Goal: Transaction & Acquisition: Purchase product/service

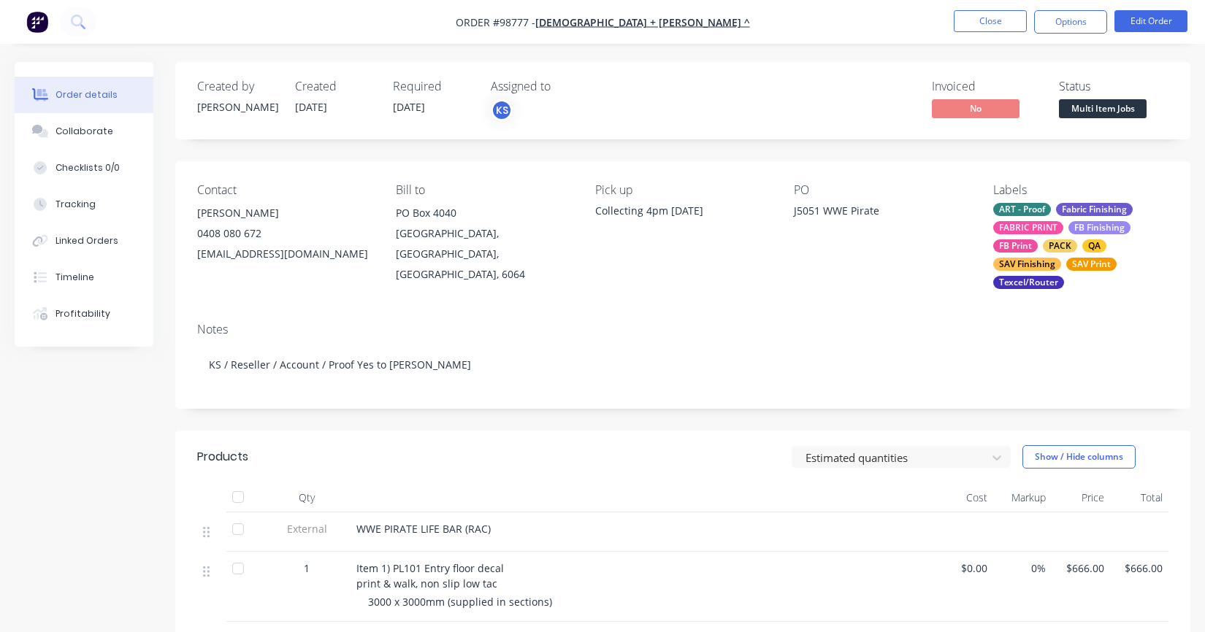
scroll to position [365, 0]
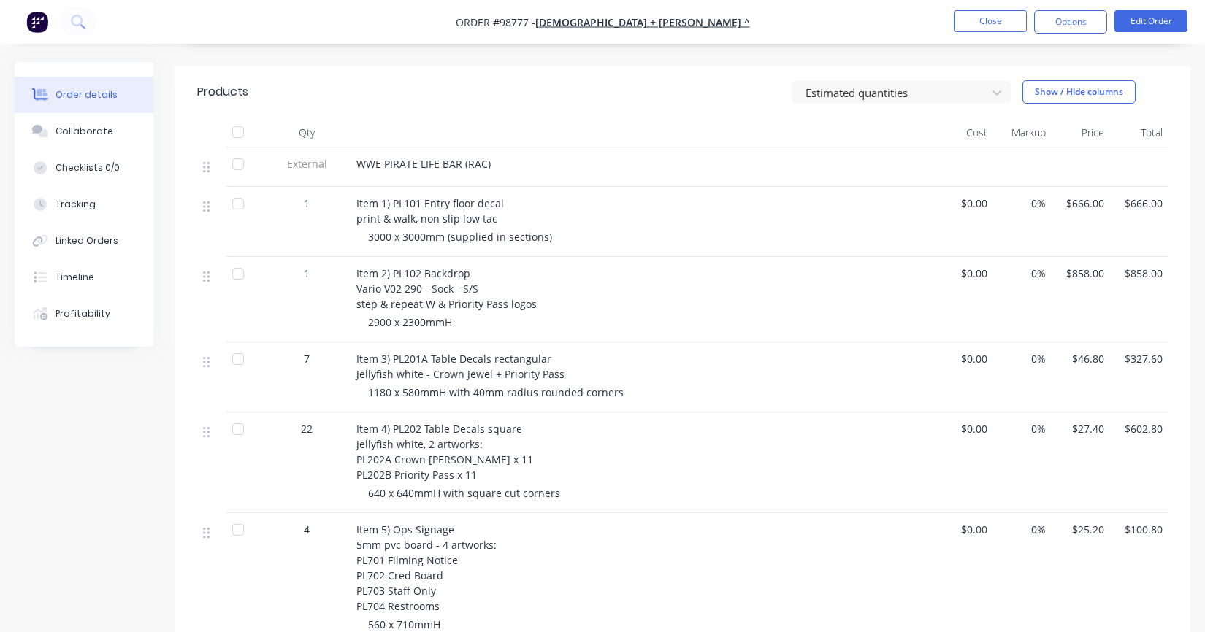
click at [985, 24] on button "Close" at bounding box center [990, 21] width 73 height 22
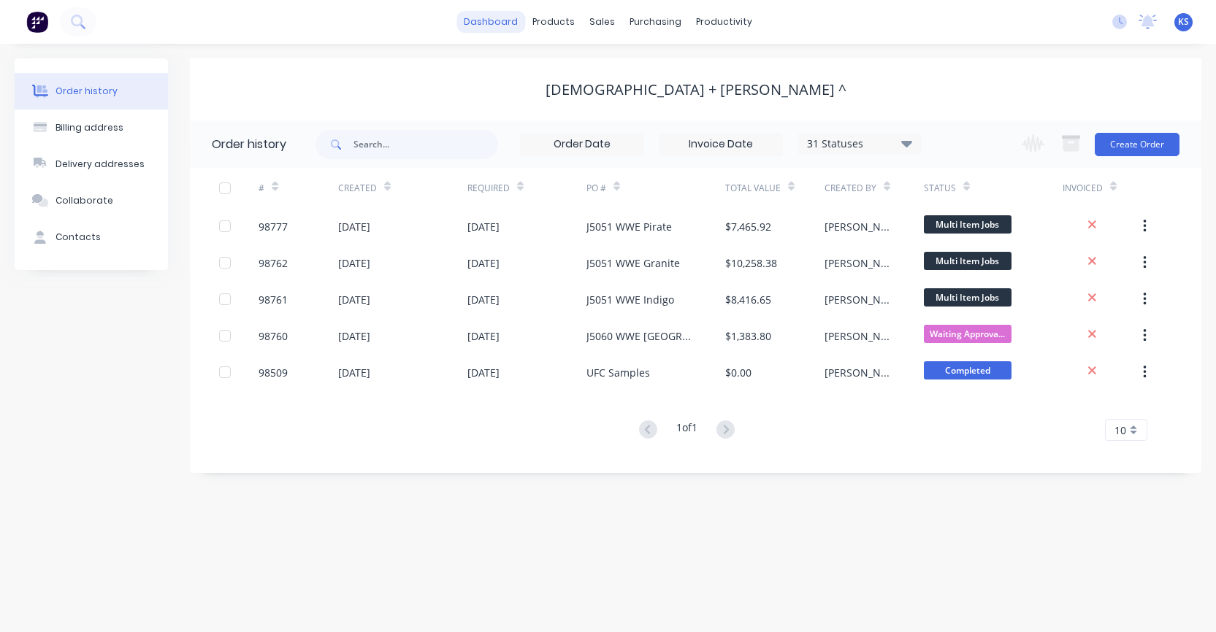
click at [500, 18] on link "dashboard" at bounding box center [490, 22] width 69 height 22
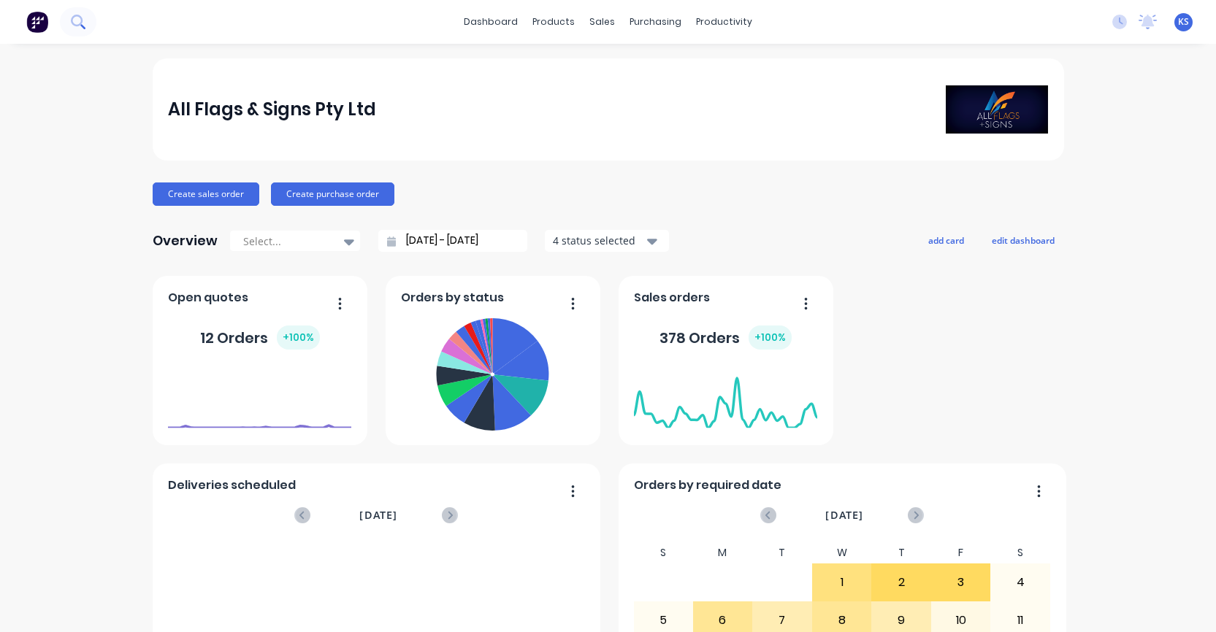
click at [69, 15] on button at bounding box center [78, 21] width 37 height 29
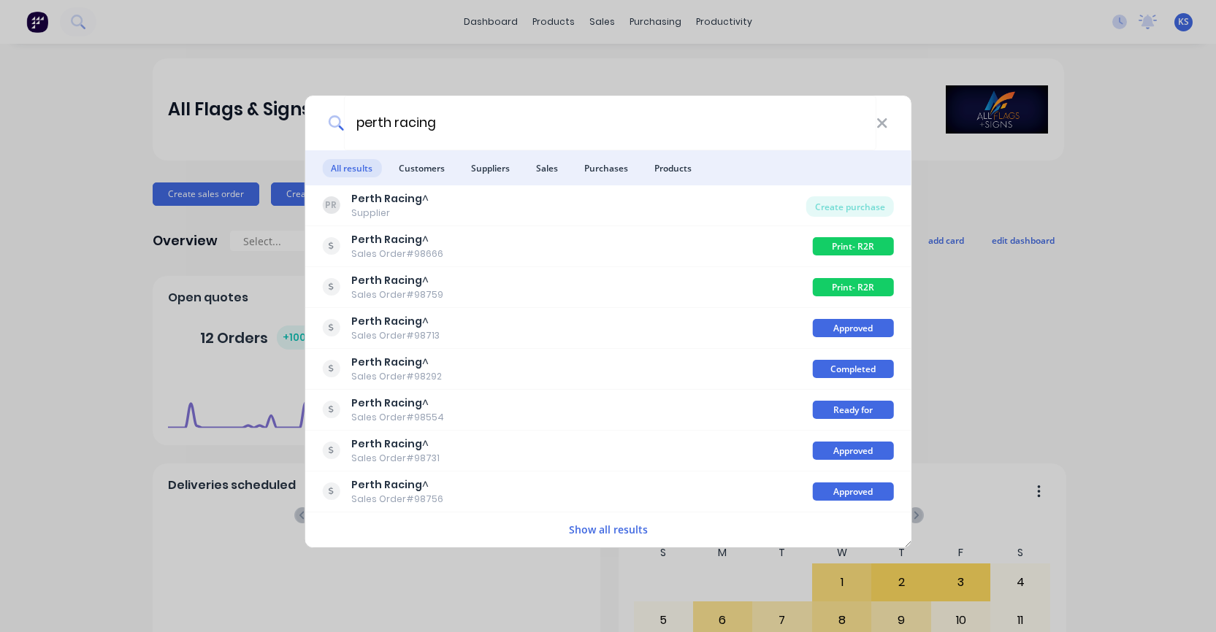
type input "perth racing"
click at [595, 527] on button "Show all results" at bounding box center [608, 529] width 88 height 17
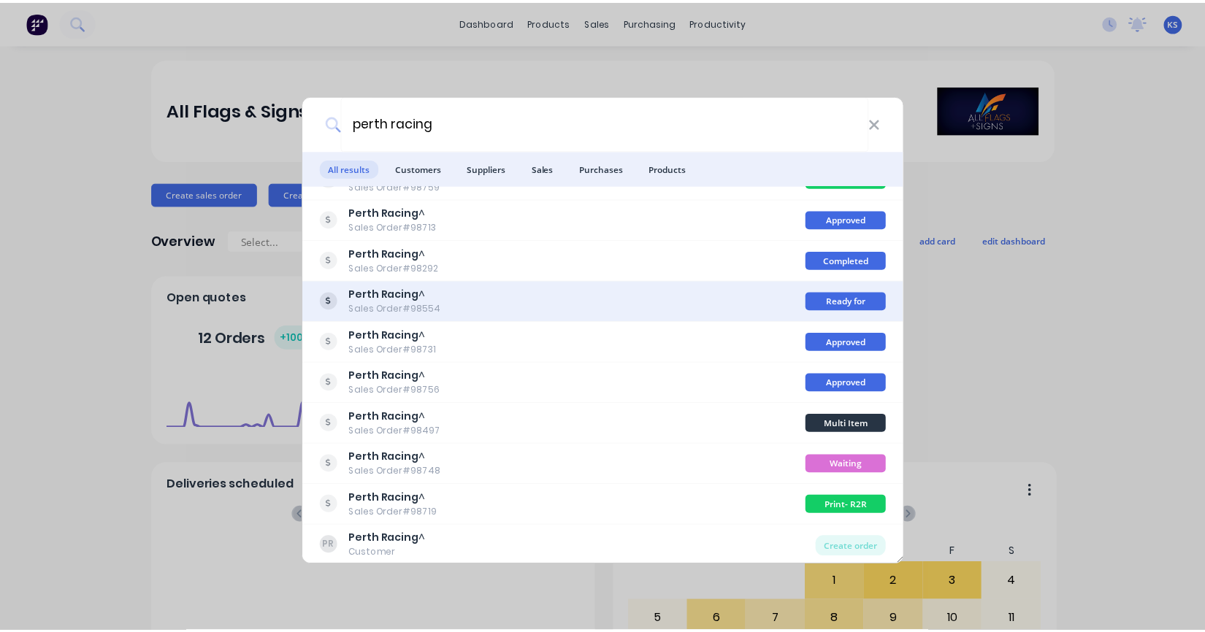
scroll to position [111, 0]
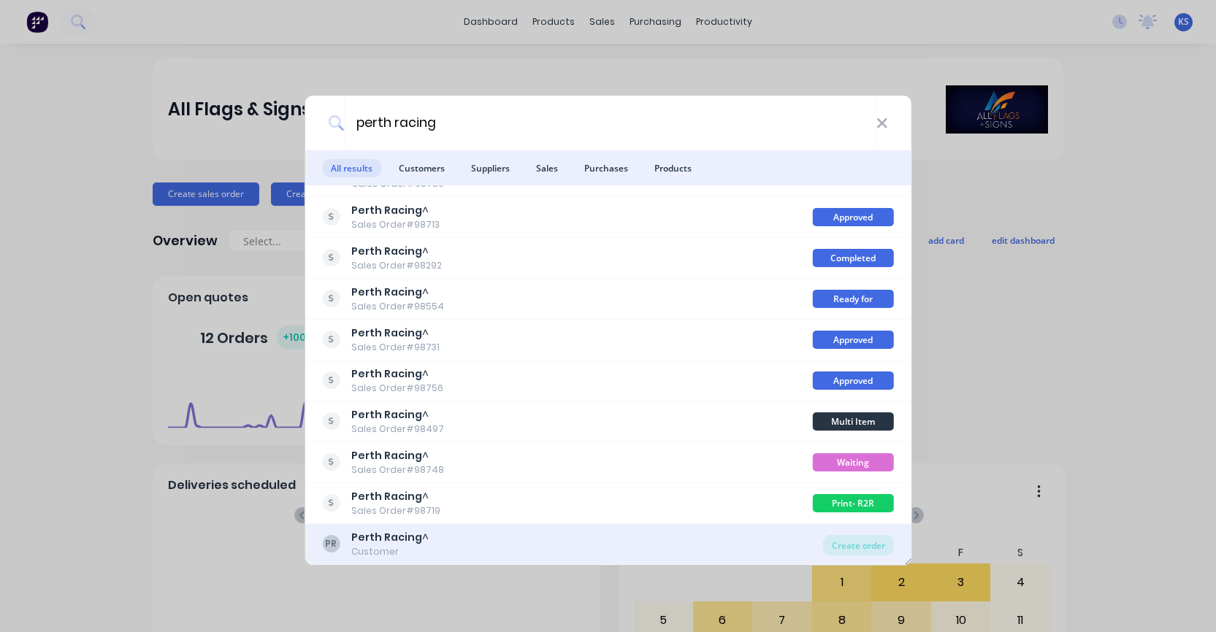
click at [376, 537] on b "Perth Racing" at bounding box center [386, 537] width 71 height 15
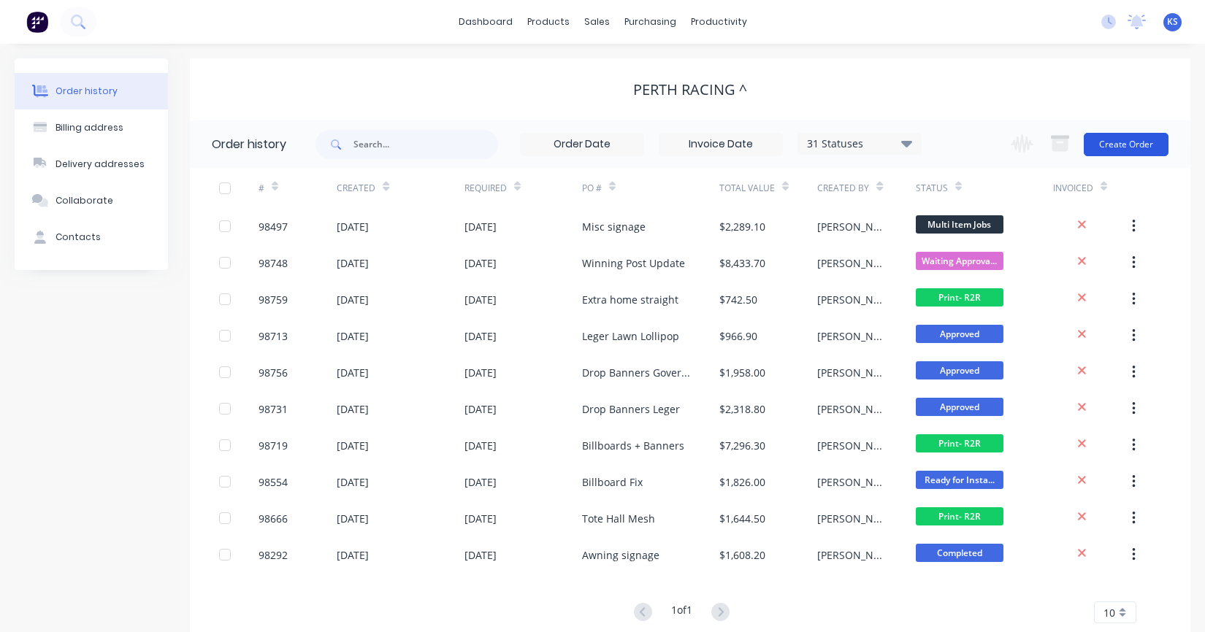
click at [1121, 142] on button "Create Order" at bounding box center [1126, 144] width 85 height 23
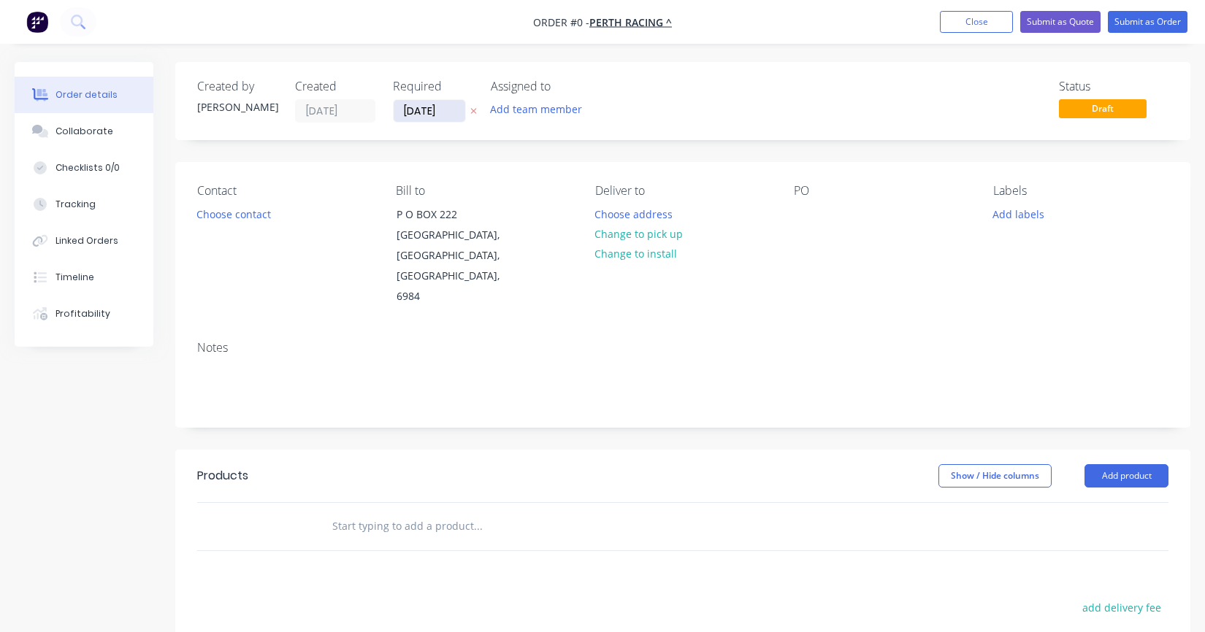
click at [431, 106] on input "[DATE]" at bounding box center [430, 111] width 72 height 22
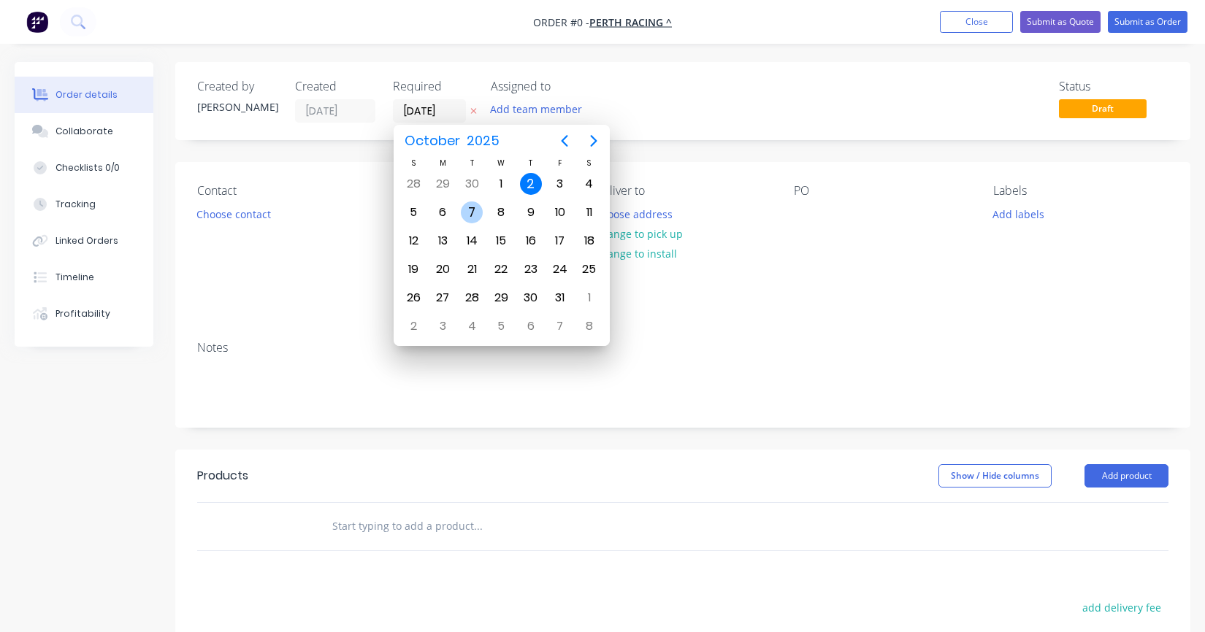
click at [475, 210] on div "7" at bounding box center [472, 213] width 22 height 22
type input "[DATE]"
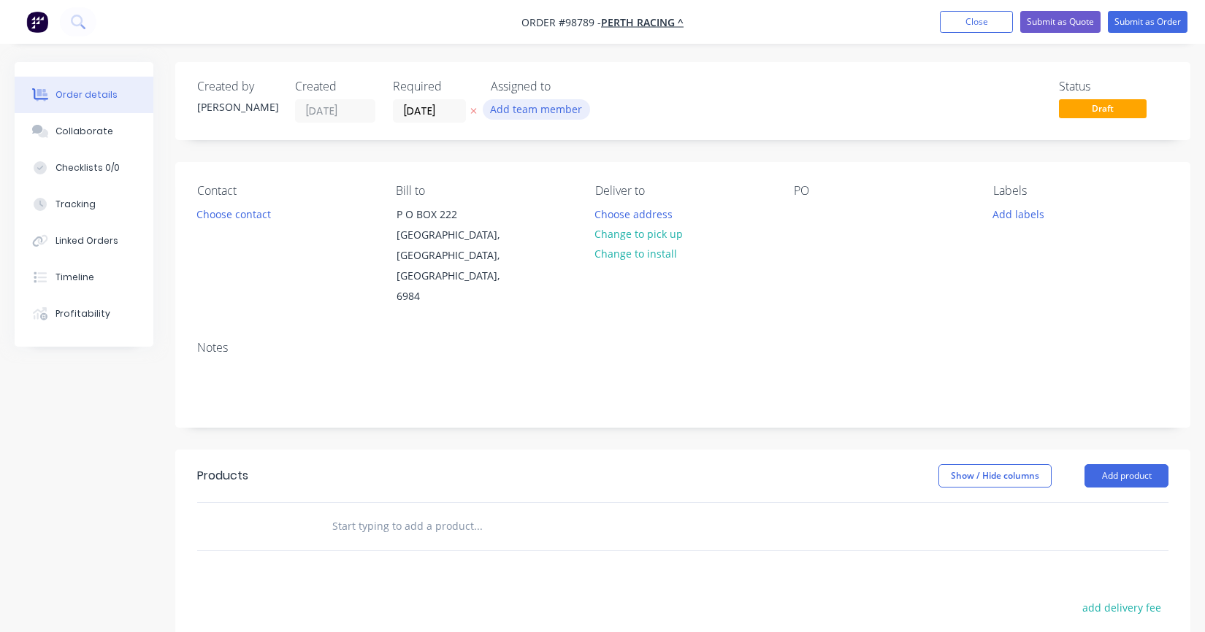
click at [514, 107] on button "Add team member" at bounding box center [536, 109] width 107 height 20
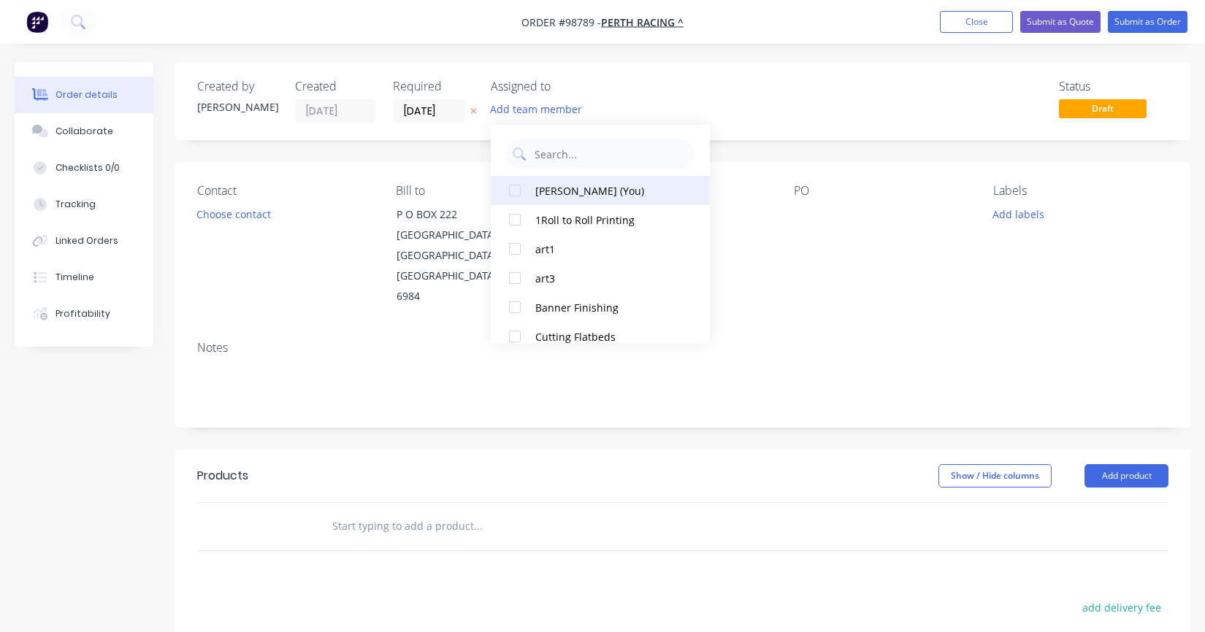
click at [508, 185] on div at bounding box center [514, 190] width 29 height 29
click at [240, 215] on button "Choose contact" at bounding box center [234, 214] width 90 height 20
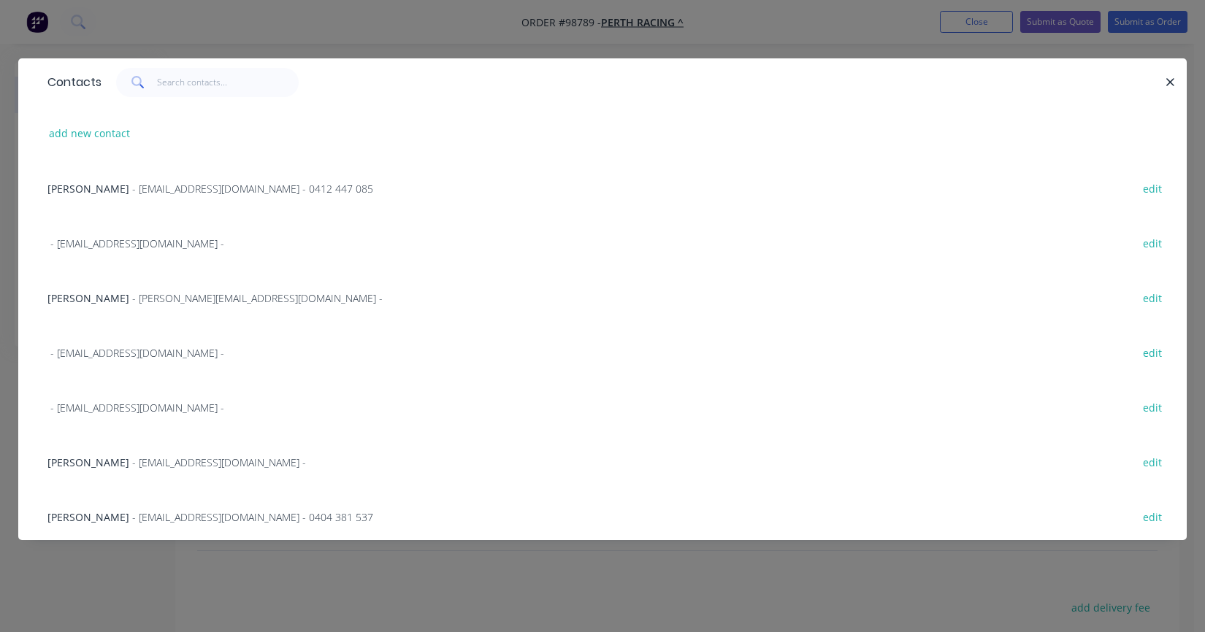
click at [92, 189] on span "[PERSON_NAME]" at bounding box center [88, 189] width 82 height 14
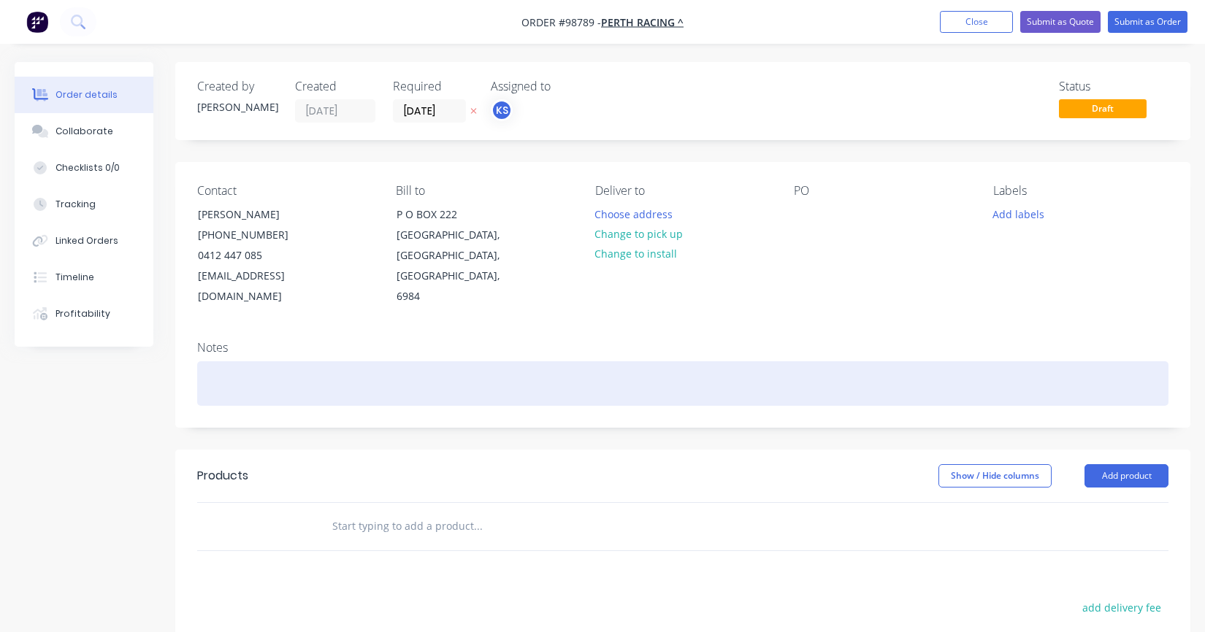
click at [205, 361] on div at bounding box center [682, 383] width 971 height 45
click at [332, 361] on div "KS / Retail / Account /" at bounding box center [682, 383] width 971 height 45
click at [312, 361] on div "KS / Retail / Account /" at bounding box center [682, 383] width 971 height 45
click at [313, 361] on div "KS / Retail / Account /" at bounding box center [682, 383] width 971 height 45
click at [318, 362] on div "KS / Retail / Account /" at bounding box center [682, 383] width 971 height 45
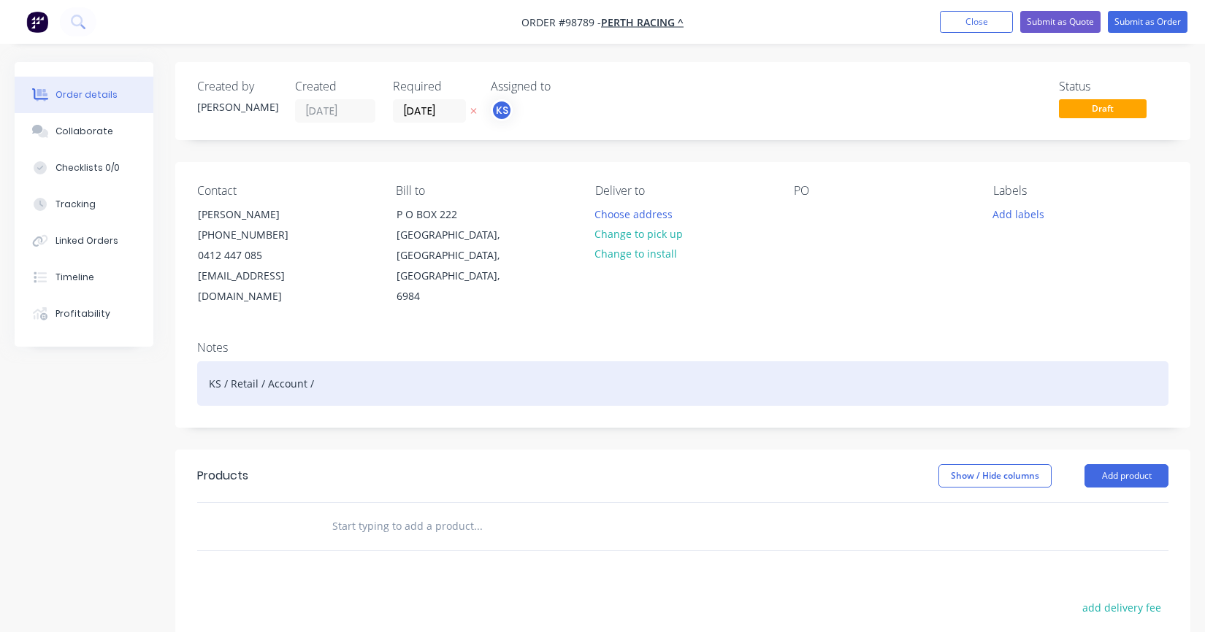
click at [316, 361] on div "KS / Retail / Account /" at bounding box center [682, 383] width 971 height 45
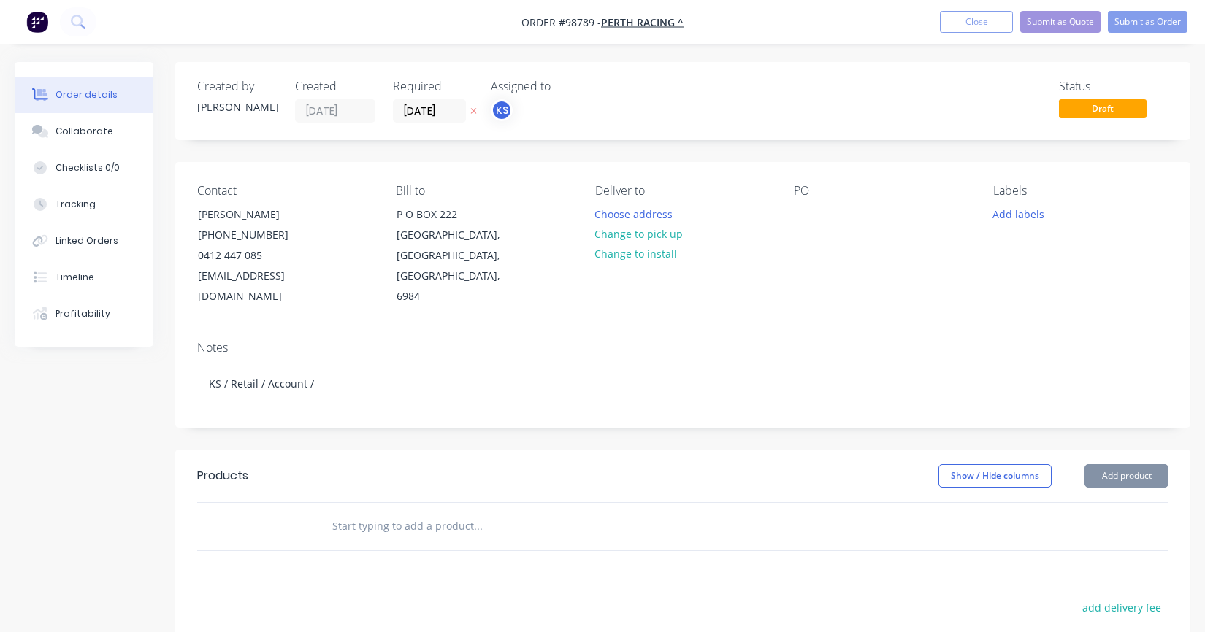
click at [348, 512] on input "text" at bounding box center [478, 526] width 292 height 29
click at [351, 512] on input "text" at bounding box center [478, 526] width 292 height 29
click at [332, 512] on input "text" at bounding box center [478, 526] width 292 height 29
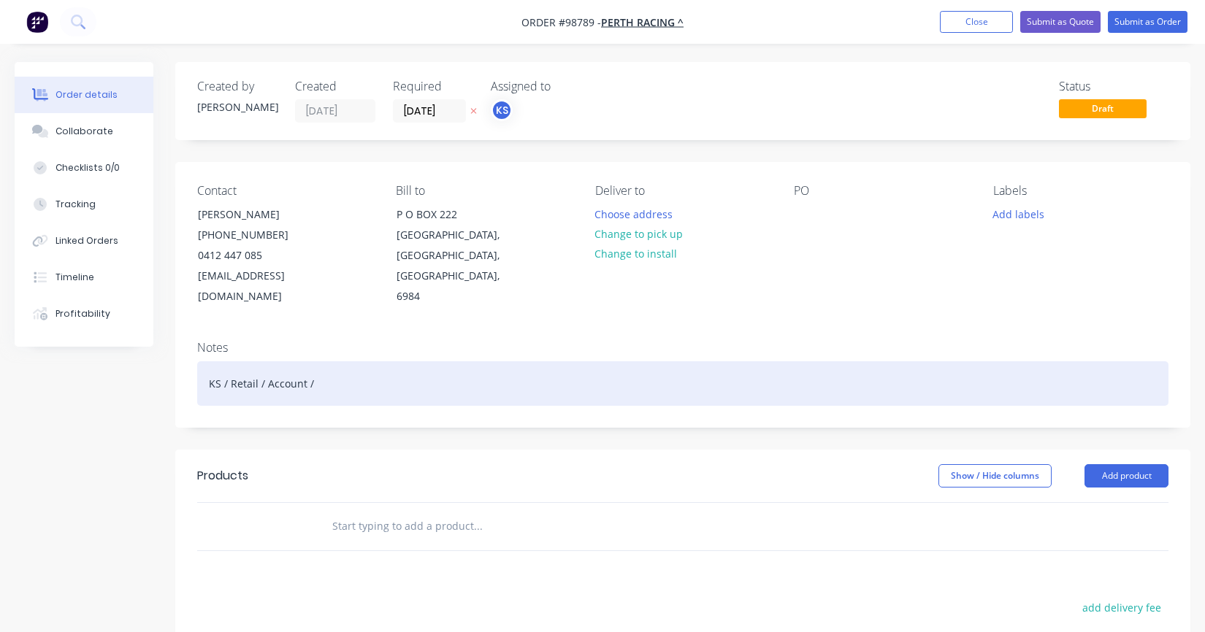
click at [313, 364] on div "KS / Retail / Account /" at bounding box center [682, 383] width 971 height 45
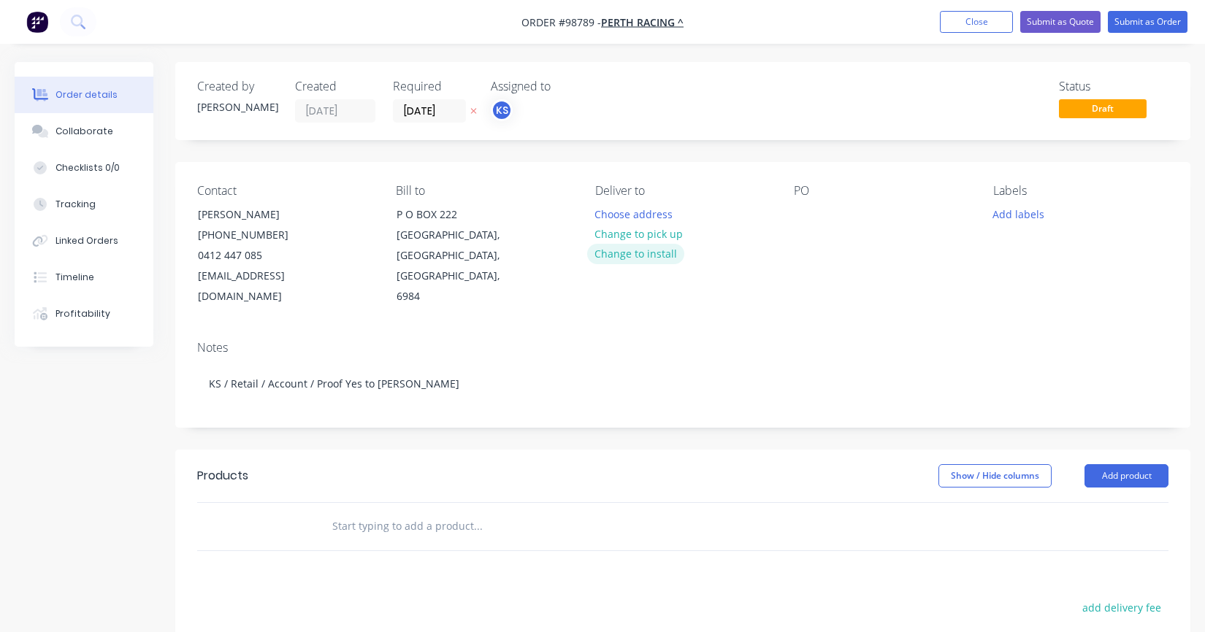
click at [608, 252] on button "Change to install" at bounding box center [636, 254] width 98 height 20
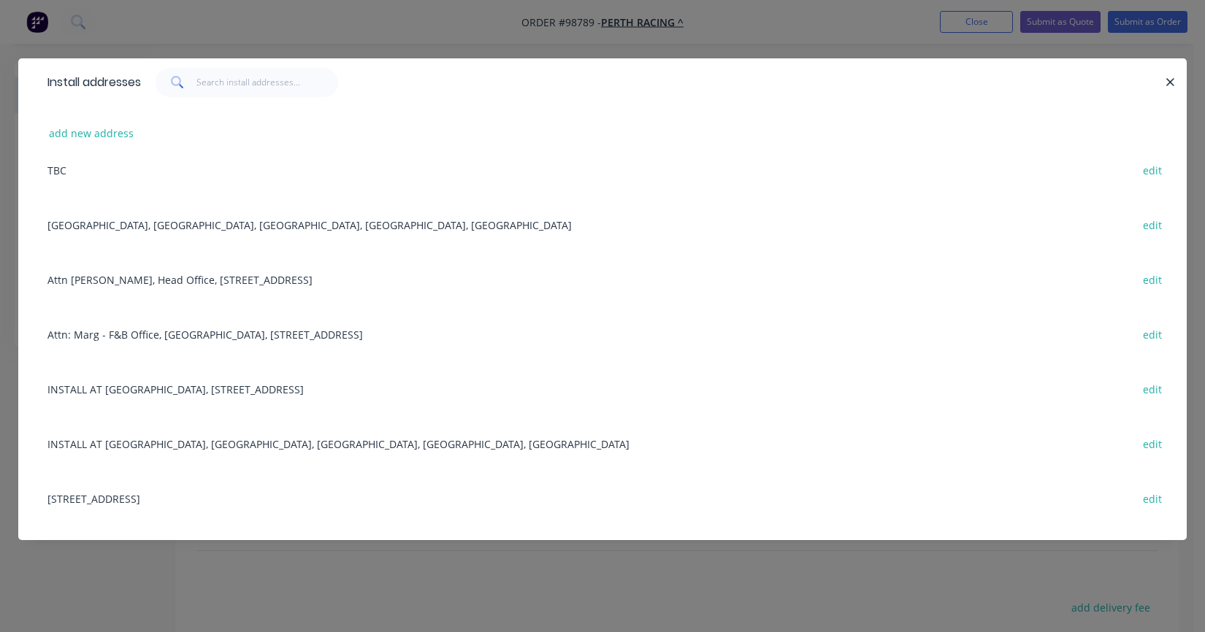
scroll to position [219, 0]
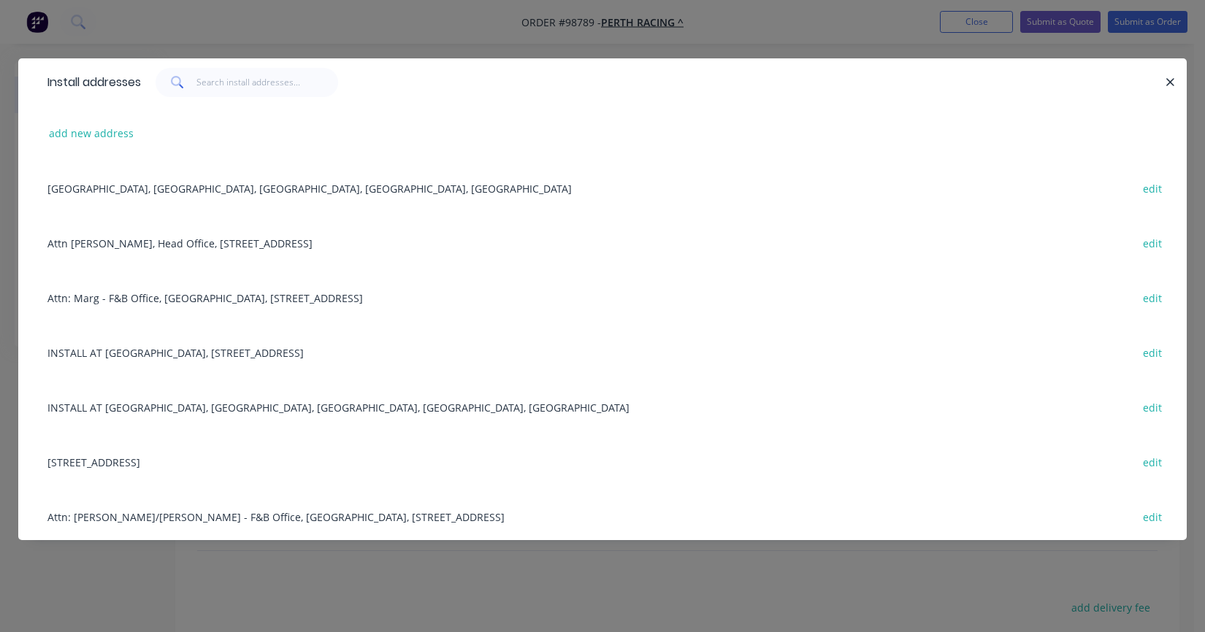
click at [158, 351] on div "INSTALL AT [GEOGRAPHIC_DATA], [STREET_ADDRESS] edit" at bounding box center [602, 352] width 1125 height 55
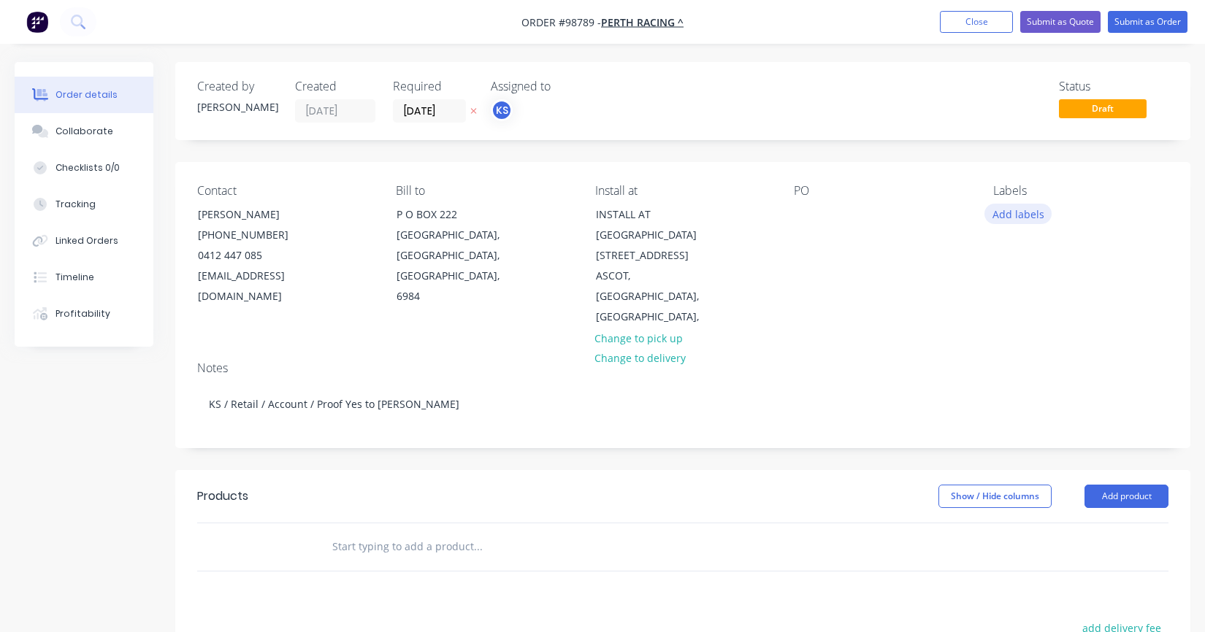
click at [1030, 210] on button "Add labels" at bounding box center [1017, 214] width 67 height 20
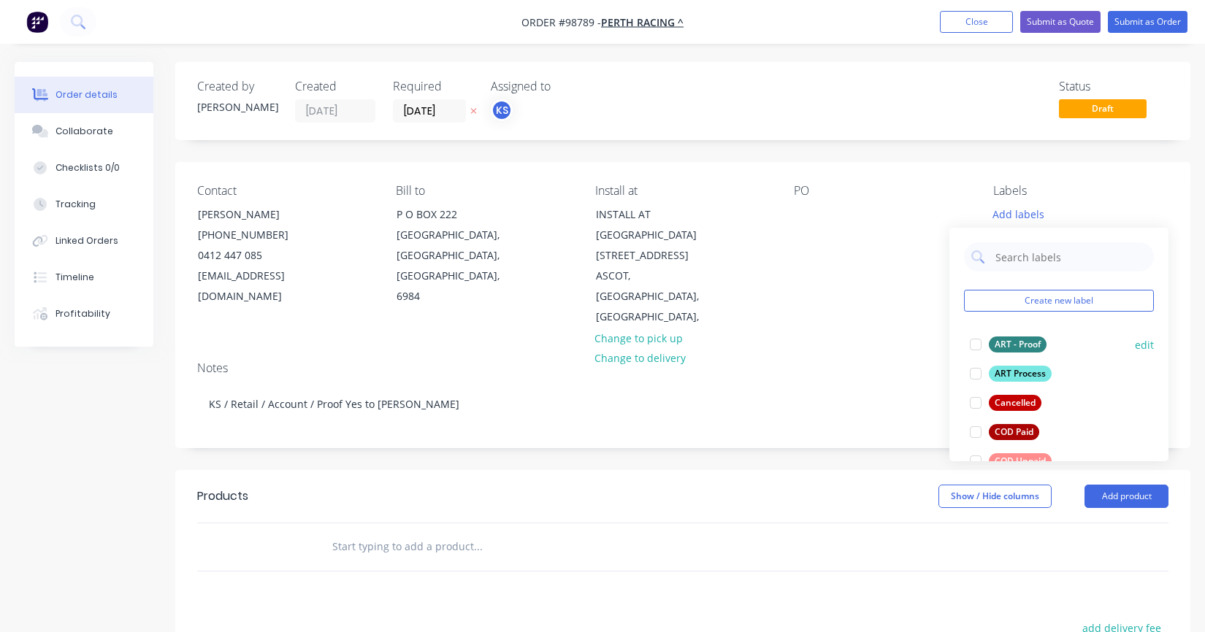
click at [978, 340] on div at bounding box center [975, 344] width 29 height 29
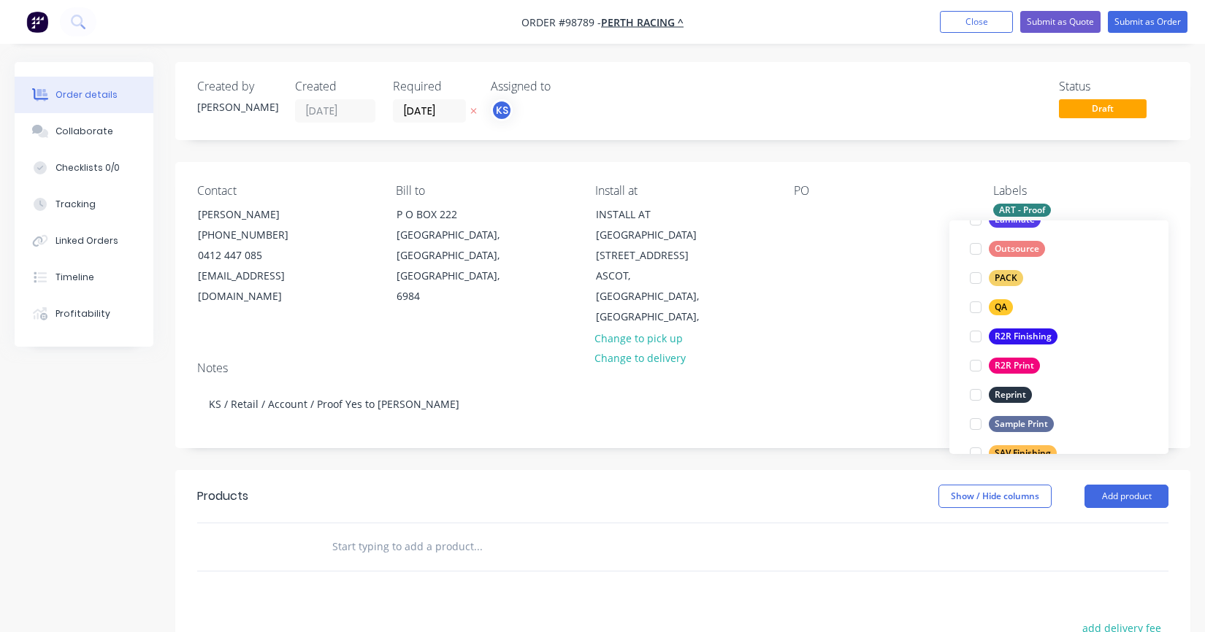
scroll to position [524, 0]
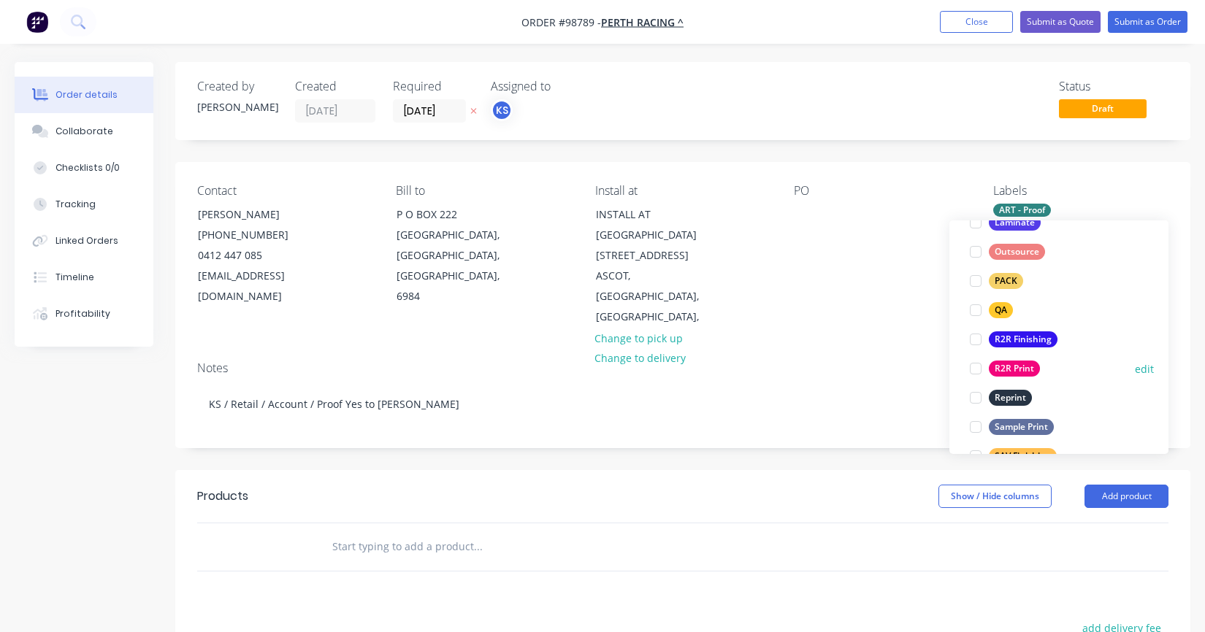
click at [973, 367] on div at bounding box center [975, 368] width 29 height 29
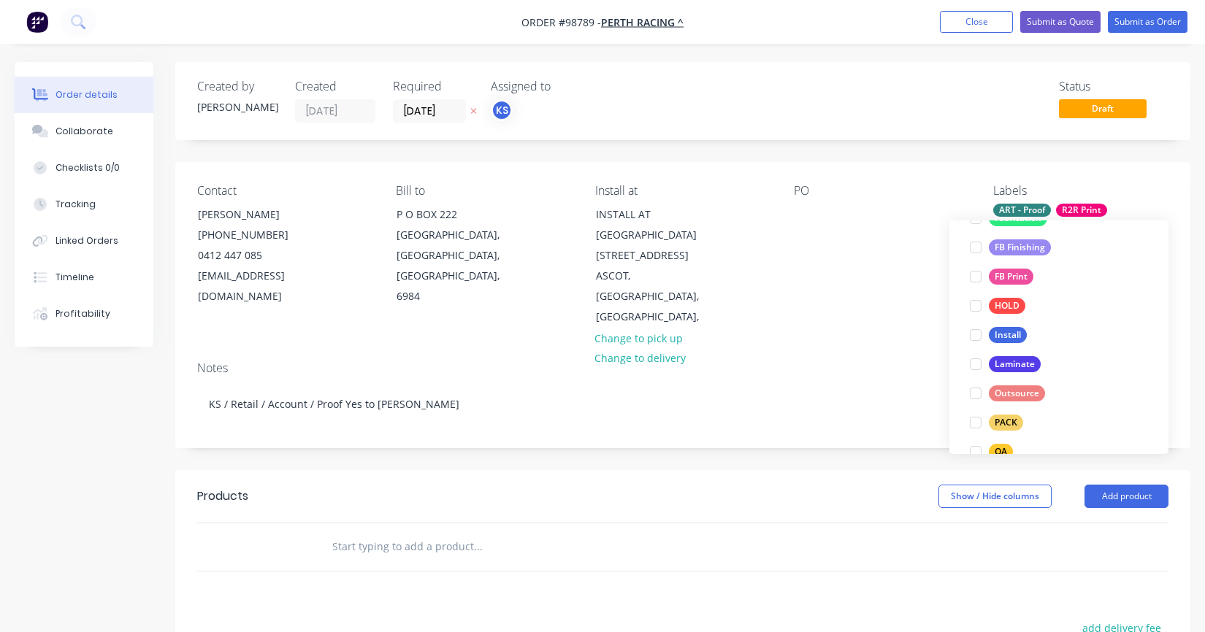
scroll to position [536, 0]
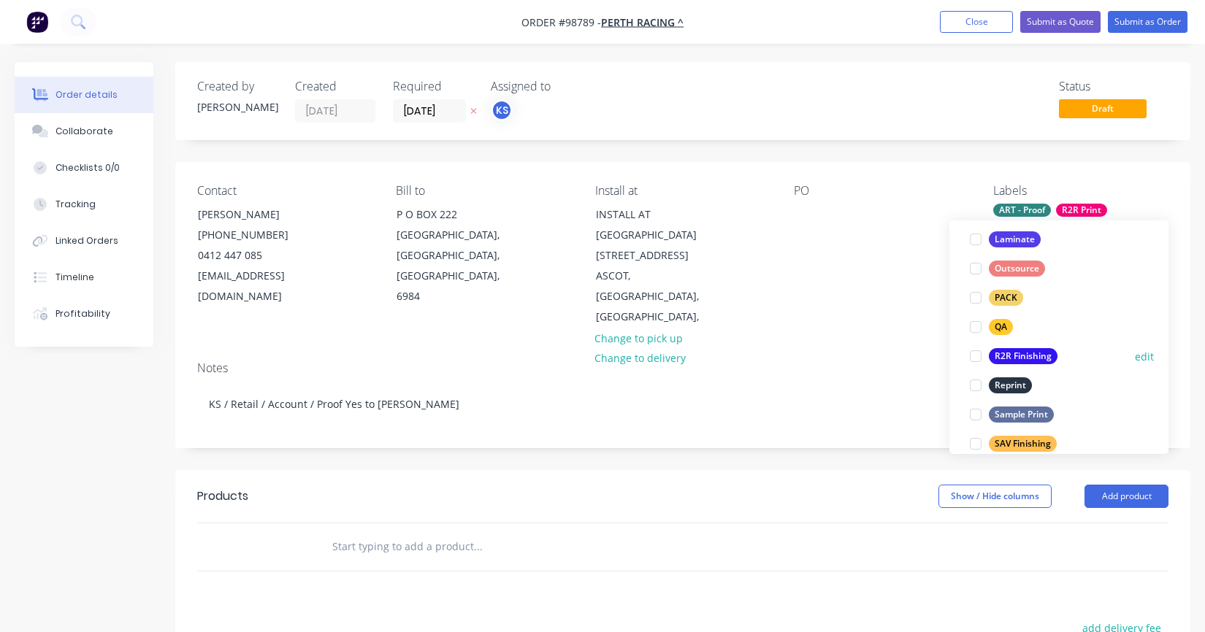
click at [972, 353] on div at bounding box center [975, 356] width 29 height 29
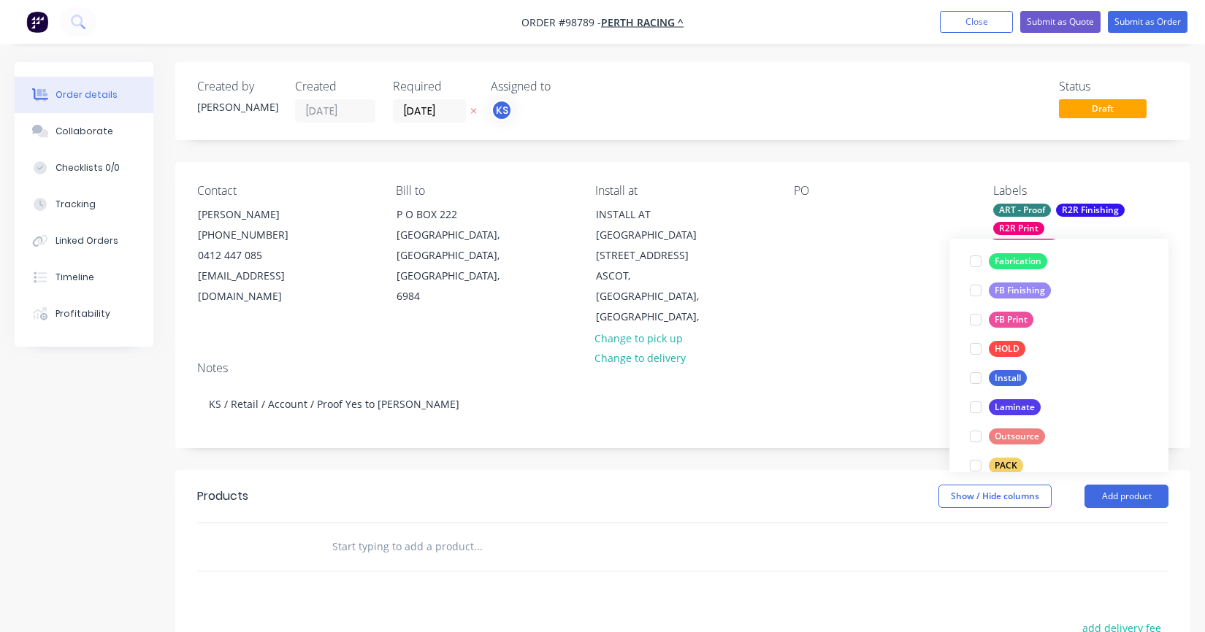
scroll to position [475, 0]
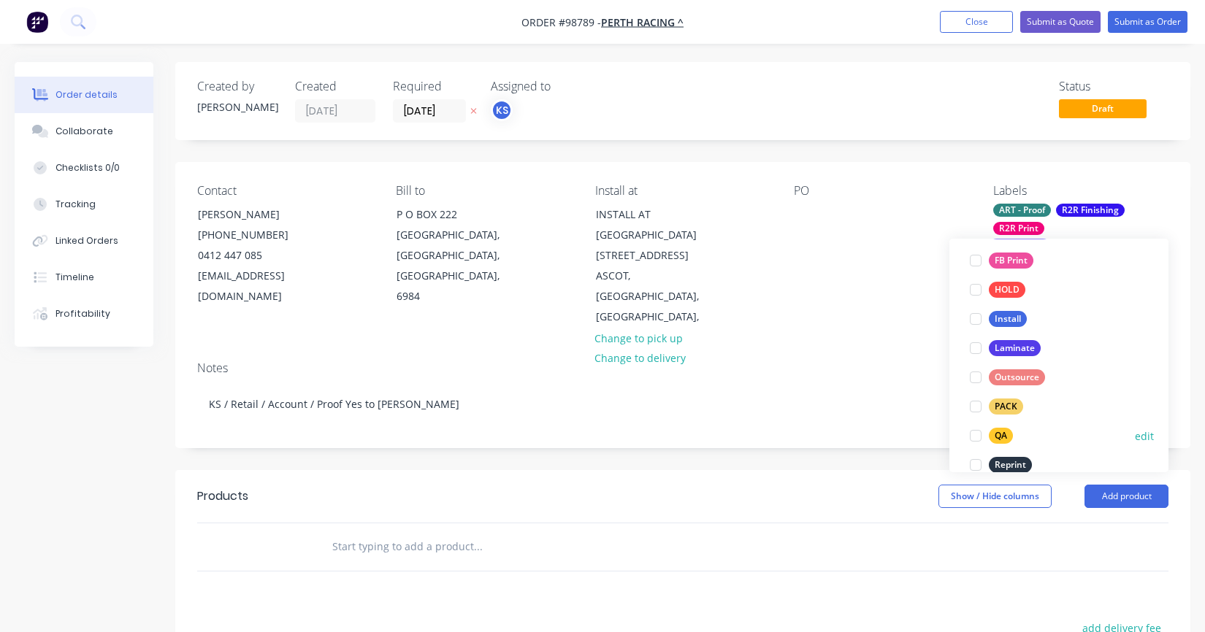
click at [973, 433] on div at bounding box center [975, 435] width 29 height 29
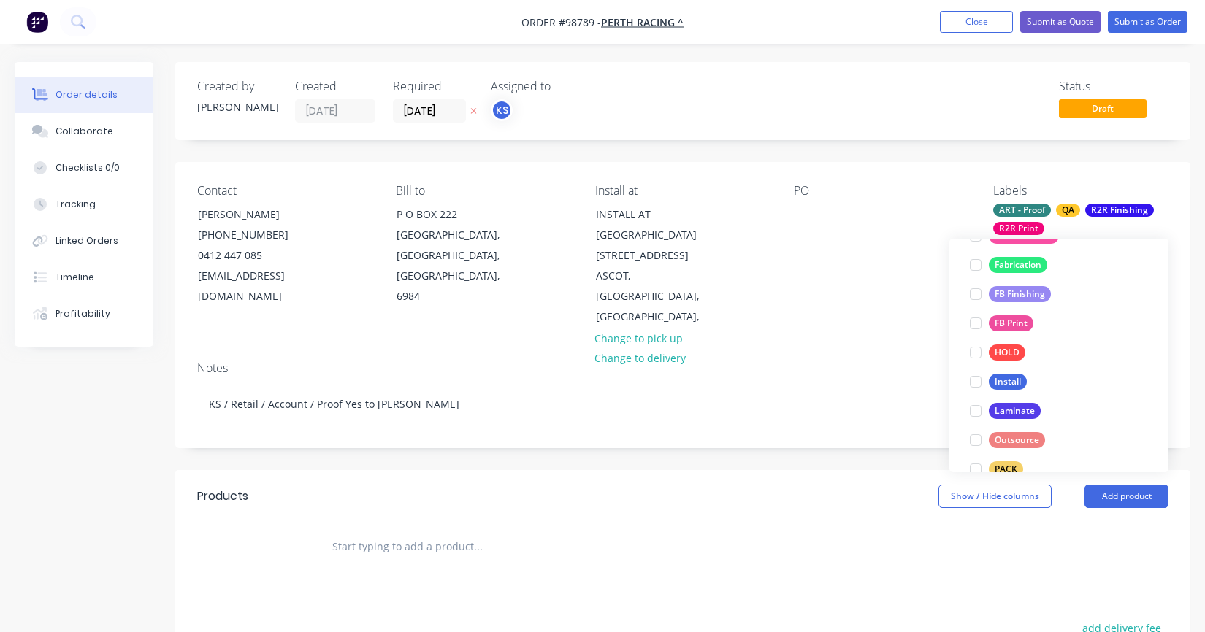
scroll to position [444, 0]
click at [981, 372] on div at bounding box center [975, 378] width 29 height 29
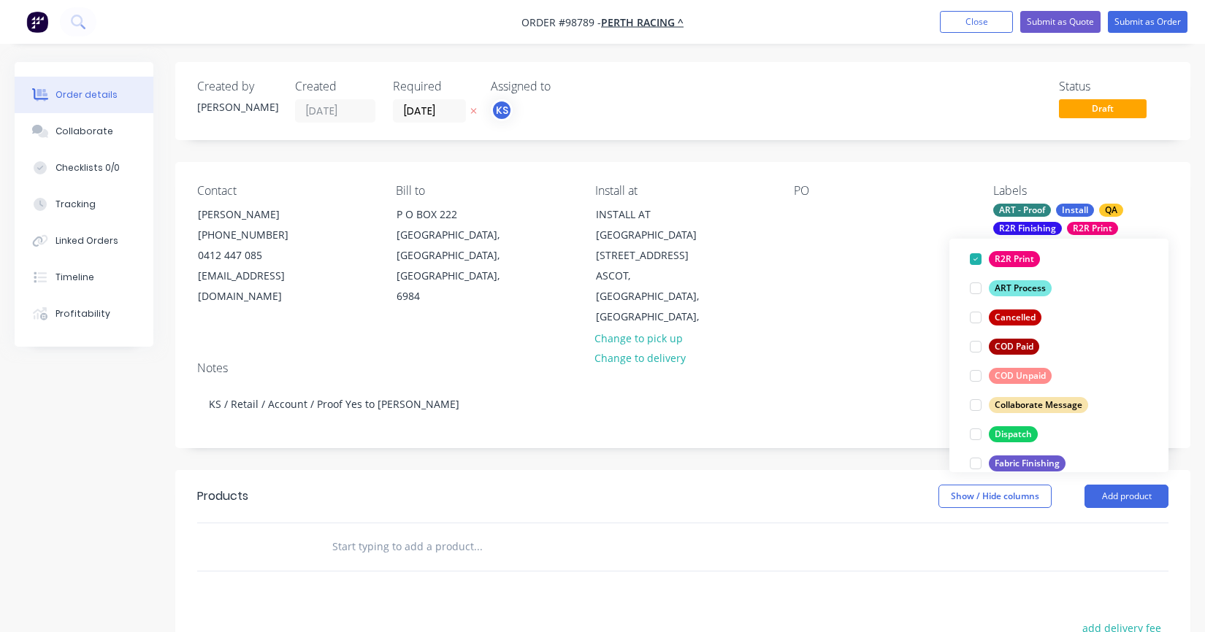
scroll to position [191, 0]
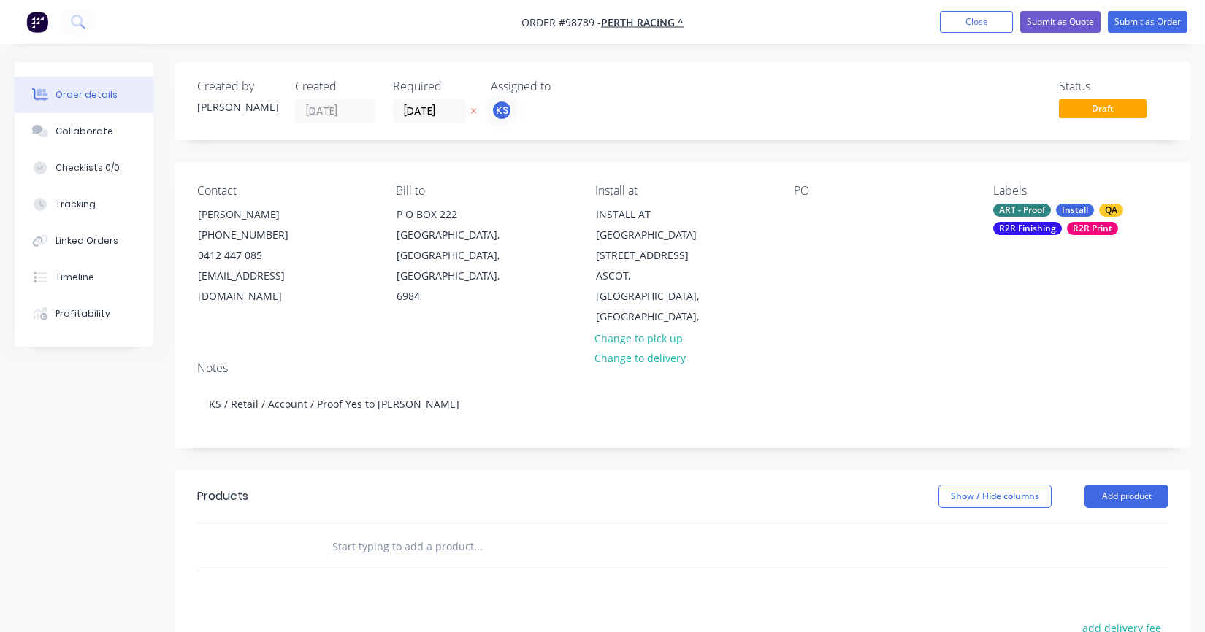
click at [591, 532] on input "text" at bounding box center [478, 546] width 292 height 29
click at [802, 213] on div at bounding box center [805, 214] width 23 height 21
click at [803, 212] on div "Drop Banners" at bounding box center [839, 214] width 91 height 21
click at [807, 212] on div "Drop Banners" at bounding box center [839, 214] width 91 height 21
click at [335, 532] on input "text" at bounding box center [478, 546] width 292 height 29
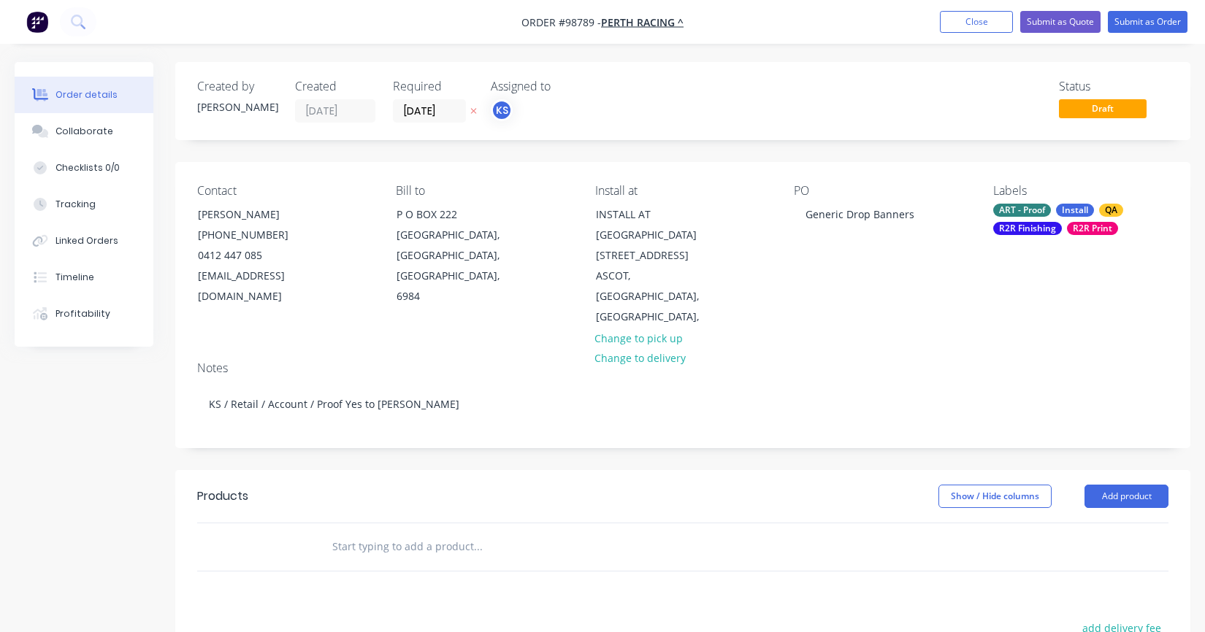
click at [341, 532] on input "text" at bounding box center [478, 546] width 292 height 29
click at [354, 532] on input "text" at bounding box center [478, 546] width 292 height 29
type input "D"
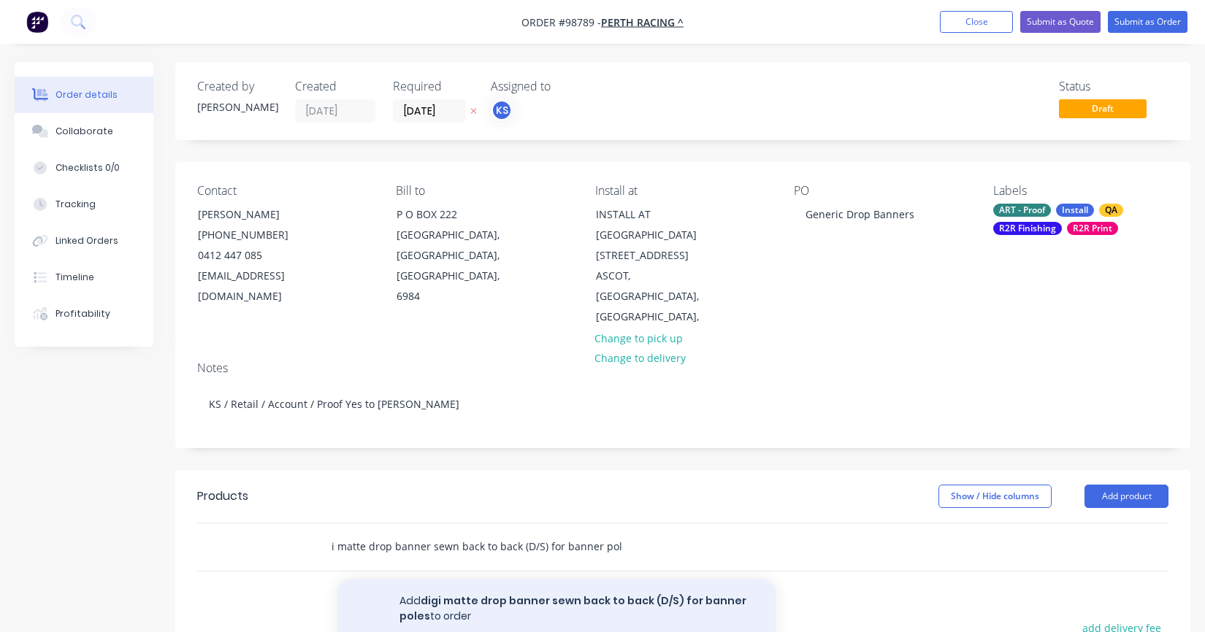
type input "digi matte drop banner sewn back to back (D/S) for banner poles"
click at [450, 589] on button "Add digi matte drop banner sewn back to back (D/S) for banner poles to order" at bounding box center [556, 609] width 438 height 60
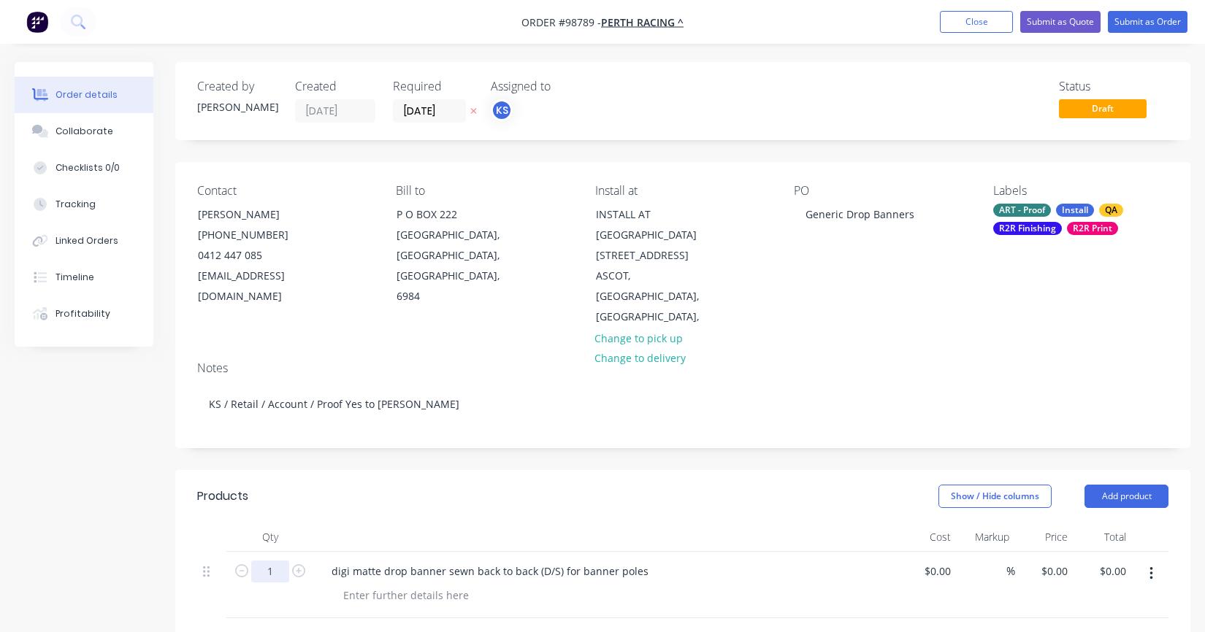
click at [277, 561] on input "1" at bounding box center [270, 572] width 38 height 22
type input "12"
click at [383, 585] on div at bounding box center [406, 595] width 149 height 21
click at [387, 585] on div at bounding box center [406, 595] width 149 height 21
click at [1060, 561] on input "0" at bounding box center [1065, 571] width 17 height 21
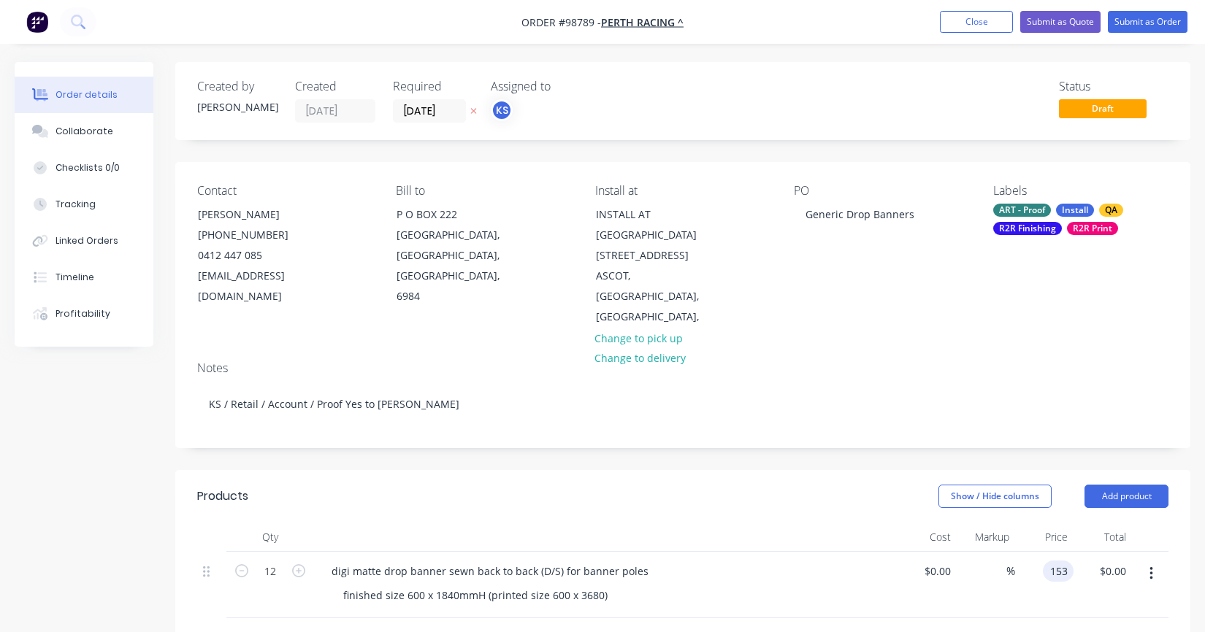
type input "$153.00"
type input "$1,836.00"
click at [897, 554] on div "digi matte drop banner sewn back to back (D/S) for banner poles finished size 6…" at bounding box center [606, 585] width 584 height 66
click at [637, 561] on div "digi matte drop banner sewn back to back (D/S) for banner poles" at bounding box center [490, 571] width 340 height 21
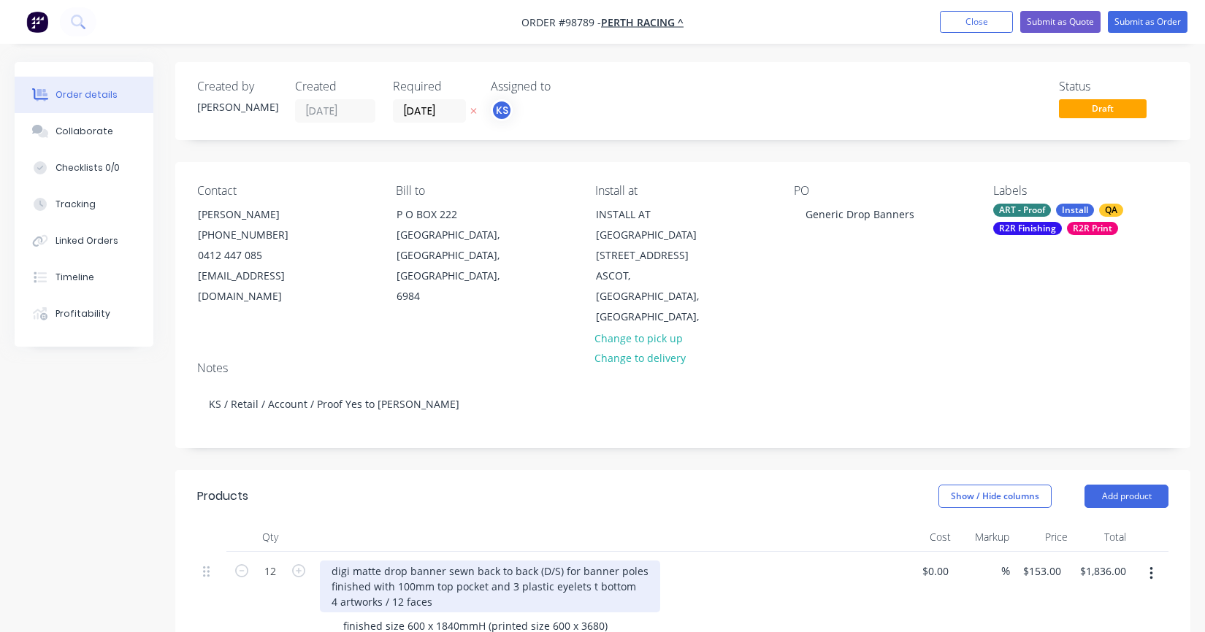
click at [586, 567] on div "digi matte drop banner sewn back to back (D/S) for banner poles finished with 1…" at bounding box center [490, 587] width 340 height 52
click at [508, 577] on div "digi matte drop banner sewn back to back (D/S) for banner poles finished with 1…" at bounding box center [490, 587] width 340 height 52
click at [329, 561] on div "digi matte drop banner sewn back to back (D/S) for banner poles finished with 1…" at bounding box center [490, 587] width 340 height 52
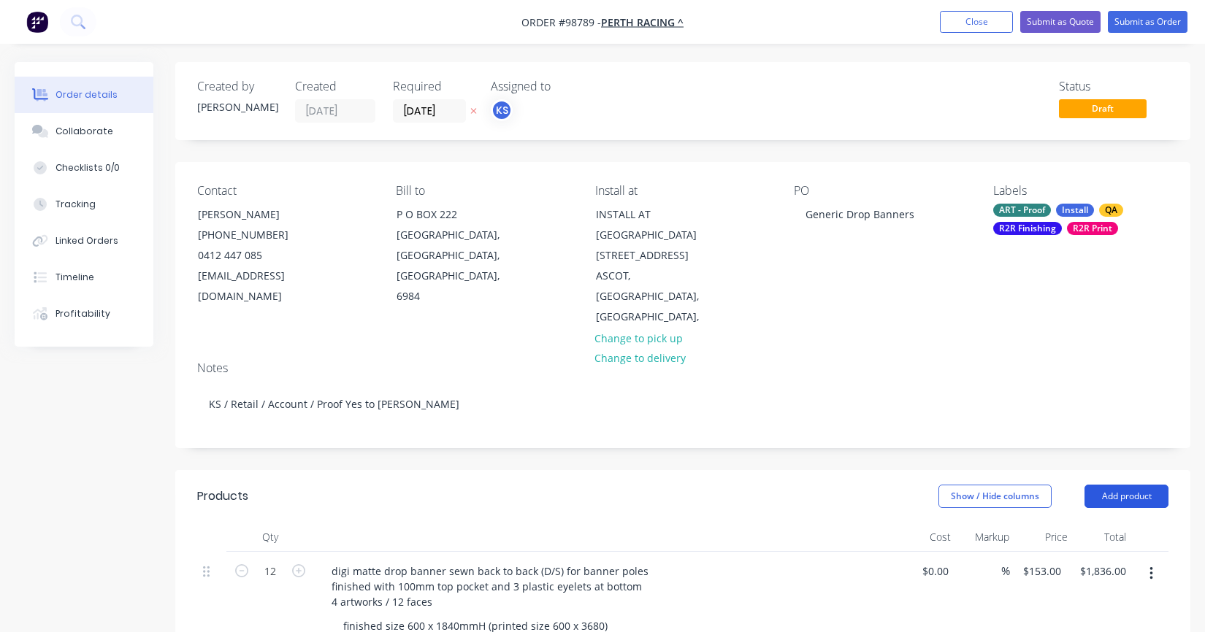
click at [1127, 485] on button "Add product" at bounding box center [1126, 496] width 84 height 23
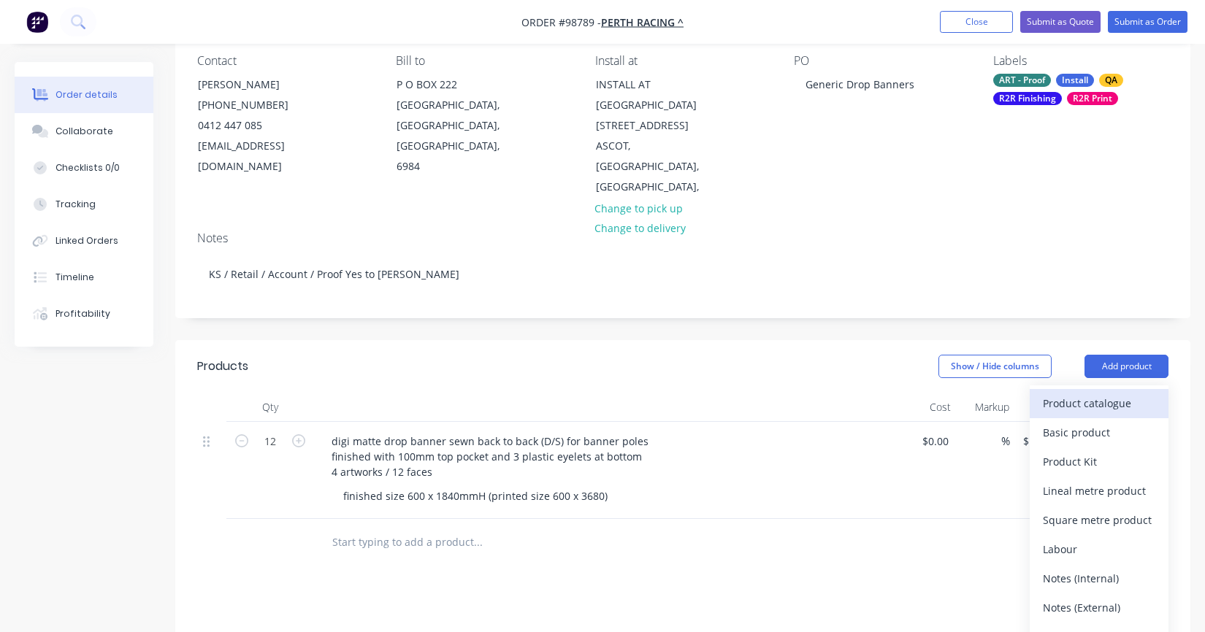
scroll to position [146, 0]
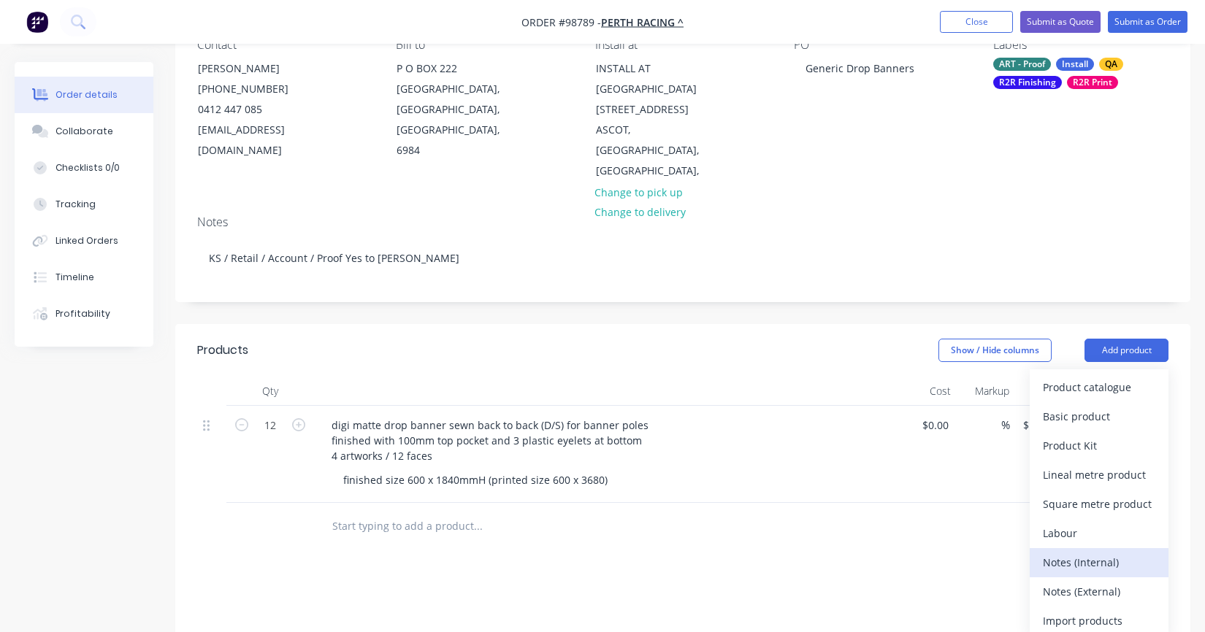
click at [1096, 552] on div "Notes (Internal)" at bounding box center [1099, 562] width 112 height 21
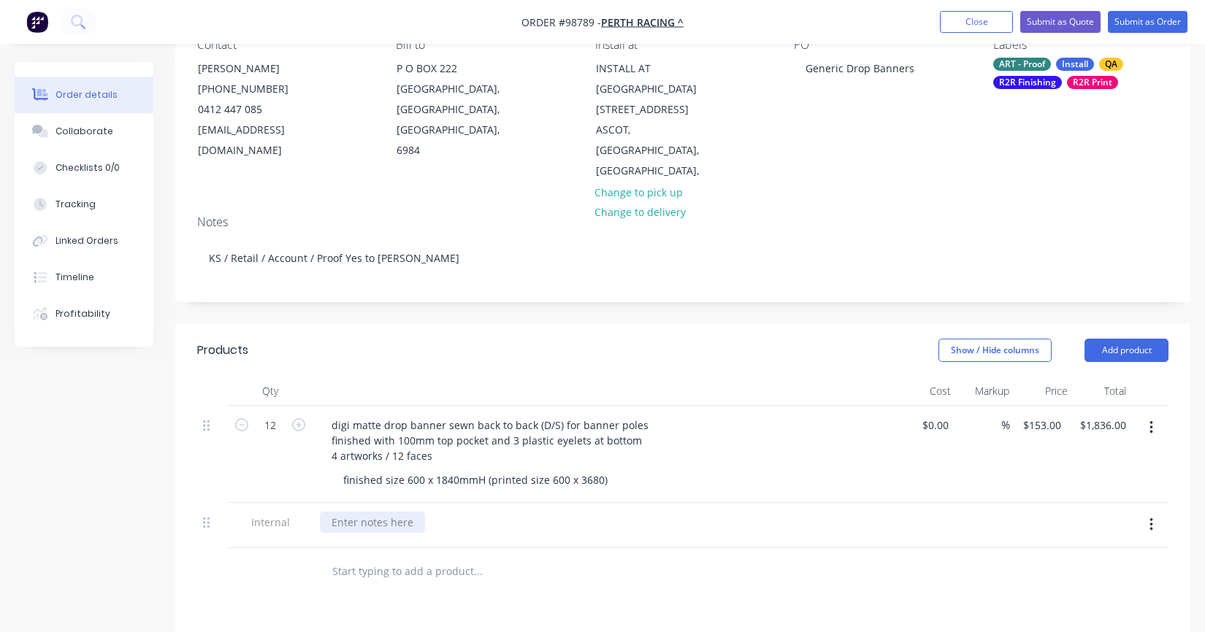
click at [379, 512] on div at bounding box center [372, 522] width 105 height 21
click at [1120, 339] on button "Add product" at bounding box center [1126, 350] width 84 height 23
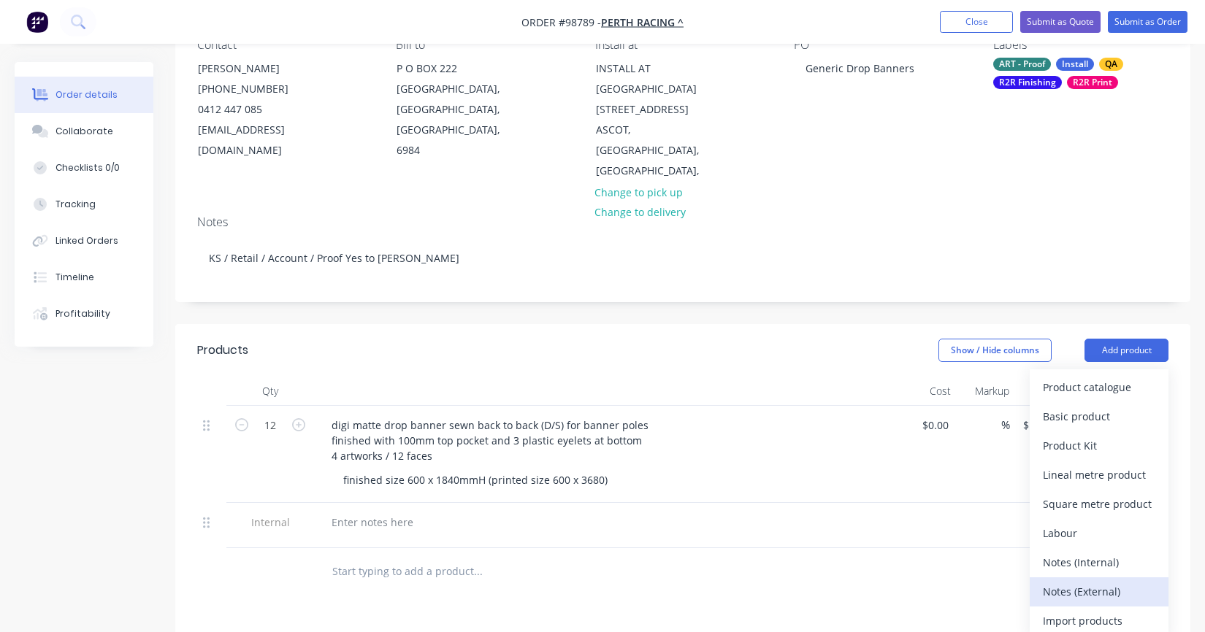
click at [1106, 581] on div "Notes (External)" at bounding box center [1099, 591] width 112 height 21
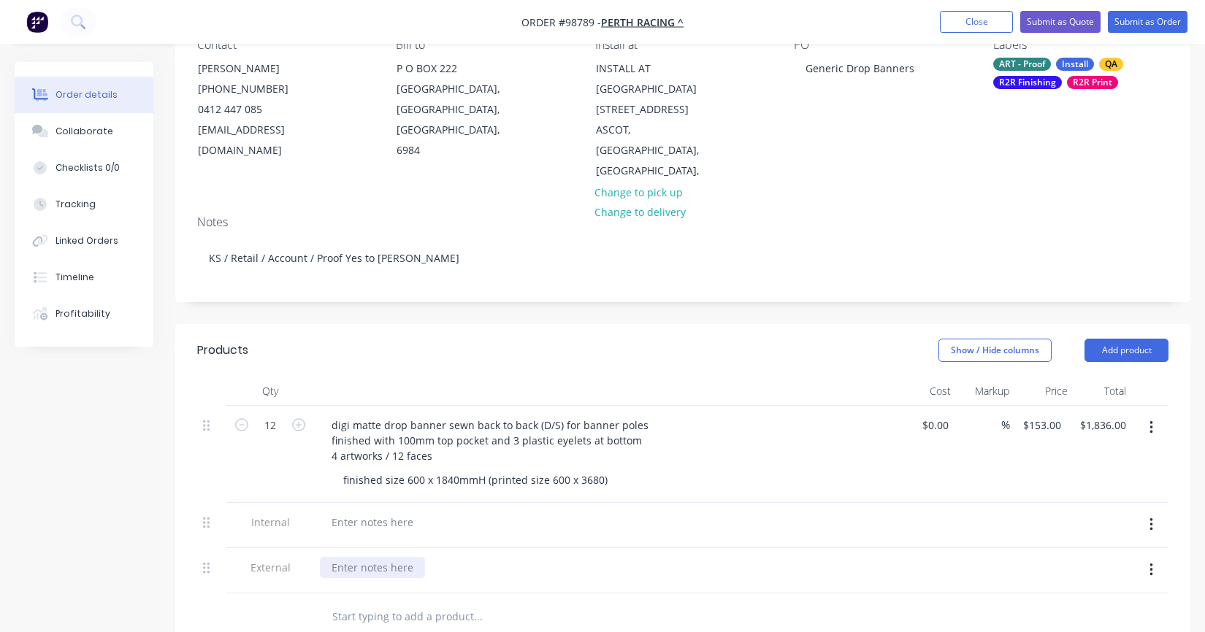
click at [390, 557] on div at bounding box center [372, 567] width 105 height 21
click at [402, 602] on input "text" at bounding box center [478, 616] width 292 height 29
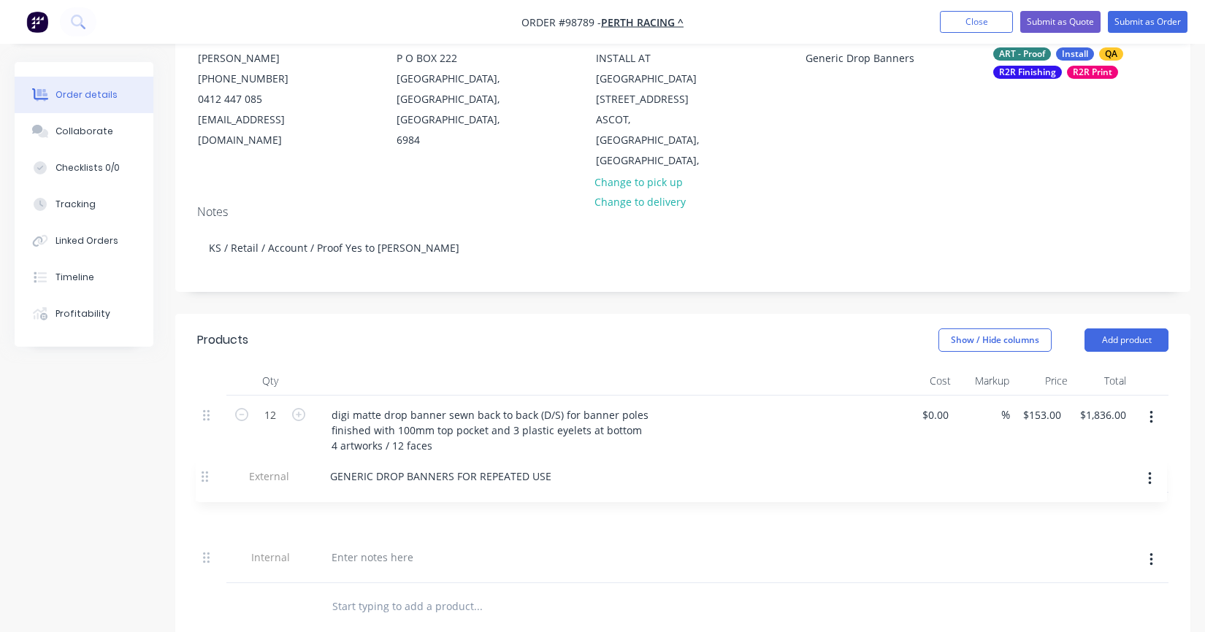
scroll to position [157, 0]
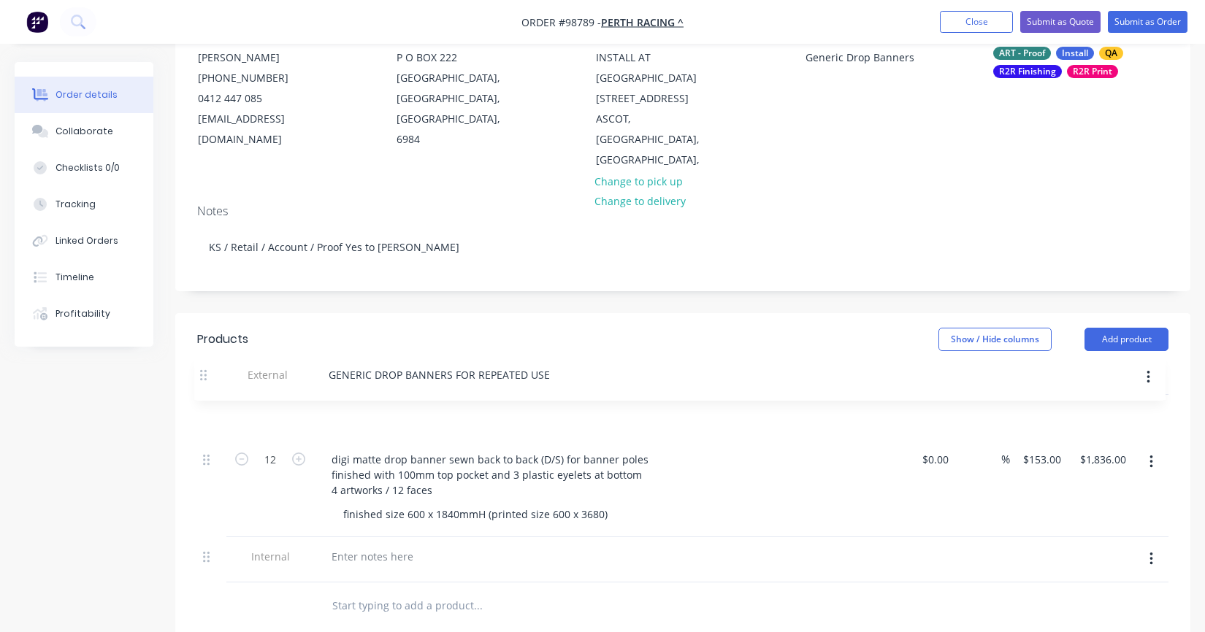
drag, startPoint x: 204, startPoint y: 551, endPoint x: 202, endPoint y: 372, distance: 178.2
click at [202, 372] on div "Qty Cost Markup Price Total 12 digi matte drop banner sewn back to back (D/S) f…" at bounding box center [682, 474] width 971 height 217
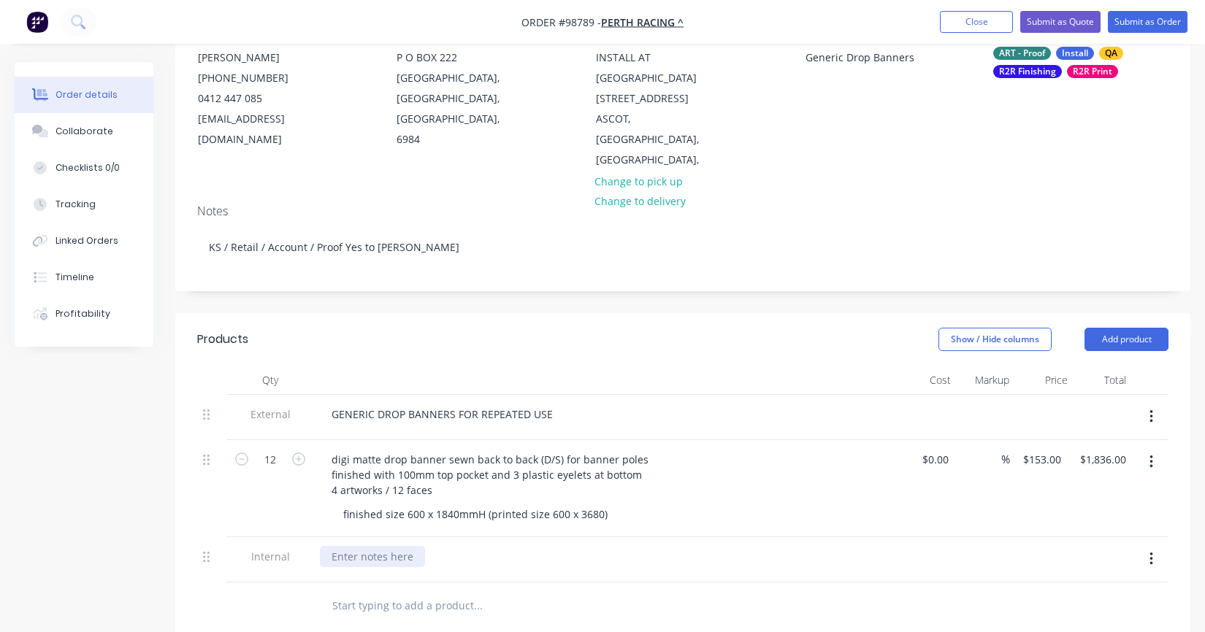
click at [401, 546] on div at bounding box center [372, 556] width 105 height 21
click at [487, 537] on div at bounding box center [606, 559] width 584 height 45
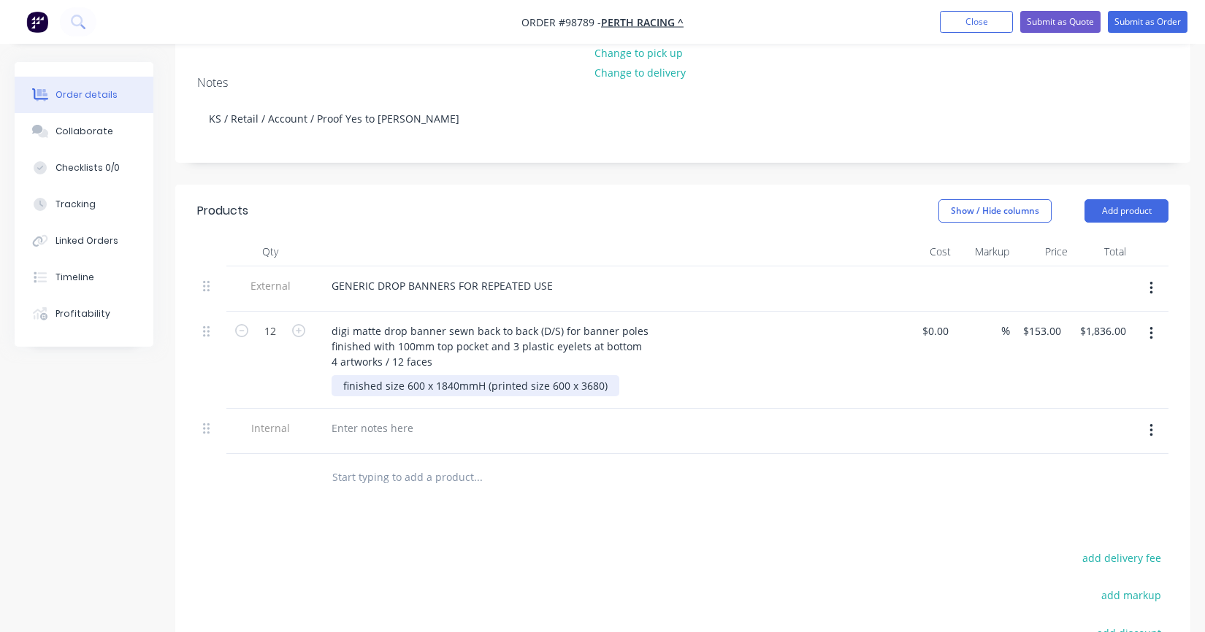
scroll to position [303, 0]
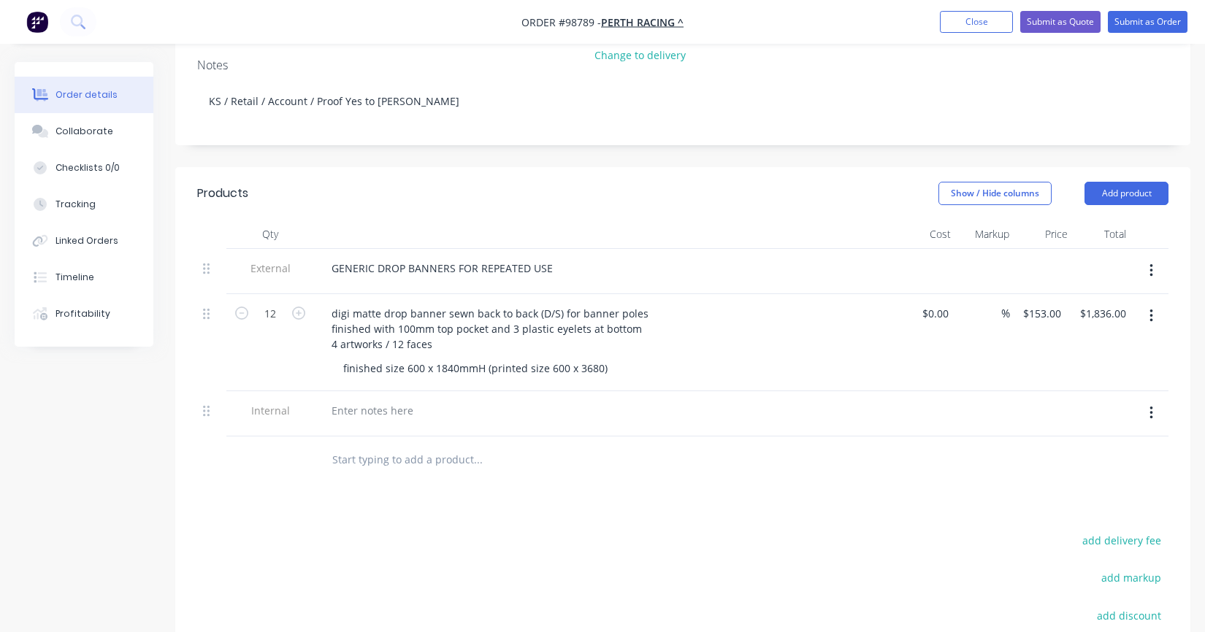
click at [399, 445] on input "text" at bounding box center [478, 459] width 292 height 29
click at [385, 400] on div at bounding box center [372, 410] width 105 height 21
click at [402, 445] on input "text" at bounding box center [478, 459] width 292 height 29
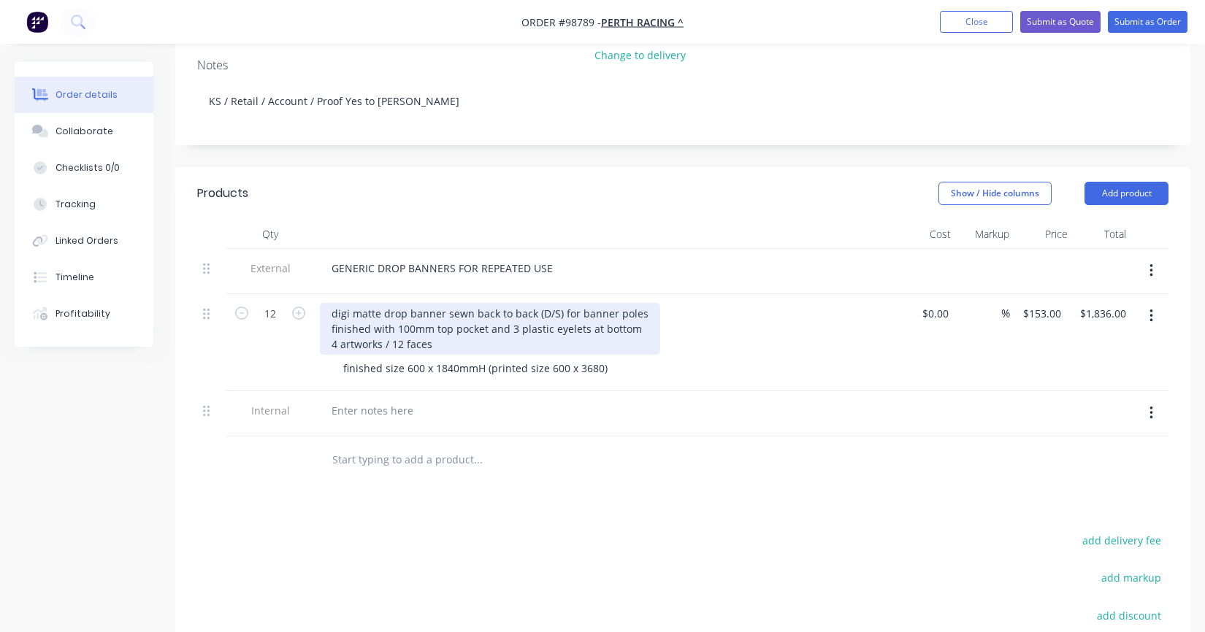
click at [558, 303] on div "digi matte drop banner sewn back to back (D/S) for banner poles finished with 1…" at bounding box center [490, 329] width 340 height 52
click at [565, 303] on div "digi matte drop banner sewn back to back (D/S) - for banner poles finished with…" at bounding box center [493, 329] width 347 height 52
click at [608, 303] on div "digi matte drop banner sewn back to back (D/S) - BAN3 & finished with 100mm top…" at bounding box center [487, 329] width 334 height 52
click at [610, 303] on div "digi matte drop banner sewn back to back (D/S) - BAN3 & bAN1 finished with 100m…" at bounding box center [487, 329] width 334 height 52
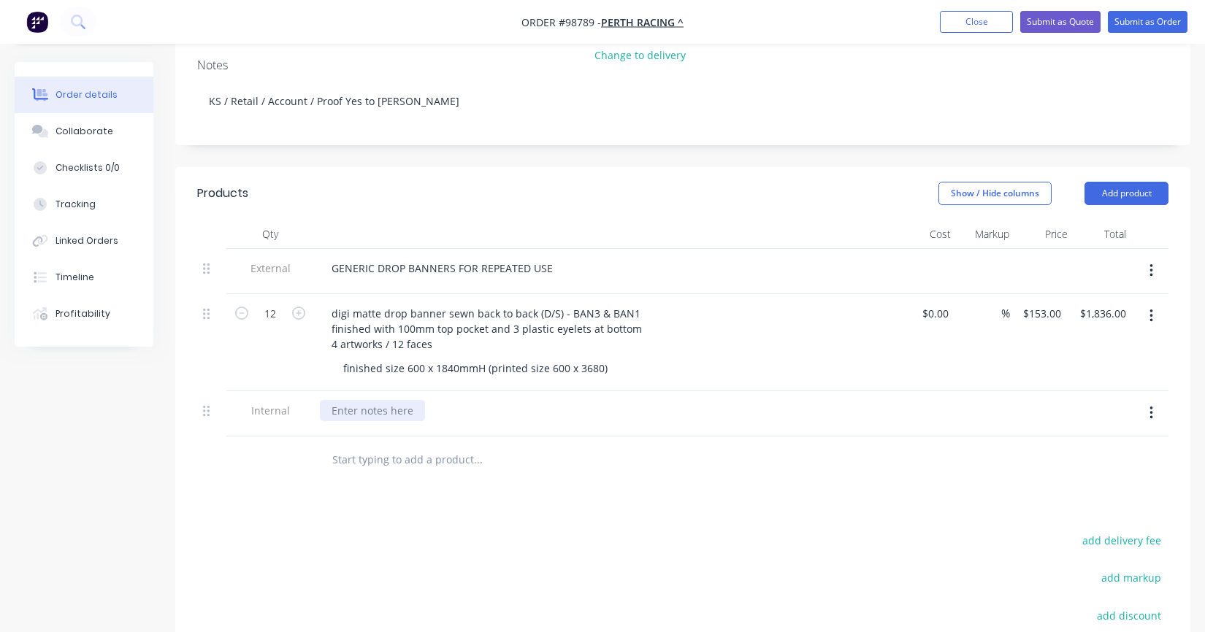
click at [397, 400] on div at bounding box center [372, 410] width 105 height 21
click at [361, 400] on div at bounding box center [372, 410] width 105 height 21
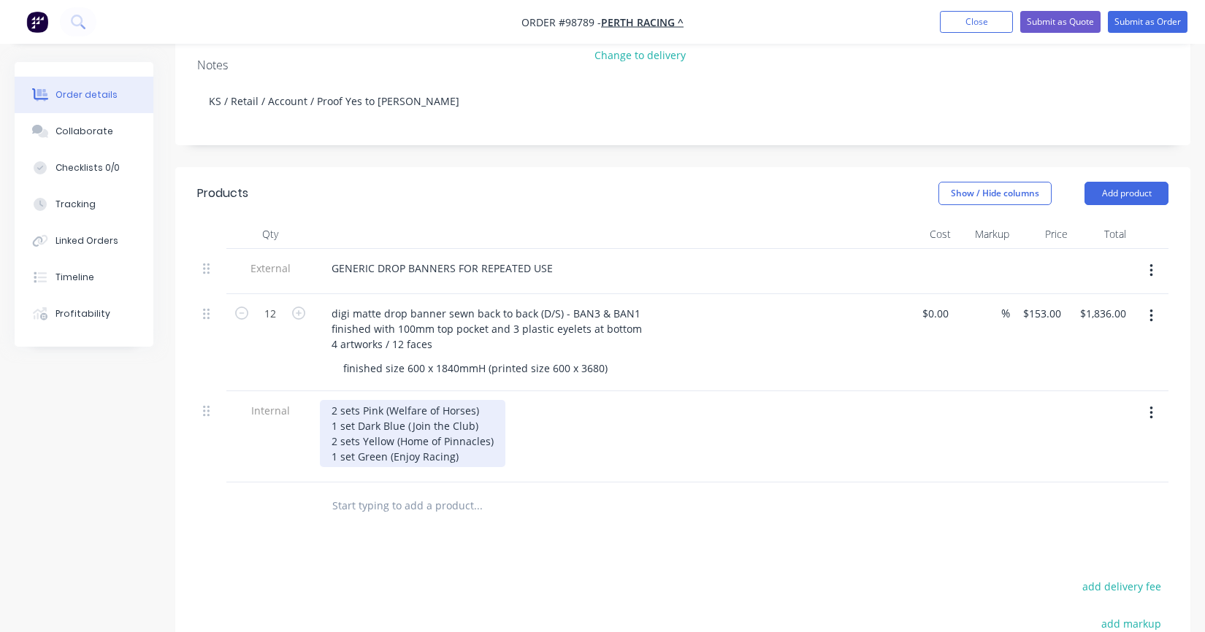
click at [481, 400] on div "2 sets Pink (Welfare of Horses) 1 set Dark Blue (Join the Club) 2 sets Yellow (…" at bounding box center [412, 433] width 185 height 67
click at [481, 410] on div "2 sets Pink (Welfare of Horses) = 4 faces 1 set Dark Blue (Join the Club) 2 set…" at bounding box center [428, 433] width 217 height 67
click at [499, 423] on div "2 sets Pink (Welfare of Horses) = 4 faces 1 set Dark Blue (Join the Club) = 2 f…" at bounding box center [428, 433] width 217 height 67
click at [495, 421] on div "2 sets Pink (Welfare of Horses) = 4 faces 1 set Dark Blue (Join the Club) = 2 f…" at bounding box center [434, 433] width 229 height 67
click at [487, 439] on div "2 sets Pink (Welfare of Horses) = 4 faces 1 set Dark Blue (Join the Club) = 2 f…" at bounding box center [435, 433] width 231 height 67
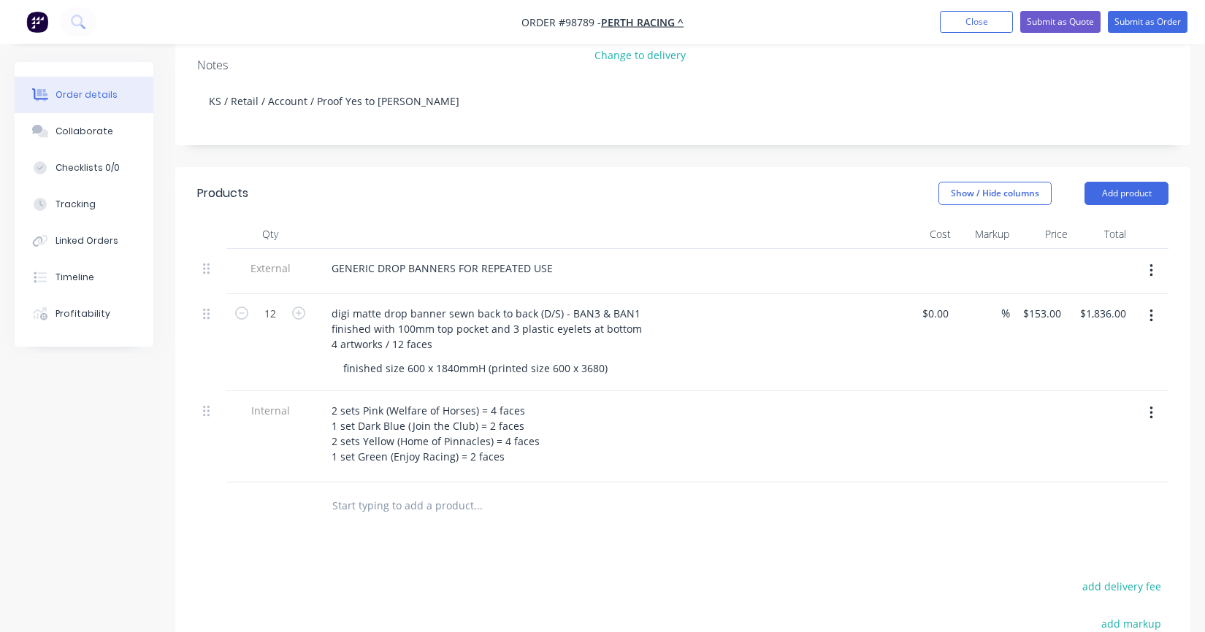
click at [410, 491] on input "text" at bounding box center [478, 505] width 292 height 29
click at [450, 491] on input "INSTALL: week of" at bounding box center [478, 505] width 292 height 29
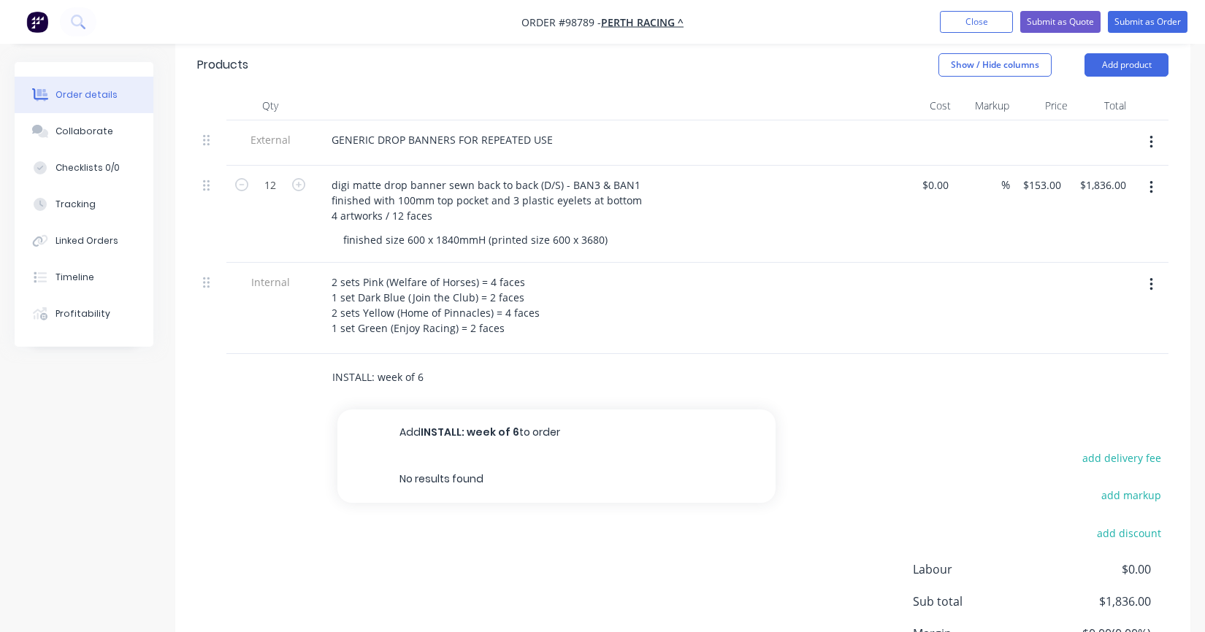
scroll to position [449, 0]
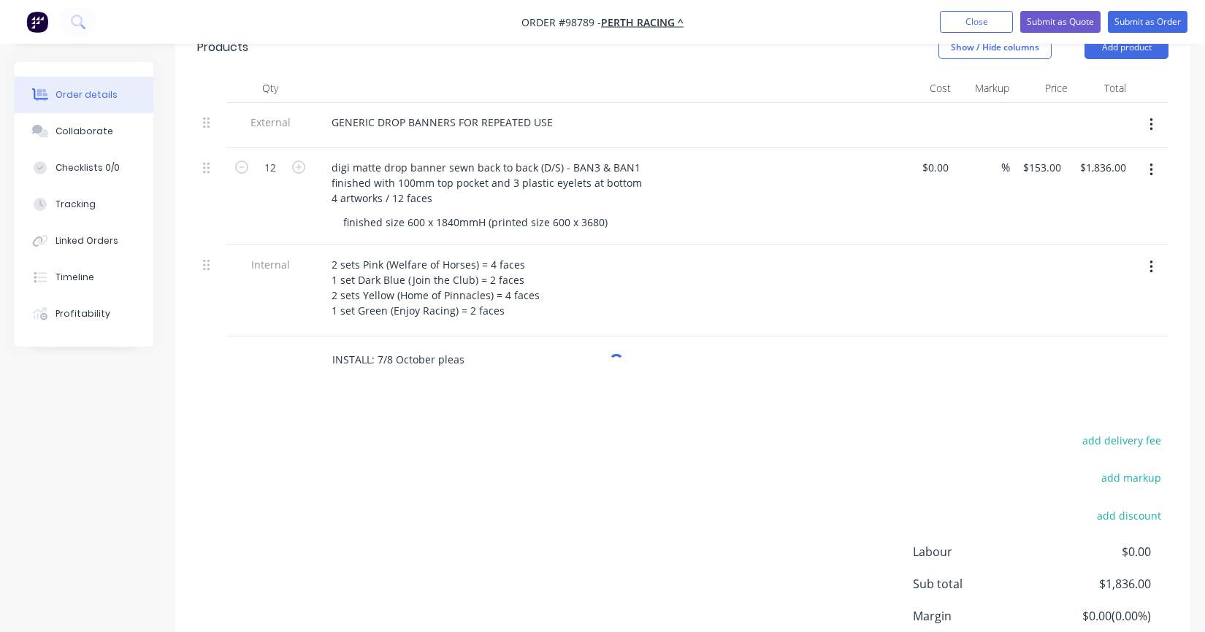
type input "INSTALL: 7/8 October please"
click at [515, 345] on input "INSTALL: 7/8 October please" at bounding box center [478, 359] width 292 height 29
drag, startPoint x: 507, startPoint y: 336, endPoint x: 246, endPoint y: 327, distance: 260.8
click at [246, 337] on div "INSTALL: 7/8 October please Add INSTALL: 7/8 October please to order No results…" at bounding box center [682, 360] width 971 height 47
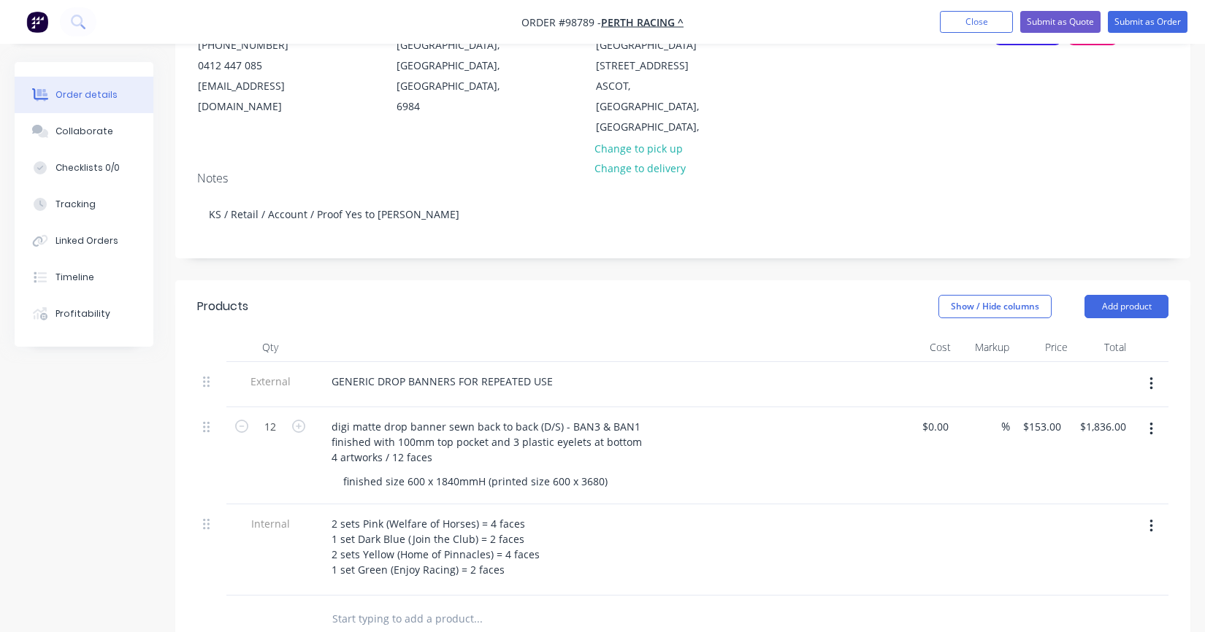
scroll to position [219, 0]
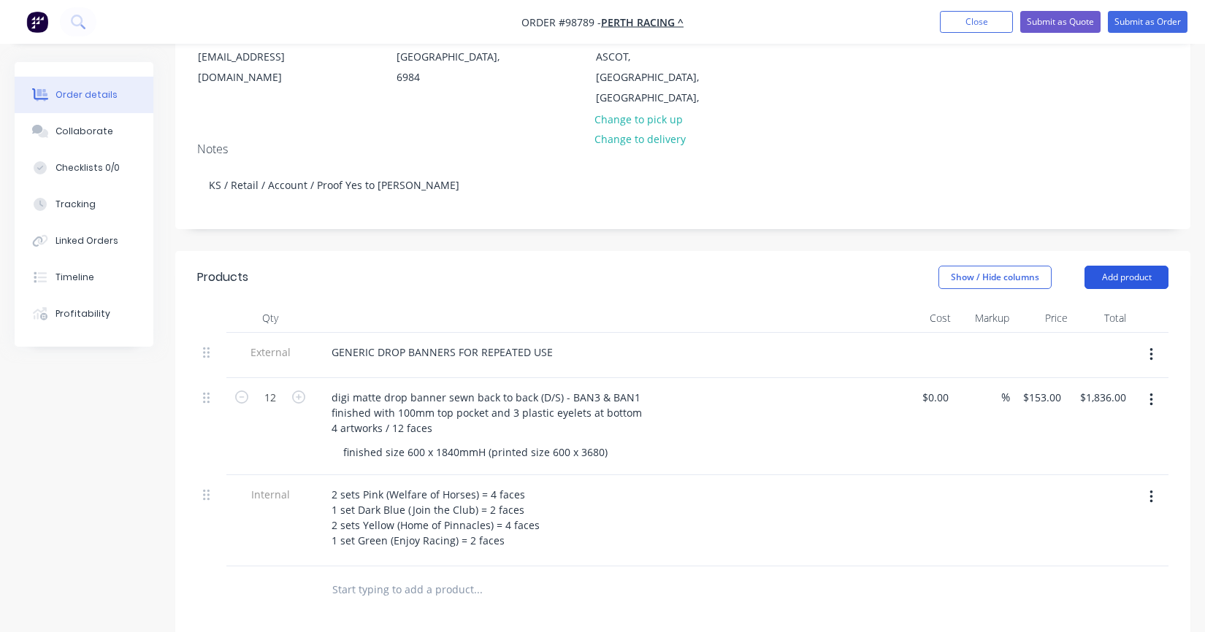
click at [1127, 266] on button "Add product" at bounding box center [1126, 277] width 84 height 23
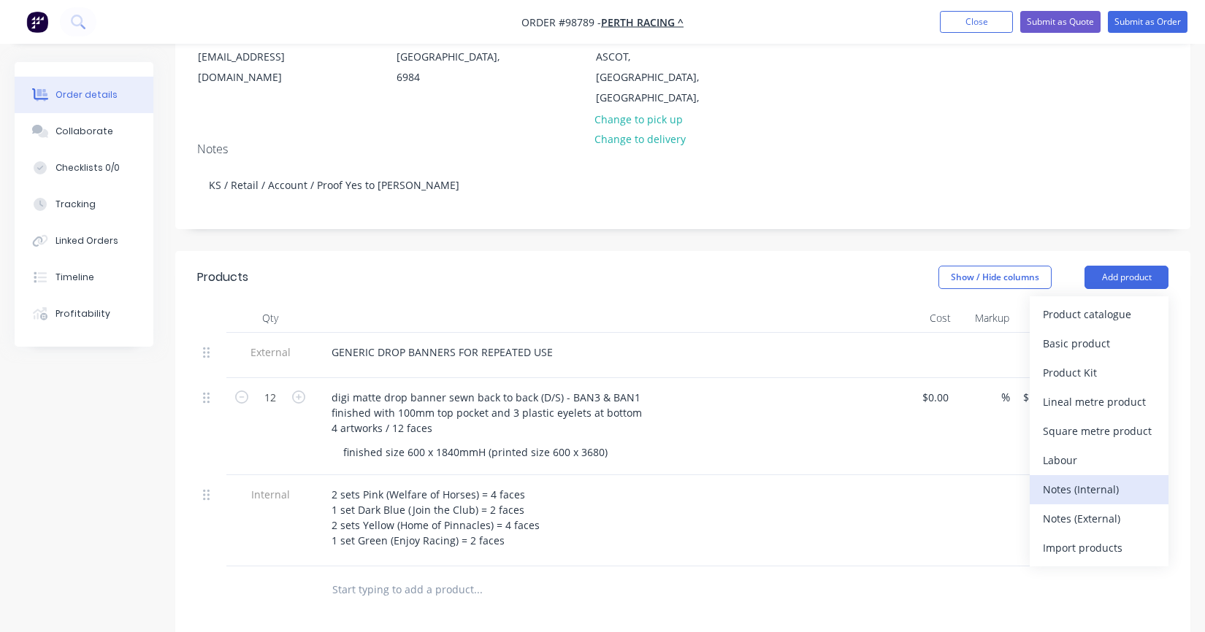
click at [1081, 479] on div "Notes (Internal)" at bounding box center [1099, 489] width 112 height 21
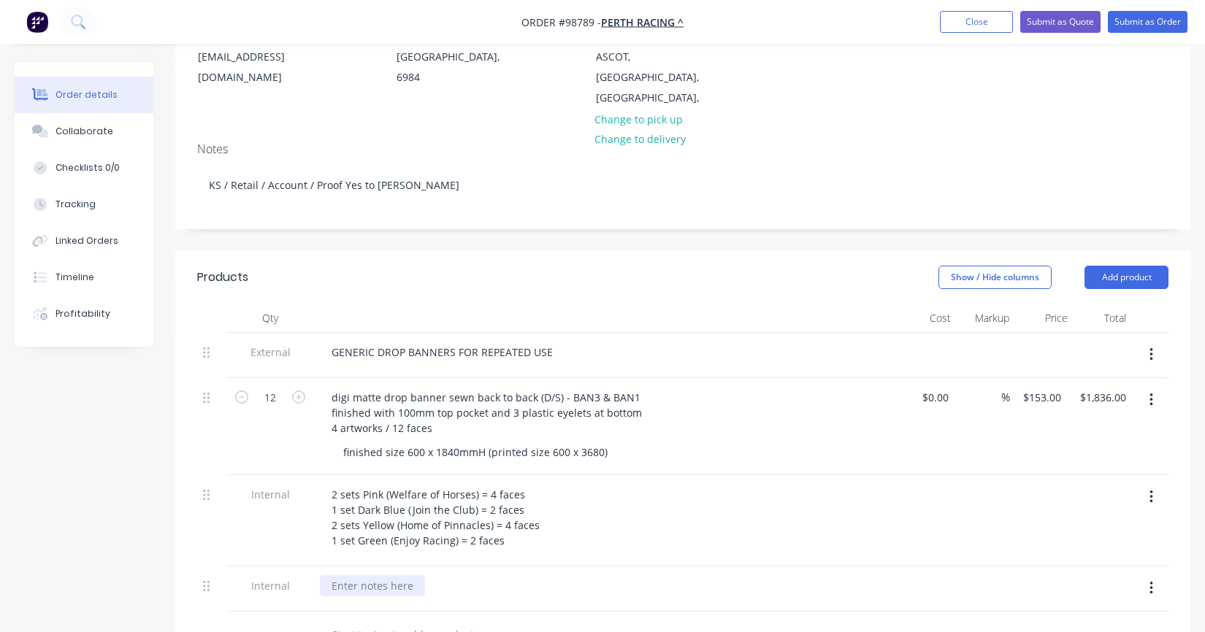
click at [396, 575] on div at bounding box center [372, 585] width 105 height 21
paste div
click at [470, 612] on div at bounding box center [577, 635] width 526 height 47
click at [1133, 266] on button "Add product" at bounding box center [1126, 277] width 84 height 23
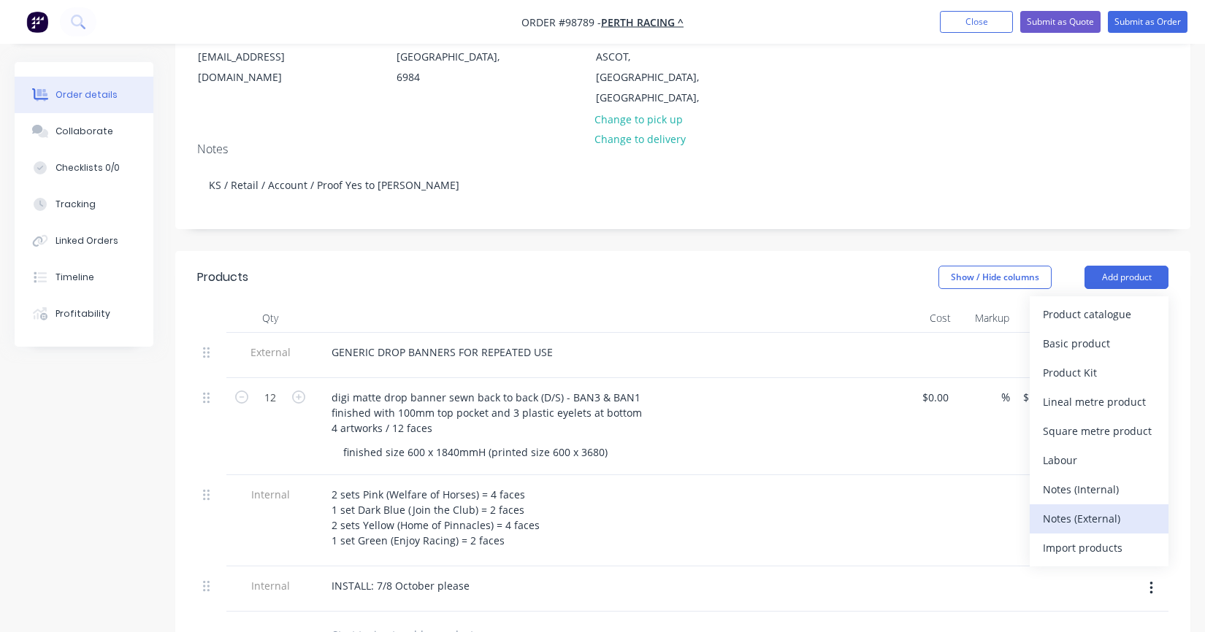
click at [1077, 508] on div "Notes (External)" at bounding box center [1099, 518] width 112 height 21
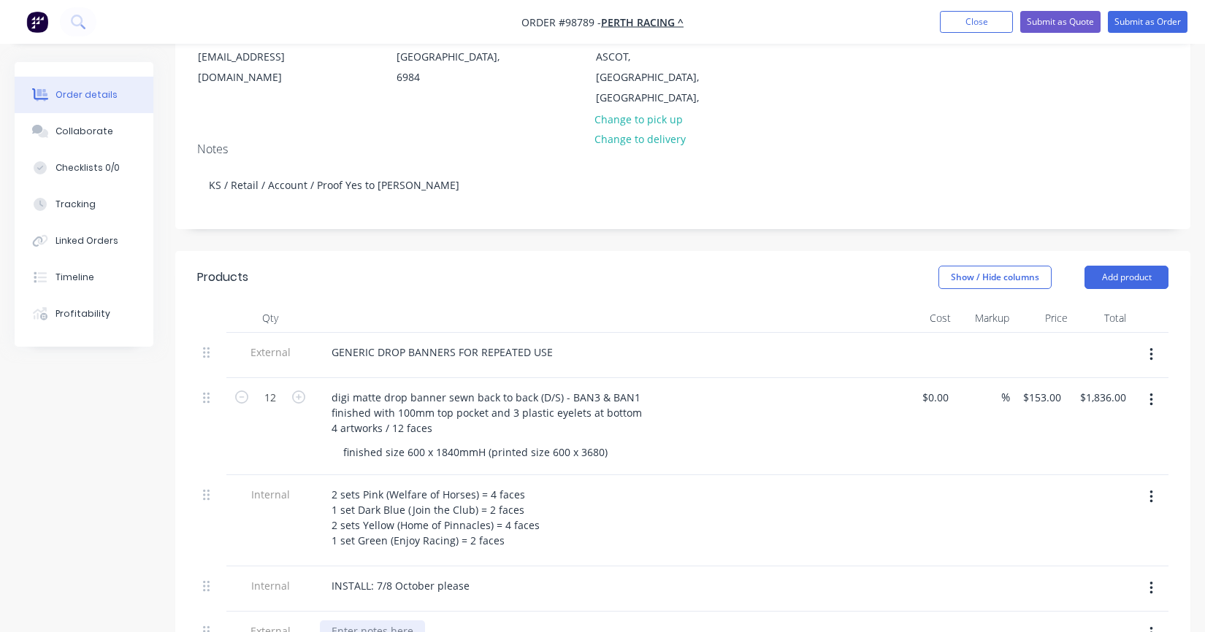
click at [401, 621] on div at bounding box center [372, 631] width 105 height 21
click at [645, 621] on div "SPRING RACING [DATE]" at bounding box center [606, 631] width 572 height 21
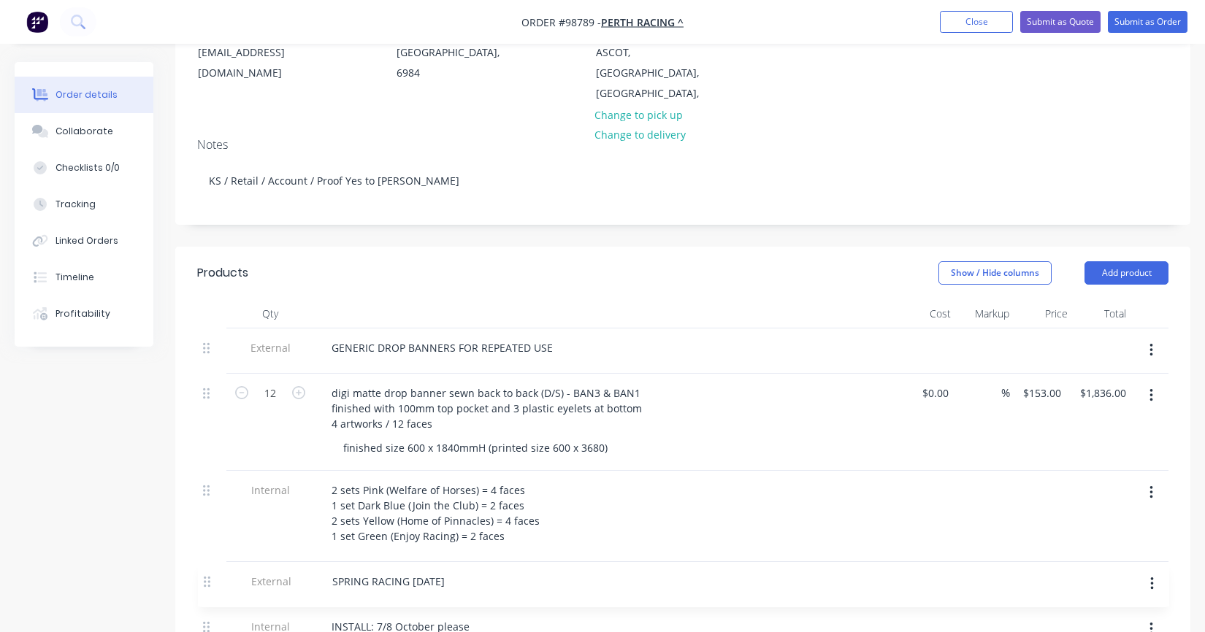
scroll to position [226, 0]
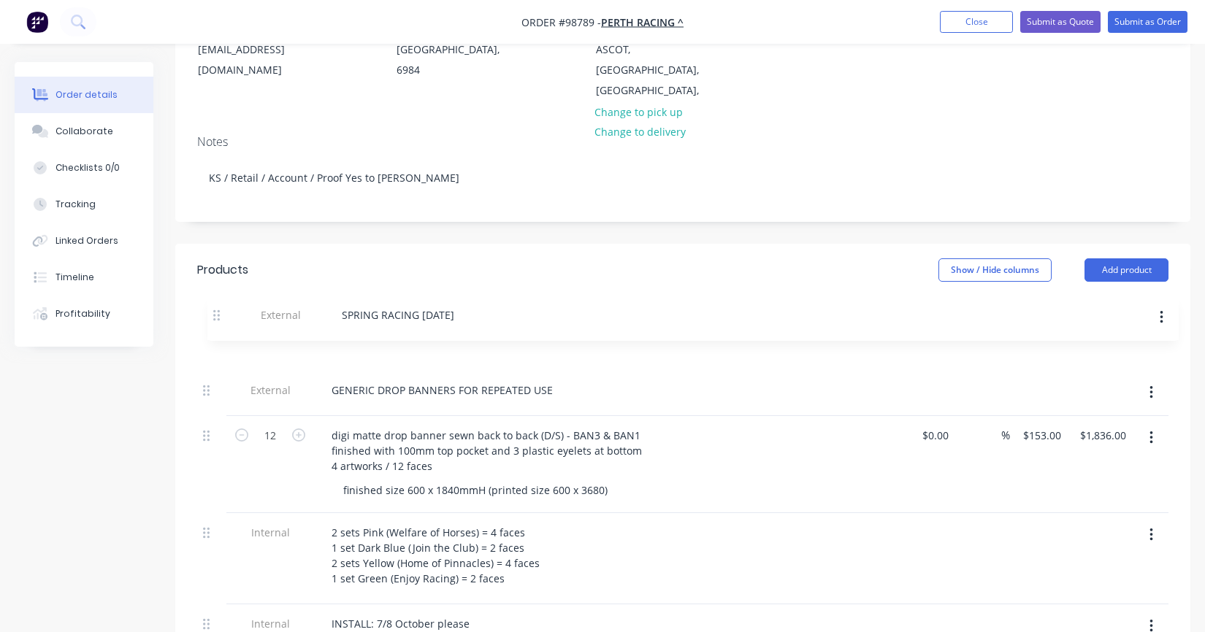
drag, startPoint x: 208, startPoint y: 616, endPoint x: 218, endPoint y: 317, distance: 299.6
click at [218, 326] on div "External GENERIC DROP BANNERS FOR REPEATED USE 12 digi matte drop banner sewn b…" at bounding box center [682, 488] width 971 height 324
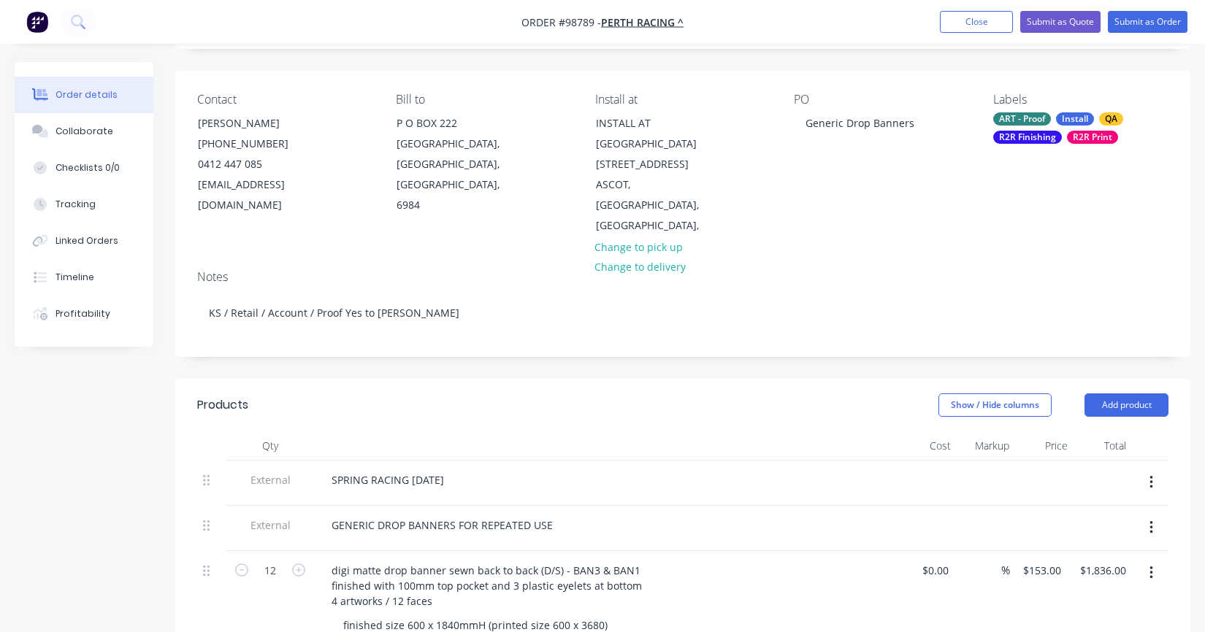
scroll to position [7, 0]
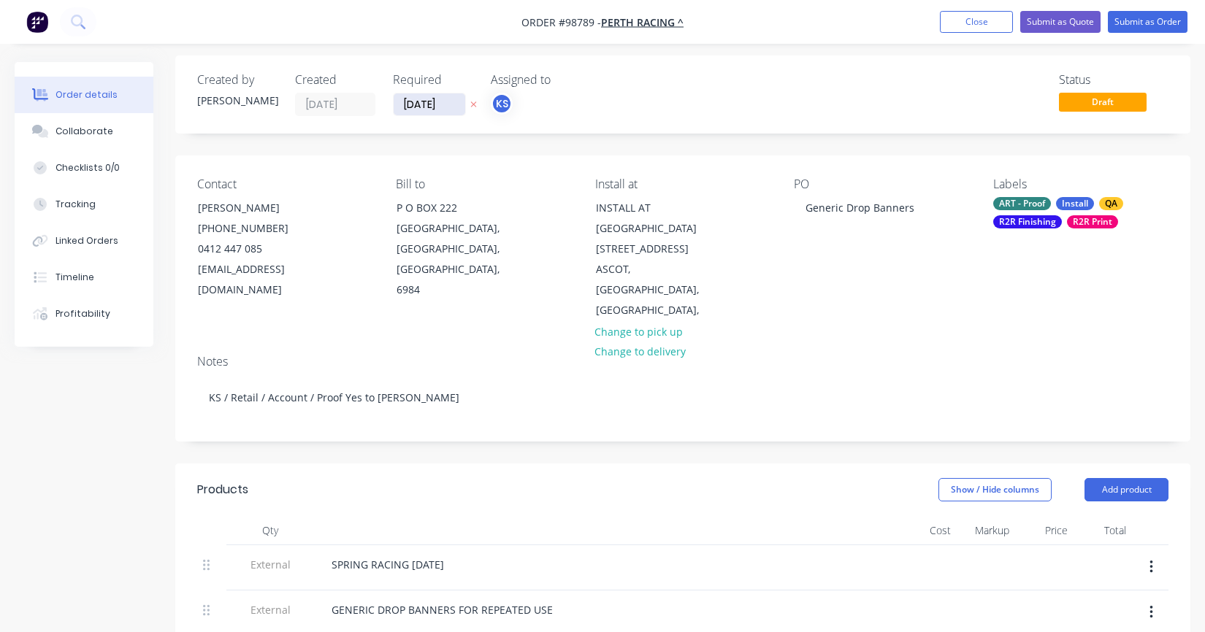
click at [428, 108] on input "[DATE]" at bounding box center [430, 104] width 72 height 22
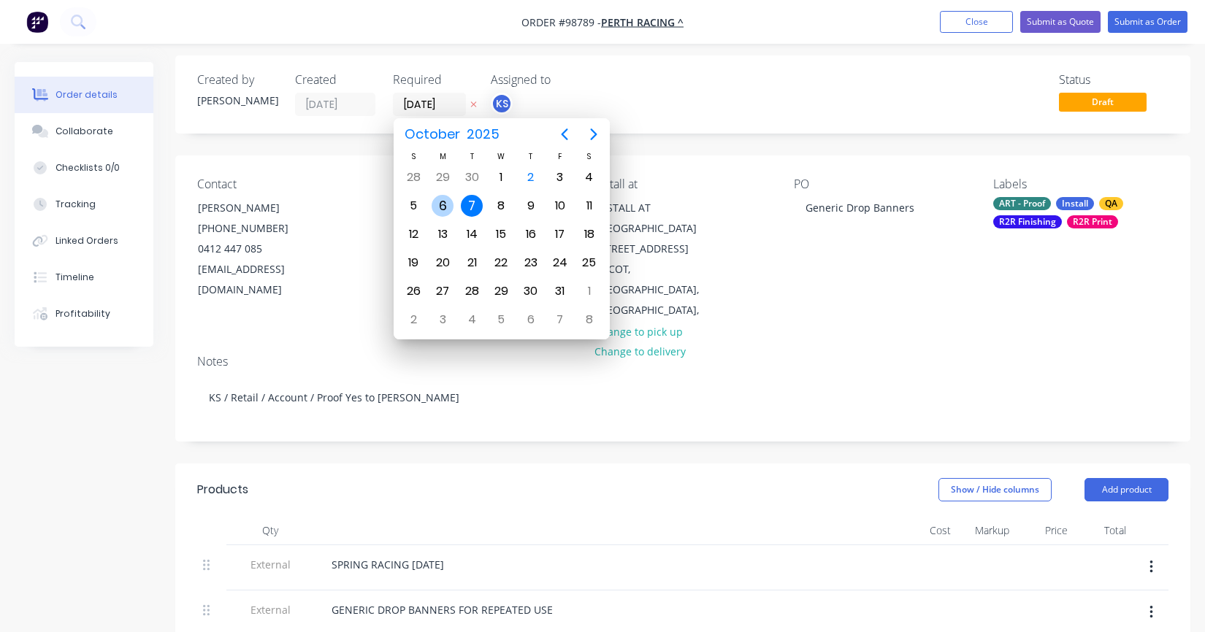
click at [440, 205] on div "6" at bounding box center [443, 206] width 22 height 22
type input "[DATE]"
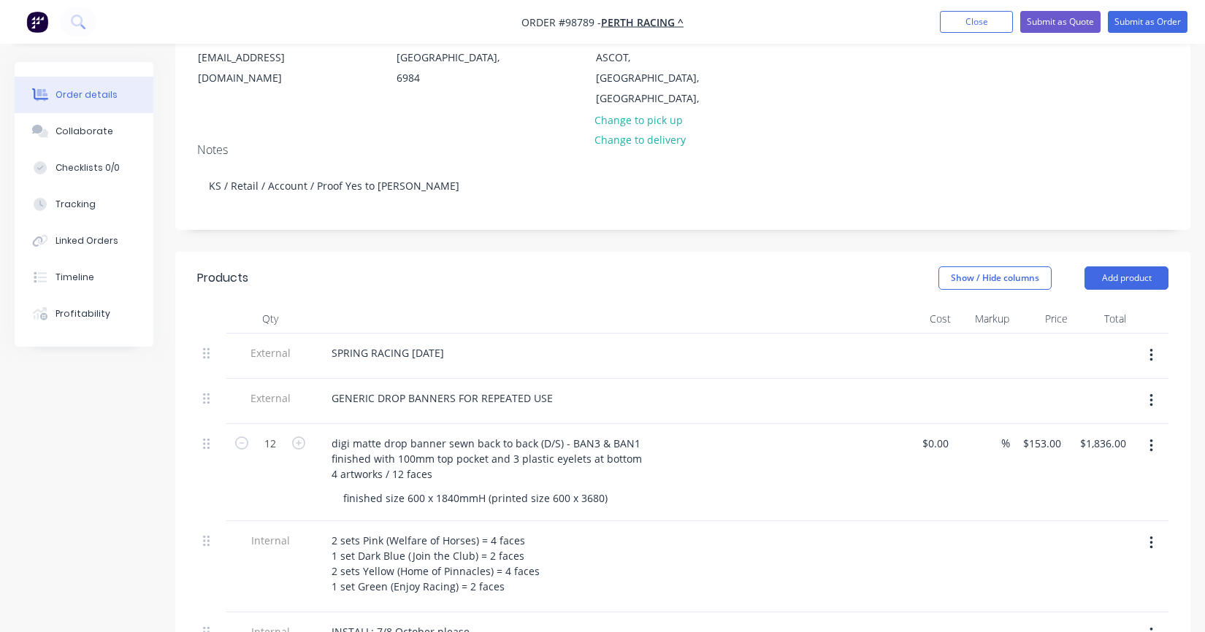
scroll to position [345, 0]
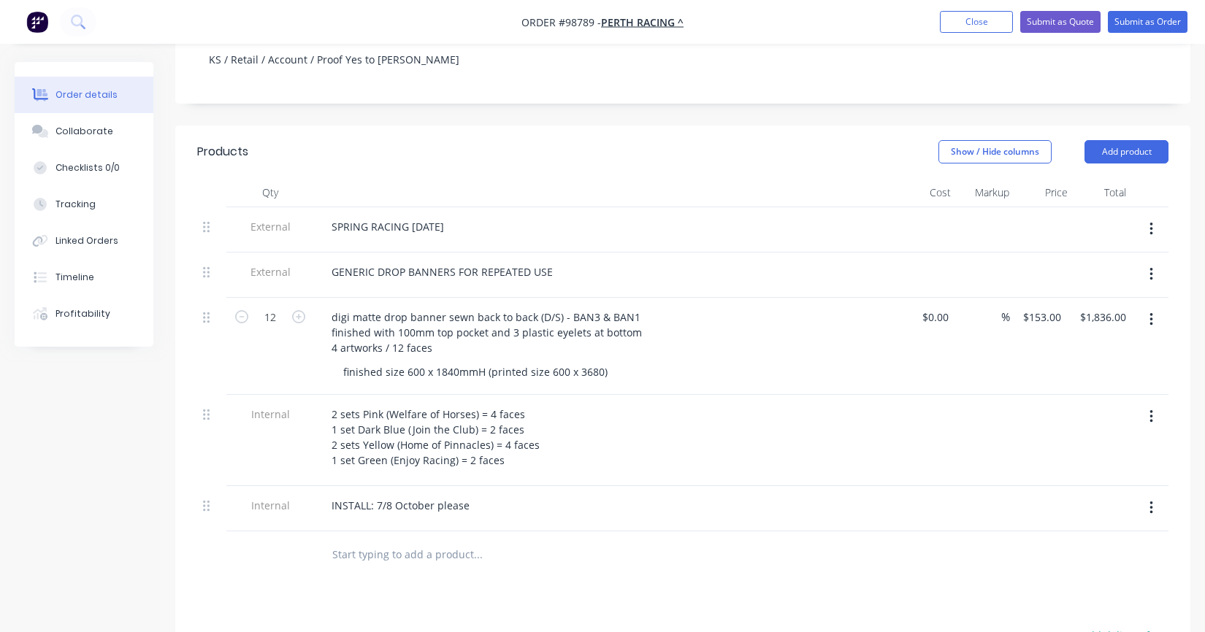
click at [394, 540] on input "text" at bounding box center [478, 554] width 292 height 29
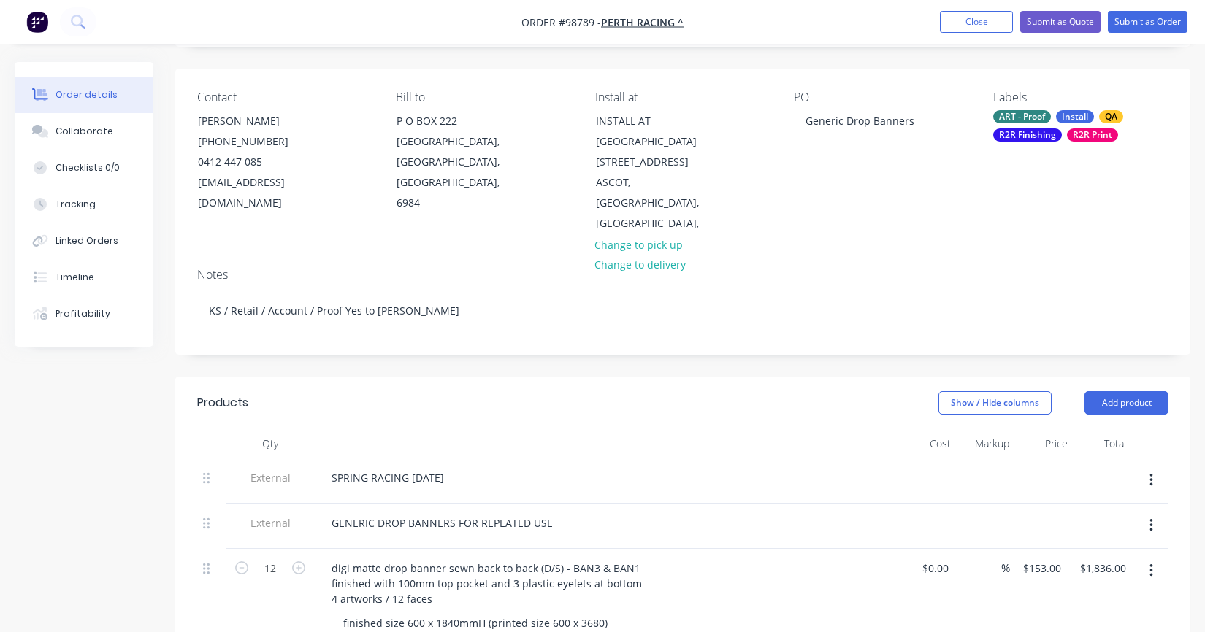
scroll to position [219, 0]
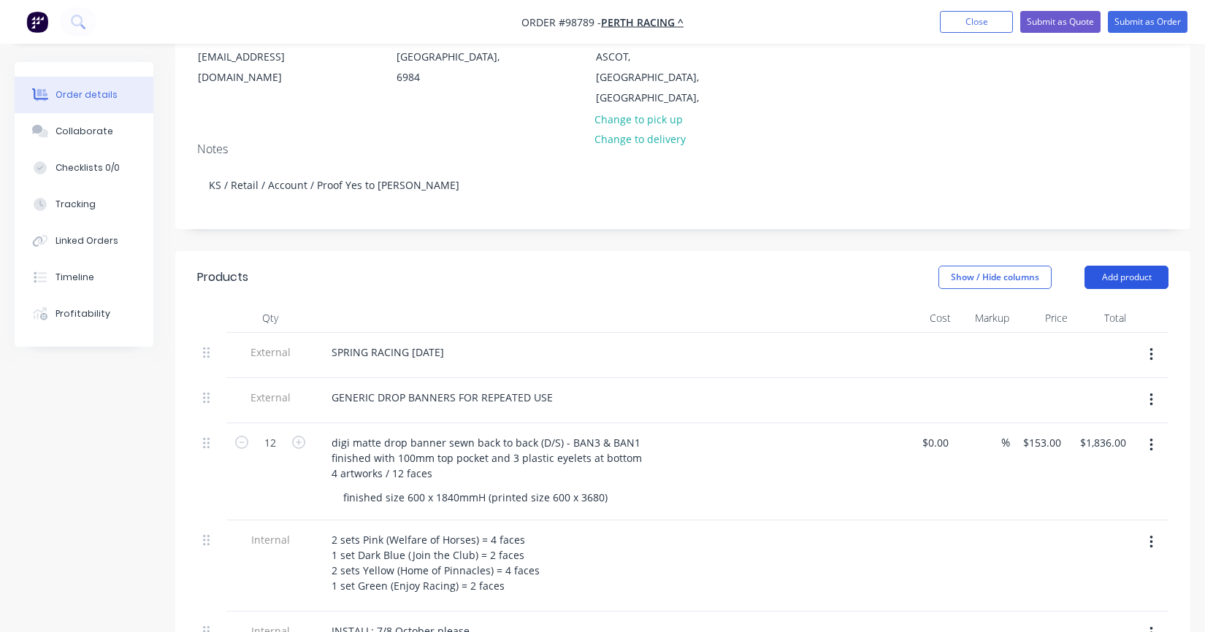
click at [1119, 266] on button "Add product" at bounding box center [1126, 277] width 84 height 23
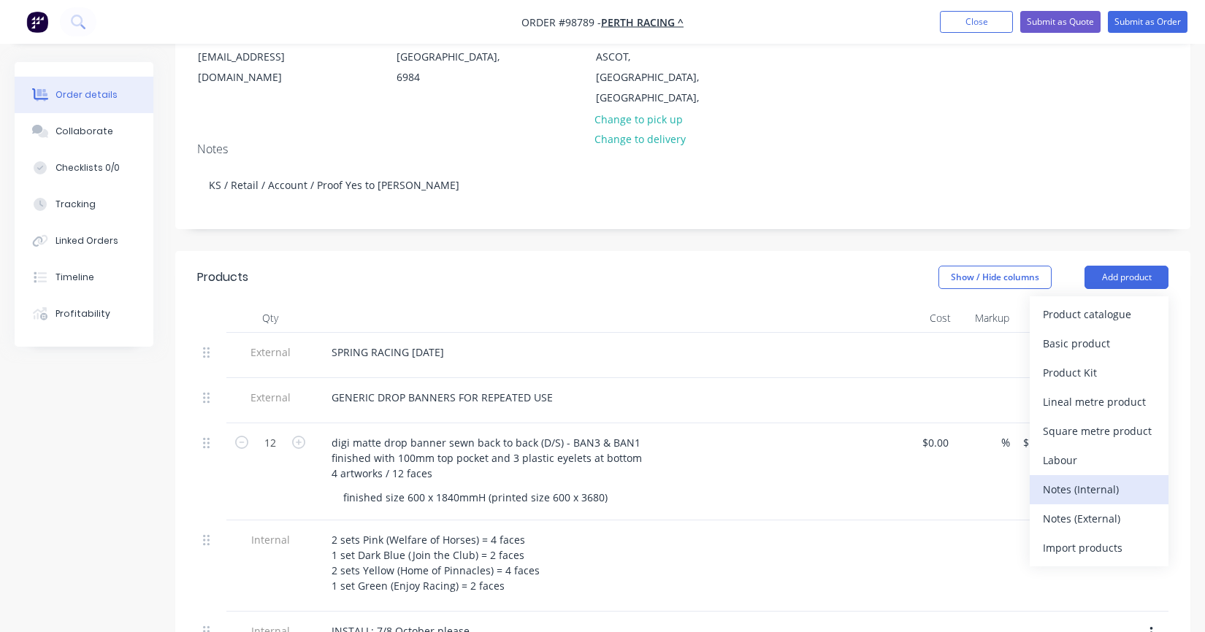
click at [1097, 479] on div "Notes (Internal)" at bounding box center [1099, 489] width 112 height 21
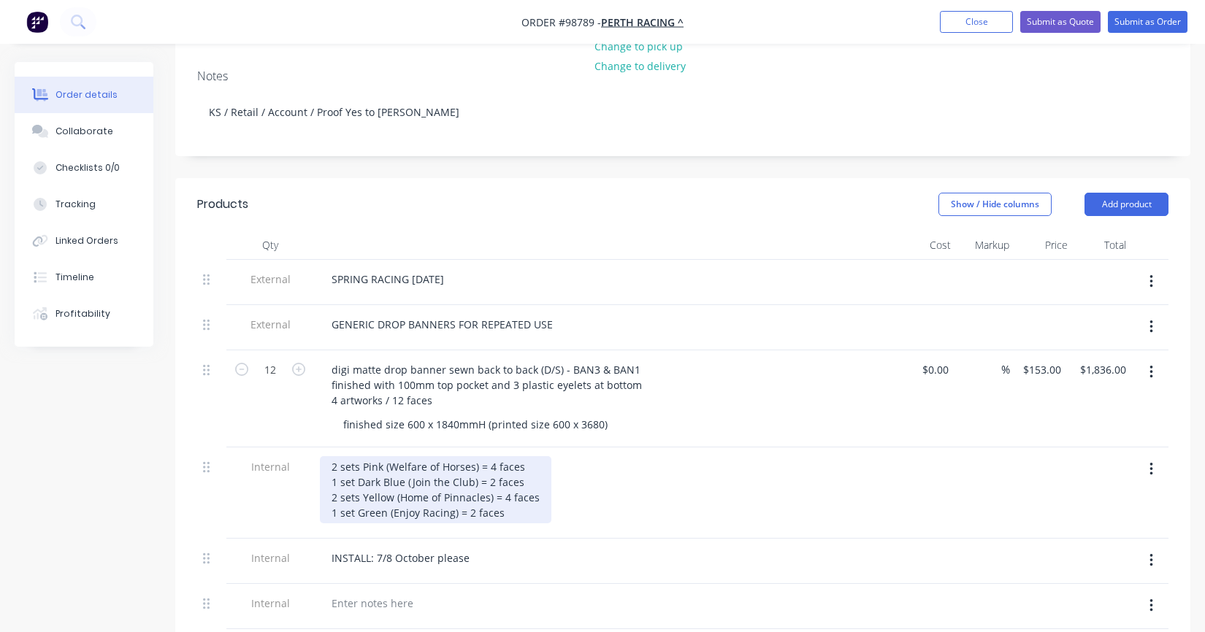
scroll to position [438, 0]
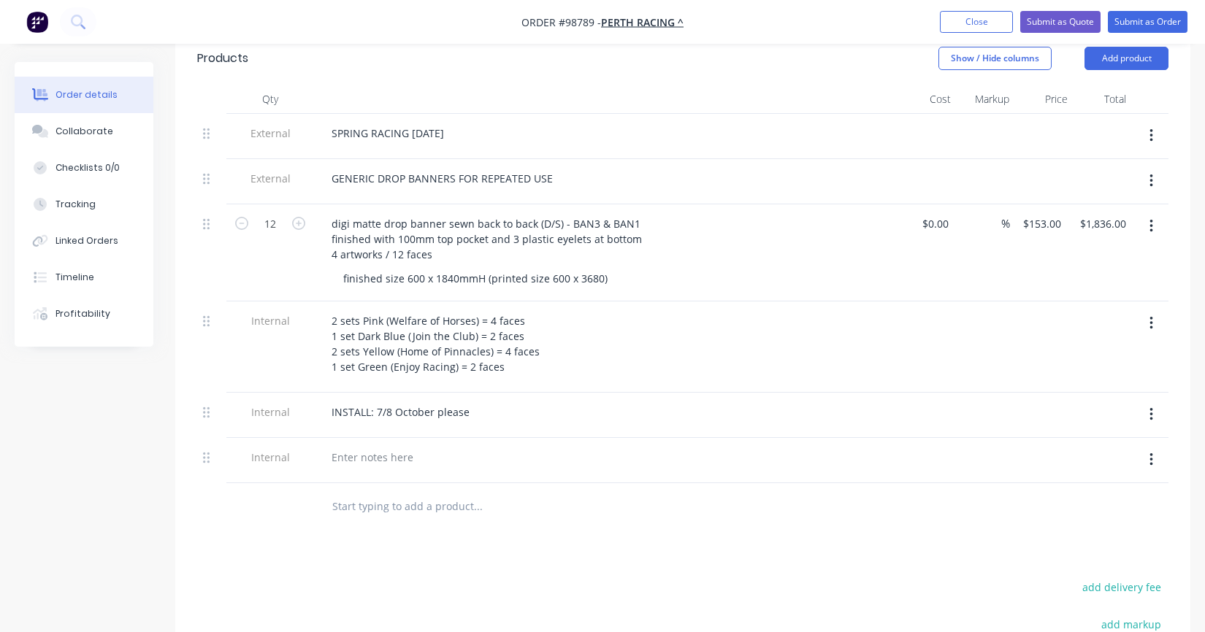
click at [369, 438] on div at bounding box center [606, 460] width 584 height 45
click at [361, 447] on div at bounding box center [372, 457] width 105 height 21
click at [464, 447] on div "ART: same artwork as Job" at bounding box center [606, 457] width 572 height 21
click at [459, 447] on div "ART: same artwork as Job" at bounding box center [393, 457] width 147 height 21
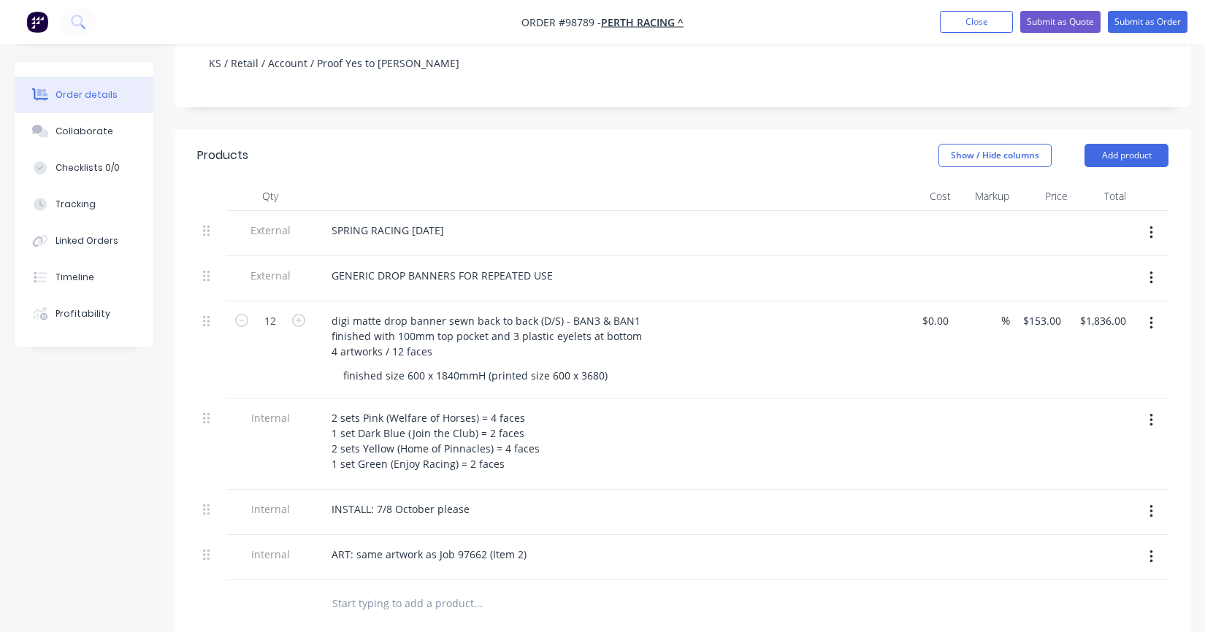
scroll to position [219, 0]
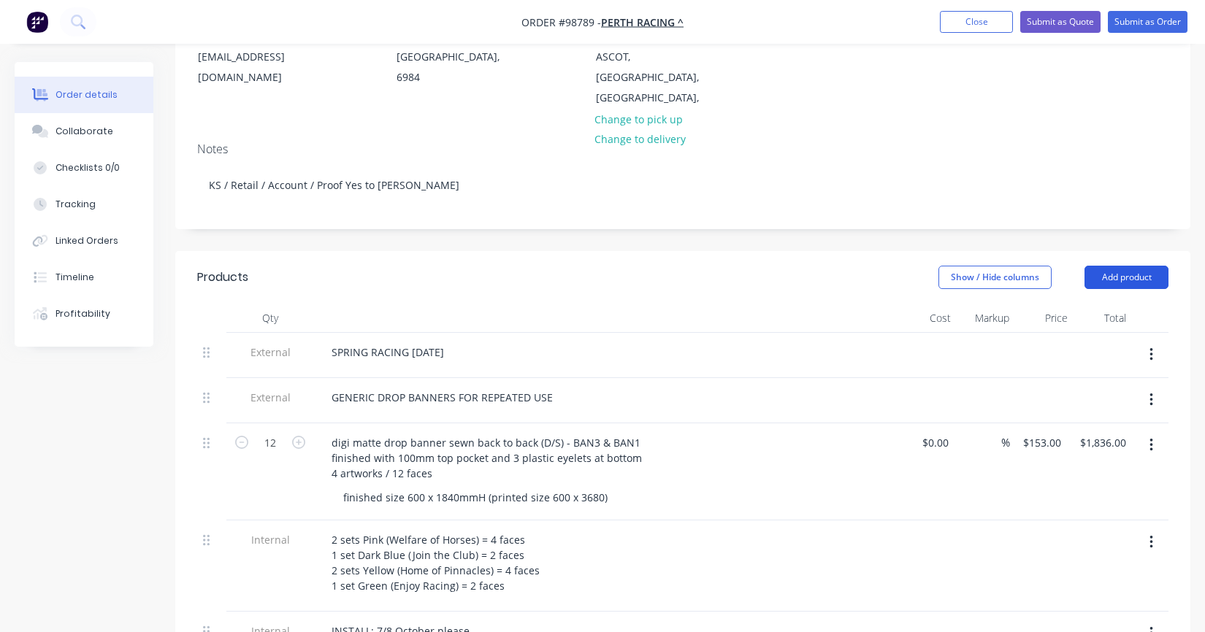
click at [1103, 266] on button "Add product" at bounding box center [1126, 277] width 84 height 23
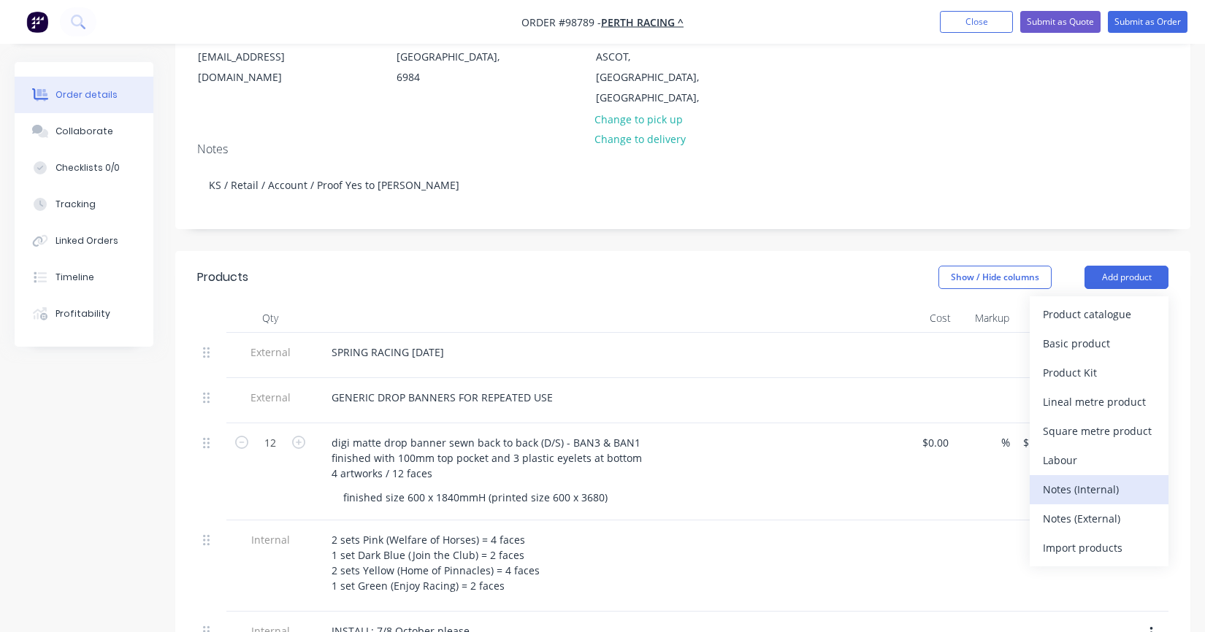
click at [1076, 479] on div "Notes (Internal)" at bounding box center [1099, 489] width 112 height 21
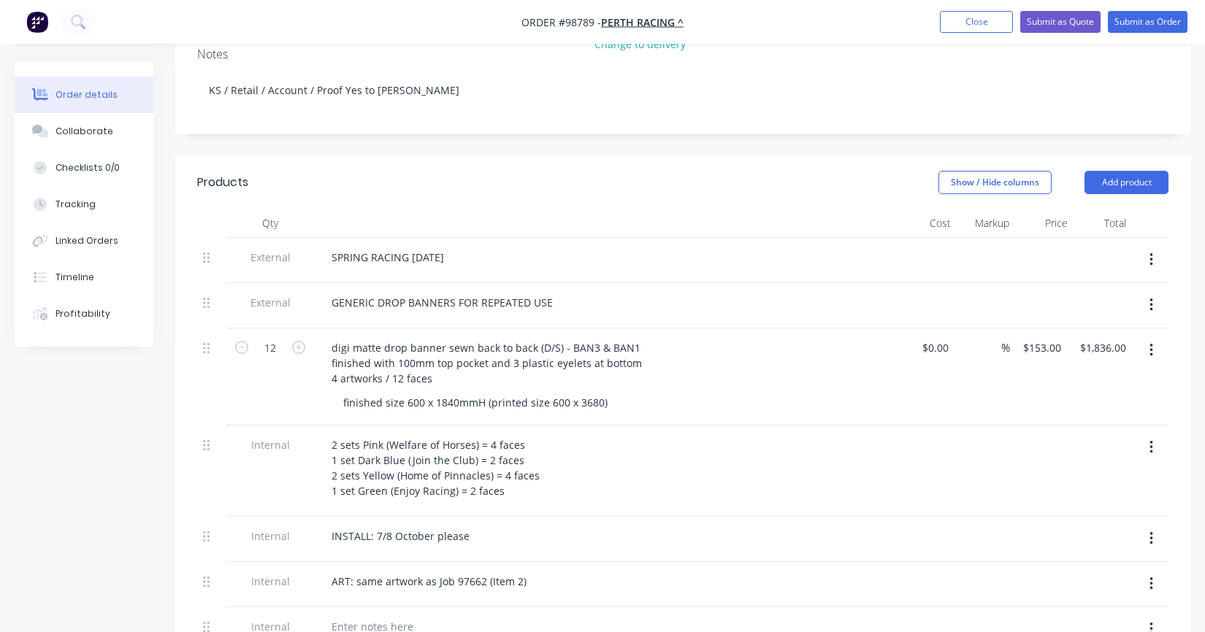
scroll to position [438, 0]
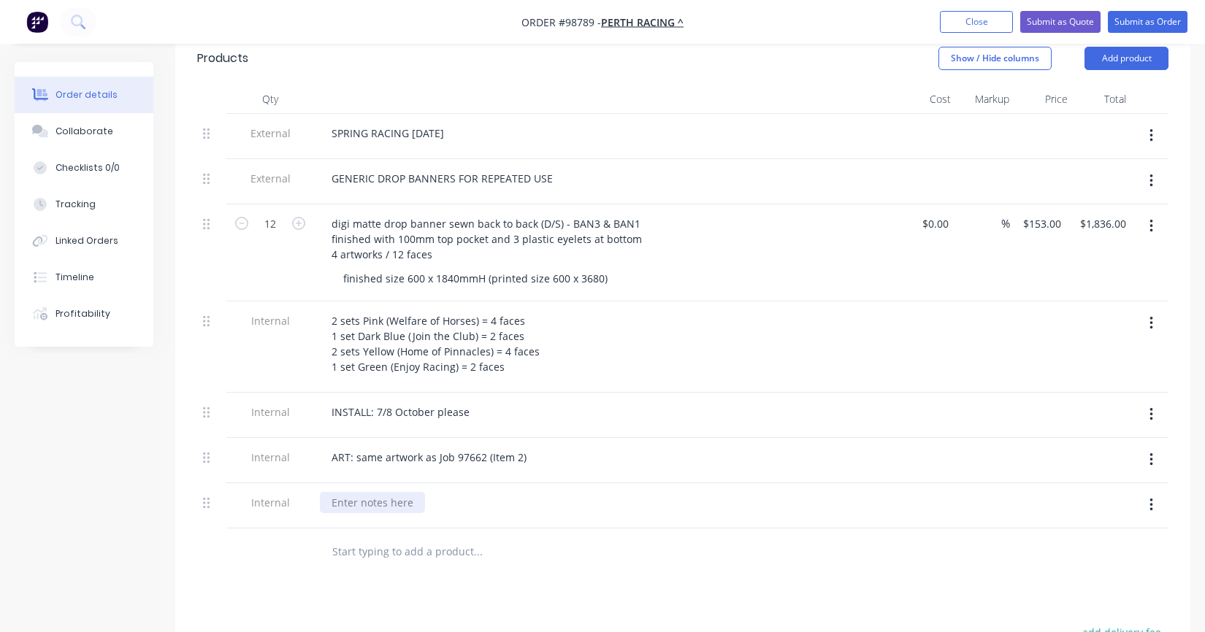
click at [348, 492] on div at bounding box center [372, 502] width 105 height 21
click at [327, 492] on div "Install 4 on RHS of Governors Drive and 4 at [PERSON_NAME][GEOGRAPHIC_DATA]" at bounding box center [531, 502] width 423 height 21
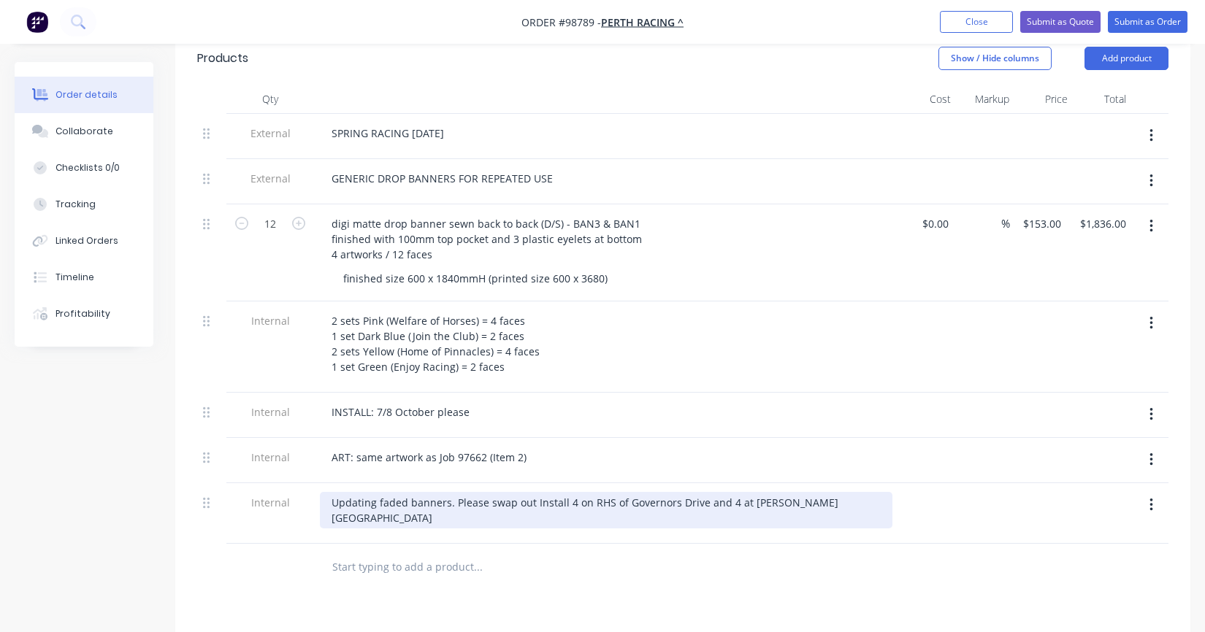
click at [453, 492] on div "Updating faded banners. Please swap out Install 4 on RHS of Governors Drive and…" at bounding box center [606, 510] width 572 height 37
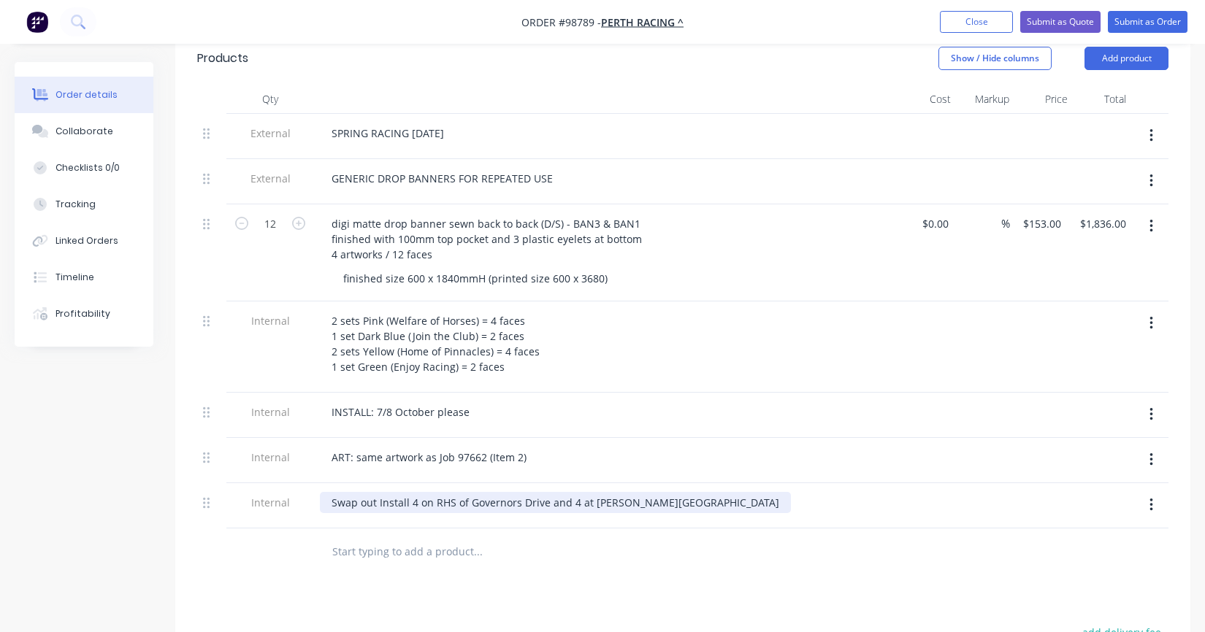
click at [374, 492] on div "Swap out Install 4 on RHS of Governors Drive and 4 at [PERSON_NAME][GEOGRAPHIC_…" at bounding box center [555, 502] width 471 height 21
click at [375, 492] on div "Swap out Install 4 on RHS of Governors Drive and 4 at [PERSON_NAME][GEOGRAPHIC_…" at bounding box center [557, 502] width 474 height 21
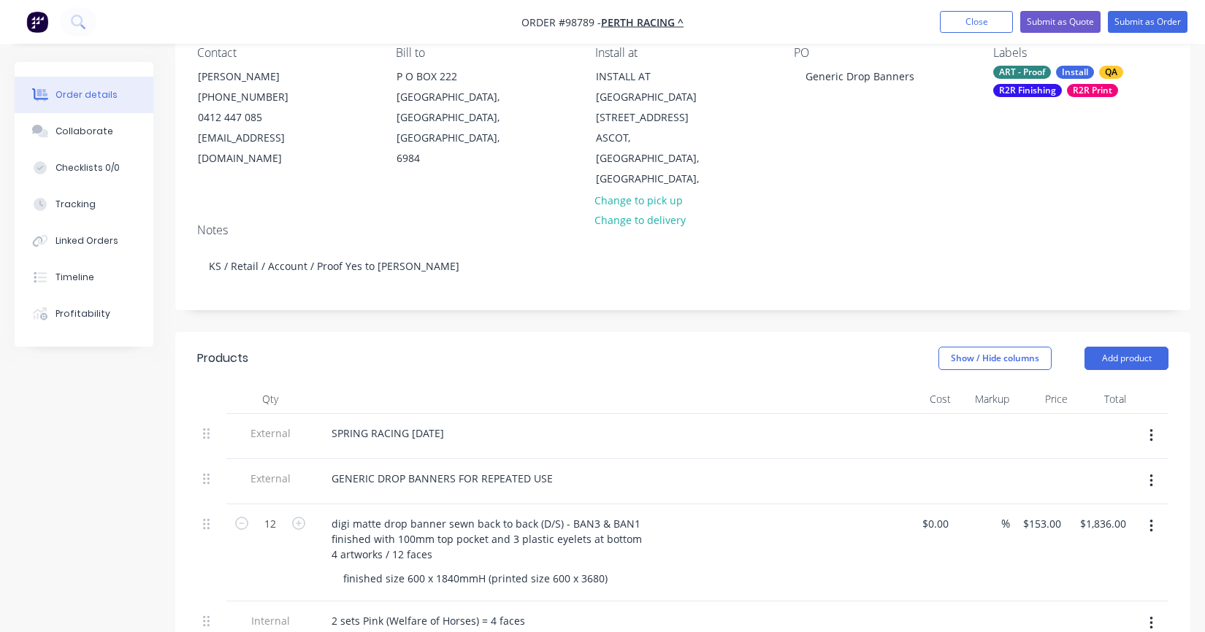
scroll to position [0, 0]
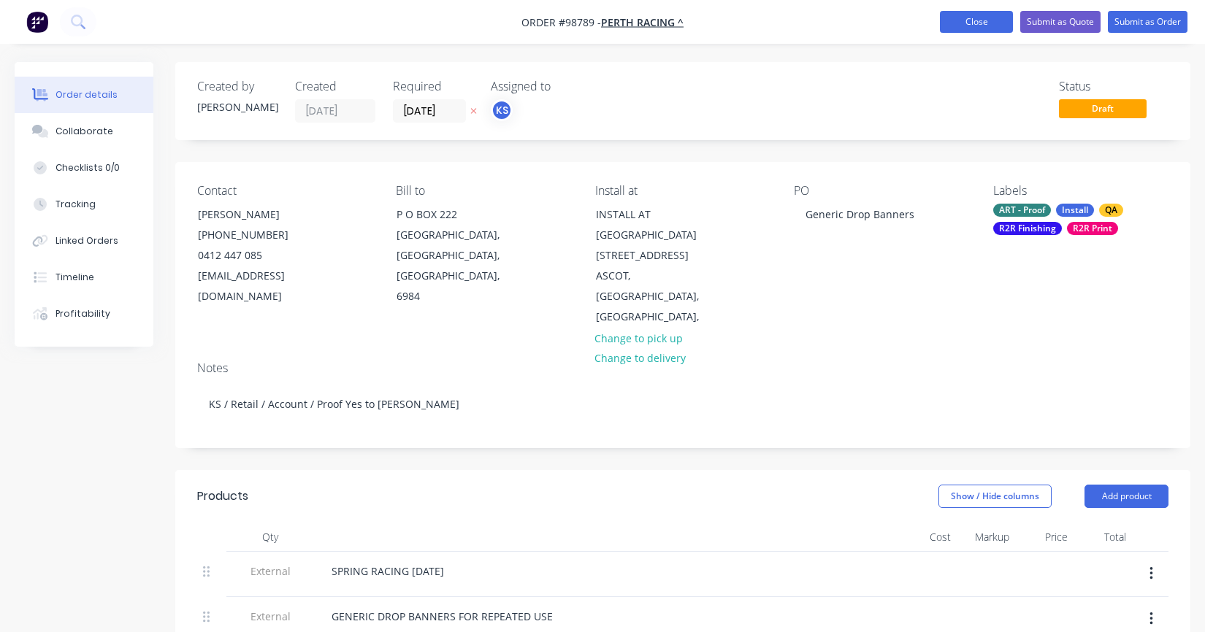
click at [966, 23] on button "Close" at bounding box center [976, 22] width 73 height 22
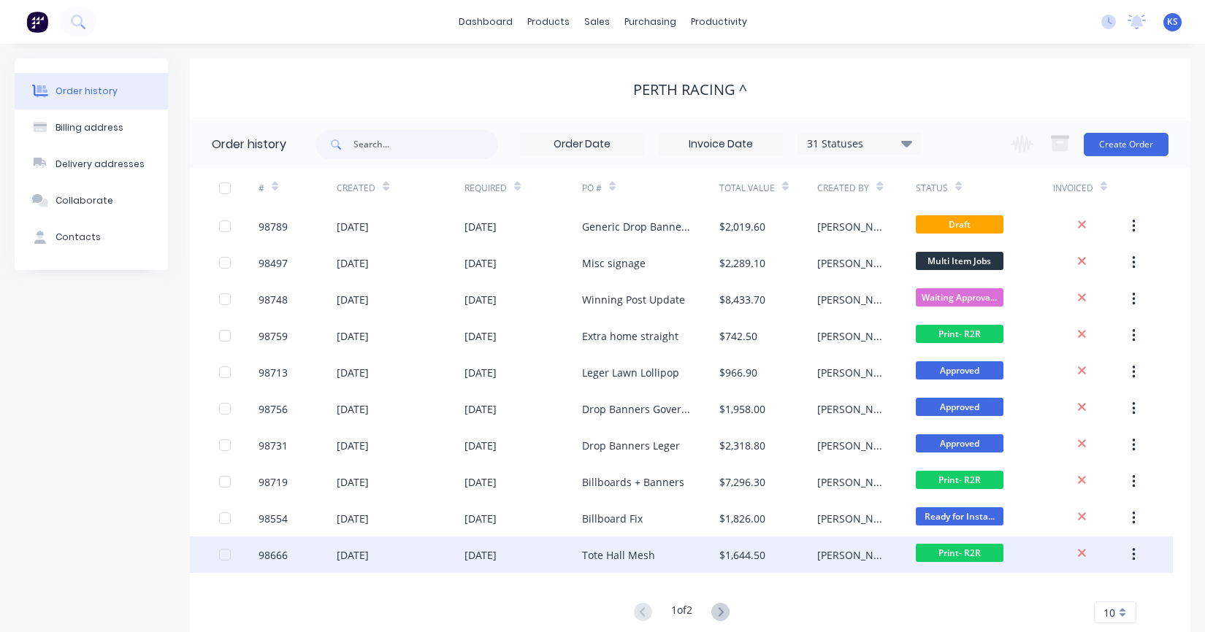
click at [472, 554] on div "[DATE]" at bounding box center [480, 555] width 32 height 15
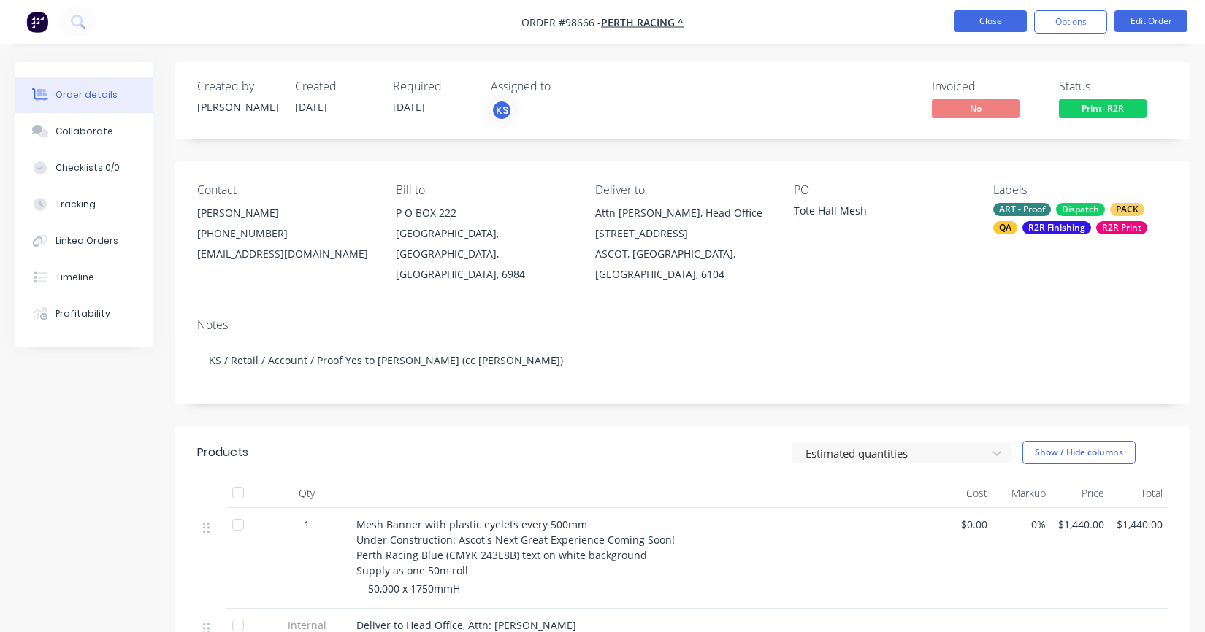
click at [991, 24] on button "Close" at bounding box center [990, 21] width 73 height 22
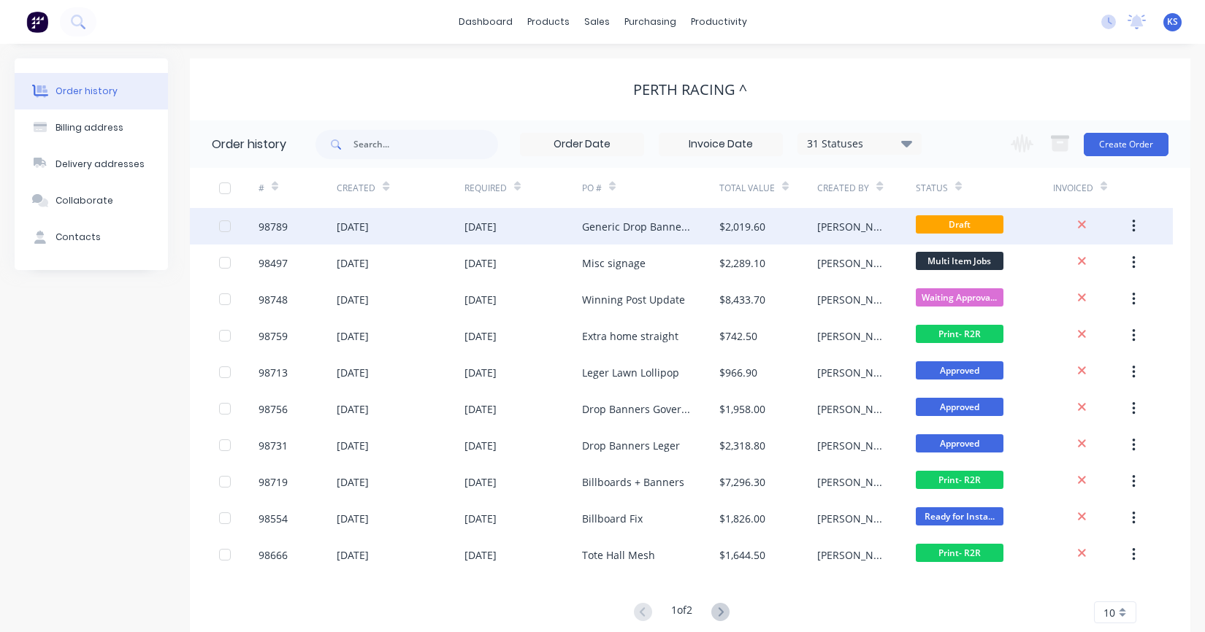
click at [361, 220] on div "[DATE]" at bounding box center [353, 226] width 32 height 15
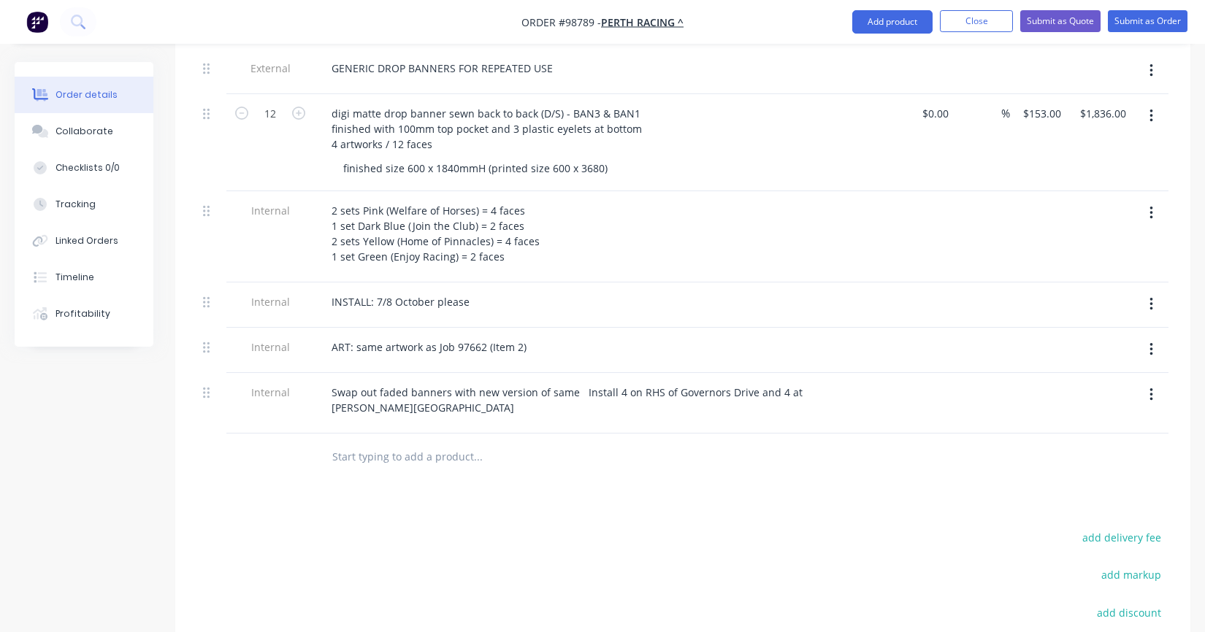
scroll to position [584, 0]
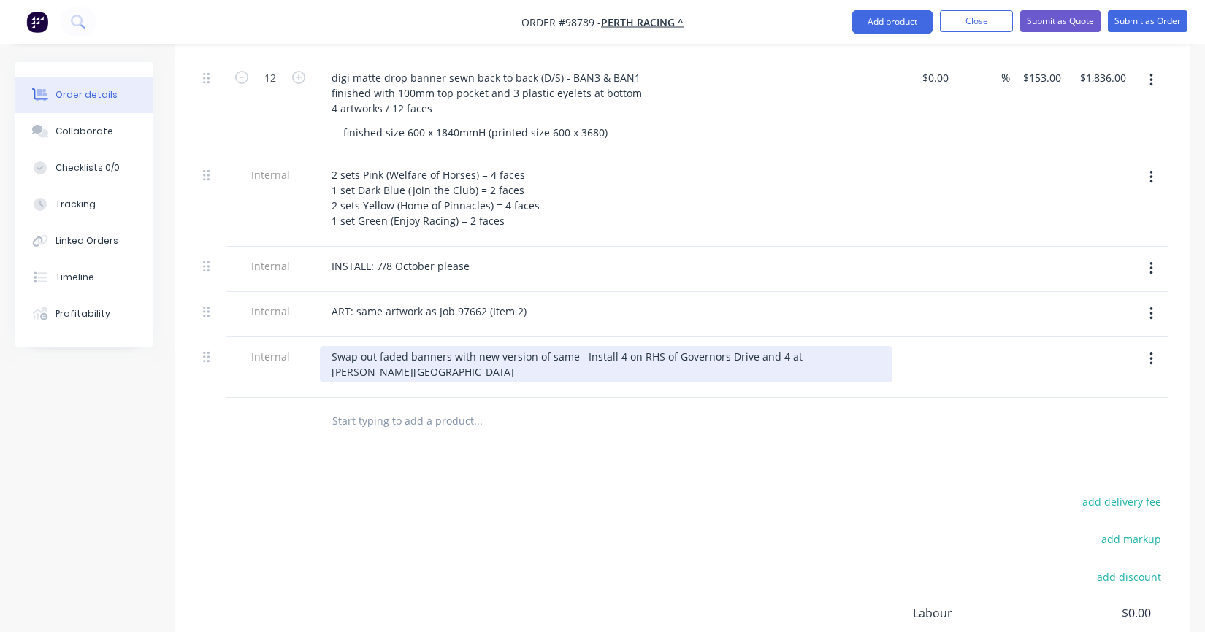
click at [403, 353] on div "Swap out faded banners with new version of same Install 4 on RHS of Governors D…" at bounding box center [606, 364] width 572 height 37
drag, startPoint x: 570, startPoint y: 334, endPoint x: 580, endPoint y: 347, distance: 16.1
click at [570, 346] on div "Swap out faded banners with new version of same Install 4 on RHS of Governors D…" at bounding box center [606, 364] width 572 height 37
click at [333, 346] on div "Swap out faded banners with new version of same. 4 on RHS of [GEOGRAPHIC_DATA] …" at bounding box center [526, 364] width 412 height 37
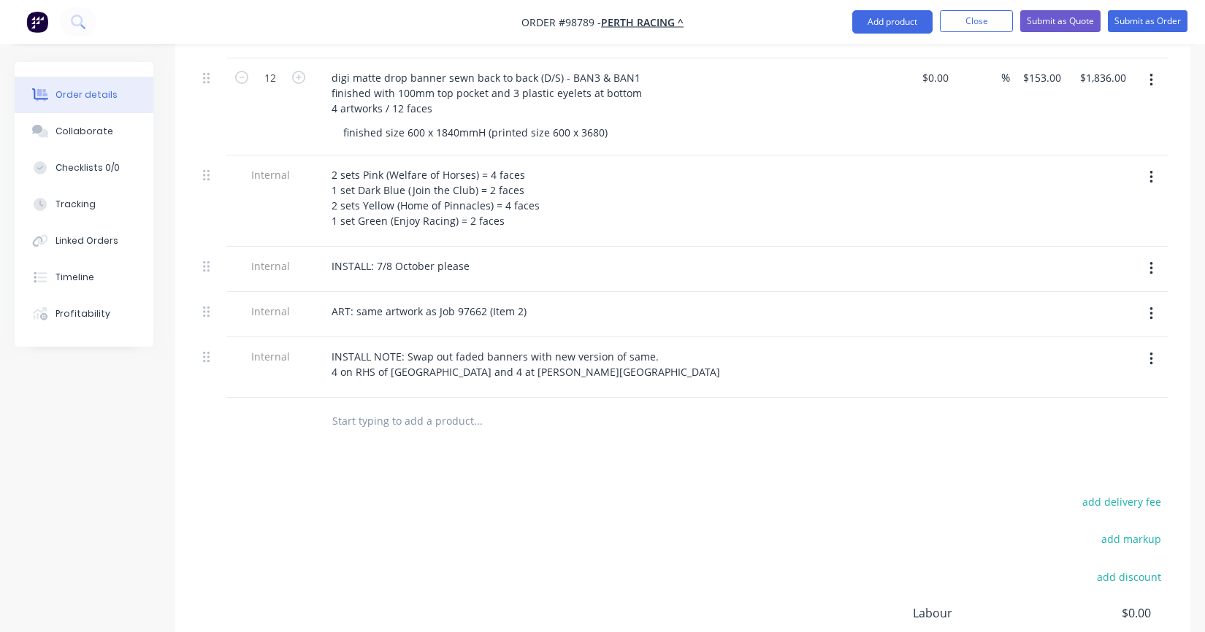
click at [342, 419] on div at bounding box center [577, 421] width 526 height 47
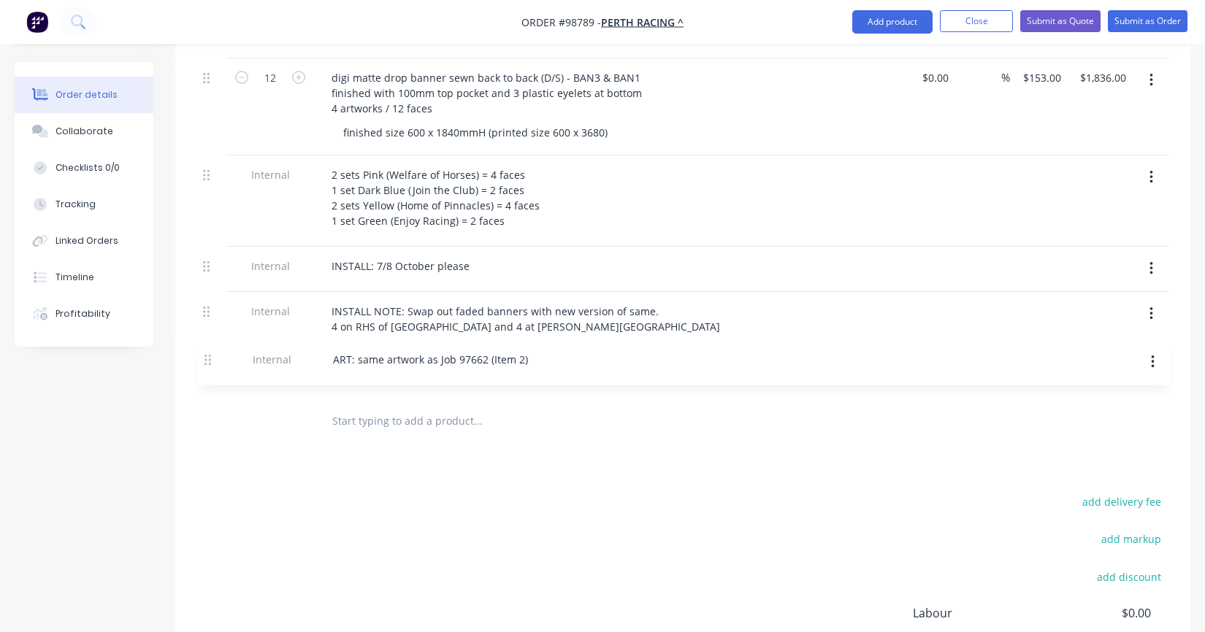
drag, startPoint x: 207, startPoint y: 295, endPoint x: 208, endPoint y: 369, distance: 73.8
click at [208, 369] on div "External SPRING RACING [DATE] External GENERIC DROP BANNERS FOR REPEATED USE 12…" at bounding box center [682, 183] width 971 height 430
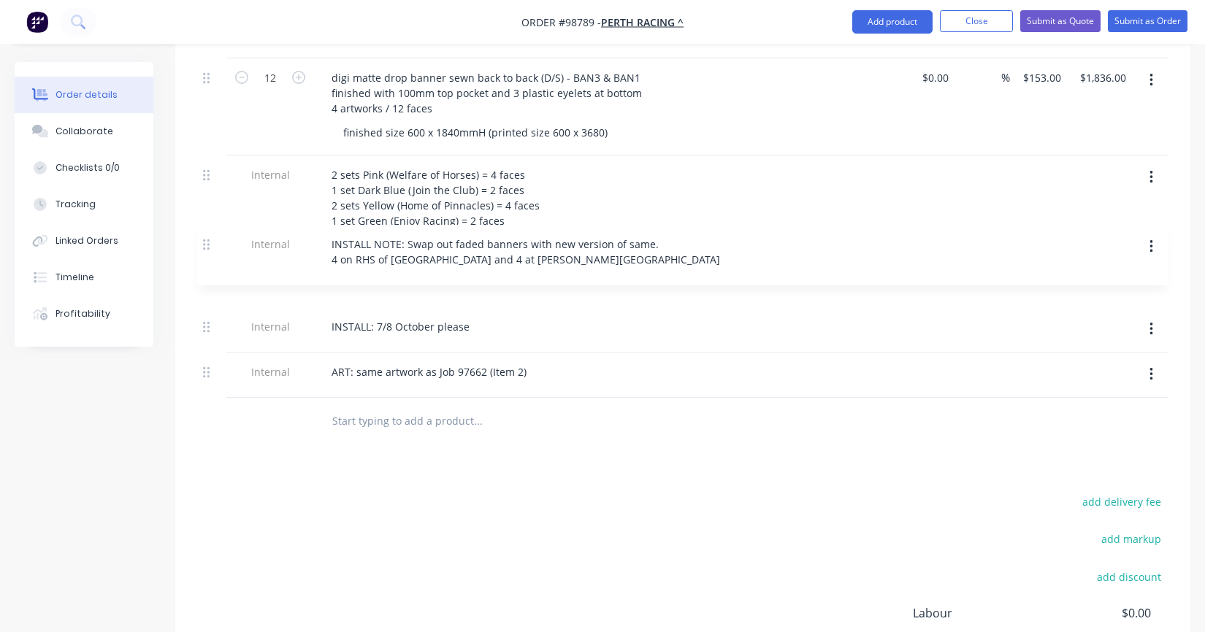
drag, startPoint x: 208, startPoint y: 291, endPoint x: 208, endPoint y: 240, distance: 51.8
click at [208, 240] on div "External SPRING RACING [DATE] External GENERIC DROP BANNERS FOR REPEATED USE 12…" at bounding box center [682, 183] width 971 height 430
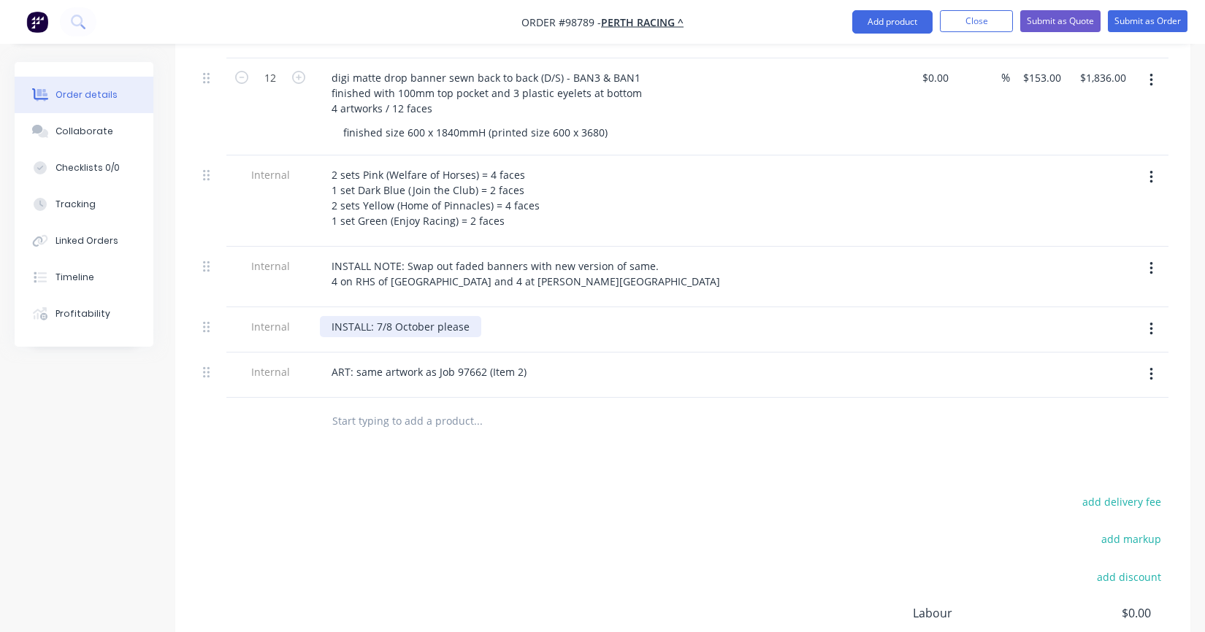
click at [476, 316] on div "INSTALL: 7/8 October please" at bounding box center [400, 326] width 161 height 21
click at [560, 316] on div "INSTALL: 7/8 October please with other Perth RAcing jobs" at bounding box center [472, 326] width 304 height 21
click at [567, 419] on div at bounding box center [577, 421] width 526 height 47
click at [470, 316] on div "INSTALL: 7/8 October please with other Perth Racing jobs" at bounding box center [471, 326] width 303 height 21
click at [448, 407] on input "text" at bounding box center [478, 421] width 292 height 29
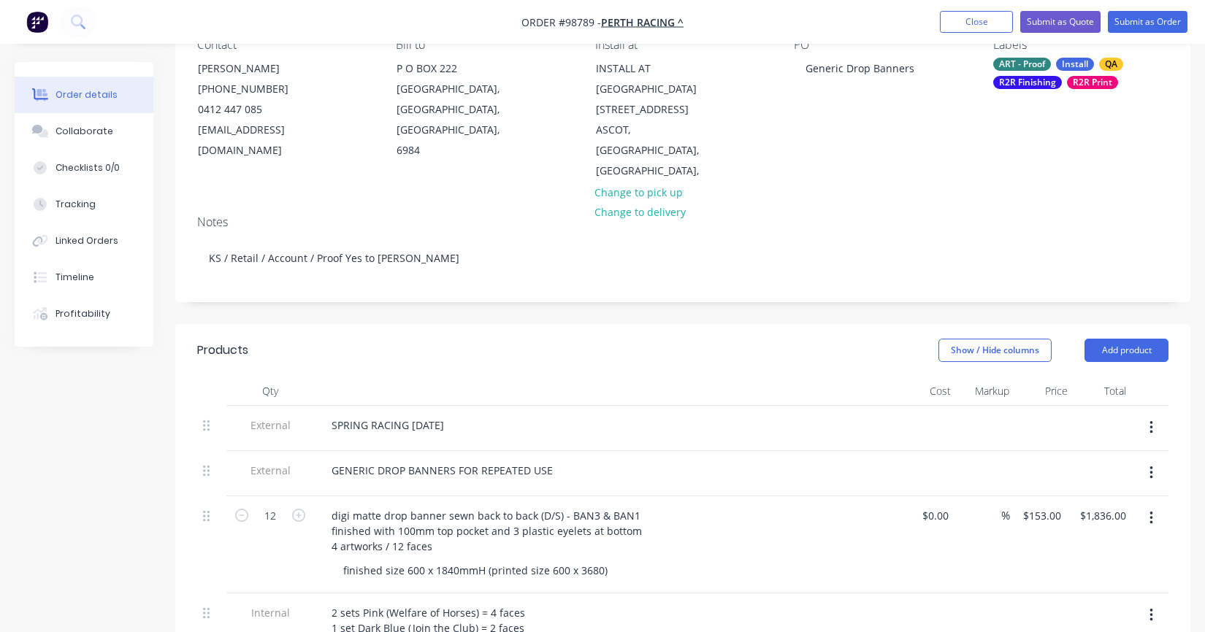
scroll to position [0, 0]
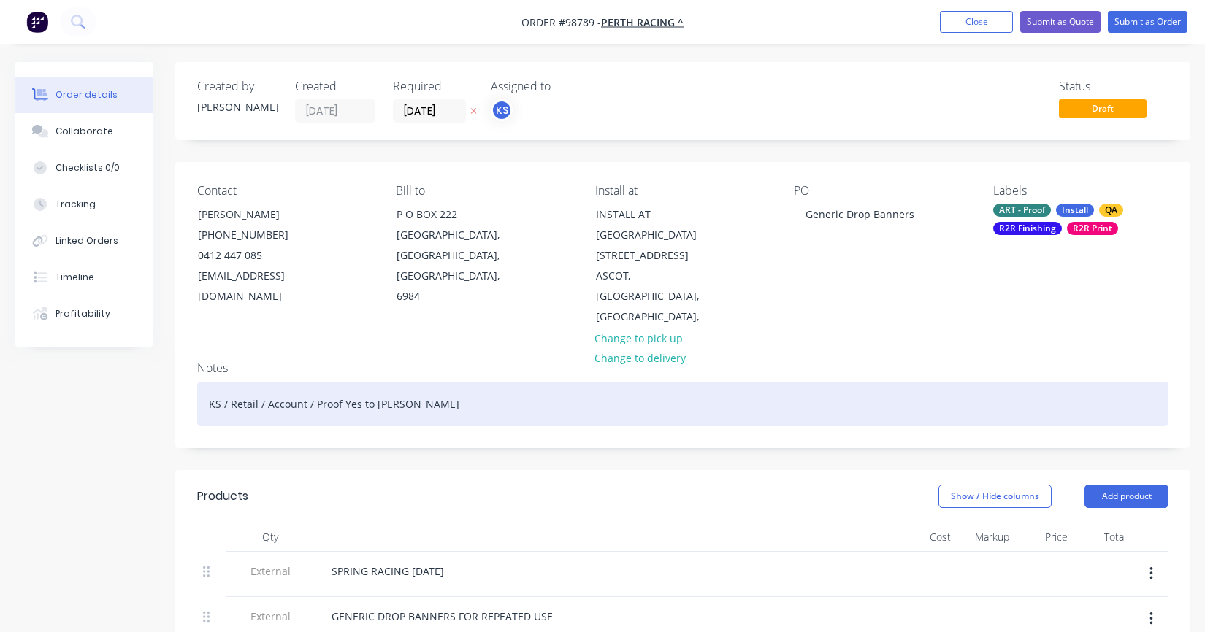
click at [483, 386] on div "KS / Retail / Account / Proof Yes to [PERSON_NAME]" at bounding box center [682, 404] width 971 height 45
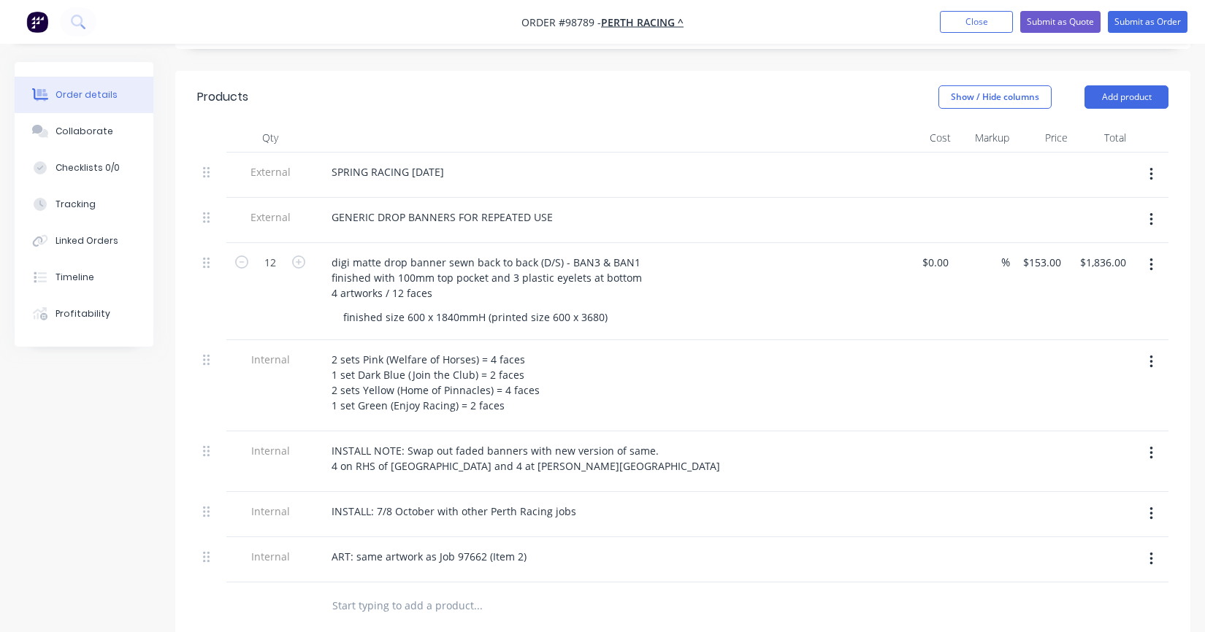
scroll to position [438, 0]
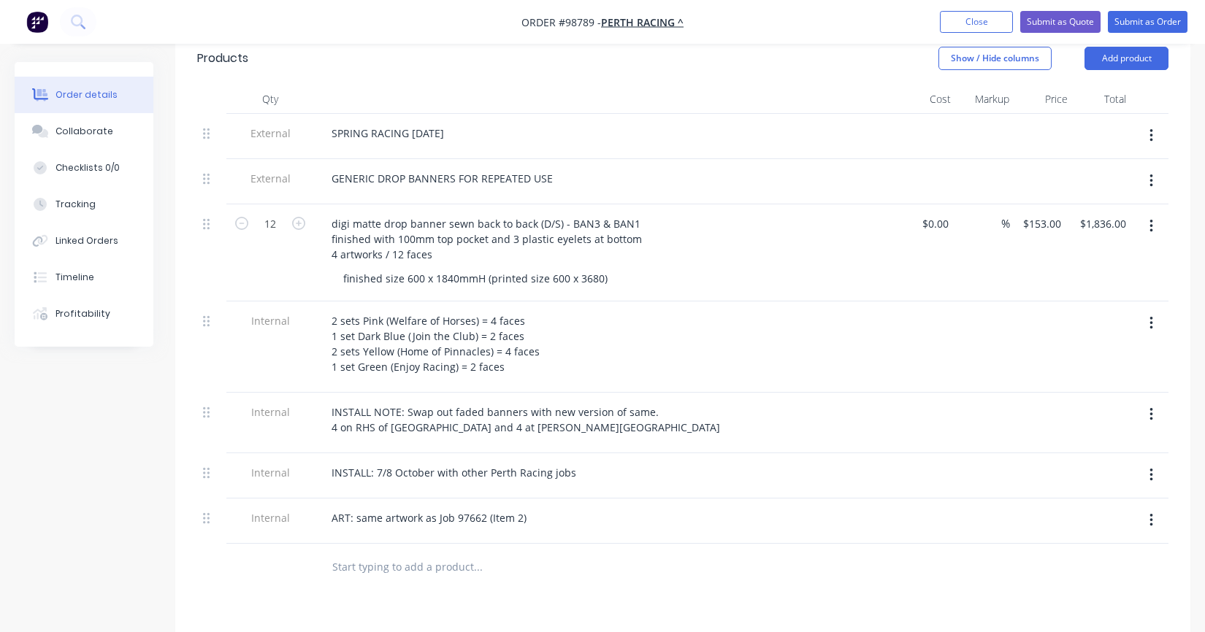
click at [398, 553] on input "text" at bounding box center [478, 567] width 292 height 29
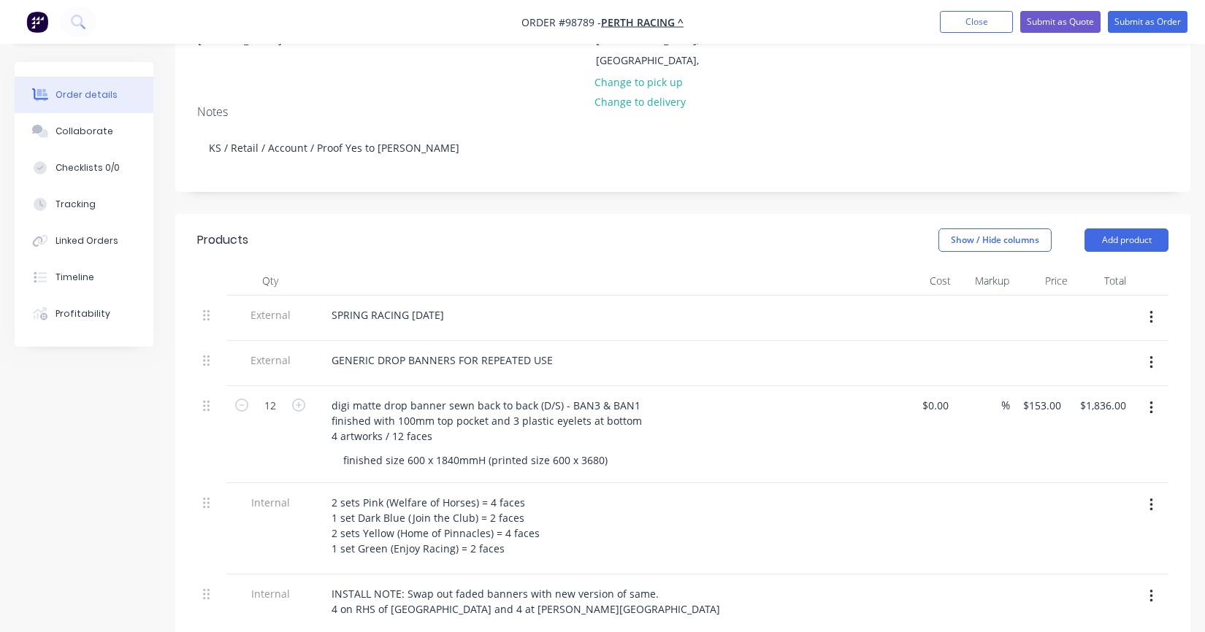
scroll to position [292, 0]
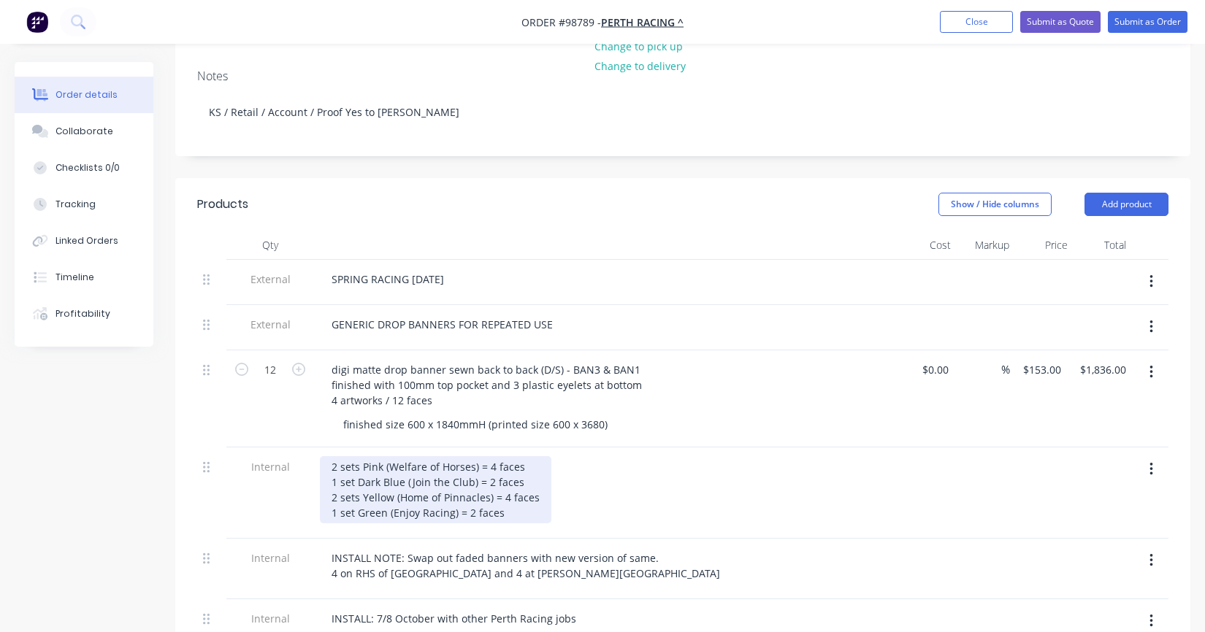
click at [327, 456] on div "2 sets Pink (Welfare of Horses) = 4 faces 1 set Dark Blue (Join the Club) = 2 f…" at bounding box center [435, 489] width 231 height 67
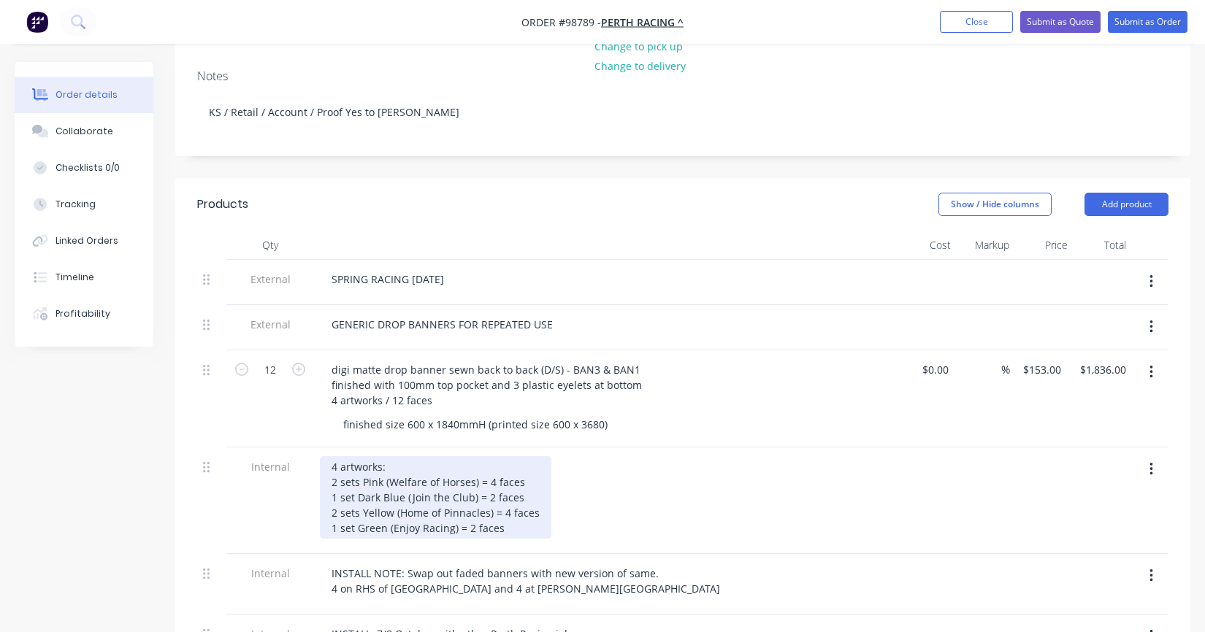
click at [399, 456] on div "4 artworks: 2 sets Pink (Welfare of Horses) = 4 faces 1 set Dark Blue (Join the…" at bounding box center [435, 497] width 231 height 83
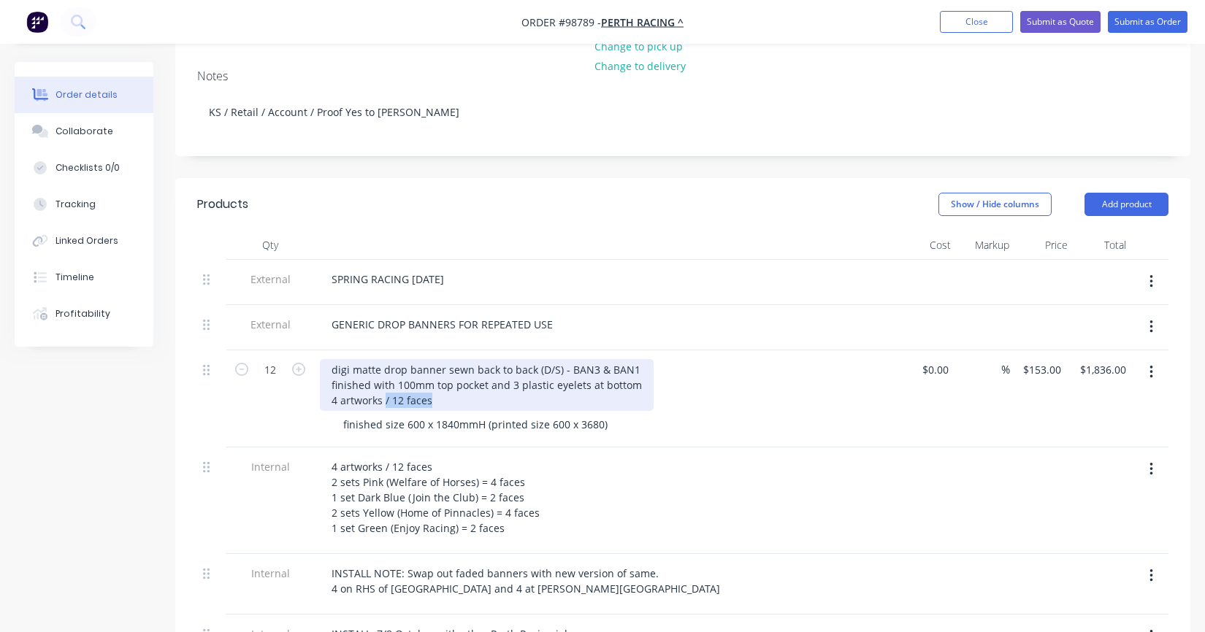
drag, startPoint x: 437, startPoint y: 380, endPoint x: 385, endPoint y: 377, distance: 52.7
click at [385, 377] on div "digi matte drop banner sewn back to back (D/S) - BAN3 & BAN1 finished with 100m…" at bounding box center [487, 385] width 334 height 52
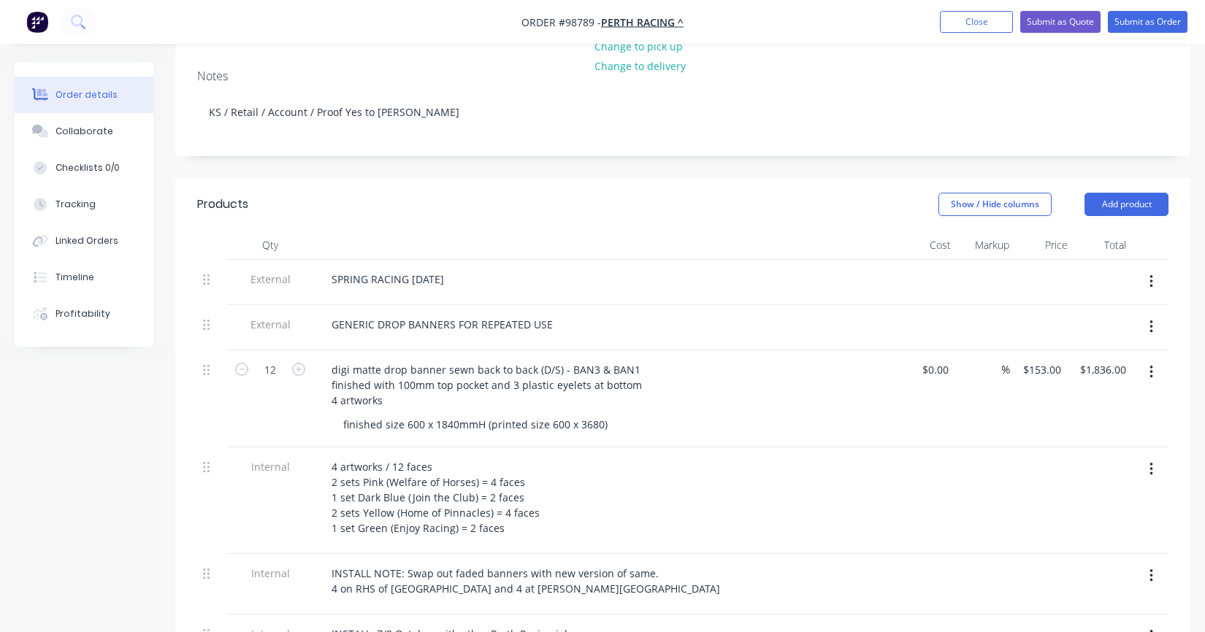
click at [642, 480] on div "4 artworks / 12 faces 2 sets Pink (Welfare of Horses) = 4 faces 1 set Dark Blue…" at bounding box center [606, 497] width 572 height 83
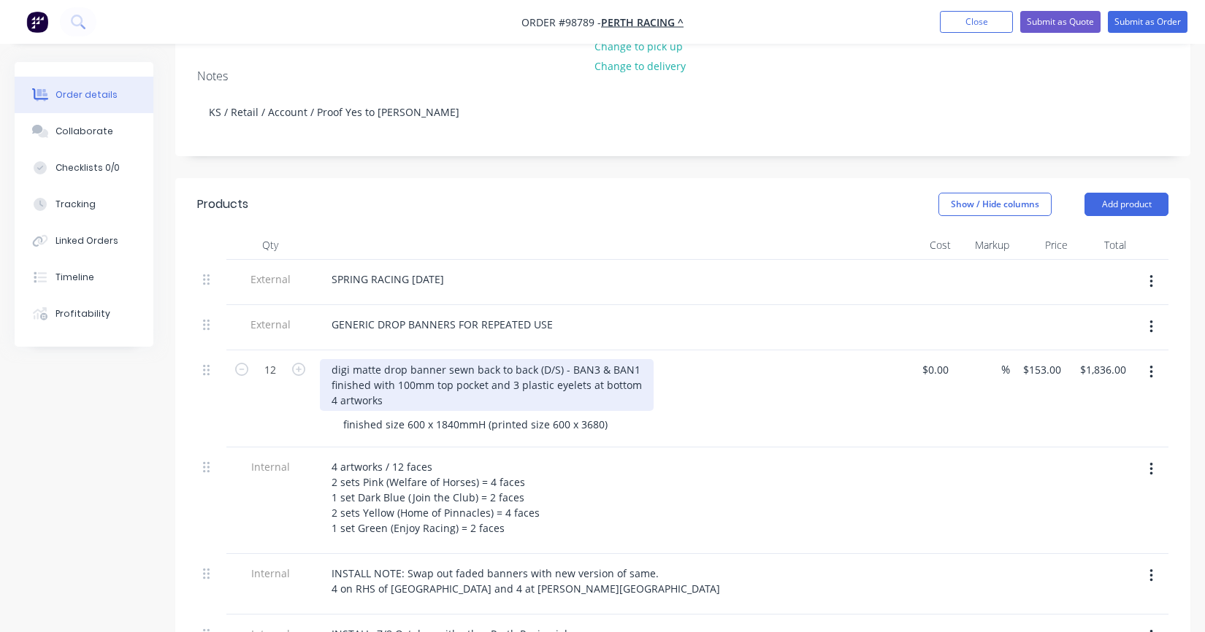
click at [405, 380] on div "digi matte drop banner sewn back to back (D/S) - BAN3 & BAN1 finished with 100m…" at bounding box center [487, 385] width 334 height 52
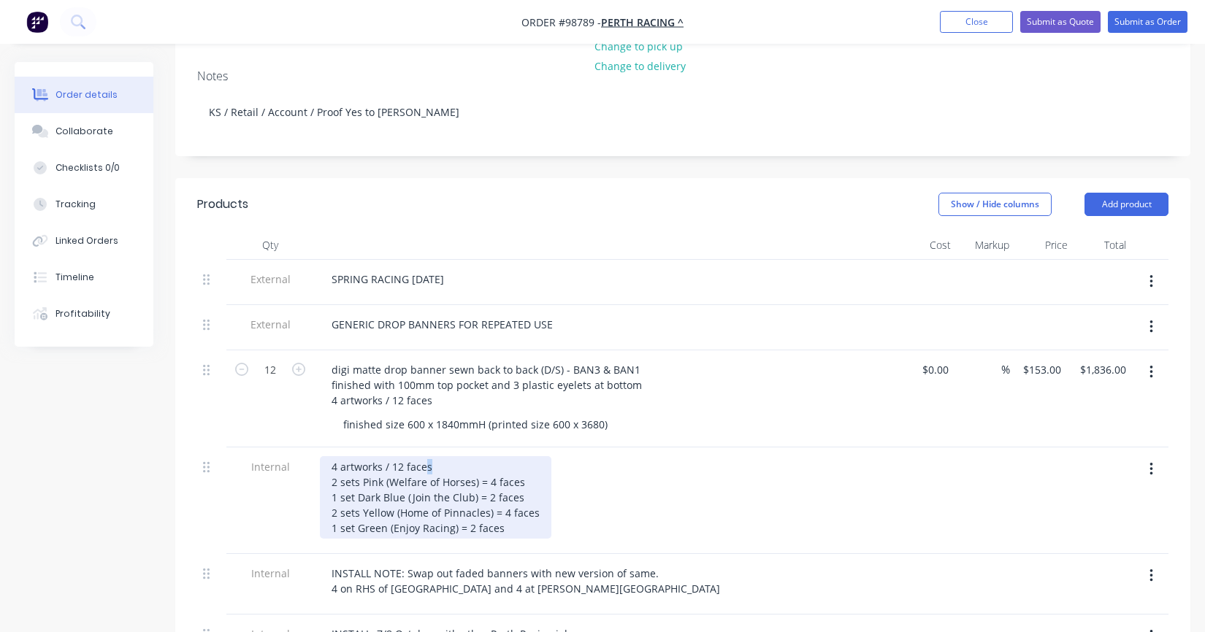
drag, startPoint x: 443, startPoint y: 446, endPoint x: 389, endPoint y: 445, distance: 54.0
click at [389, 456] on div "4 artworks / 12 faces 2 sets Pink (Welfare of Horses) = 4 faces 1 set Dark Blue…" at bounding box center [435, 497] width 231 height 83
click at [435, 456] on div "4 artworks / 12 faces 2 sets Pink (Welfare of Horses) = 4 faces 1 set Dark Blue…" at bounding box center [435, 497] width 231 height 83
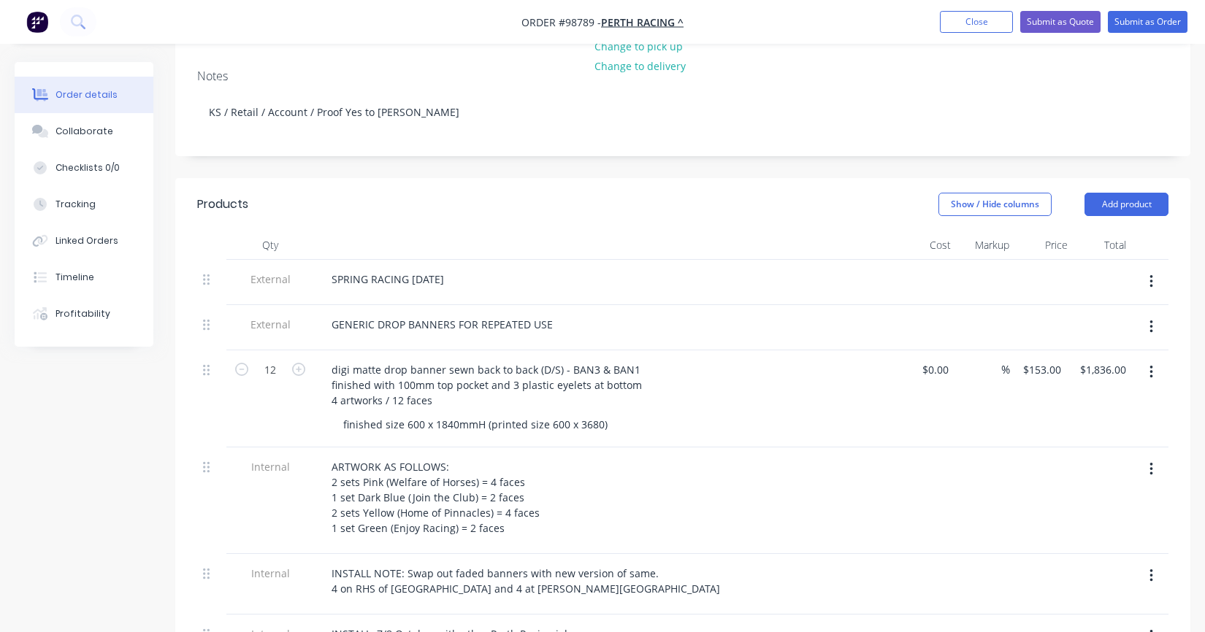
click at [207, 518] on div at bounding box center [211, 501] width 29 height 107
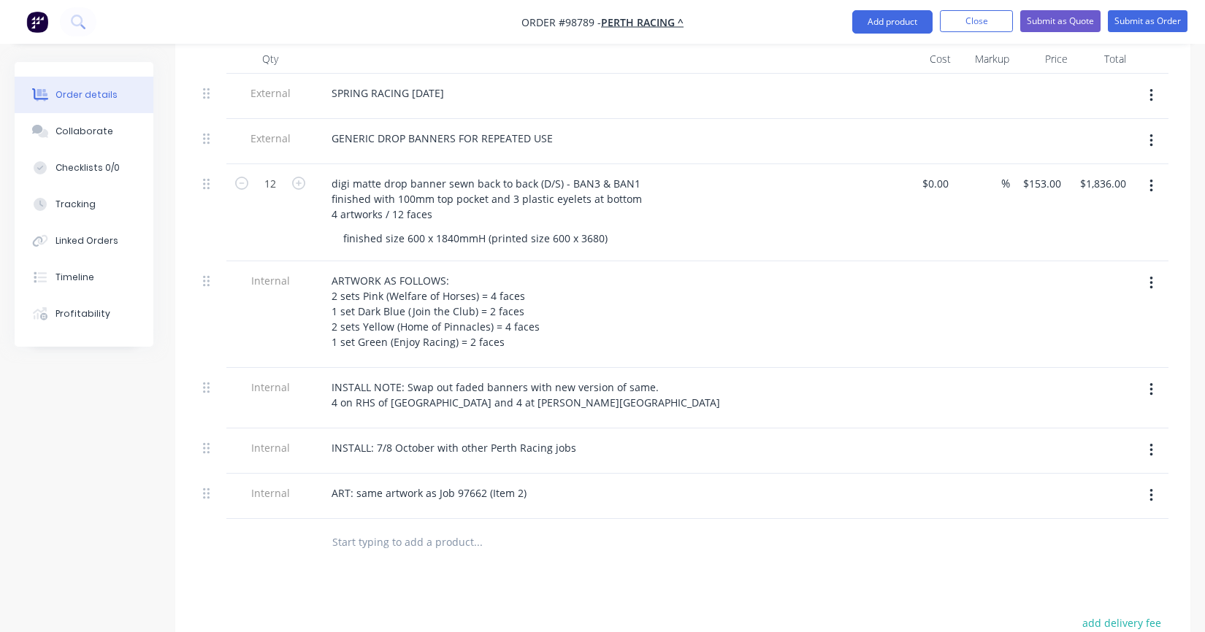
scroll to position [399, 0]
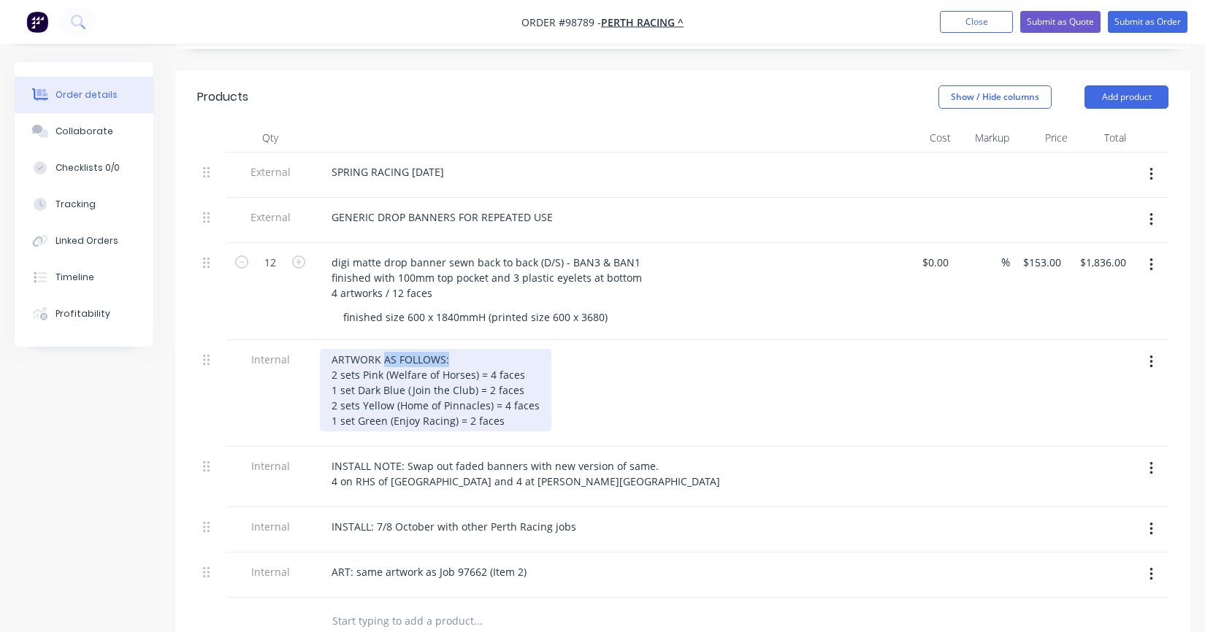
drag, startPoint x: 450, startPoint y: 337, endPoint x: 383, endPoint y: 338, distance: 67.2
click at [383, 349] on div "ARTWORK AS FOLLOWS: 2 sets Pink (Welfare of Horses) = 4 faces 1 set Dark Blue (…" at bounding box center [435, 390] width 231 height 83
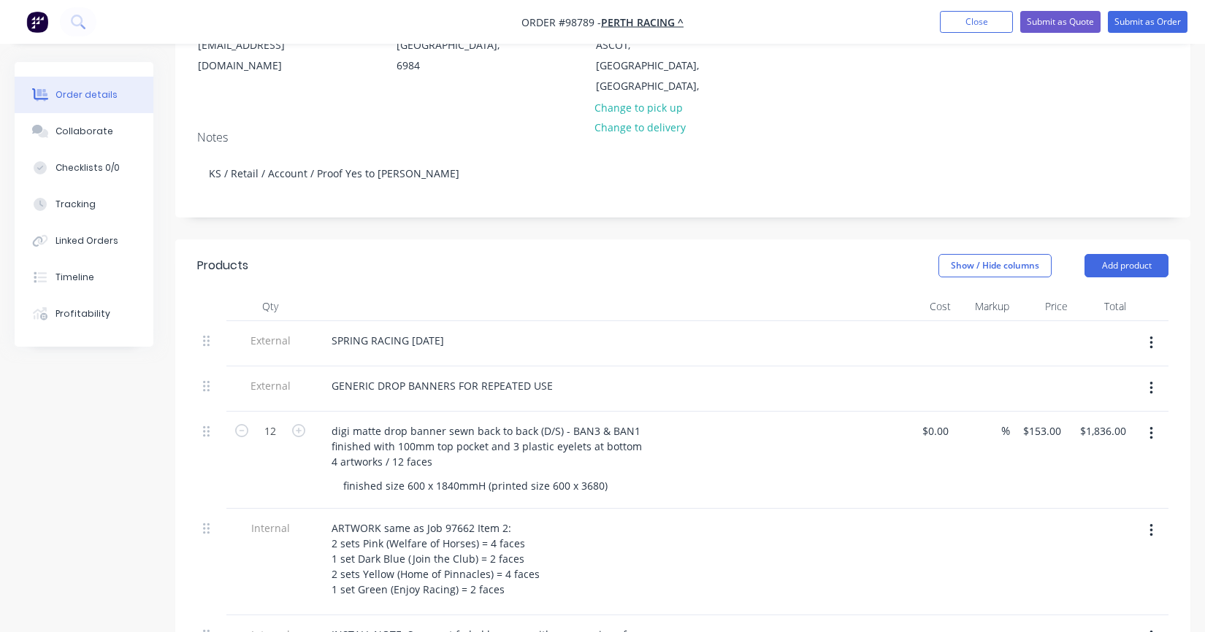
scroll to position [365, 0]
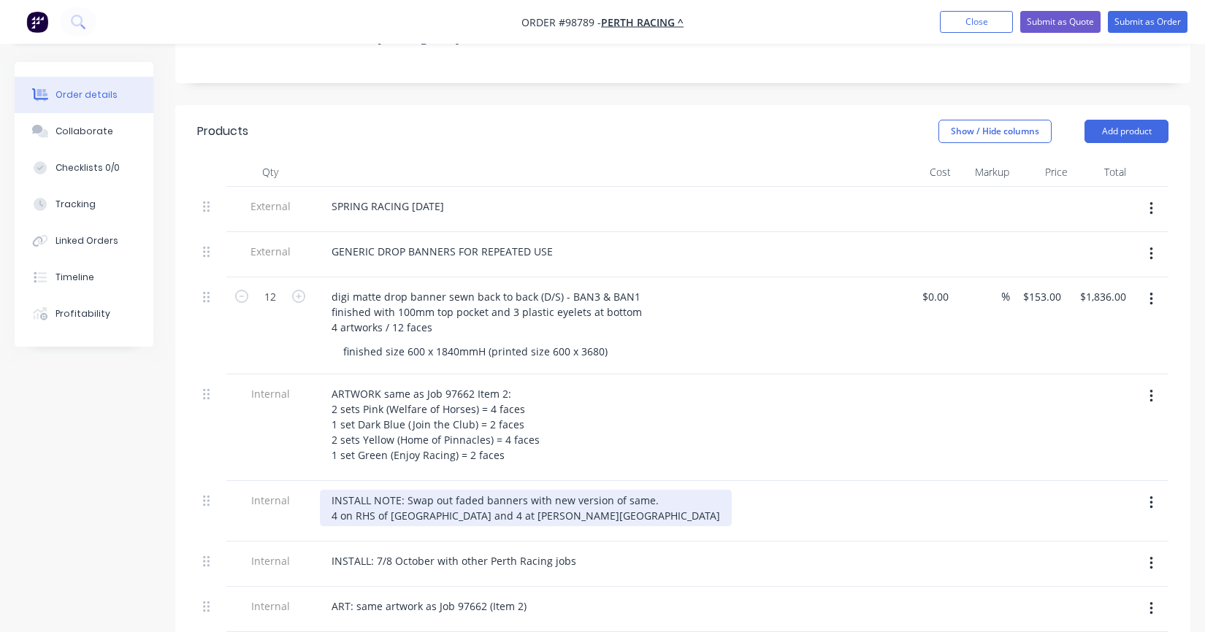
click at [515, 490] on div "INSTALL NOTE: Swap out faded banners with new version of same. 4 on RHS of [GEO…" at bounding box center [526, 508] width 412 height 37
click at [388, 493] on div "INSTALL NOTE: Swap out faded banners with new version of same. 4 on RHS of [GEO…" at bounding box center [526, 508] width 412 height 37
click at [472, 490] on div "INSTALL NOTE: Swap out faded banners with new version of same. 4 on RHS Governo…" at bounding box center [509, 508] width 378 height 37
click at [472, 497] on div "INSTALL NOTE: Swap out faded banners with new version of same. 4 on RHS Governo…" at bounding box center [509, 508] width 378 height 37
click at [352, 494] on div "INSTALL NOTE: Swap out faded banners with new version of same. 4 on RHS Governo…" at bounding box center [501, 508] width 362 height 37
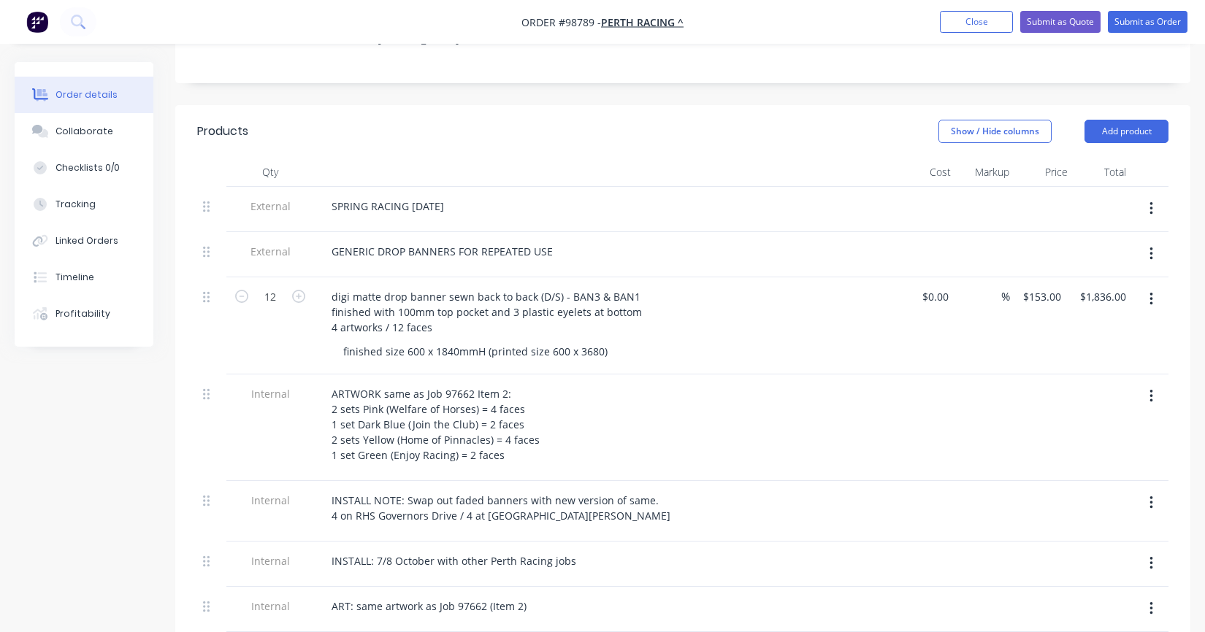
click at [558, 596] on div "ART: same artwork as Job 97662 (Item 2)" at bounding box center [606, 606] width 572 height 21
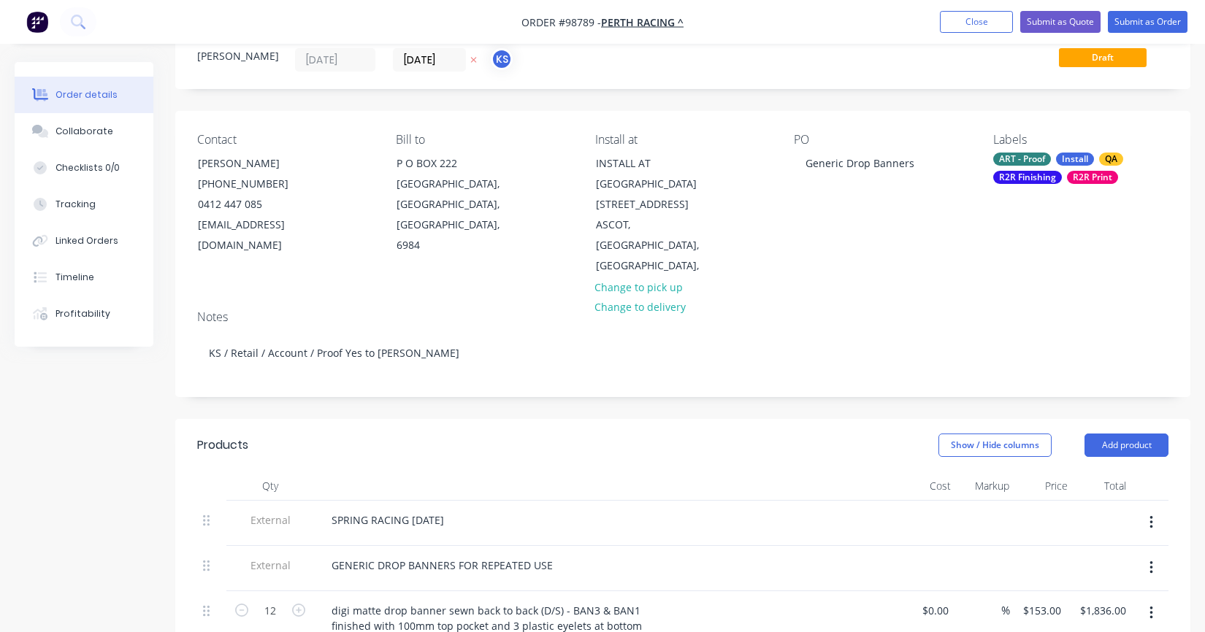
scroll to position [0, 0]
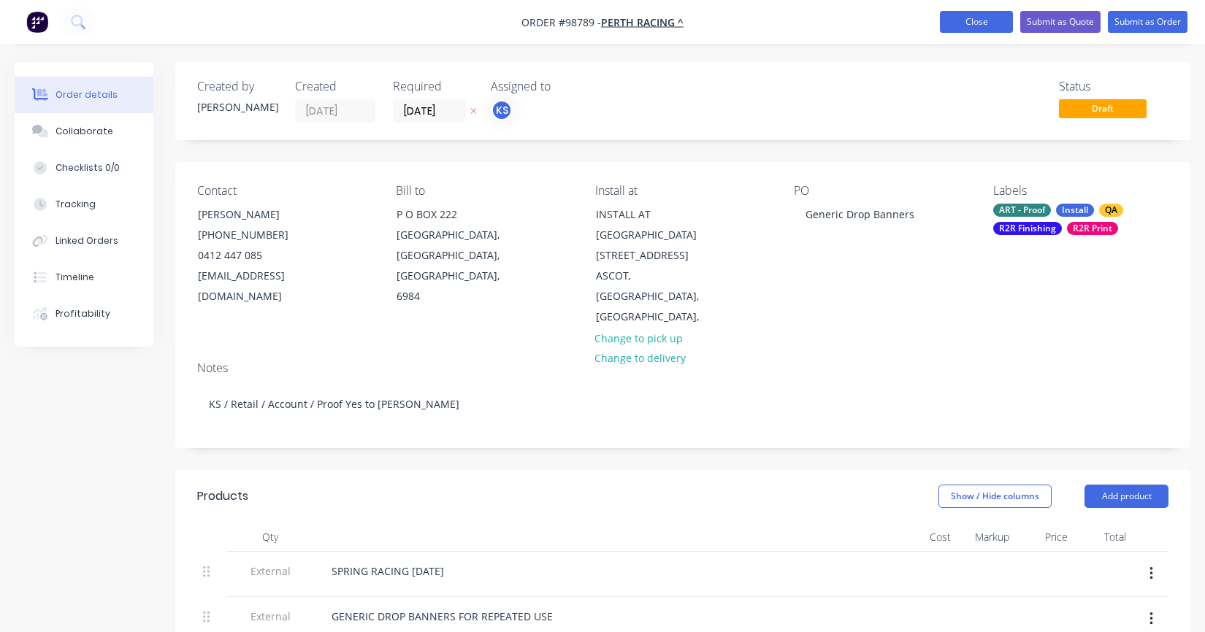
click at [958, 26] on button "Close" at bounding box center [976, 22] width 73 height 22
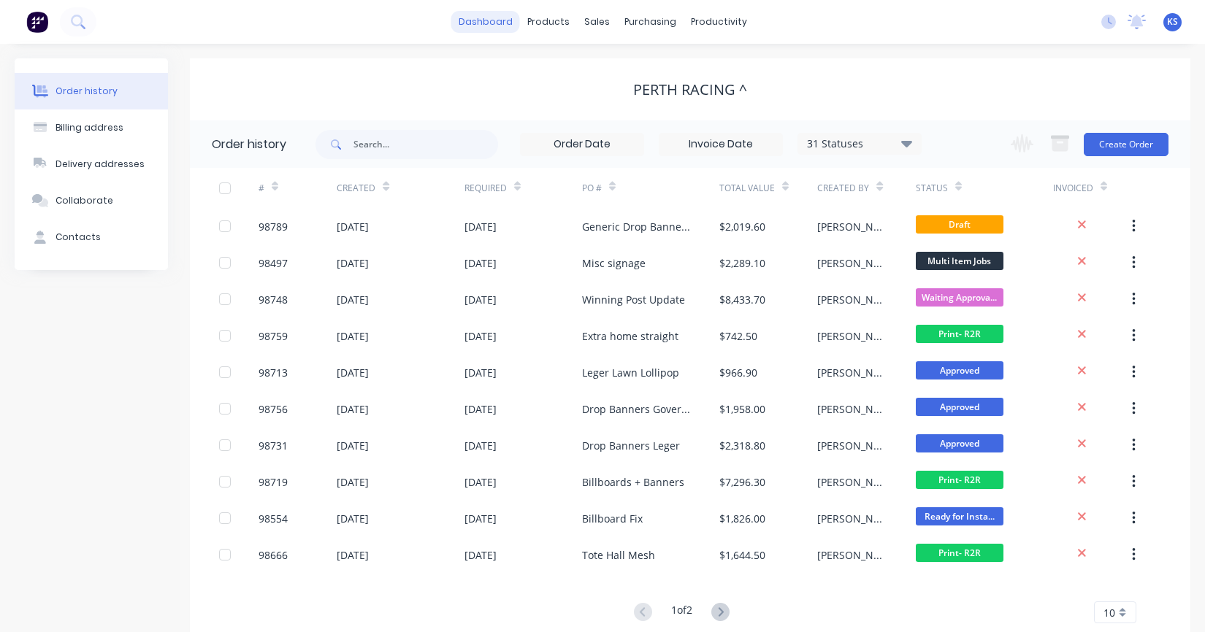
click at [502, 23] on link "dashboard" at bounding box center [485, 22] width 69 height 22
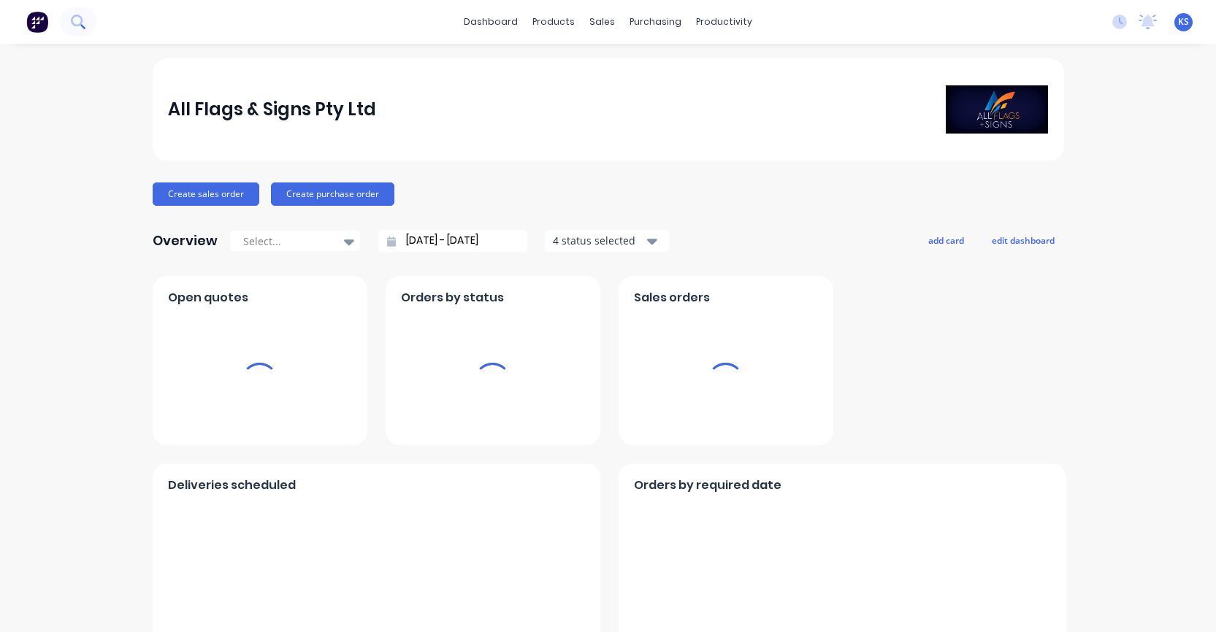
click at [75, 18] on icon at bounding box center [78, 22] width 14 height 14
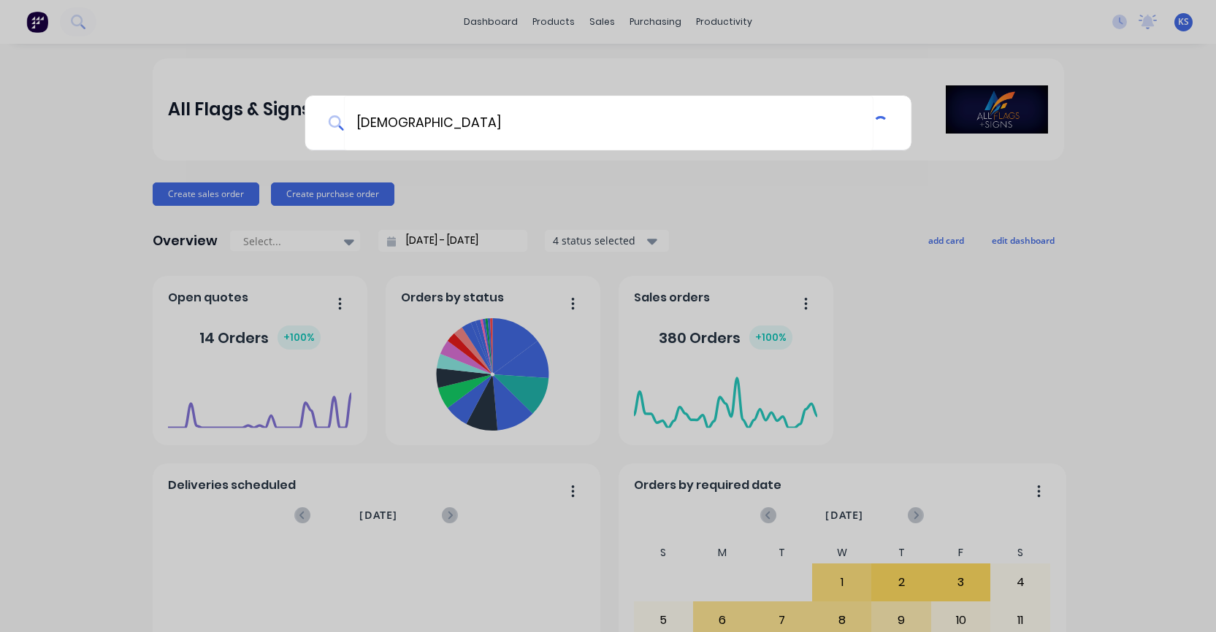
type input "[DEMOGRAPHIC_DATA]"
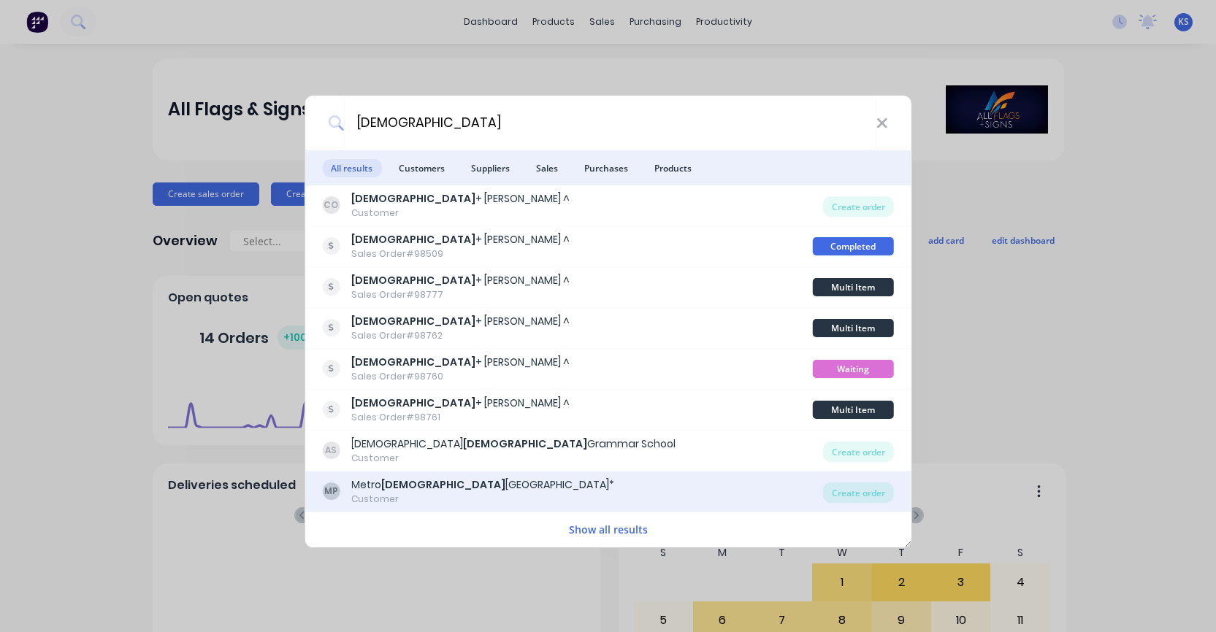
click at [413, 498] on div "Customer" at bounding box center [482, 499] width 263 height 13
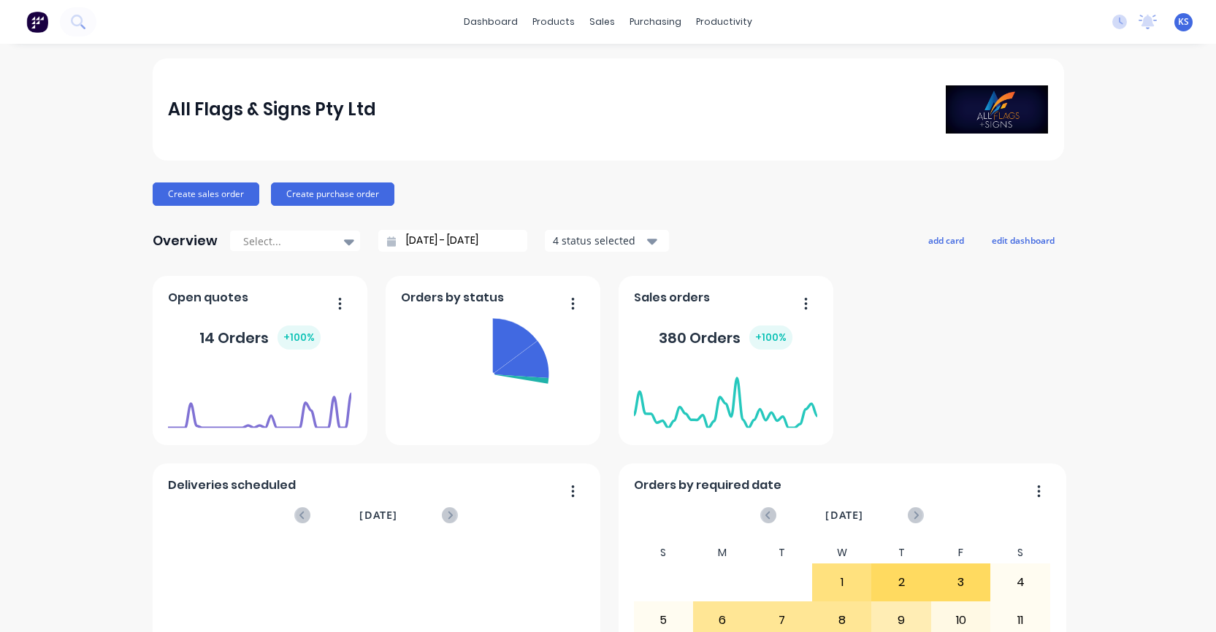
click at [137, 15] on div "dashboard products sales purchasing productivity dashboard products Product Cat…" at bounding box center [608, 22] width 1216 height 44
click at [83, 12] on button at bounding box center [78, 21] width 37 height 29
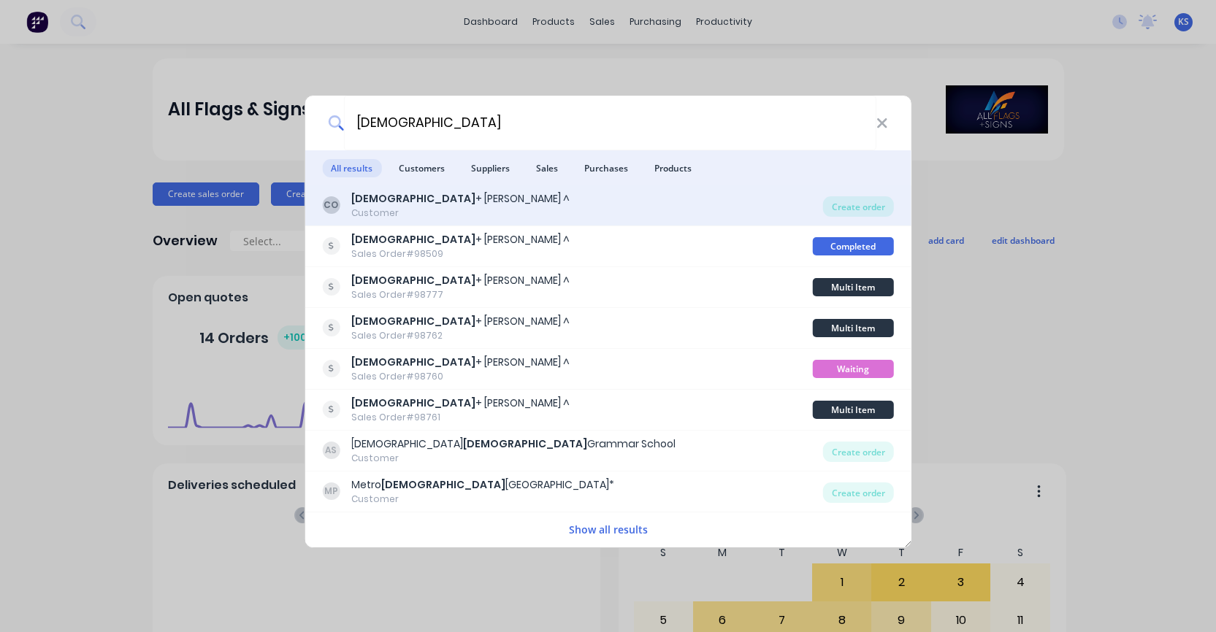
type input "[DEMOGRAPHIC_DATA]"
click at [367, 212] on div "Customer" at bounding box center [460, 213] width 218 height 13
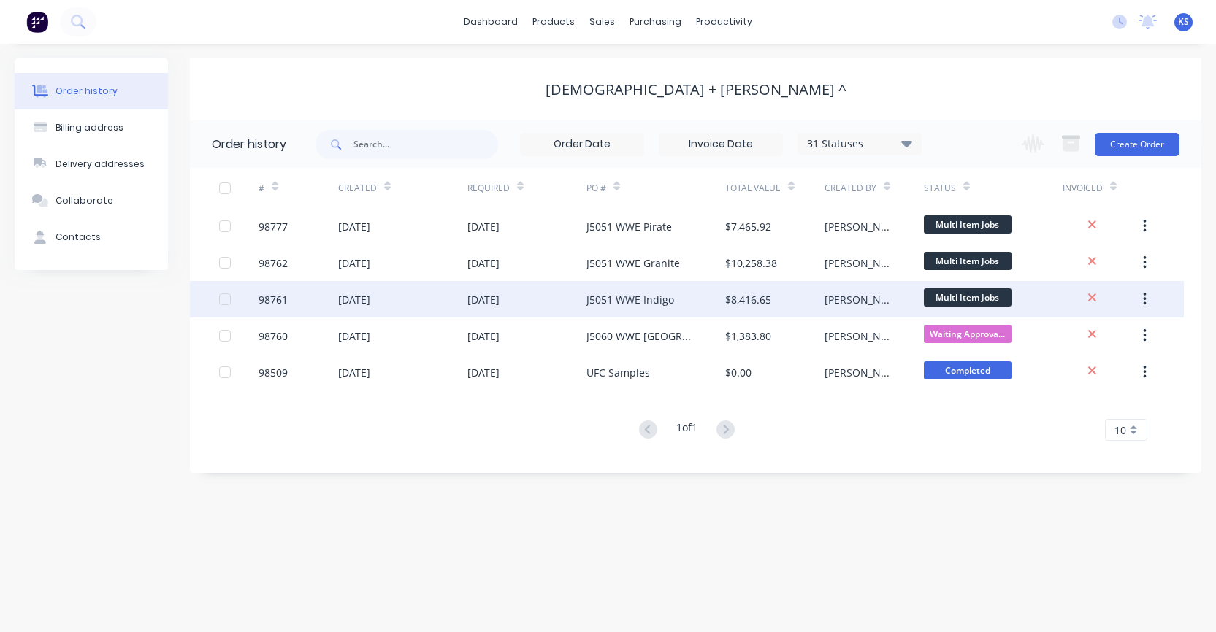
click at [618, 300] on div "J5051 WWE Indigo" at bounding box center [630, 299] width 88 height 15
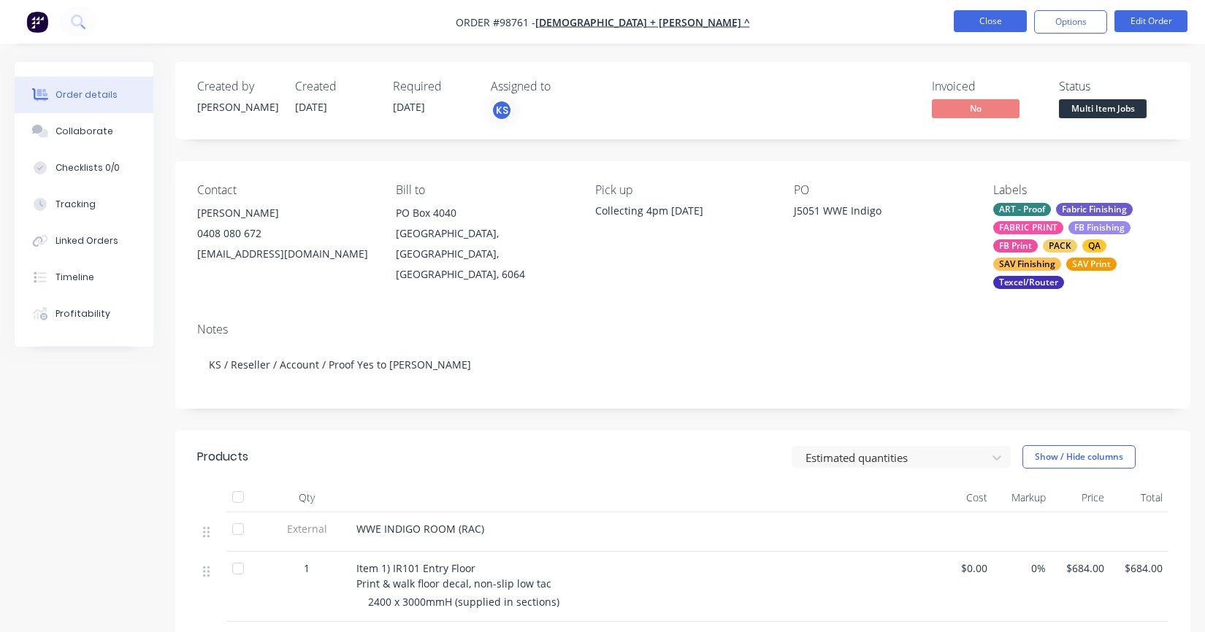
click at [995, 28] on button "Close" at bounding box center [990, 21] width 73 height 22
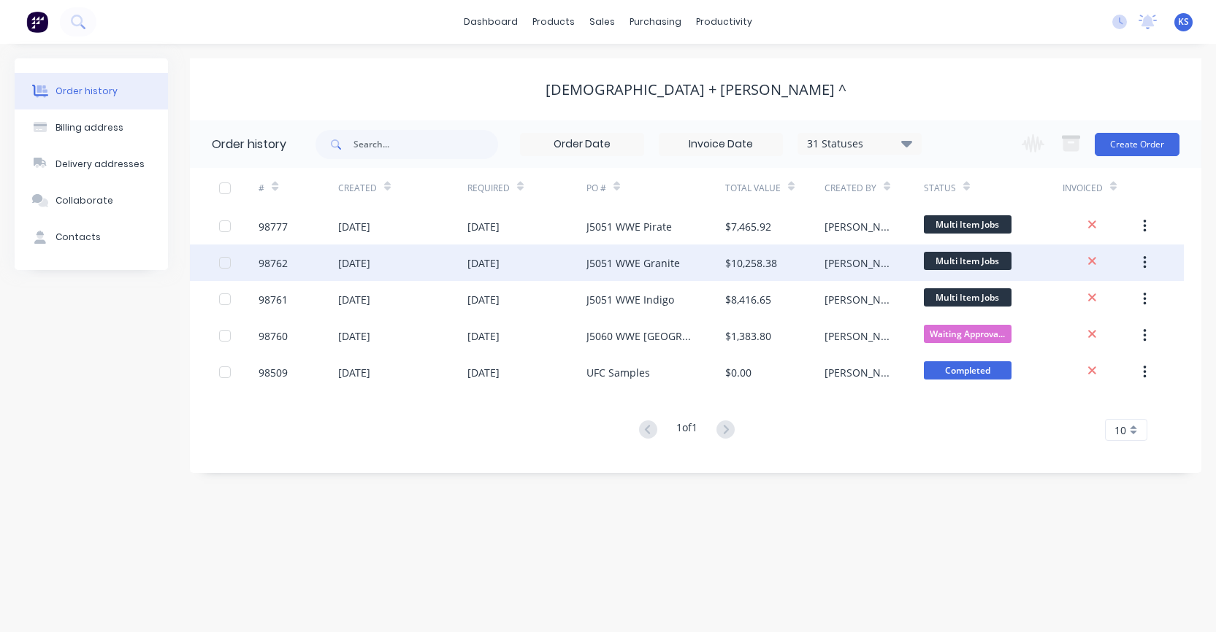
click at [640, 260] on div "J5051 WWE Granite" at bounding box center [632, 263] width 93 height 15
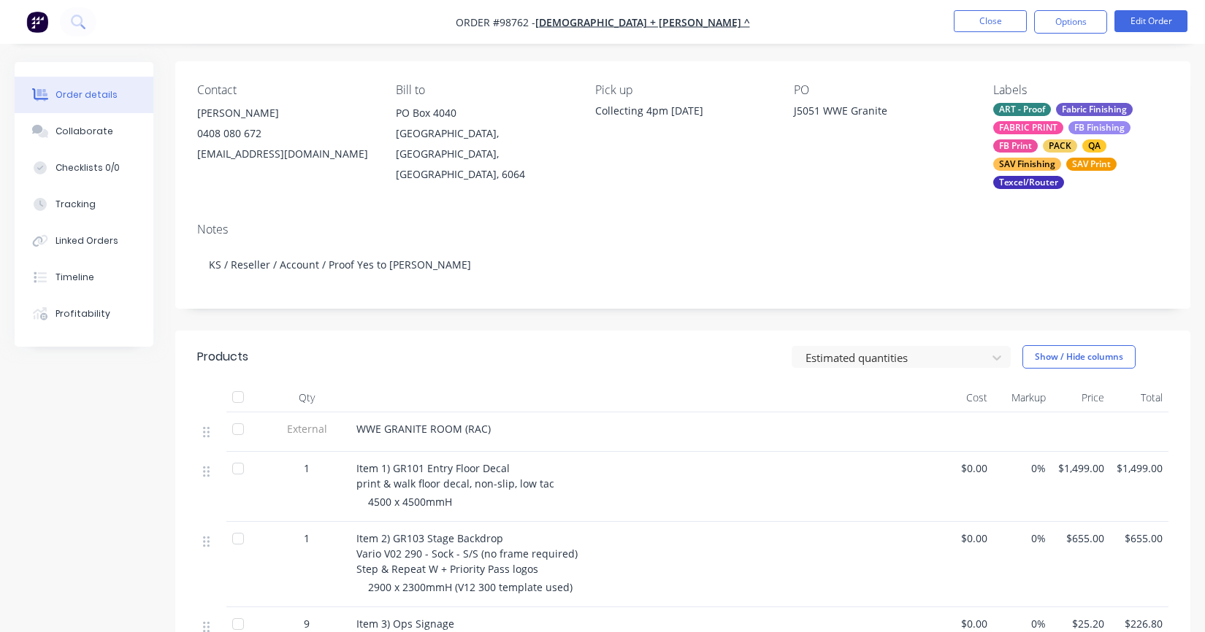
scroll to position [85, 0]
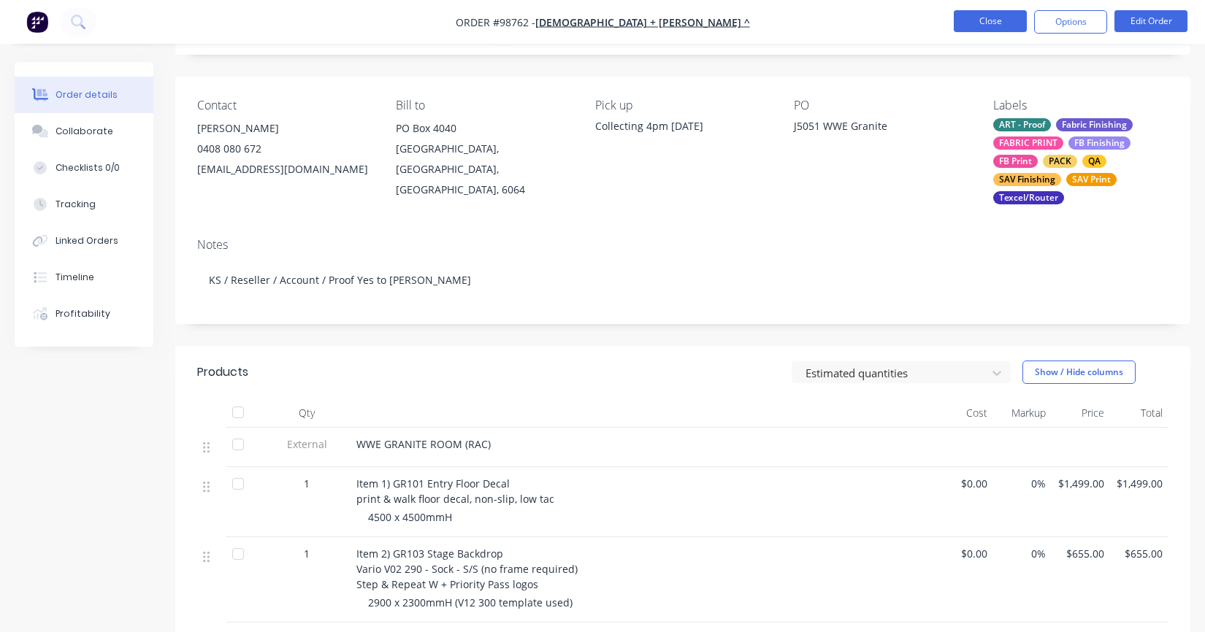
click at [968, 16] on button "Close" at bounding box center [990, 21] width 73 height 22
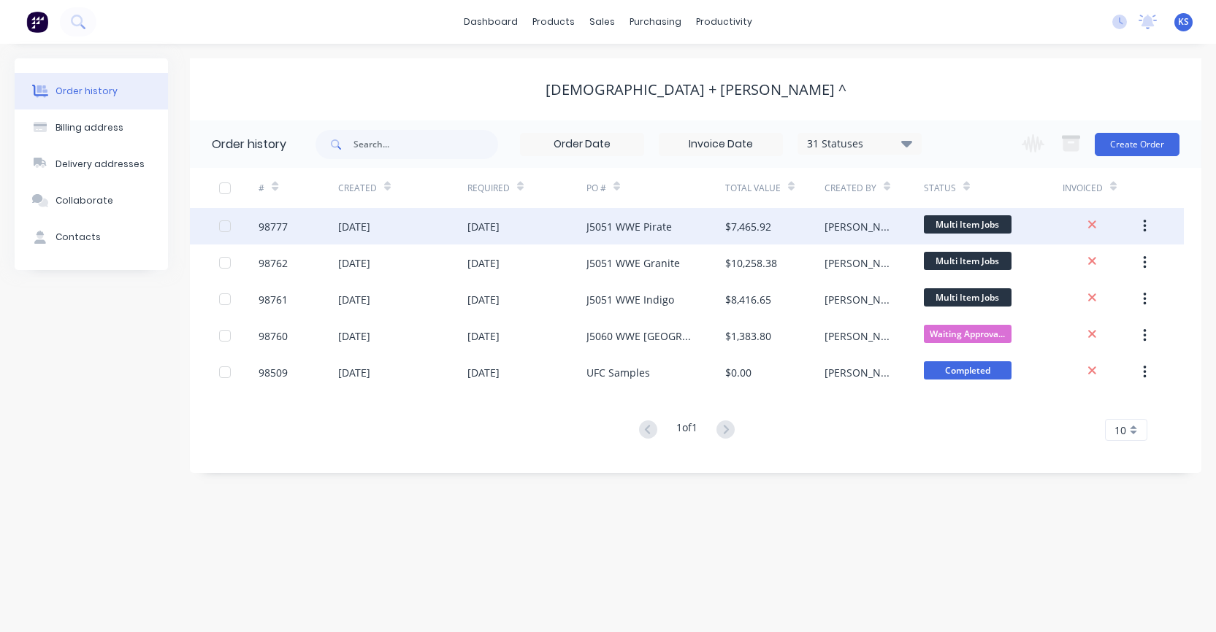
click at [612, 236] on div "J5051 WWE Pirate" at bounding box center [655, 226] width 139 height 37
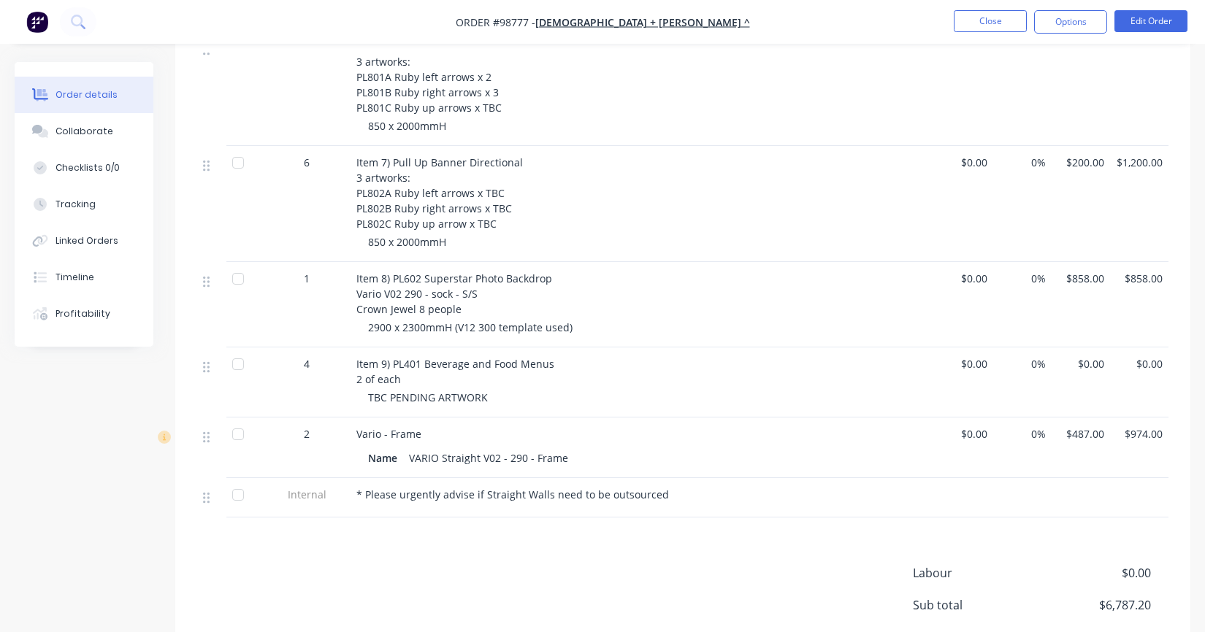
scroll to position [1095, 0]
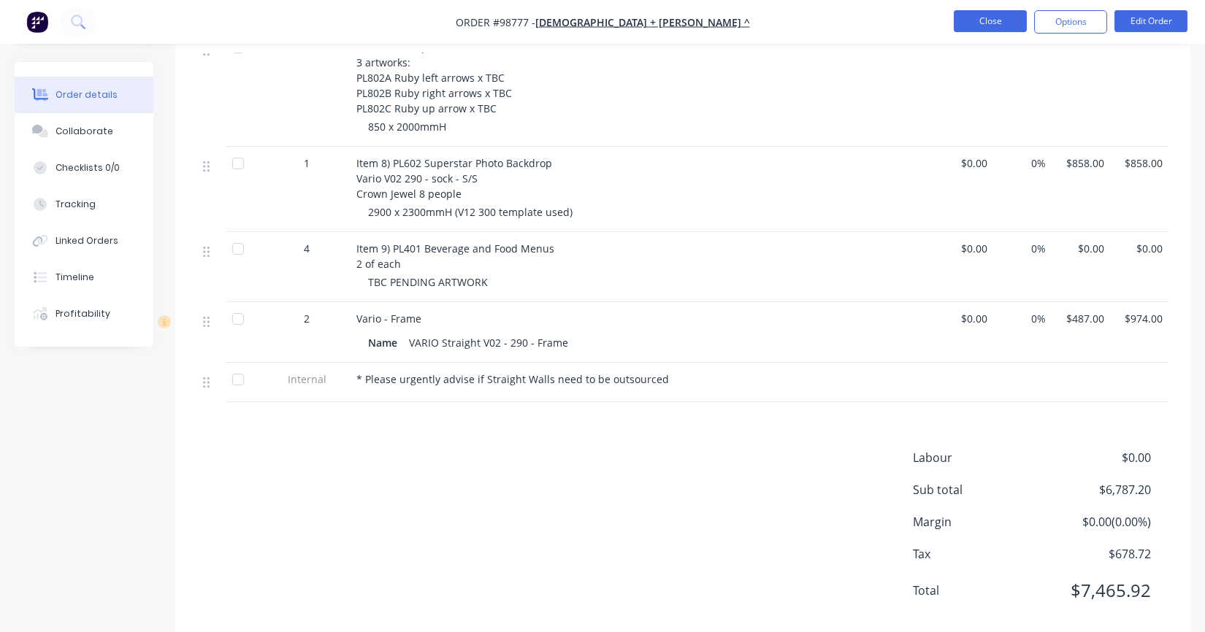
click at [987, 26] on button "Close" at bounding box center [990, 21] width 73 height 22
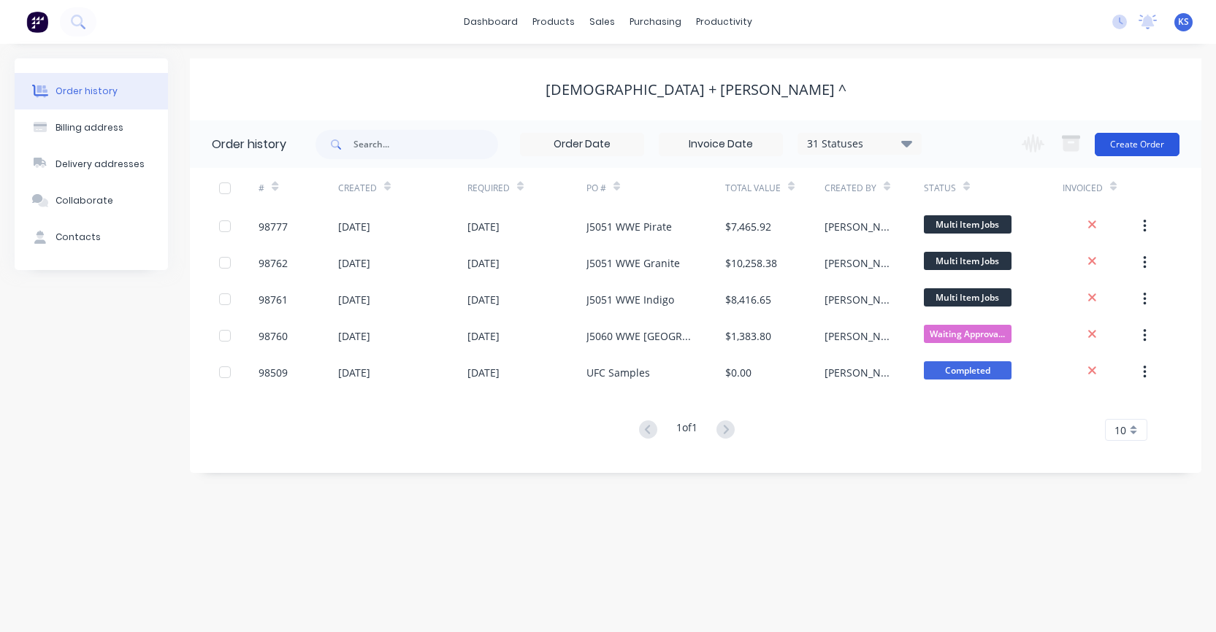
click at [1122, 150] on button "Create Order" at bounding box center [1137, 144] width 85 height 23
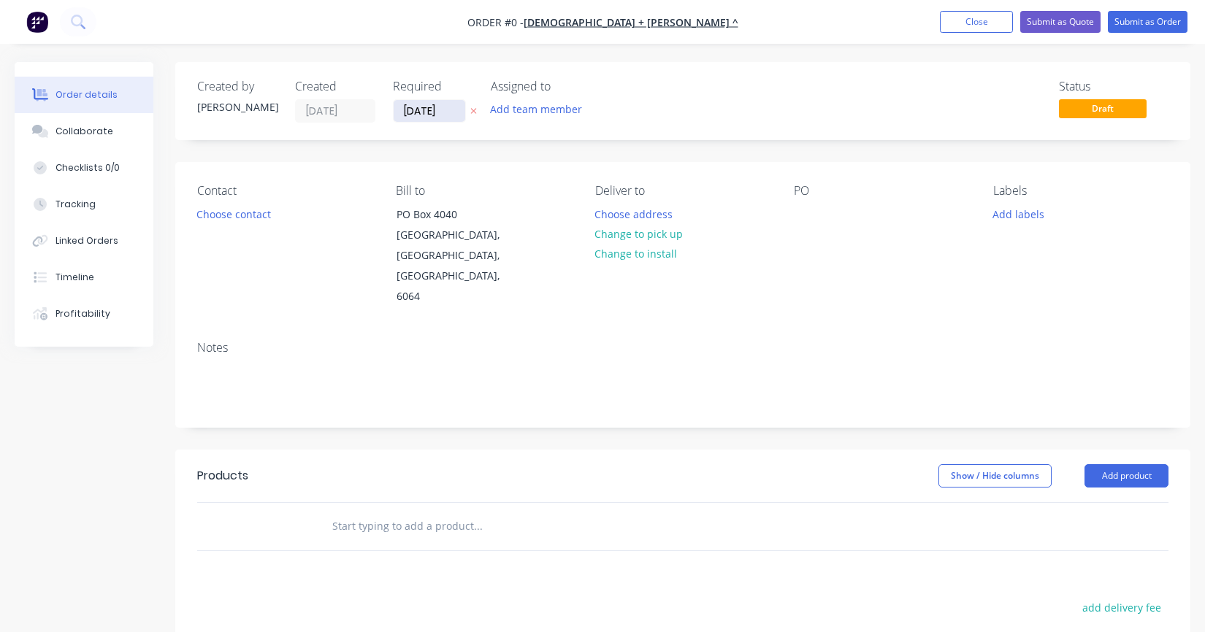
click at [432, 107] on input "[DATE]" at bounding box center [430, 111] width 72 height 22
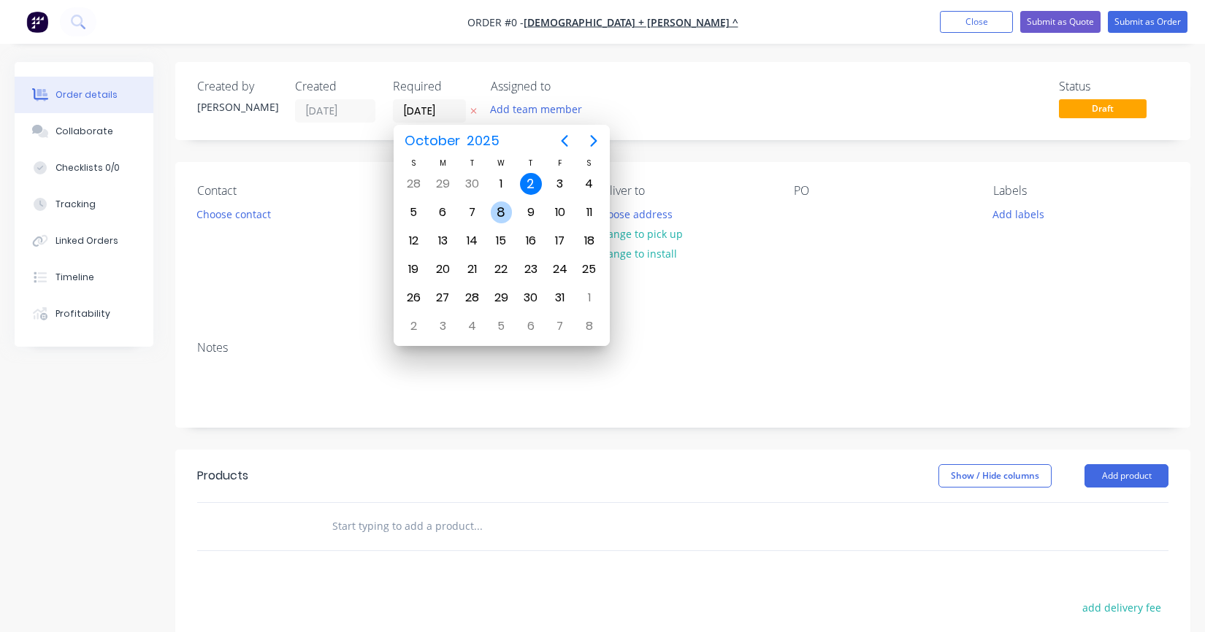
click at [497, 211] on div "8" at bounding box center [502, 213] width 22 height 22
type input "[DATE]"
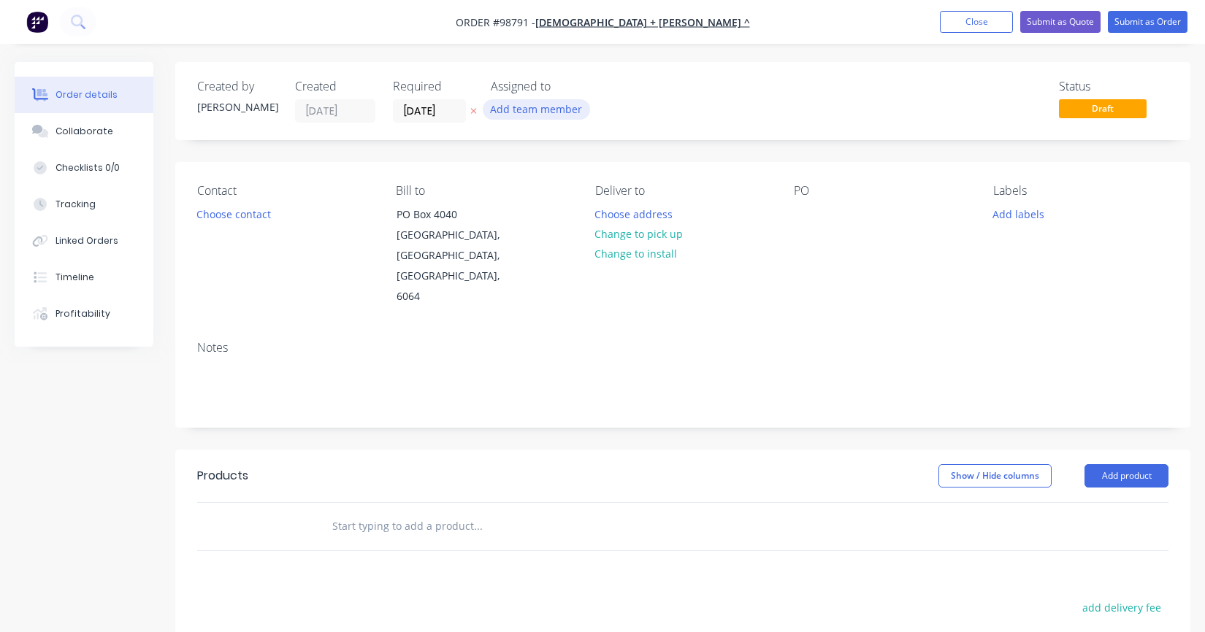
click at [513, 106] on button "Add team member" at bounding box center [536, 109] width 107 height 20
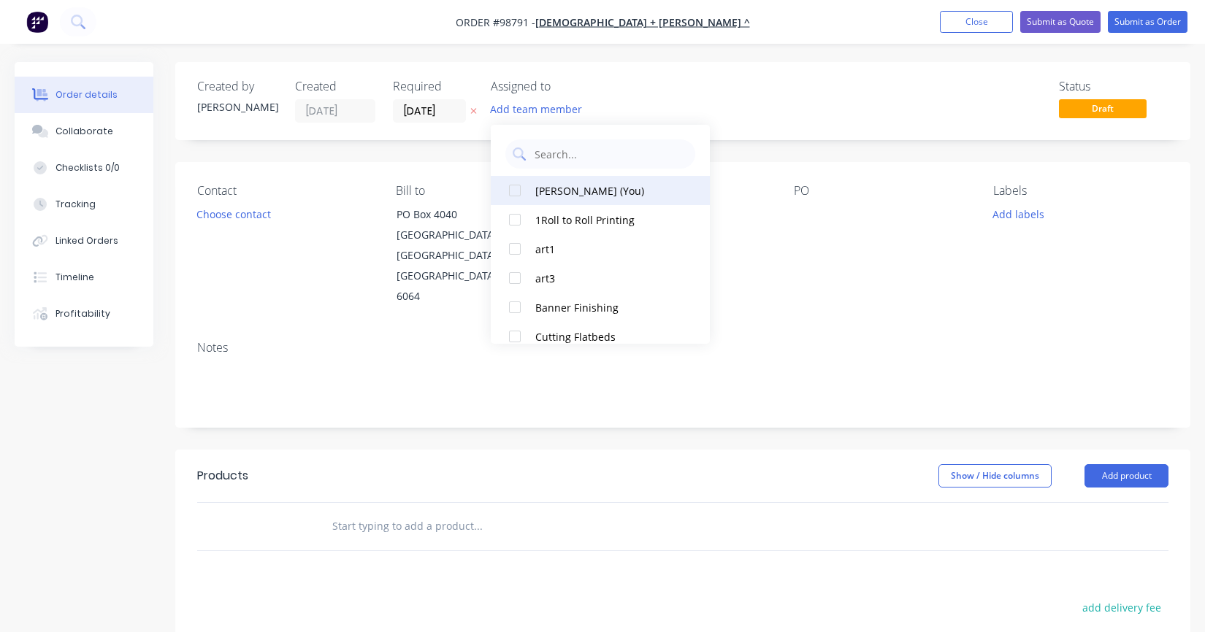
click at [515, 193] on div at bounding box center [514, 190] width 29 height 29
click at [213, 215] on button "Choose contact" at bounding box center [234, 214] width 90 height 20
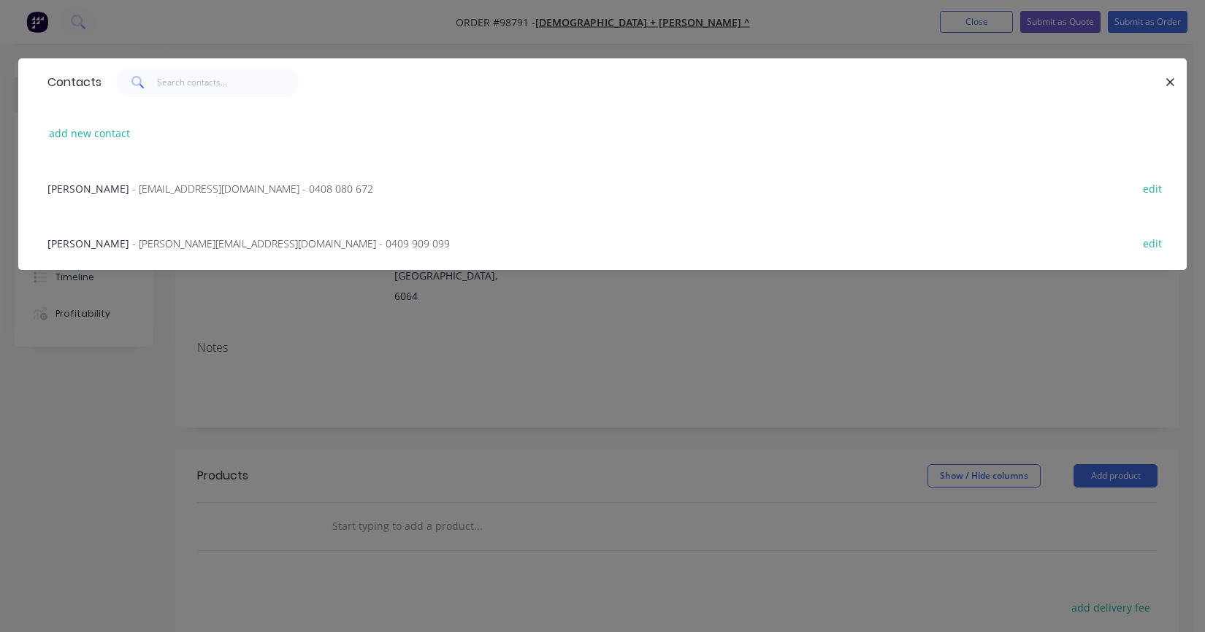
click at [169, 185] on span "- [EMAIL_ADDRESS][DOMAIN_NAME] - 0408 080 672" at bounding box center [252, 189] width 241 height 14
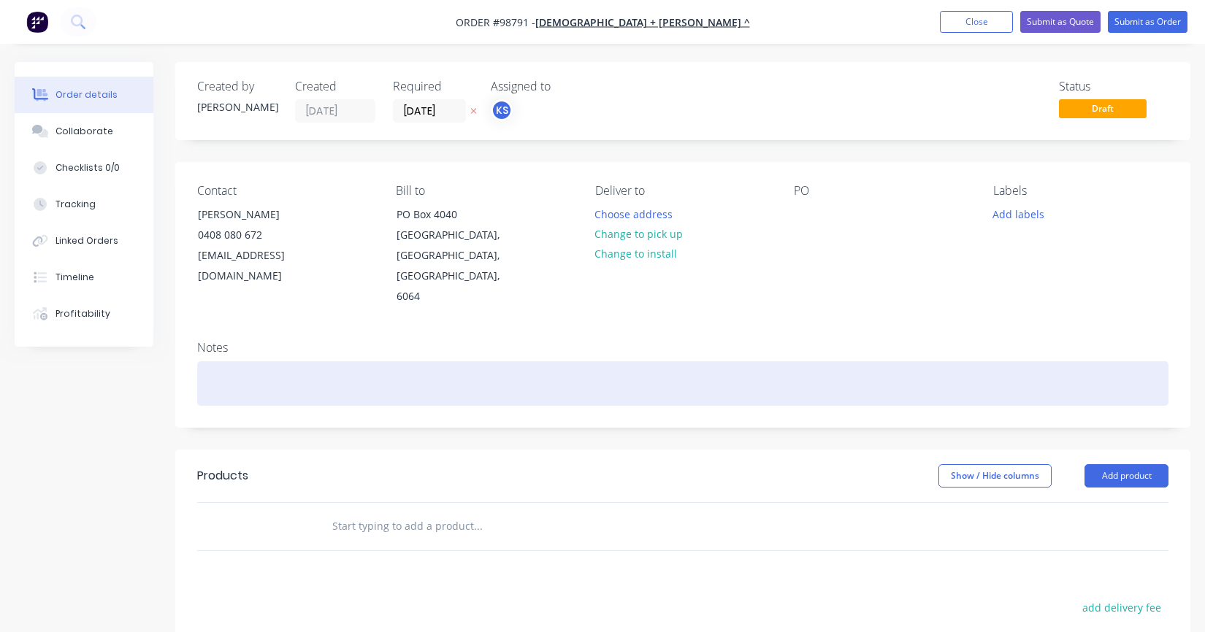
click at [219, 361] on div at bounding box center [682, 383] width 971 height 45
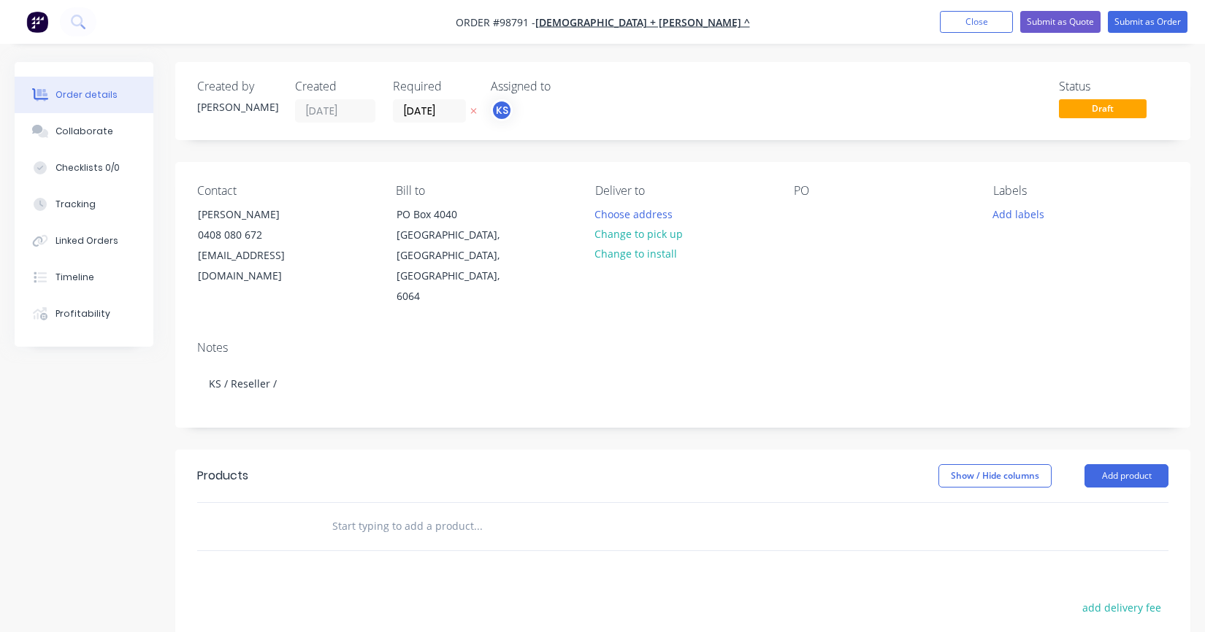
click at [386, 512] on input "text" at bounding box center [478, 526] width 292 height 29
click at [799, 215] on div at bounding box center [805, 214] width 23 height 21
click at [797, 215] on div at bounding box center [805, 214] width 23 height 21
click at [363, 512] on input "text" at bounding box center [478, 526] width 292 height 29
type input "T"
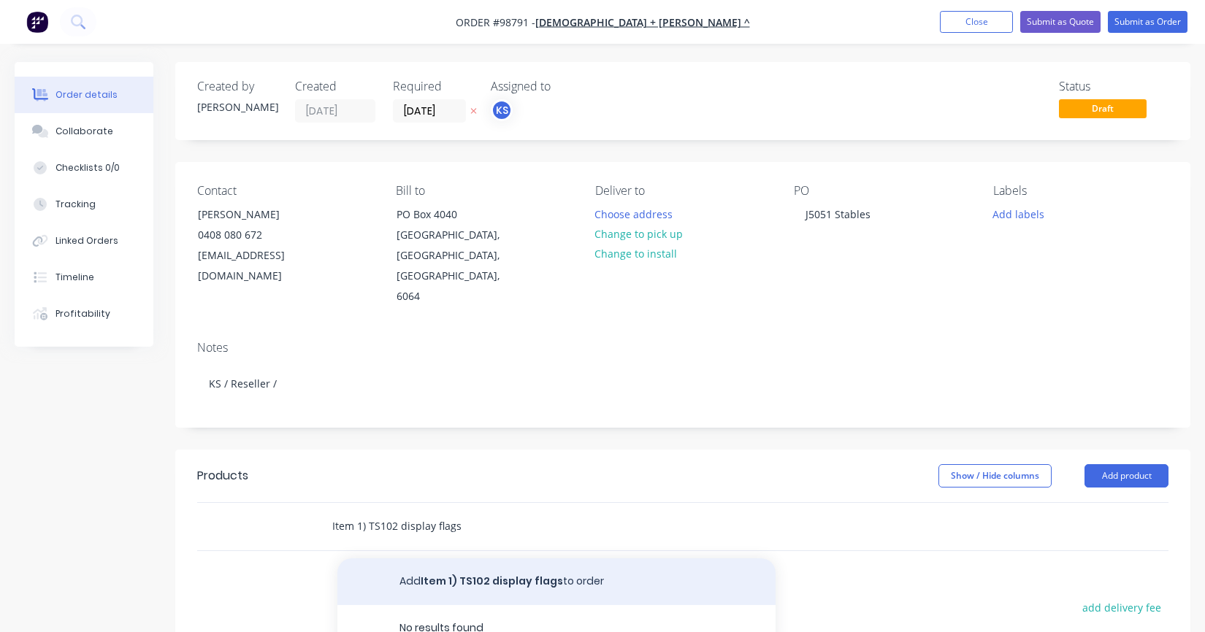
type input "Item 1) TS102 display flags"
click at [475, 559] on button "Add Item 1) TS102 display flags to order" at bounding box center [556, 582] width 438 height 47
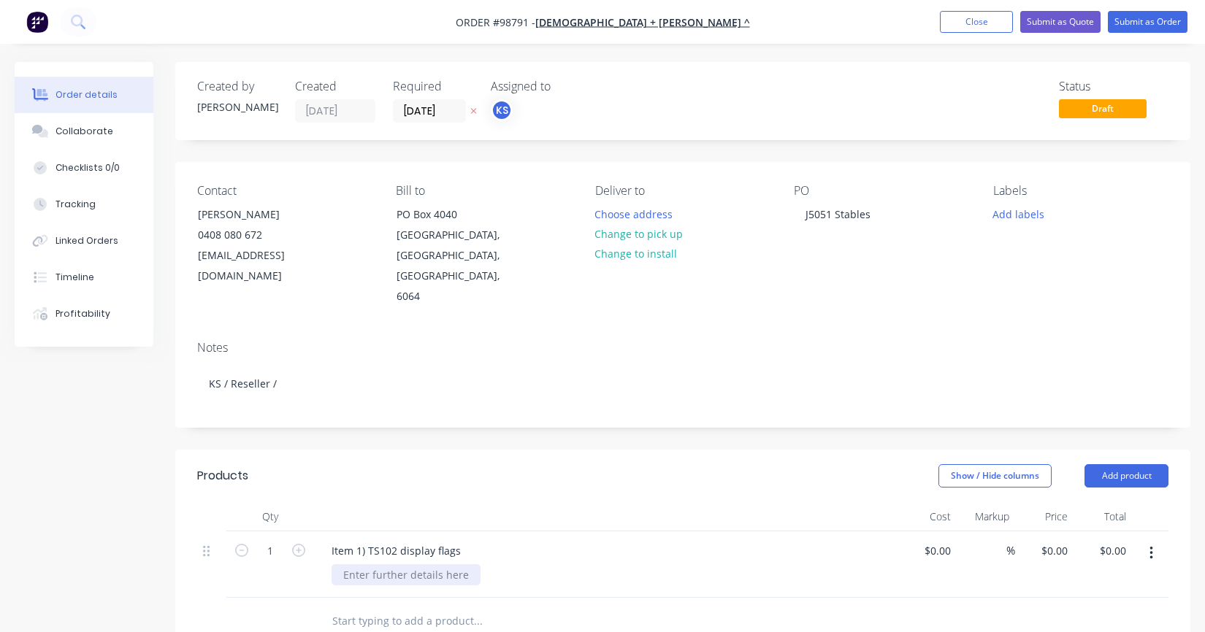
click at [391, 564] on div at bounding box center [406, 574] width 149 height 21
click at [459, 540] on div "Item 1) TS102 display flags" at bounding box center [396, 550] width 153 height 21
click at [513, 540] on div "Item 1) TS102 display flags - Feather" at bounding box center [419, 550] width 199 height 21
click at [505, 540] on div "Item 1) TS102 display flags - Feather" at bounding box center [419, 550] width 199 height 21
click at [329, 543] on div "Item 1) TS102 display flags - Feather On Location" at bounding box center [419, 558] width 199 height 37
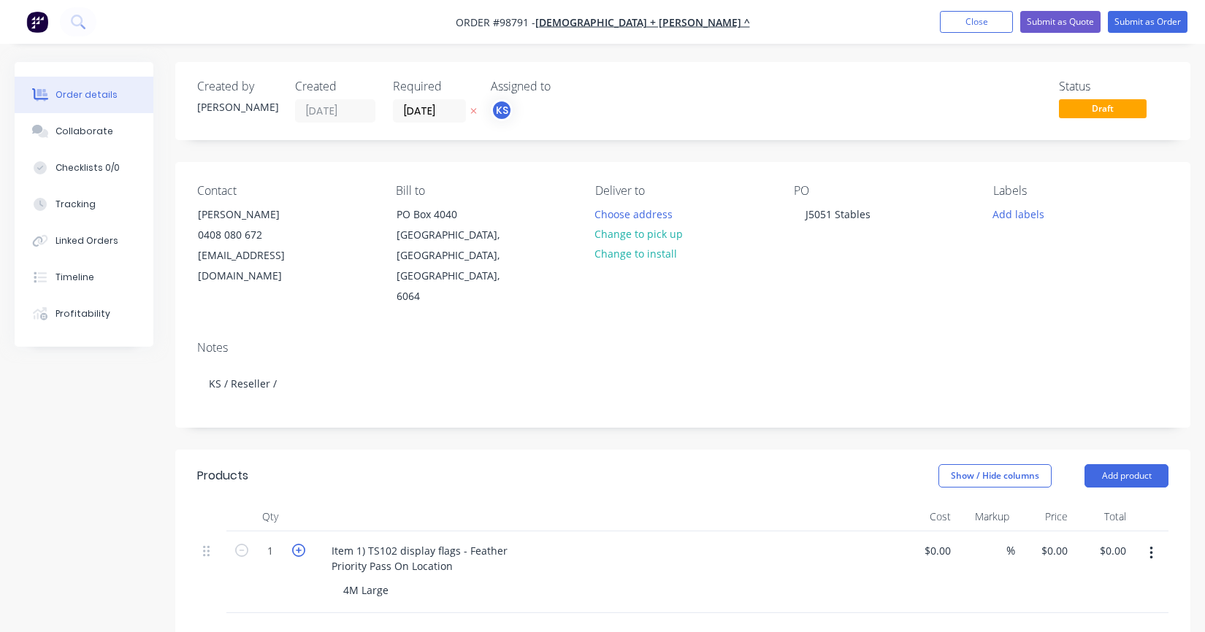
click at [295, 544] on icon "button" at bounding box center [298, 550] width 13 height 13
type input "2"
click at [426, 622] on input "text" at bounding box center [478, 636] width 292 height 29
type input "P"
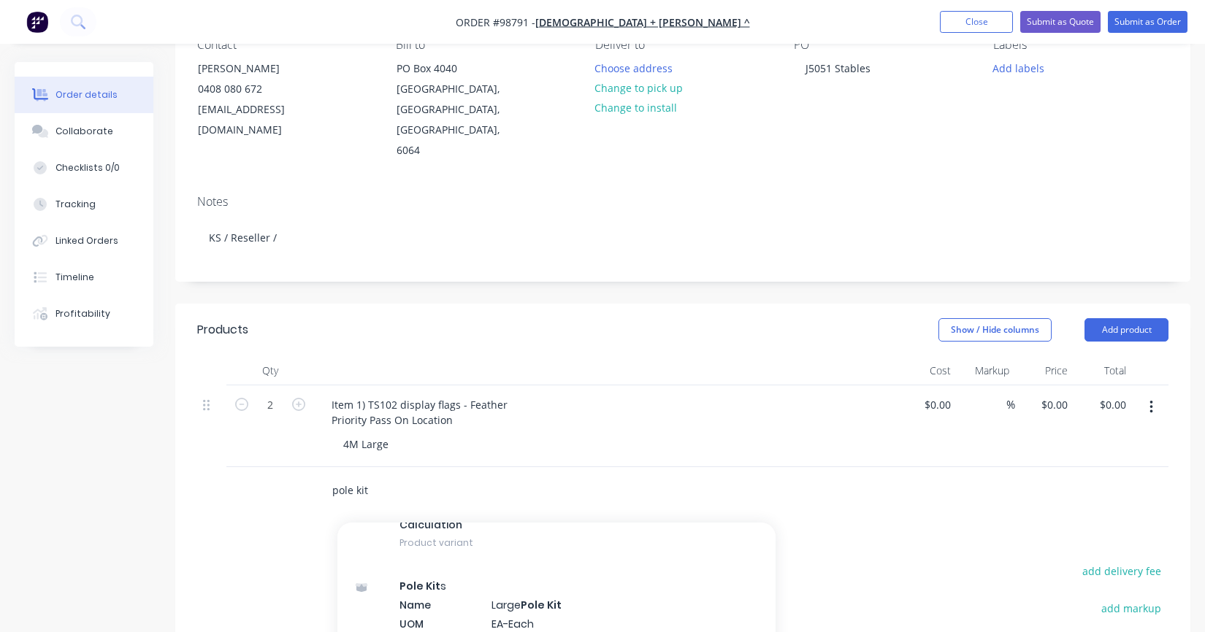
scroll to position [584, 0]
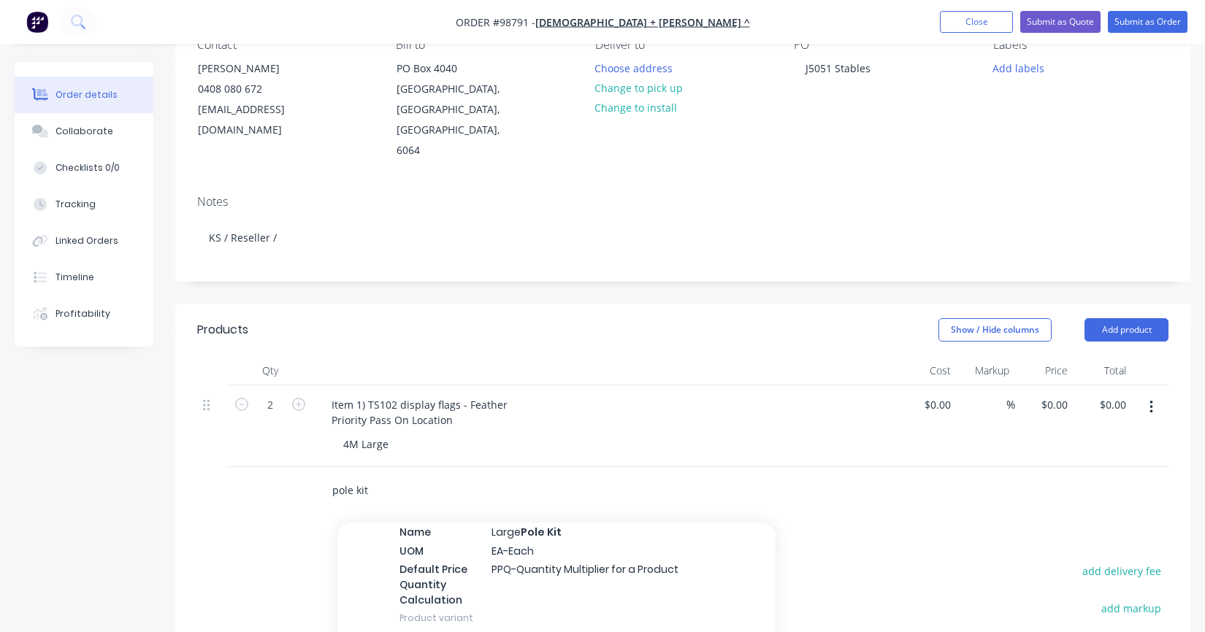
type input "pole kit"
click at [560, 520] on div "Pole Kit s Name Large Pole Kit UOM EA-Each Default Price Quantity Calculation P…" at bounding box center [556, 565] width 438 height 148
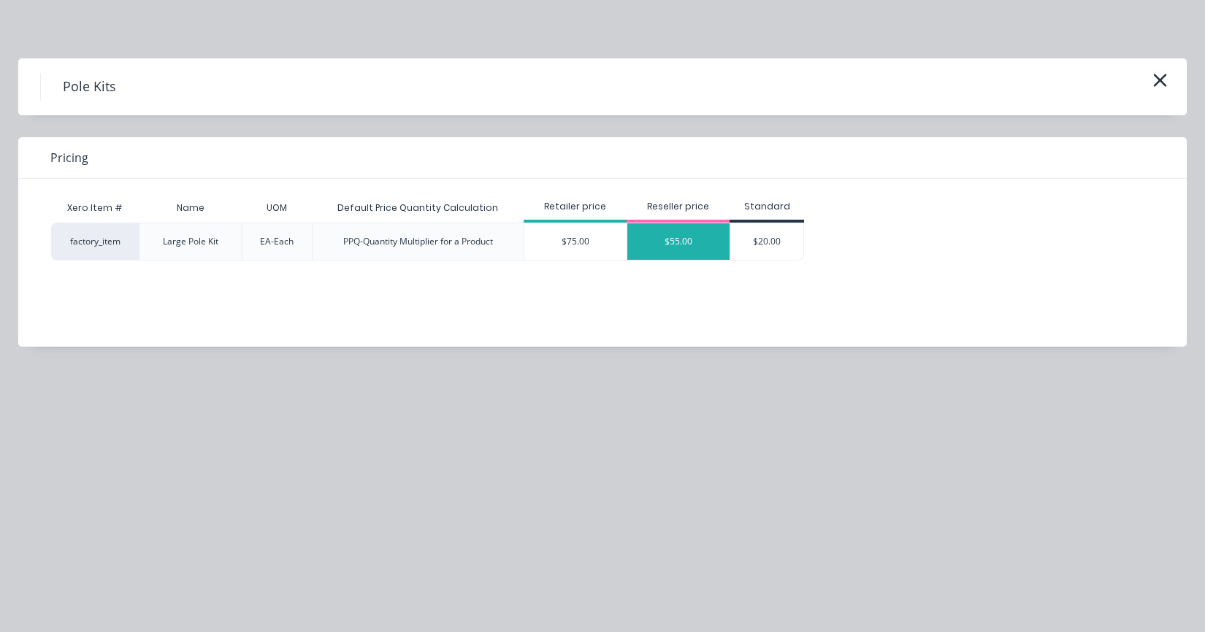
click at [659, 240] on div "$55.00" at bounding box center [678, 241] width 102 height 37
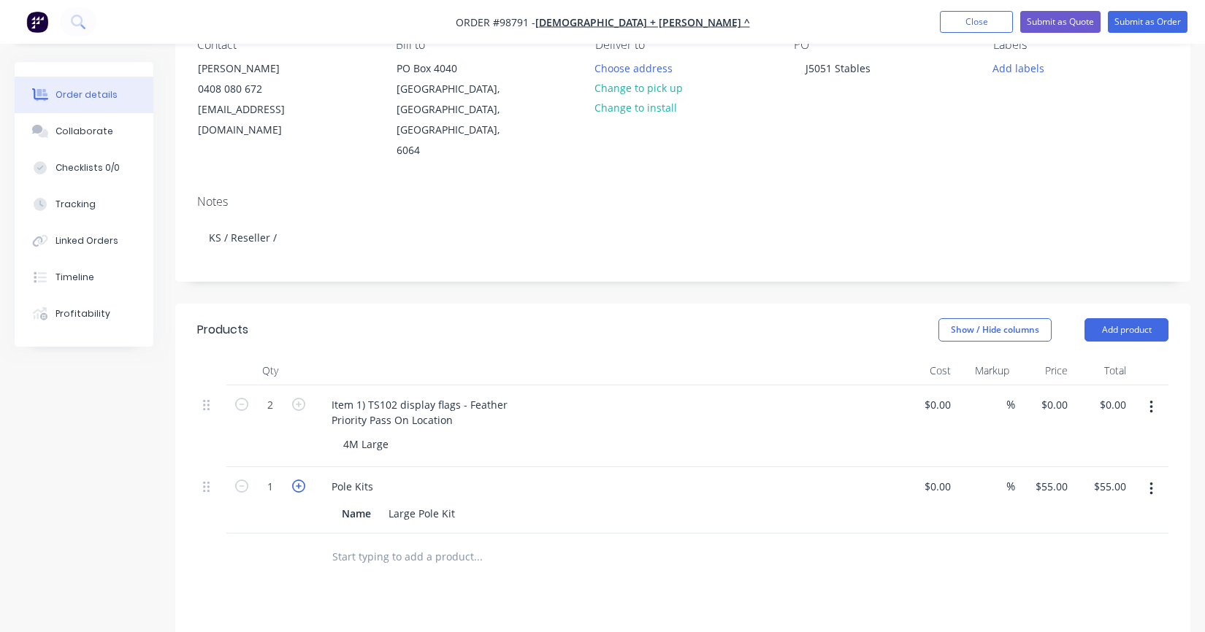
click at [299, 480] on icon "button" at bounding box center [298, 486] width 13 height 13
type input "2"
type input "$110.00"
click at [345, 543] on input "text" at bounding box center [478, 557] width 292 height 29
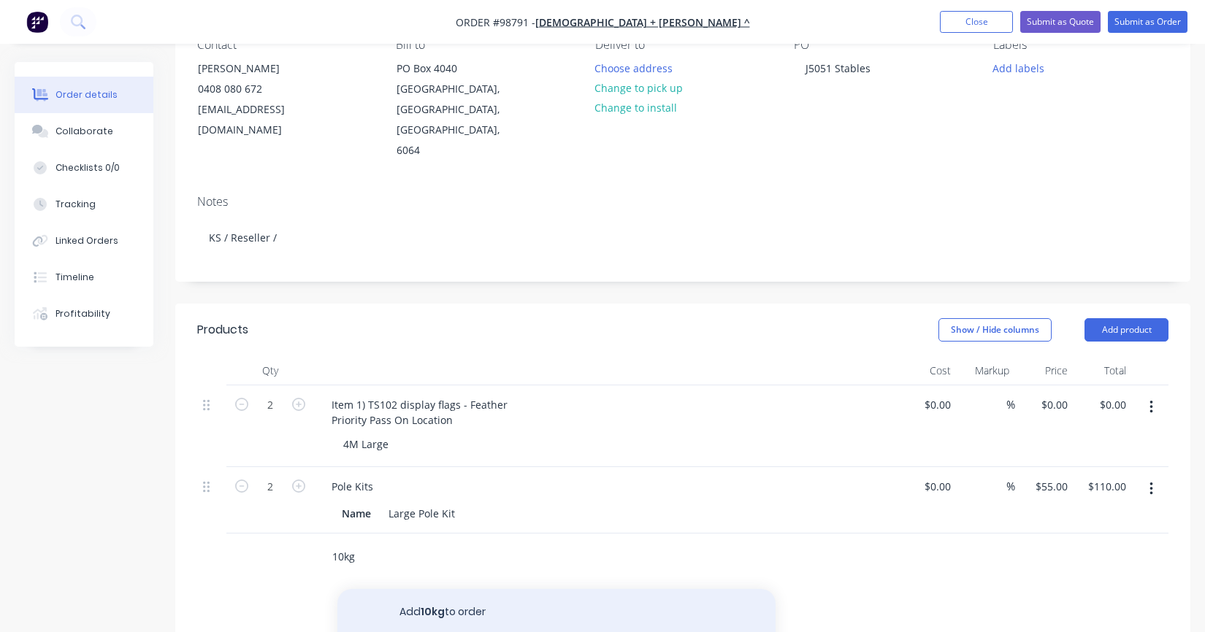
type input "10kg"
click at [401, 589] on button "Add 10kg to order" at bounding box center [556, 612] width 438 height 47
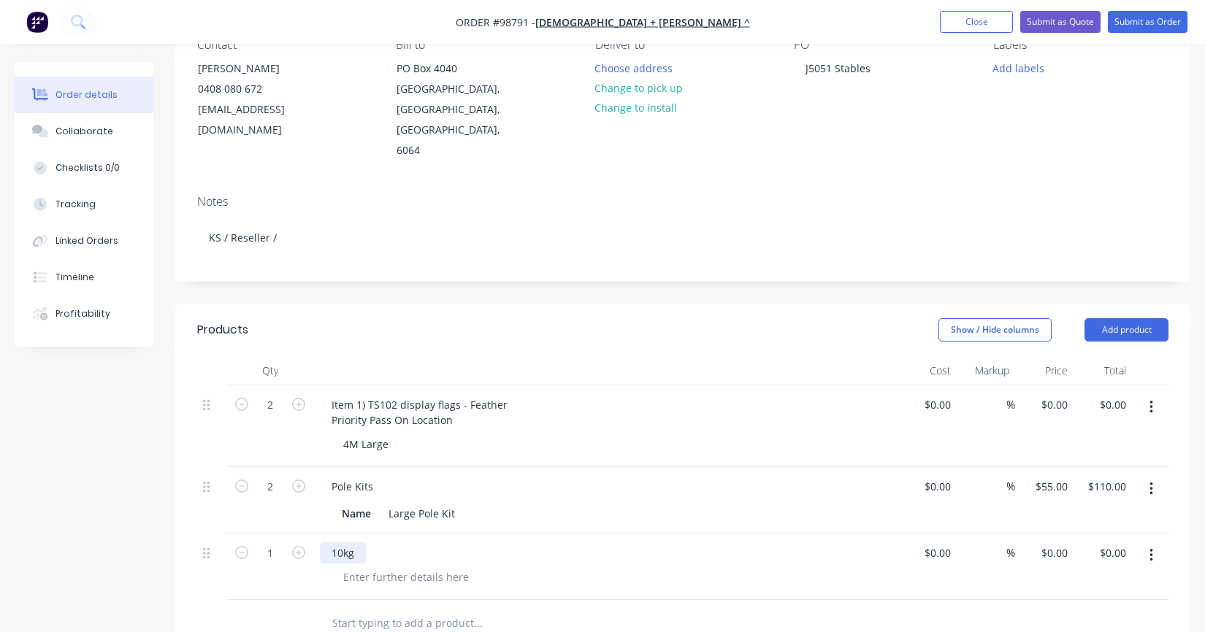
click at [366, 543] on div "10kg" at bounding box center [343, 553] width 46 height 21
click at [1149, 548] on icon "button" at bounding box center [1151, 556] width 4 height 16
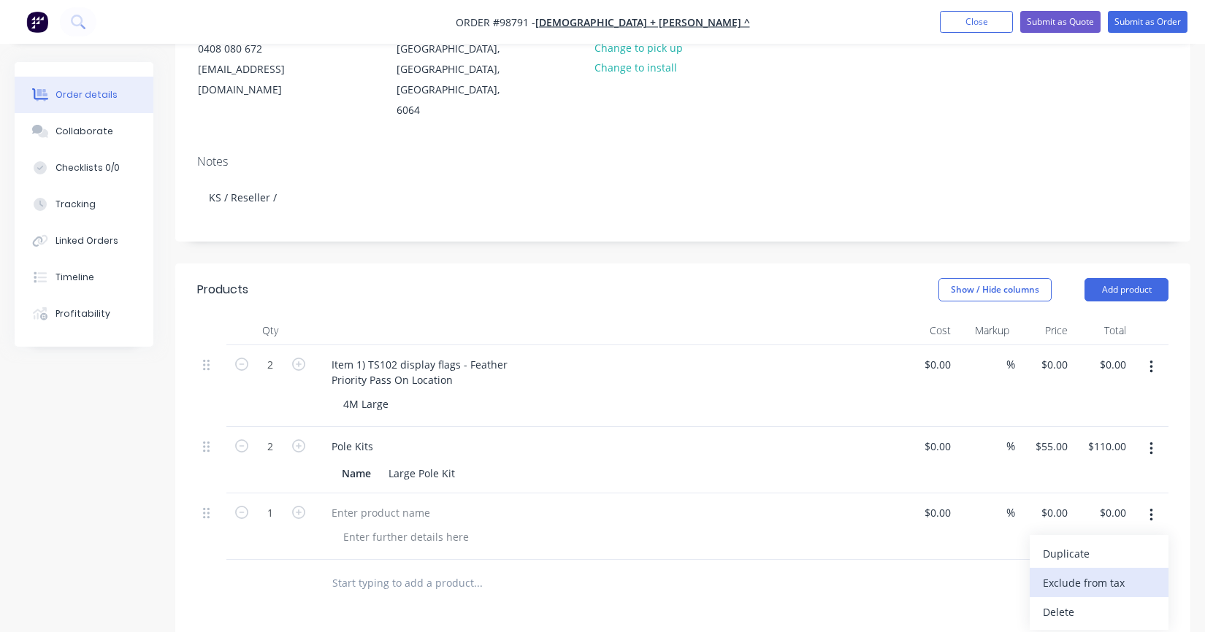
scroll to position [219, 0]
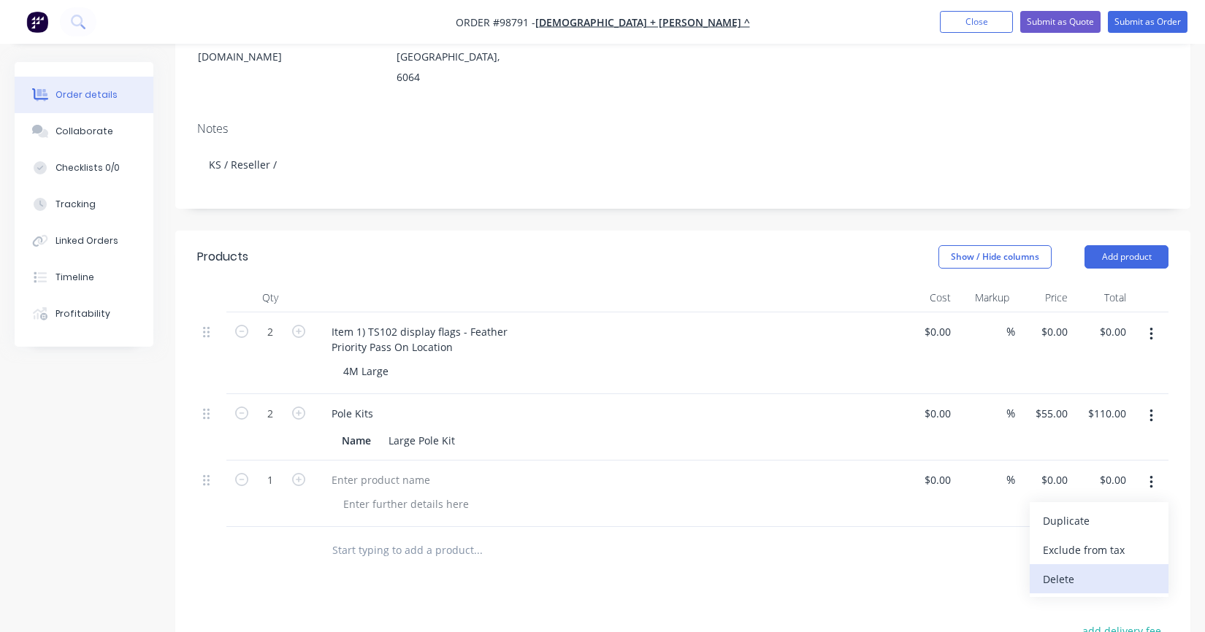
click at [1052, 569] on div "Delete" at bounding box center [1099, 579] width 112 height 21
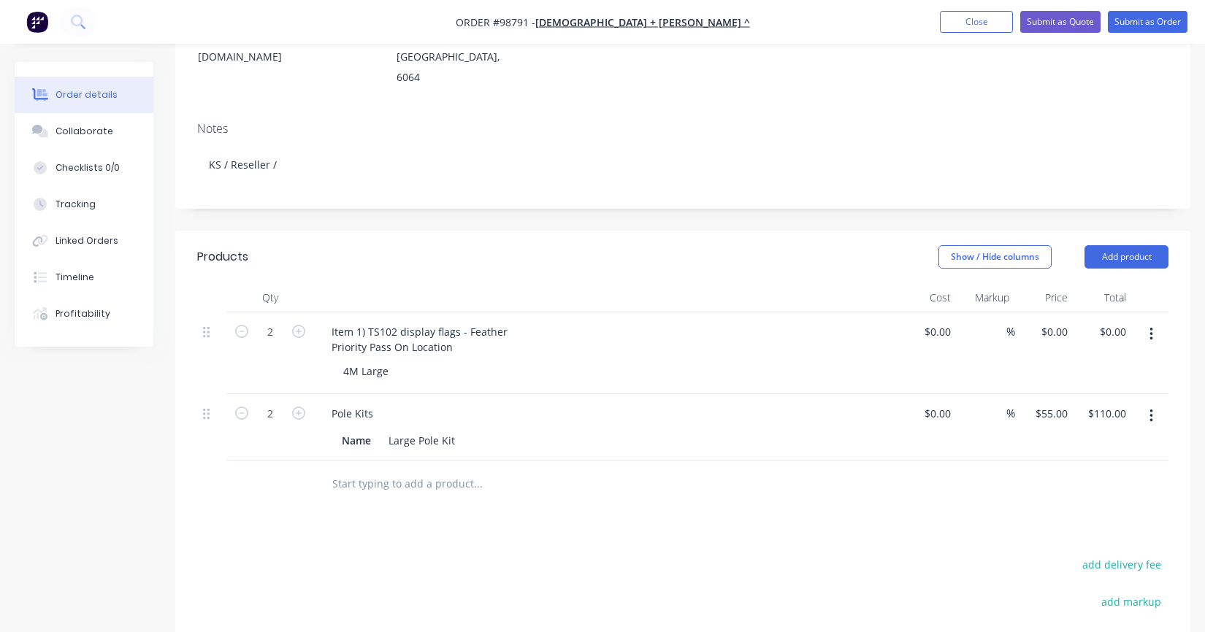
click at [376, 470] on input "text" at bounding box center [478, 484] width 292 height 29
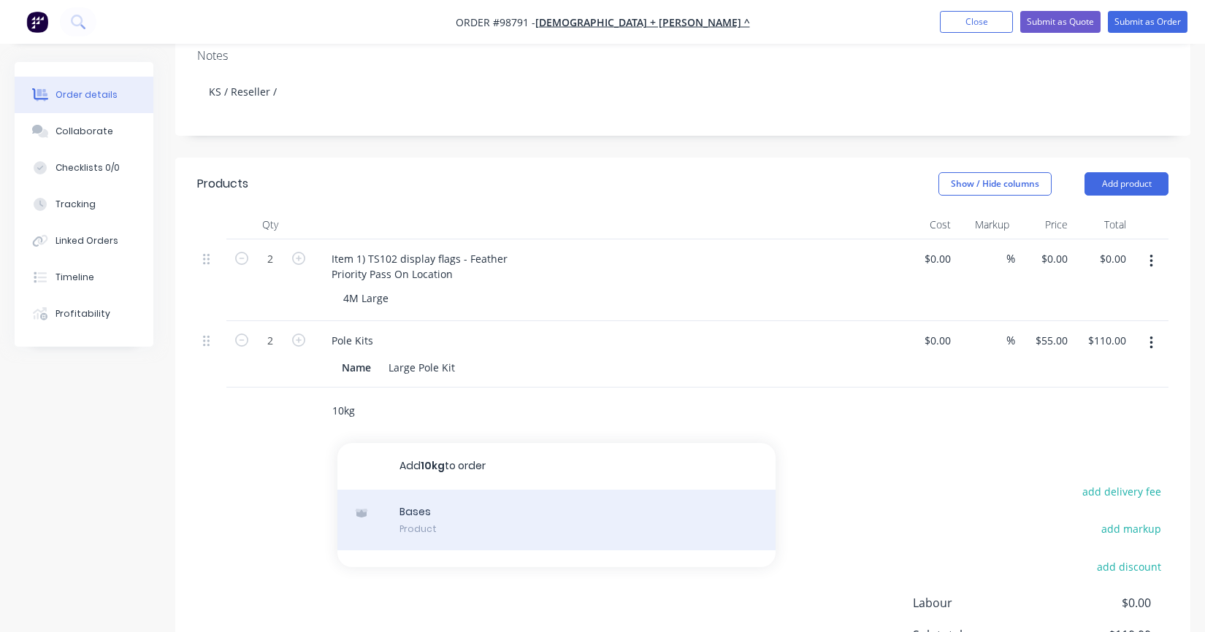
type input "10kg"
click at [417, 505] on div "Bases Product" at bounding box center [556, 520] width 438 height 61
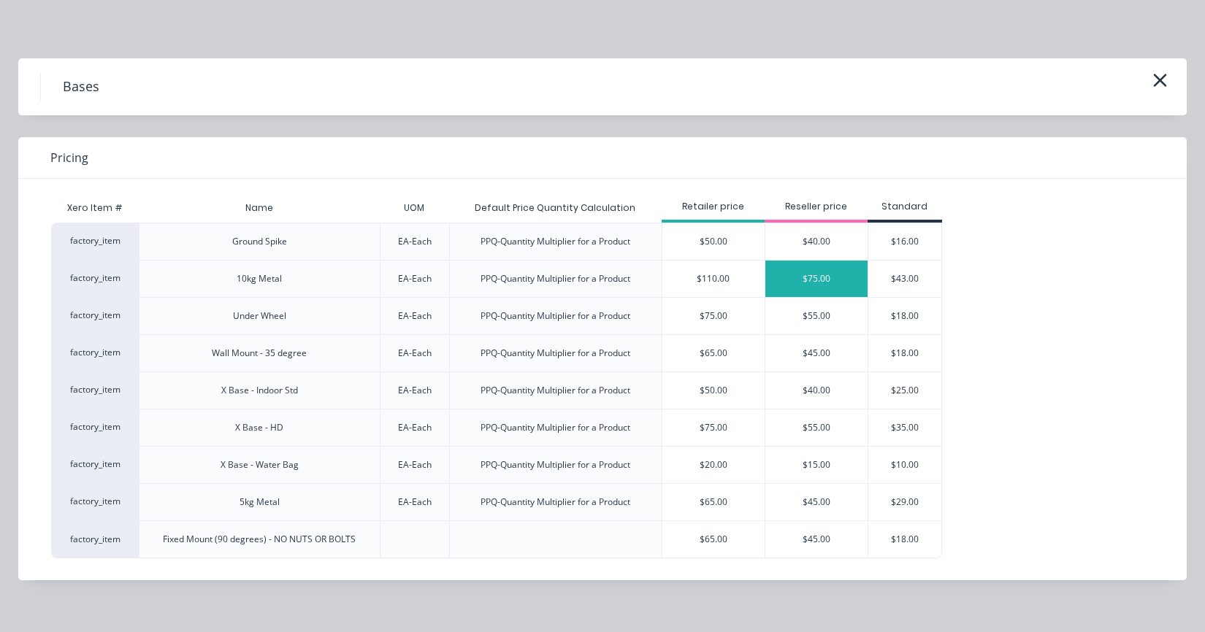
click at [807, 276] on div "$75.00" at bounding box center [816, 279] width 102 height 37
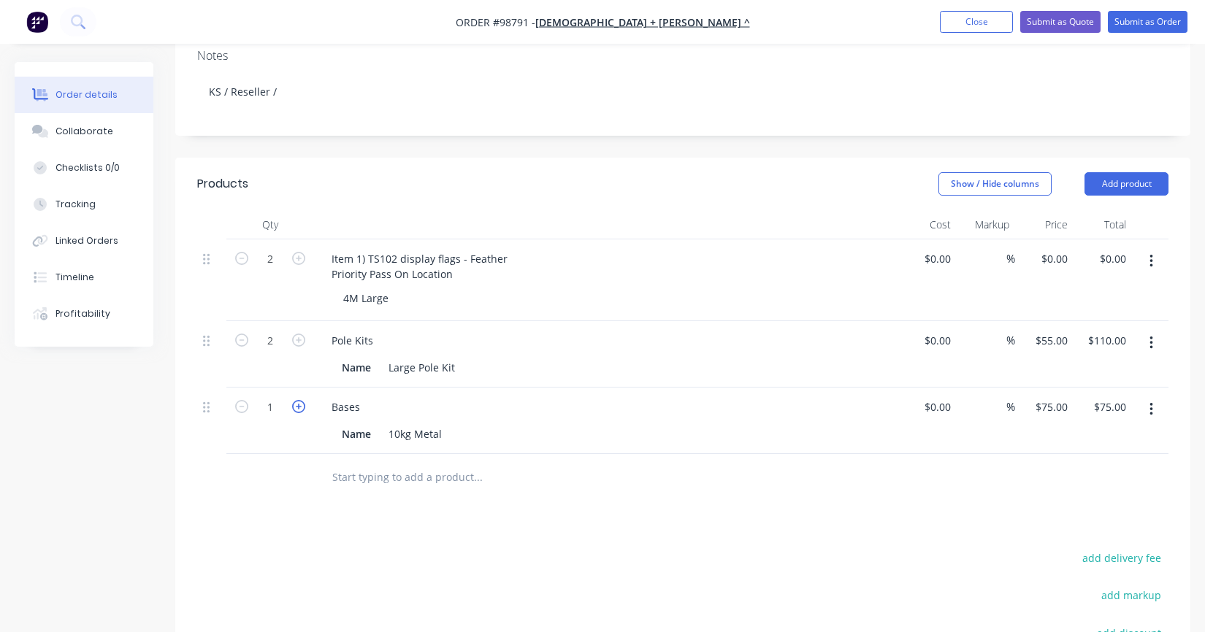
click at [298, 400] on icon "button" at bounding box center [298, 406] width 13 height 13
type input "2"
type input "$150.00"
click at [386, 470] on input "text" at bounding box center [478, 477] width 292 height 29
click at [388, 464] on input "text" at bounding box center [478, 477] width 292 height 29
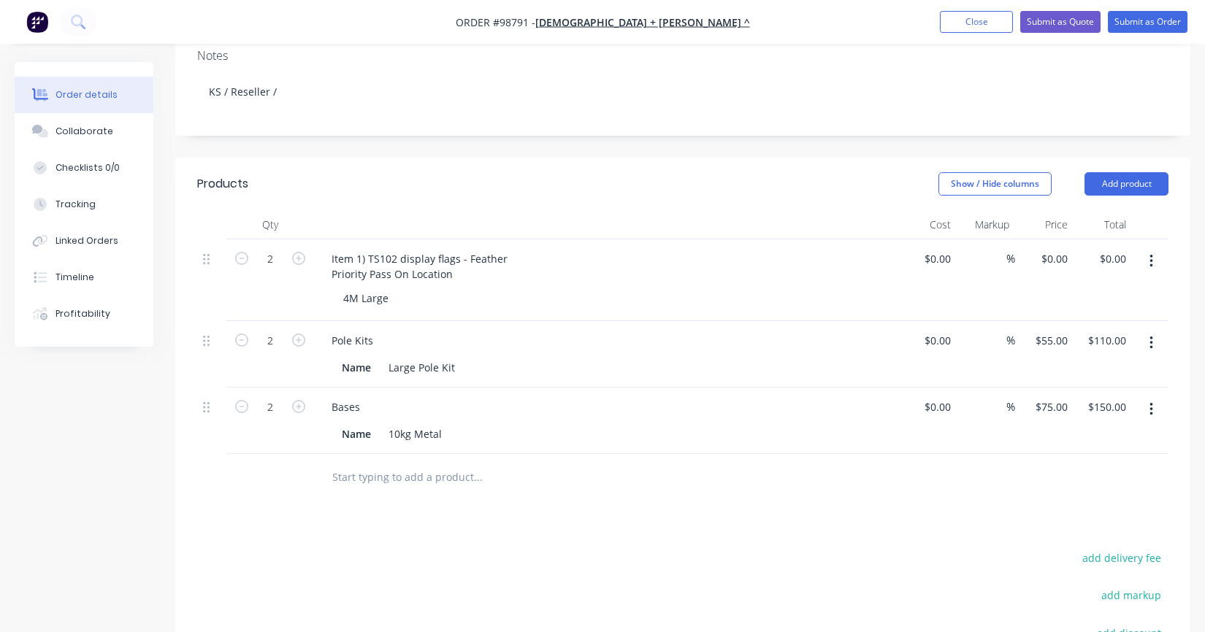
click at [361, 464] on input "text" at bounding box center [478, 477] width 292 height 29
type input "Item 2) TS103 Entry Photo Backdrop"
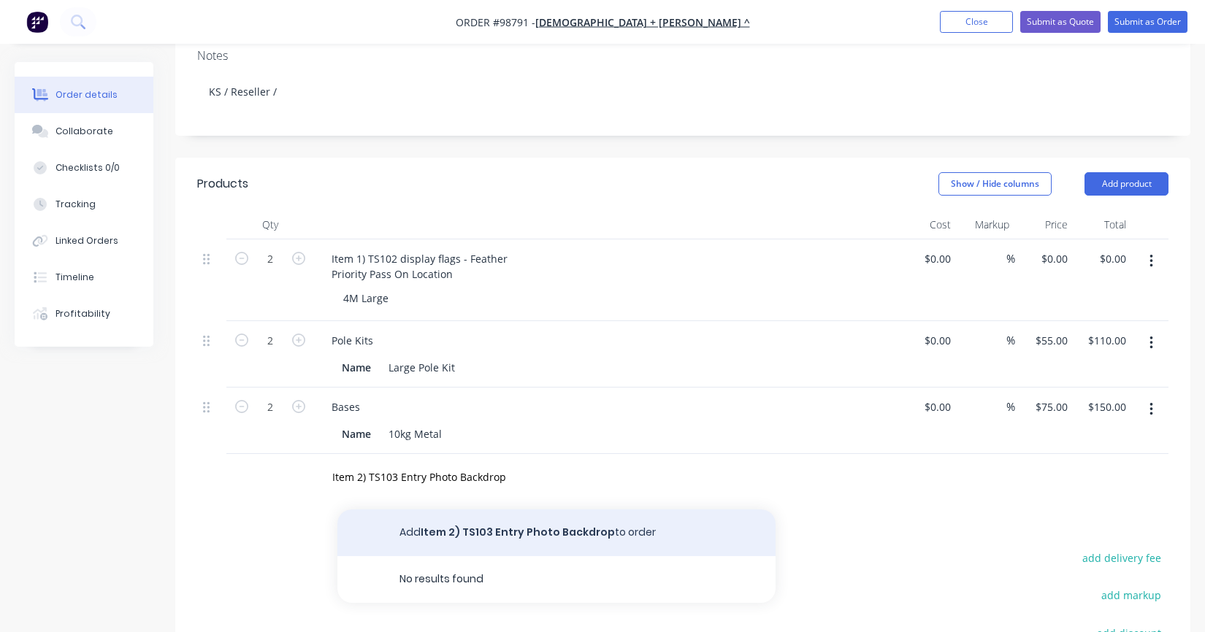
click at [480, 515] on button "Add Item 2) TS103 Entry Photo Backdrop to order" at bounding box center [556, 533] width 438 height 47
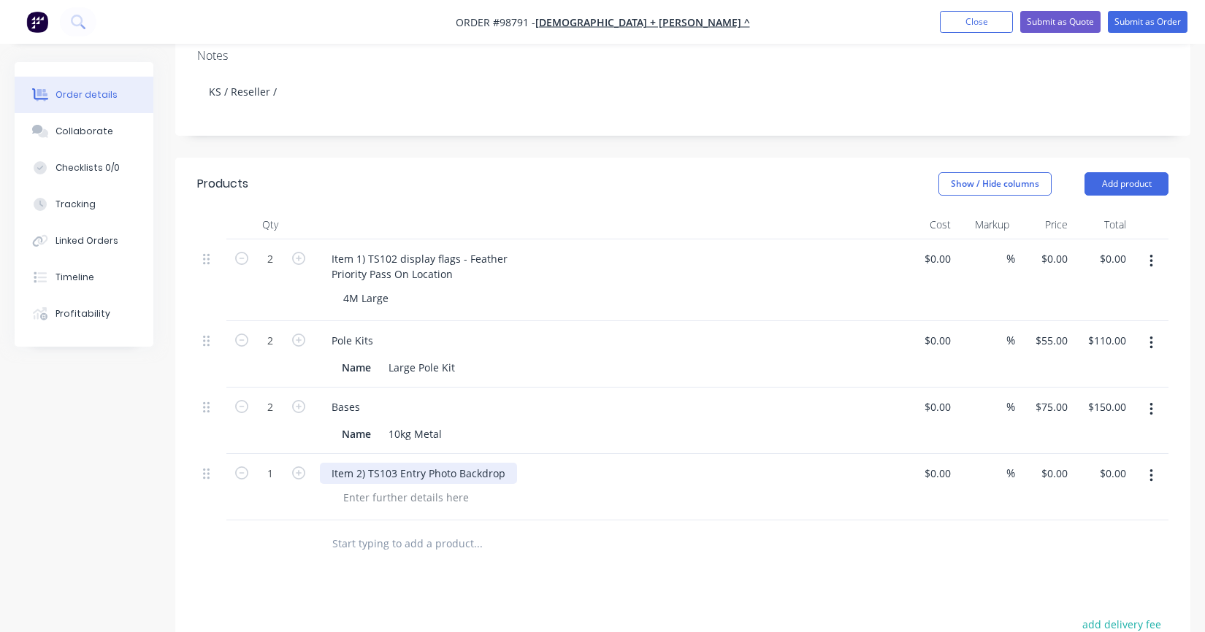
click at [506, 463] on div "Item 2) TS103 Entry Photo Backdrop" at bounding box center [418, 473] width 197 height 21
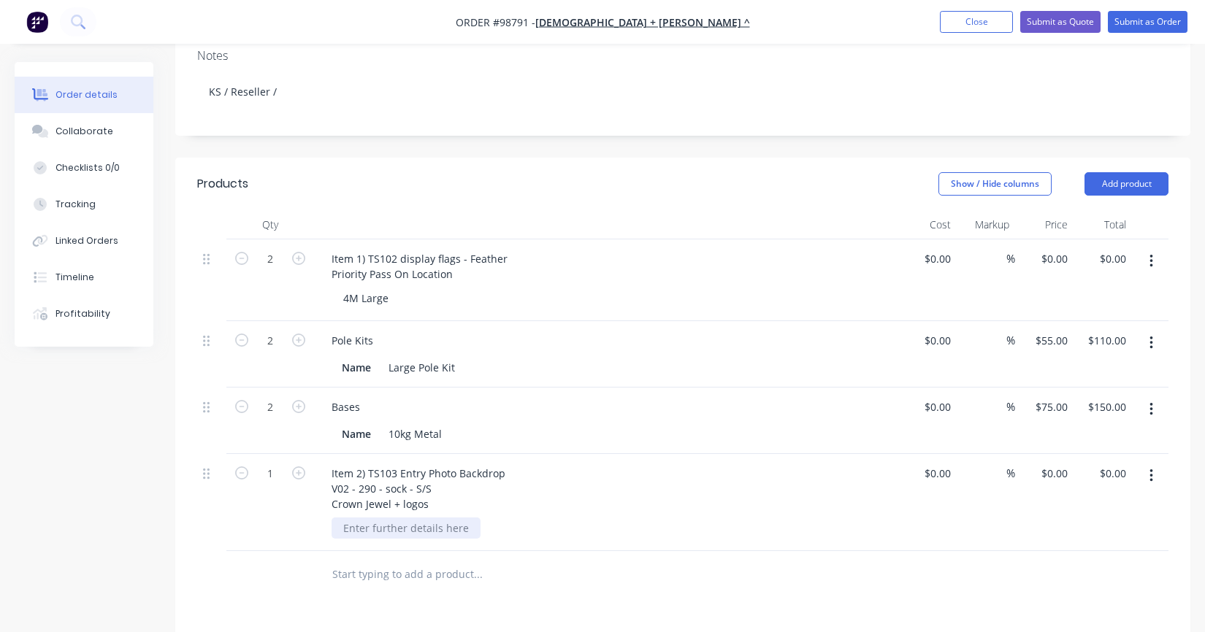
click at [403, 518] on div at bounding box center [406, 528] width 149 height 21
click at [432, 560] on input "text" at bounding box center [478, 574] width 292 height 29
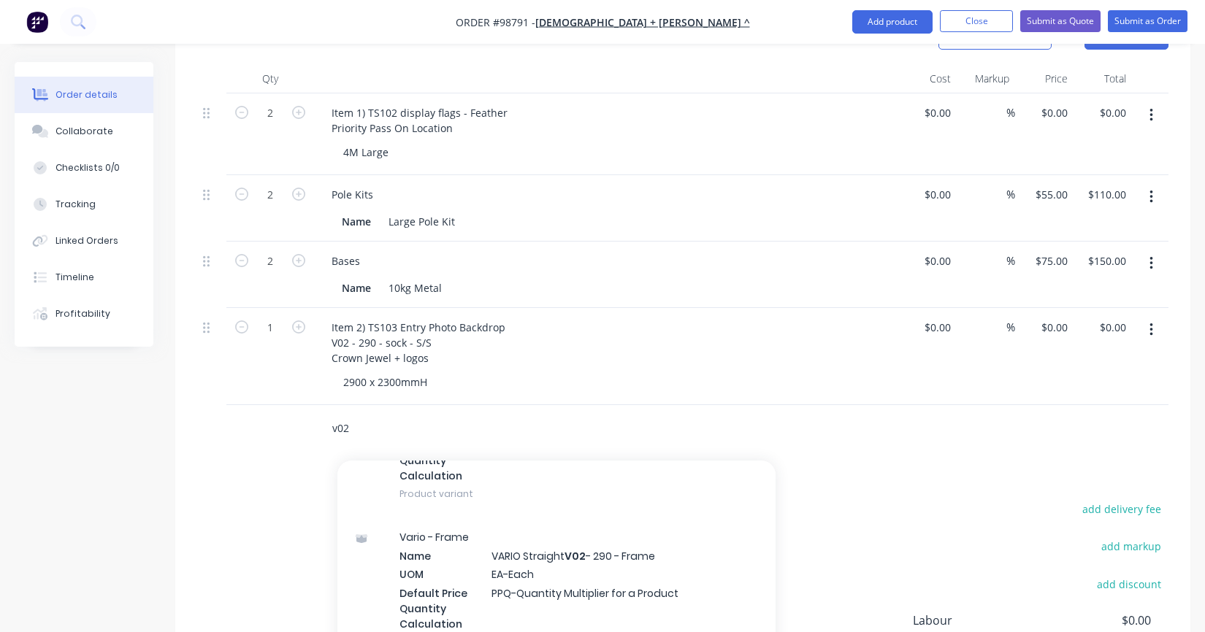
scroll to position [146, 0]
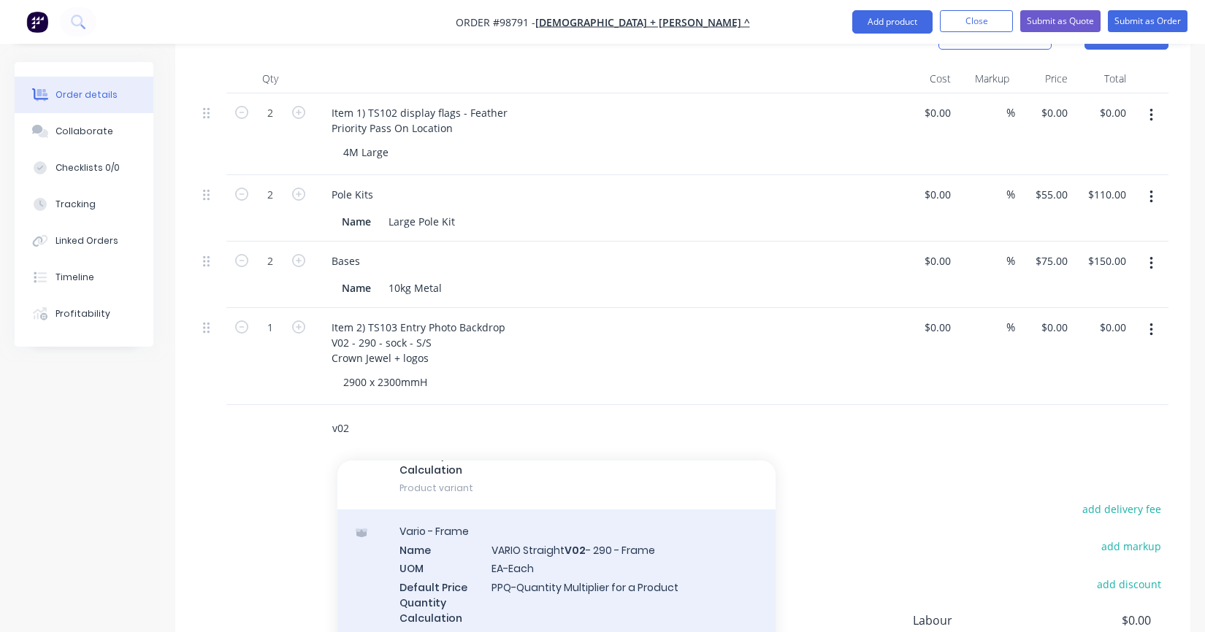
type input "v02"
click at [437, 544] on div "Vario - Frame Name VARIO Straight V02 - 290 - Frame UOM EA-Each Default Price Q…" at bounding box center [556, 584] width 438 height 148
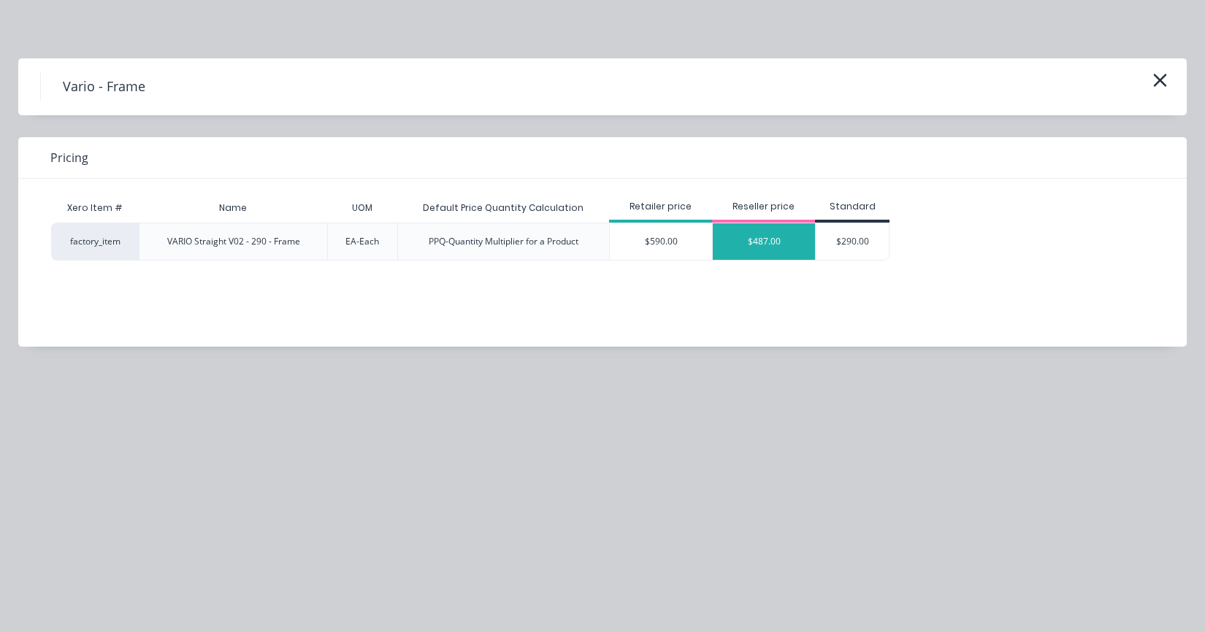
click at [753, 242] on div "$487.00" at bounding box center [764, 241] width 102 height 37
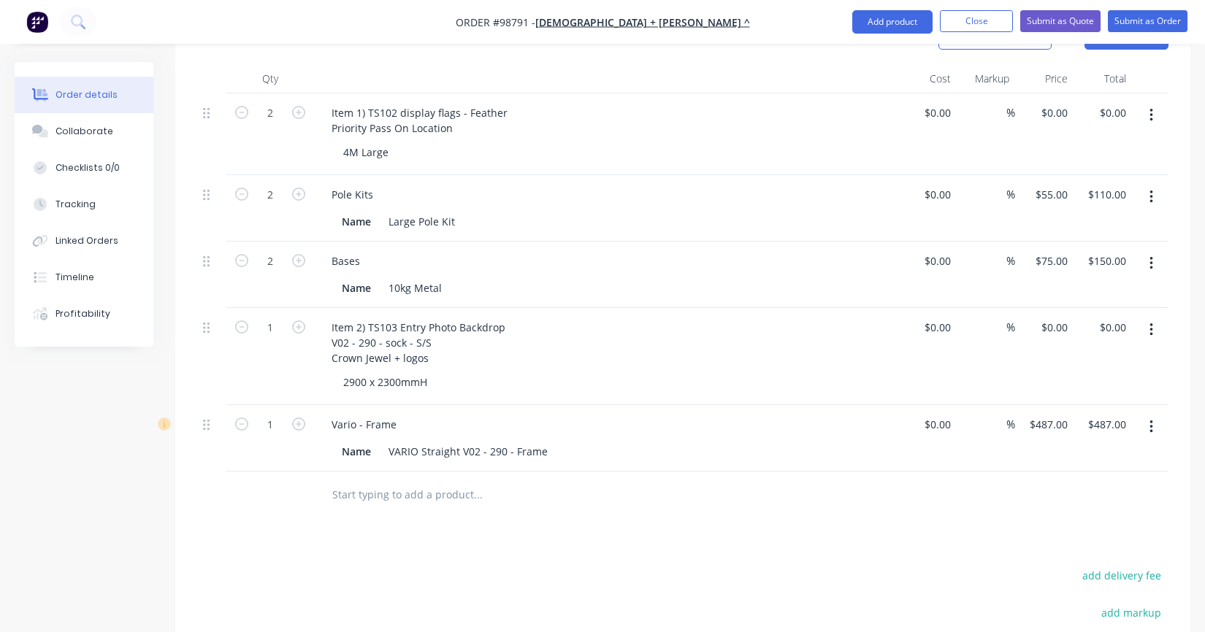
click at [366, 480] on input "text" at bounding box center [478, 494] width 292 height 29
type input "Item 3) Front Shop Window Decals"
click at [421, 526] on div "Products Show / Hide columns Add product Qty Cost Markup Price Total 2 Item 1) …" at bounding box center [682, 441] width 1015 height 858
click at [499, 537] on div "Products Show / Hide columns Add product Qty Cost Markup Price Total 2 Item 1) …" at bounding box center [682, 441] width 1015 height 858
click at [505, 480] on input "Item 3) Front Shop Window Decals" at bounding box center [478, 494] width 292 height 29
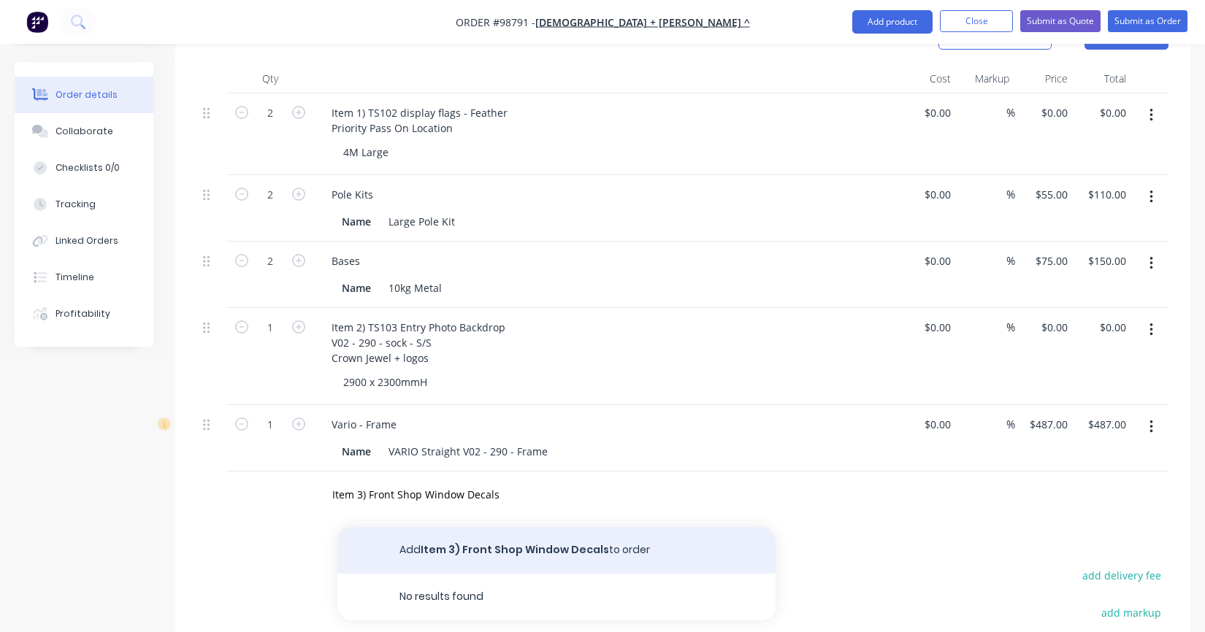
click at [493, 527] on button "Add Item 3) Front Shop Window Decals to order" at bounding box center [556, 550] width 438 height 47
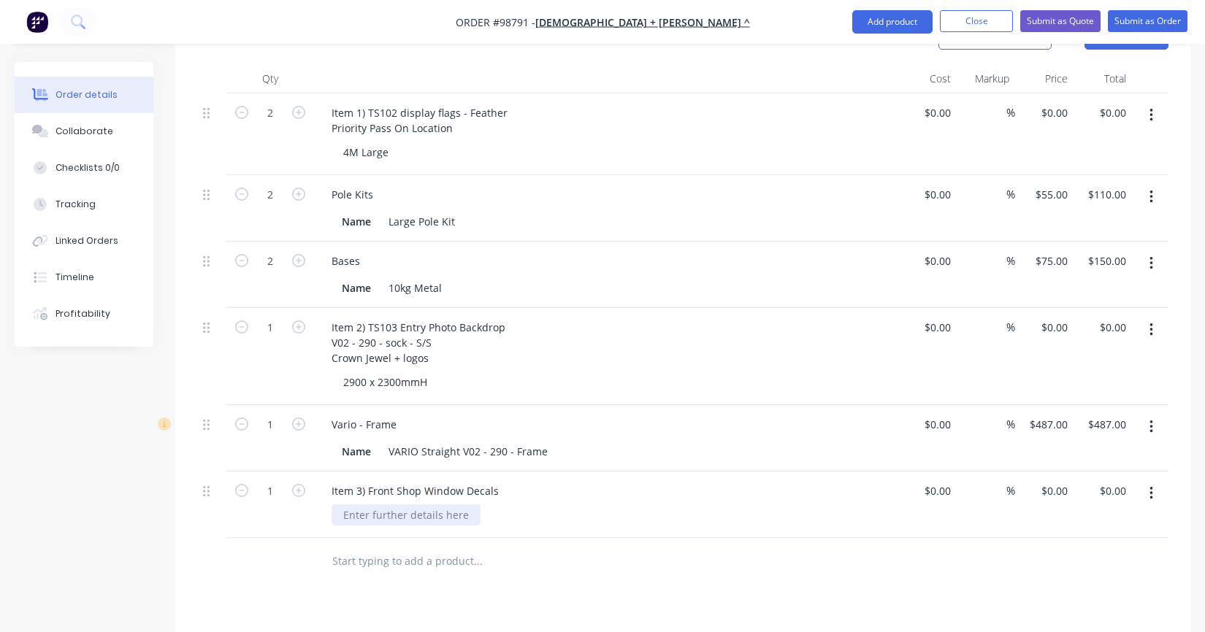
click at [399, 505] on div at bounding box center [406, 515] width 149 height 21
click at [492, 480] on div "Item 3) Front Shop Window Decals" at bounding box center [415, 490] width 191 height 21
click at [494, 480] on div "Item 3) Front Shop Window Decals" at bounding box center [415, 490] width 191 height 21
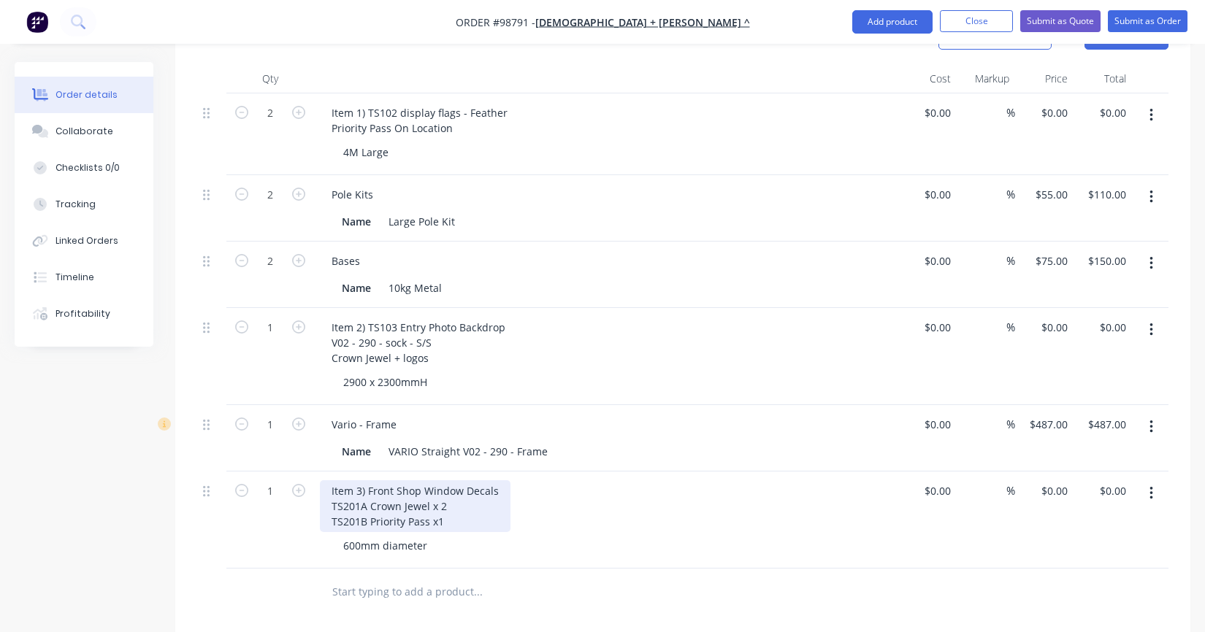
click at [424, 480] on div "Item 3) Front Shop Window Decals TS201A Crown Jewel x 2 TS201B Priority Pass x1" at bounding box center [415, 506] width 191 height 52
click at [448, 503] on div "Item 3) Window Decals TS201A Crown Jewel x 2 TS201B Priority Pass x1" at bounding box center [389, 506] width 139 height 52
click at [440, 484] on div "Item 3) Window Decals TS201A Crown Jewel x 2 TS201B Priority Pass x1" at bounding box center [389, 506] width 139 height 52
click at [447, 497] on div "Item 3) Window Decals TS201A Crown Jewel x2 TS201B Priority Pass x1" at bounding box center [388, 506] width 136 height 52
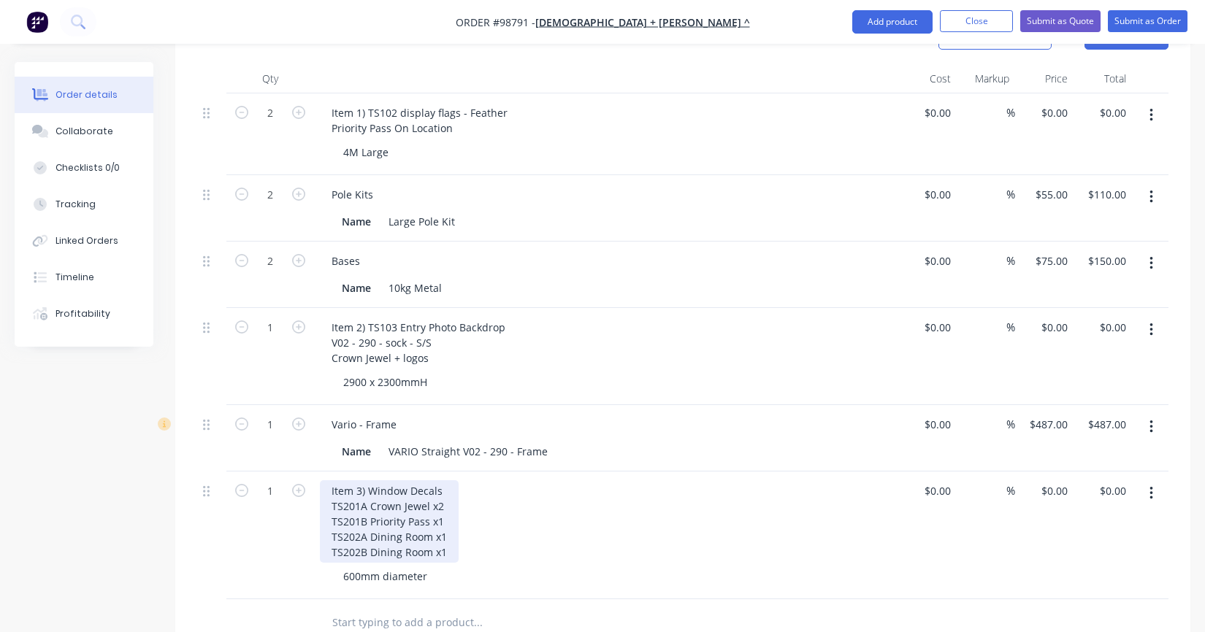
click at [371, 483] on div "Item 3) Window Decals TS201A Crown Jewel x2 TS201B Priority Pass x1 TS202A Dini…" at bounding box center [389, 521] width 139 height 83
click at [369, 498] on div "Item 3) Window Decals TS201A Shop Crown Jewel x2 TS201B Priority Pass x1 TS202A…" at bounding box center [402, 521] width 164 height 83
click at [429, 511] on div "Item 3) Window Decals TS201A Shop Crown Jewel x2 TS201B Shop Priority Pass x1 T…" at bounding box center [402, 521] width 164 height 83
click at [429, 530] on div "Item 3) Window Decals TS201A Shop Crown Jewel x2 TS201B Shop Priority Pass x1 T…" at bounding box center [421, 521] width 202 height 83
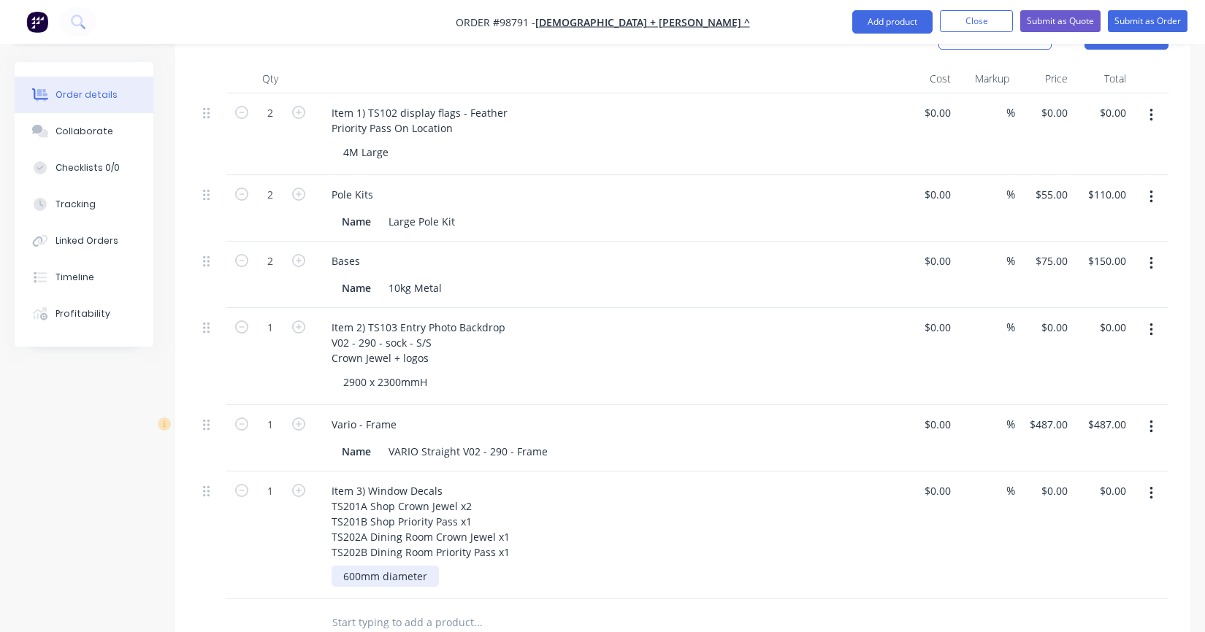
click at [433, 566] on div "600mm diameter" at bounding box center [385, 576] width 107 height 21
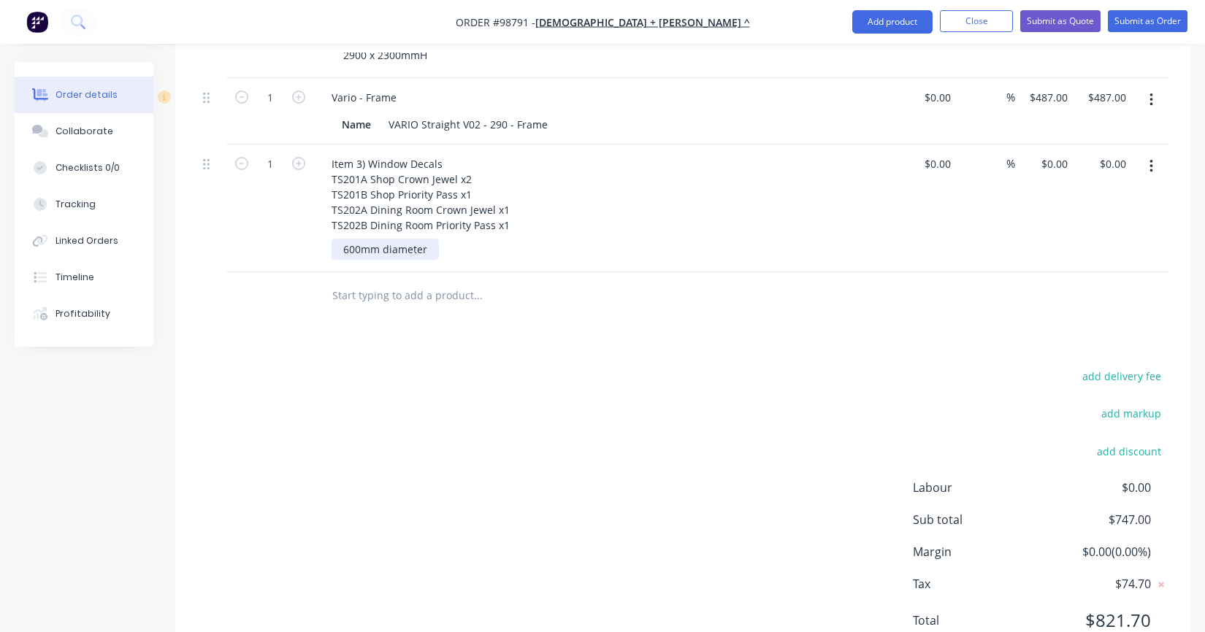
scroll to position [805, 0]
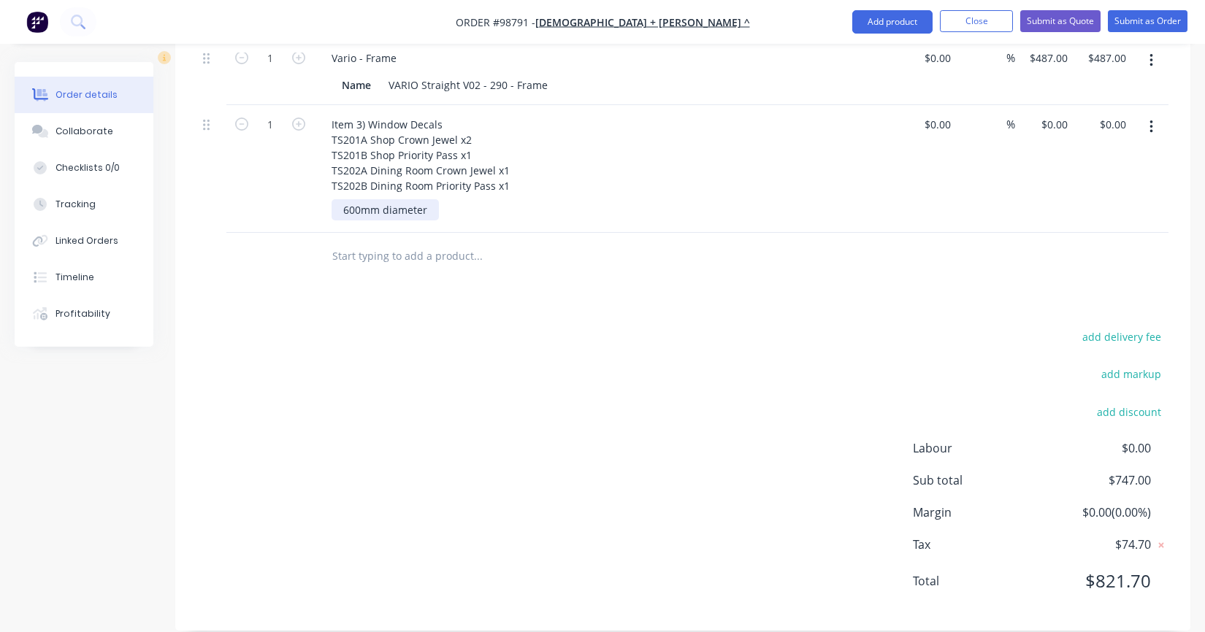
click at [410, 199] on div "600mm diameter" at bounding box center [385, 209] width 107 height 21
click at [429, 199] on div "600mm diameter" at bounding box center [385, 209] width 107 height 21
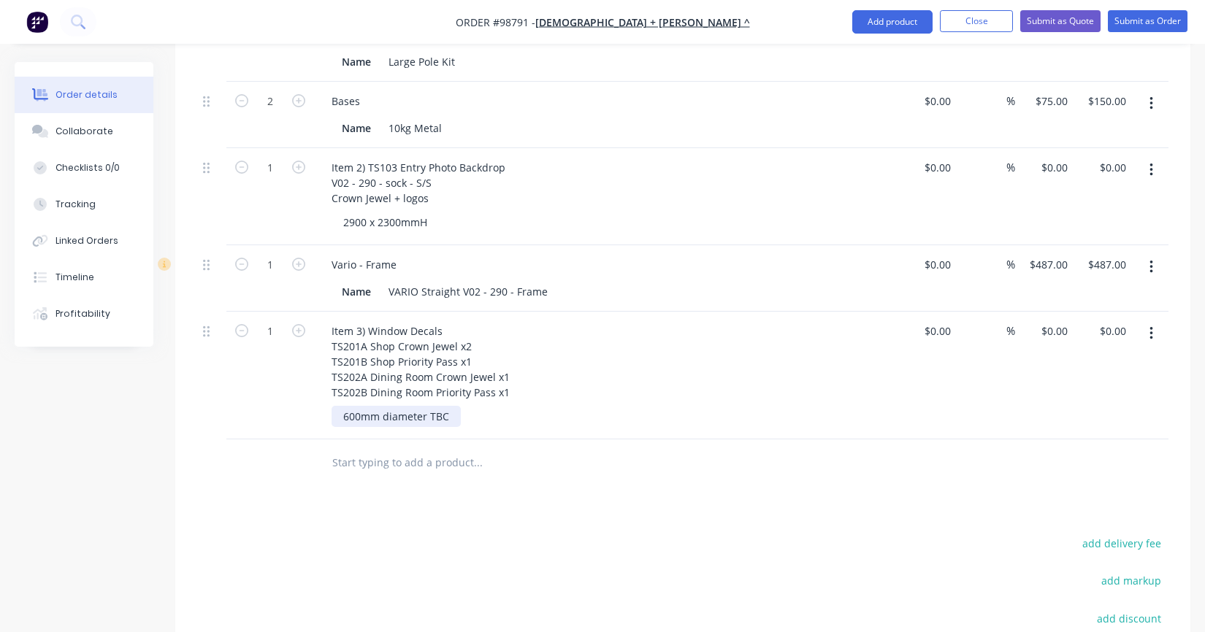
scroll to position [586, 0]
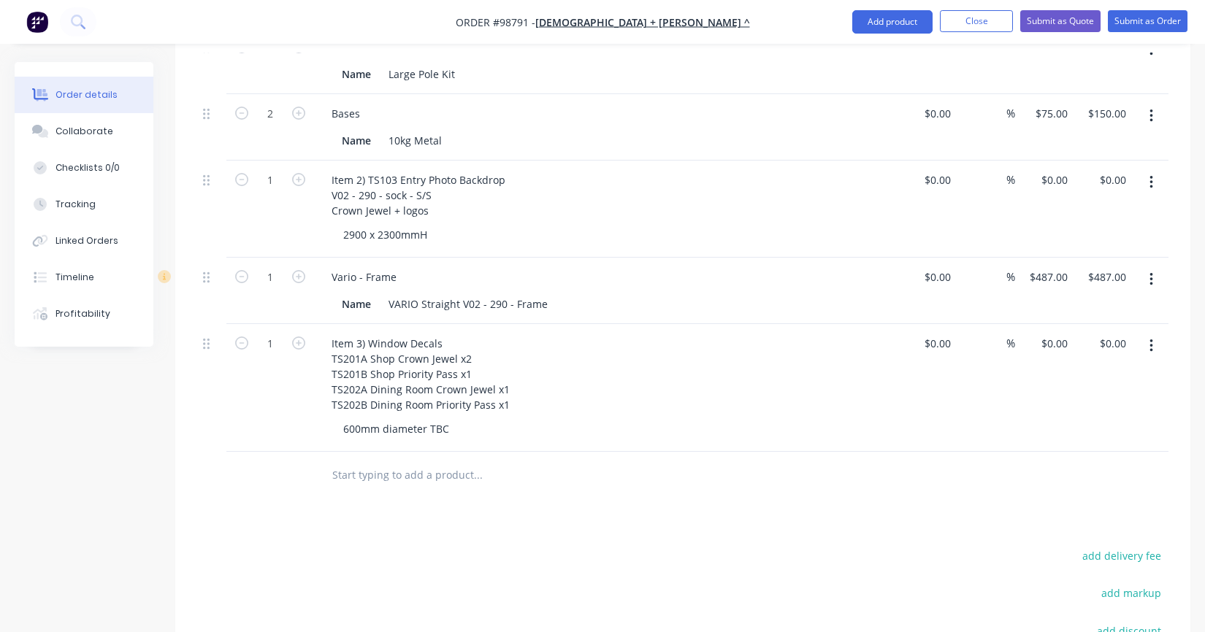
click at [445, 461] on input "text" at bounding box center [478, 475] width 292 height 29
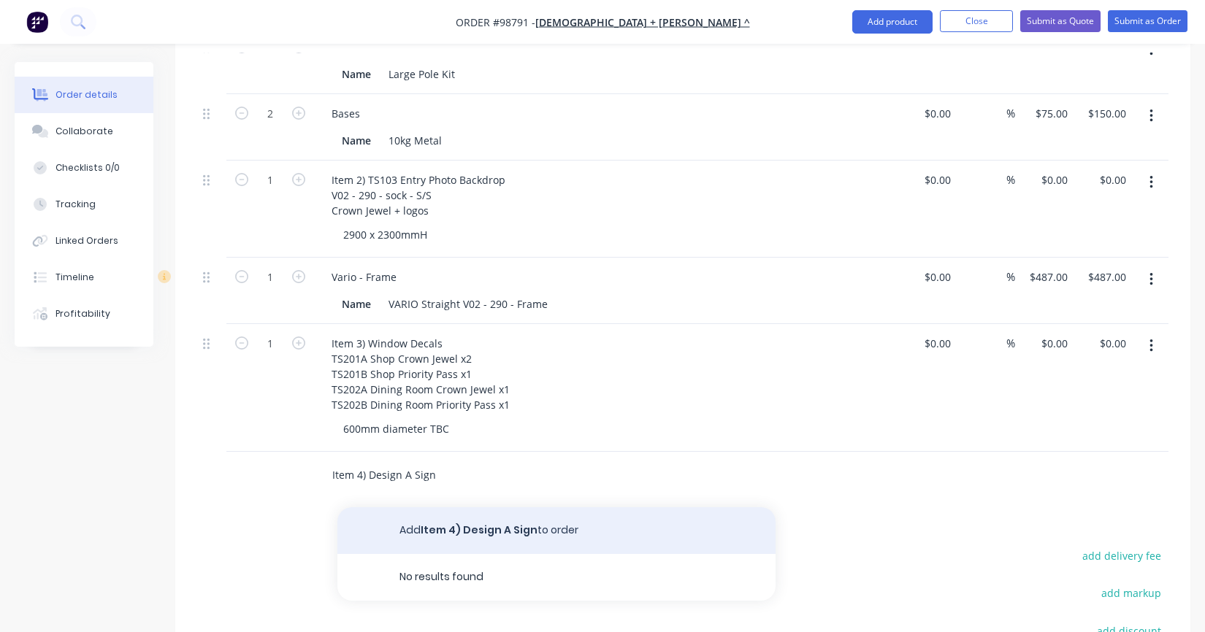
type input "Item 4) Design A Sign"
click at [432, 507] on button "Add Item 4) Design A Sign to order" at bounding box center [556, 530] width 438 height 47
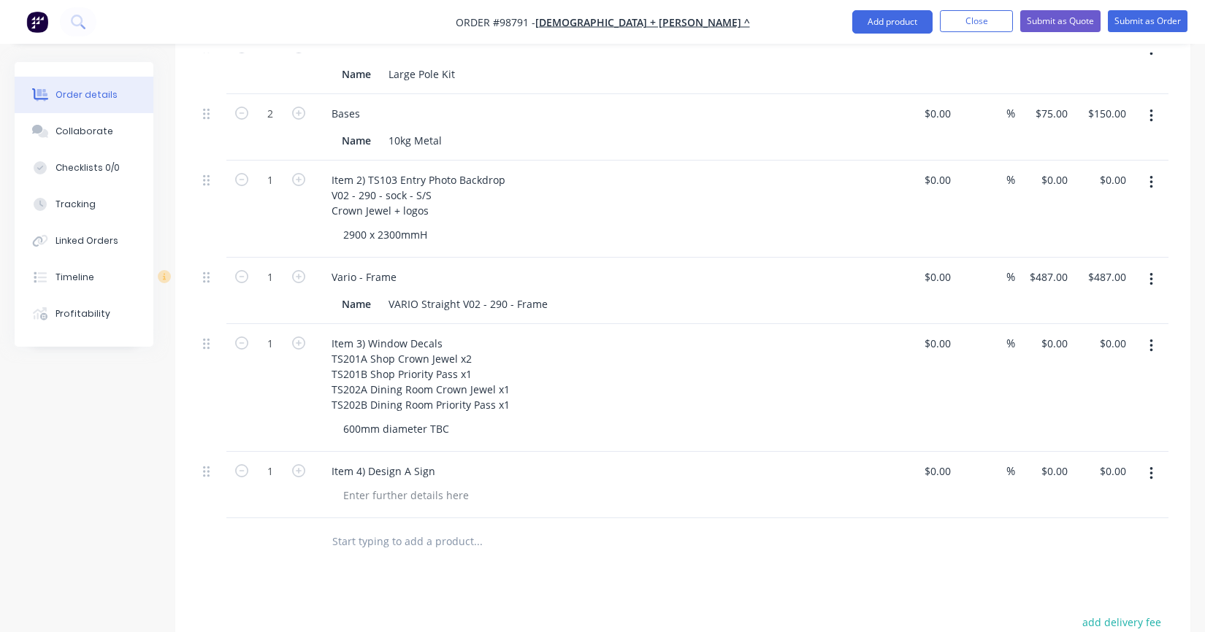
click at [450, 461] on div "Item 4) Design A Sign" at bounding box center [606, 471] width 572 height 21
click at [423, 485] on div at bounding box center [406, 495] width 149 height 21
click at [429, 461] on div "Item 4) Design A Sign" at bounding box center [383, 471] width 127 height 21
click at [426, 544] on input "text" at bounding box center [478, 557] width 292 height 29
click at [361, 461] on div "Item 4) Design A Sign 5mm pvc board" at bounding box center [383, 479] width 127 height 37
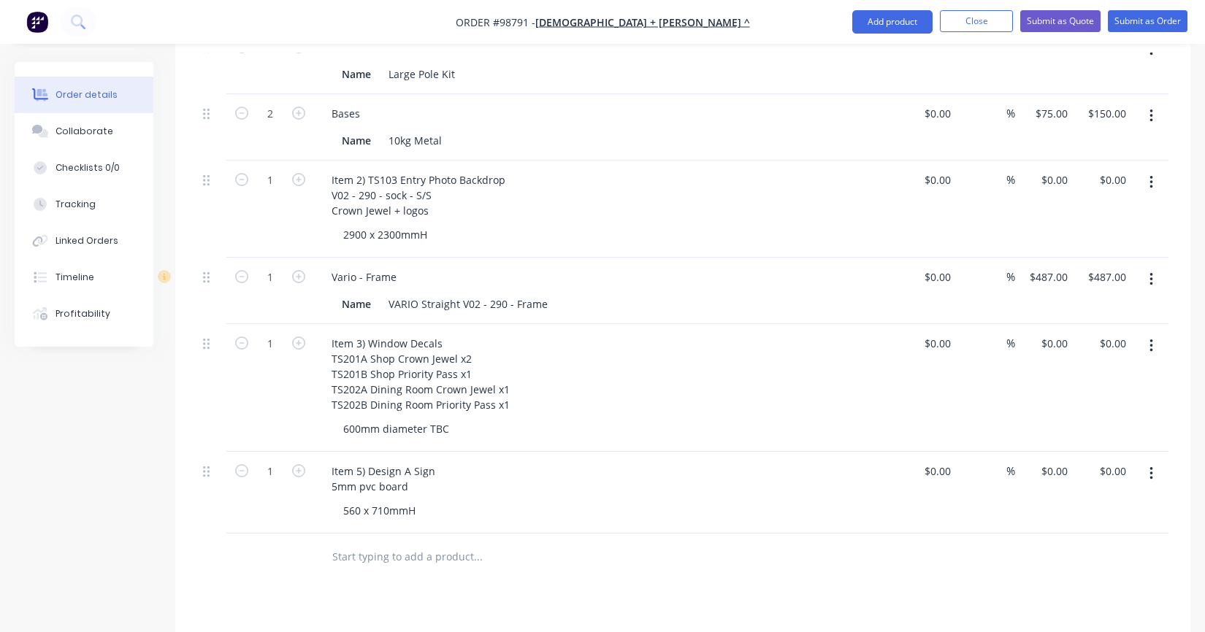
click at [344, 543] on input "text" at bounding box center [478, 557] width 292 height 29
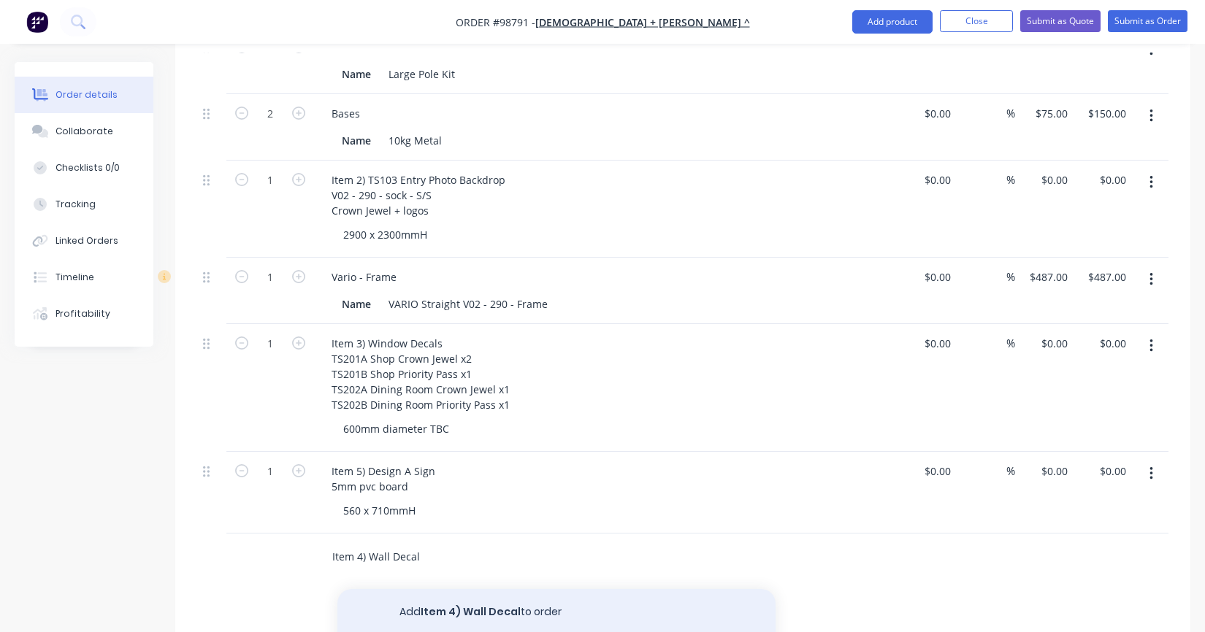
type input "Item 4) Wall Decal"
click at [420, 589] on button "Add Item 4) Wall Decal to order" at bounding box center [556, 612] width 438 height 47
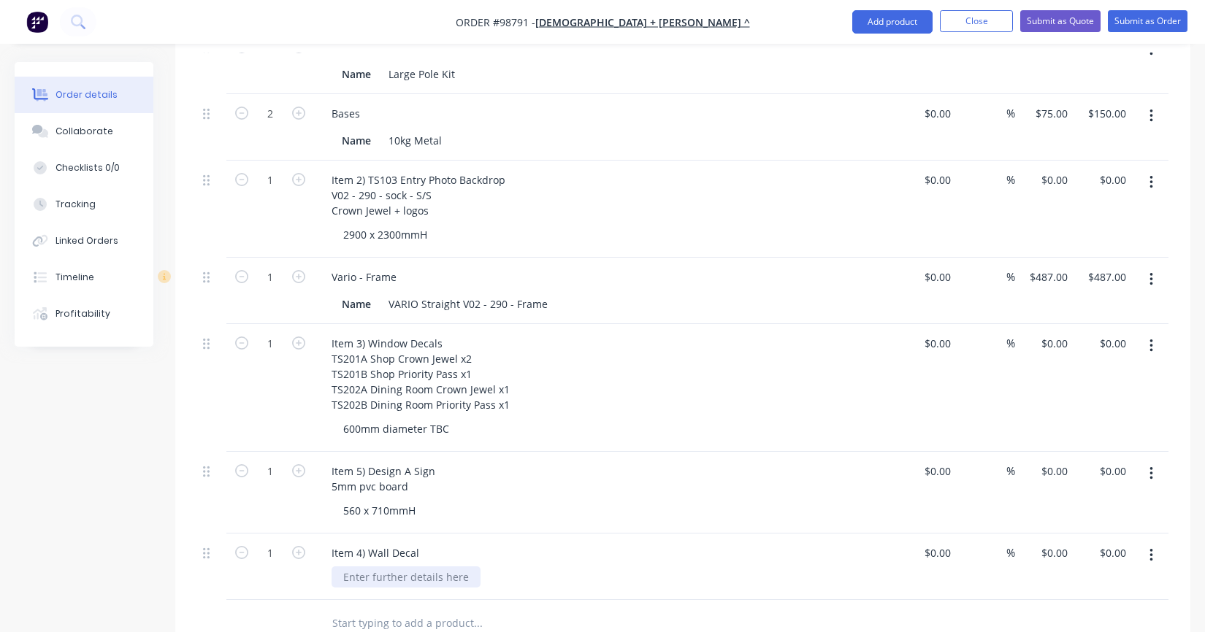
click at [407, 567] on div at bounding box center [406, 577] width 149 height 21
click at [415, 543] on div "Item 4) Wall Decal" at bounding box center [375, 553] width 111 height 21
click at [344, 582] on div "2000 x 1100mm TBC" at bounding box center [393, 592] width 122 height 21
click at [486, 582] on div "TS205A 2000 x 1100mm TBC" at bounding box center [412, 592] width 161 height 21
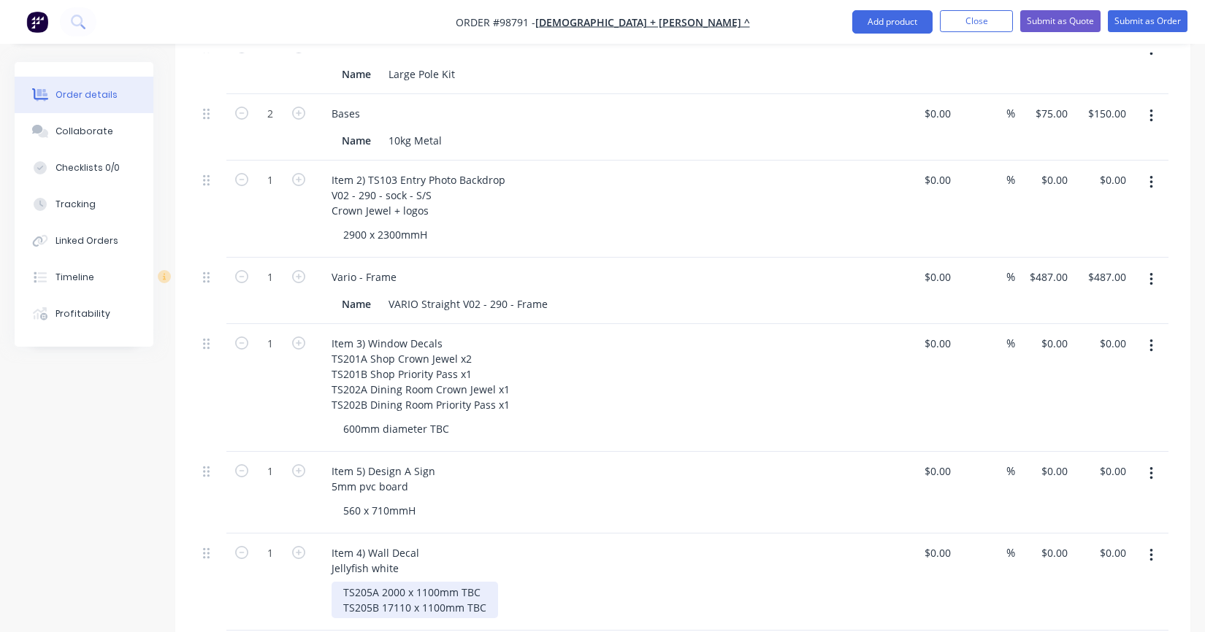
click at [396, 595] on div "TS205A 2000 x 1100mm TBC TS205B 17110 x 1100mm TBC" at bounding box center [415, 600] width 166 height 37
click at [404, 586] on div "TS205A 2000 x 1100mm TBC TS205B 17110 x 1100mm TBC" at bounding box center [415, 600] width 166 height 37
click at [480, 582] on div "TS205A 2000 x 1100mm TBC TS205B 1710 x 1100mm TBC" at bounding box center [412, 600] width 161 height 37
click at [424, 548] on div "Item 4) Wall Decal Jellyfish white" at bounding box center [375, 561] width 111 height 37
click at [409, 549] on div "Item 4) Wall Decal Jellyfish white" at bounding box center [375, 561] width 111 height 37
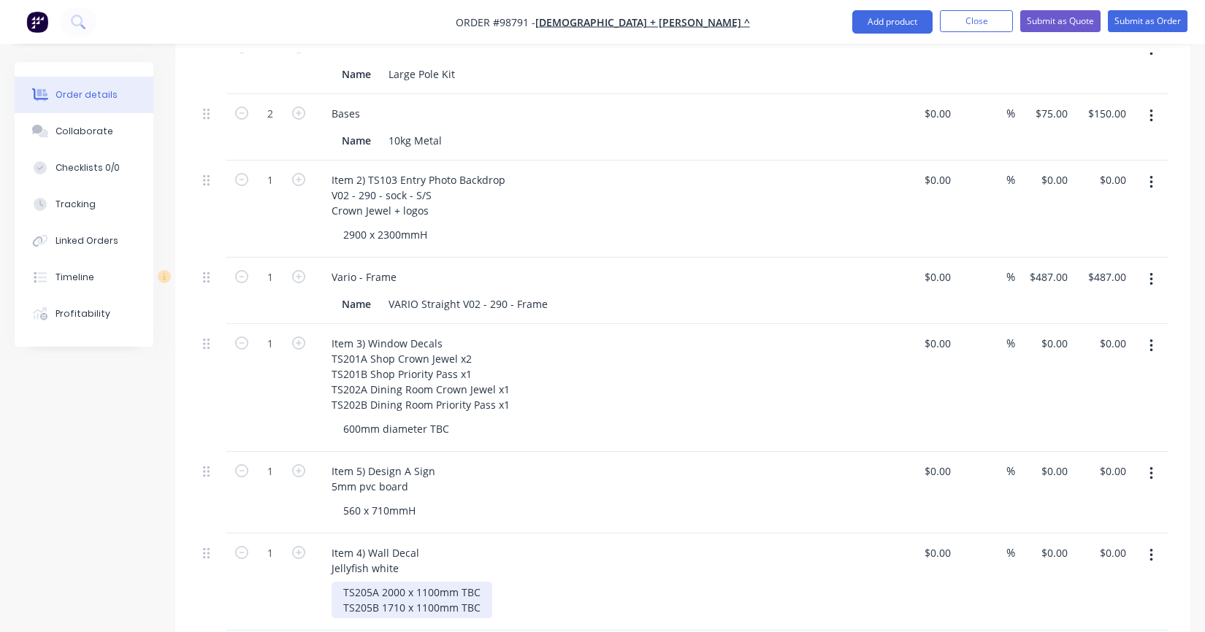
click at [381, 582] on div "TS205A 2000 x 1100mm TBC TS205B 1710 x 1100mm TBC" at bounding box center [412, 600] width 161 height 37
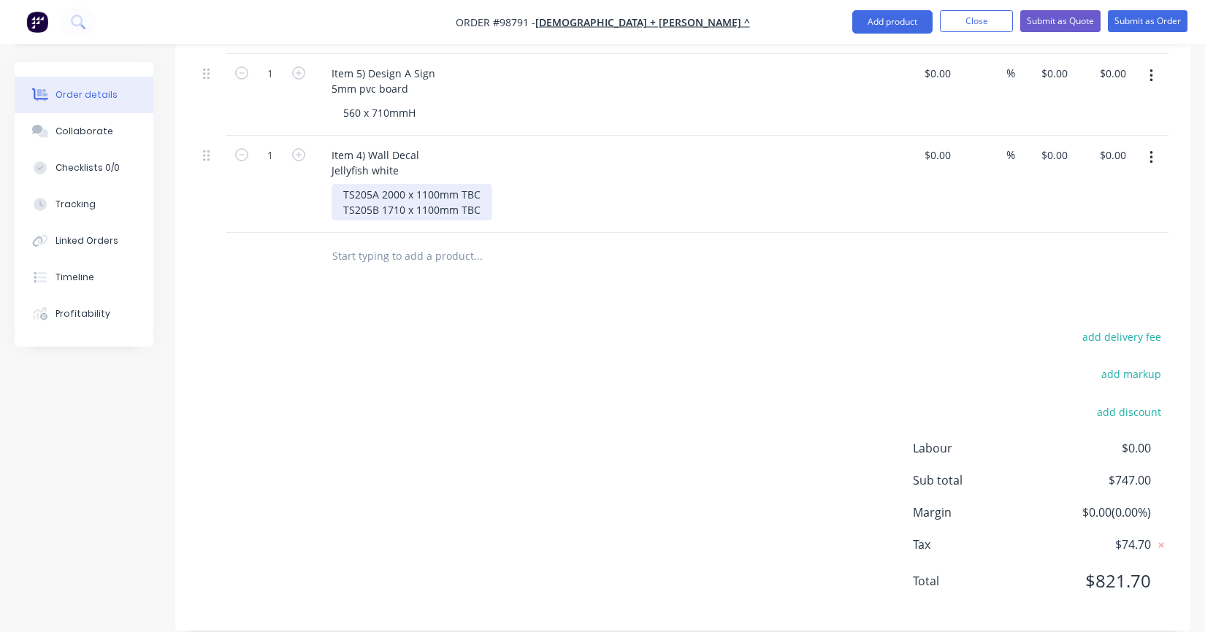
click at [381, 184] on div "TS205A 2000 x 1100mm TBC TS205B 1710 x 1100mm TBC" at bounding box center [412, 202] width 161 height 37
click at [382, 188] on div "TS205A Qty 2 @ 2000 x 1100mm TBC TS205B 1710 x 1100mm TBC" at bounding box center [433, 202] width 202 height 37
click at [393, 242] on input "text" at bounding box center [478, 256] width 292 height 29
click at [296, 148] on icon "button" at bounding box center [298, 154] width 13 height 13
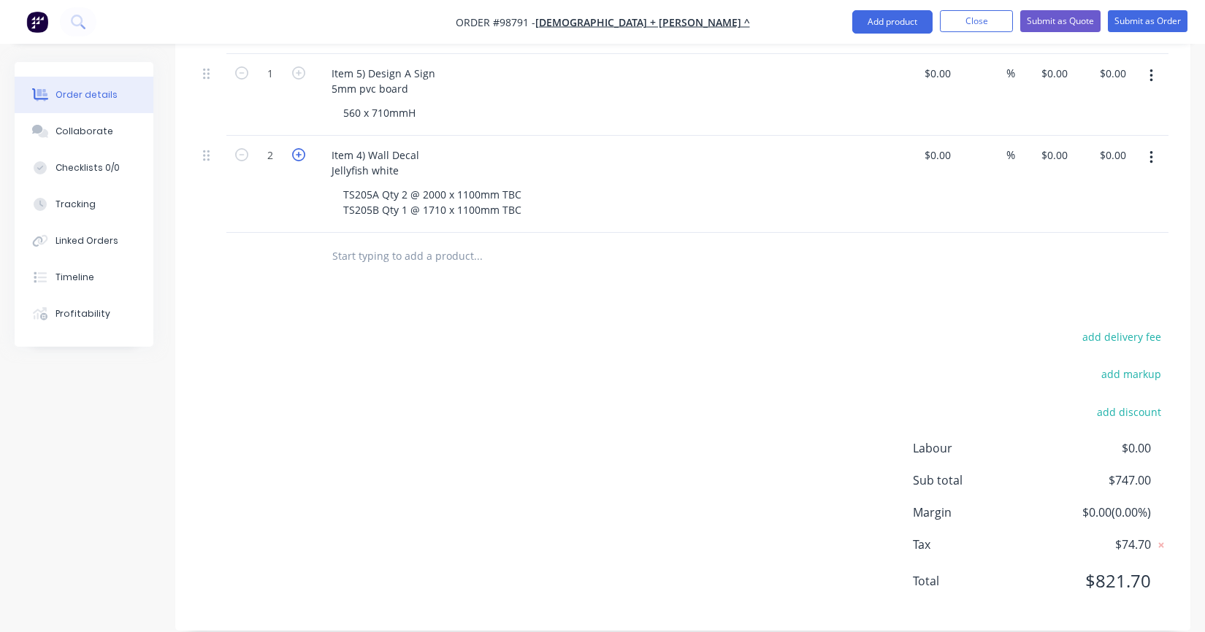
type input "3"
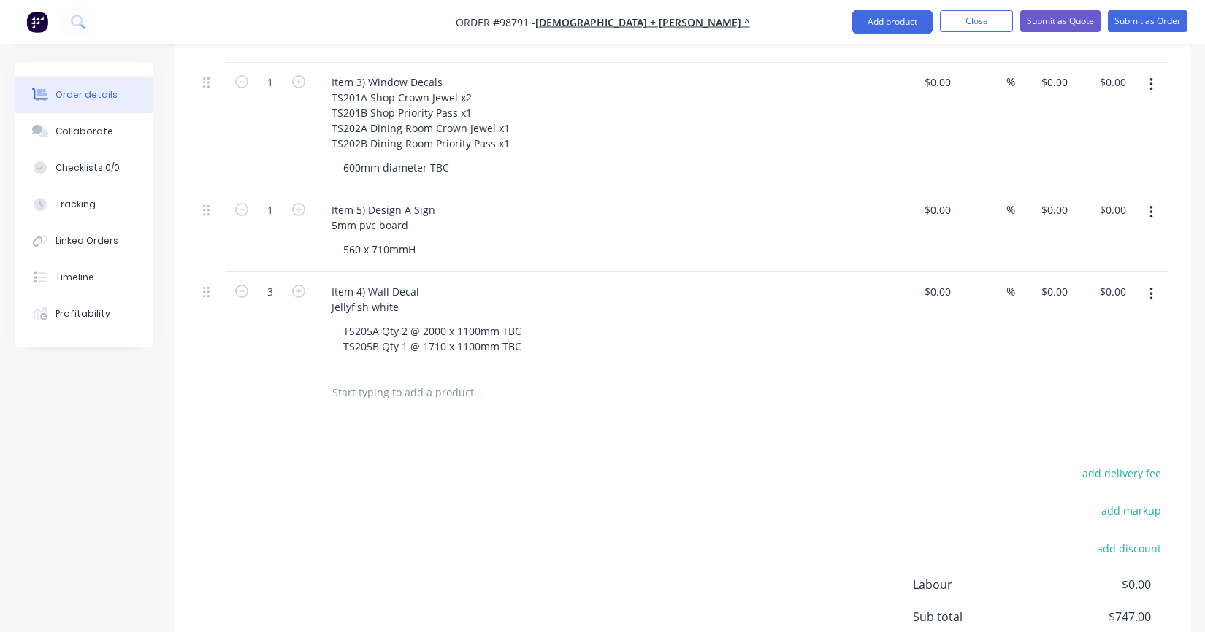
scroll to position [838, 0]
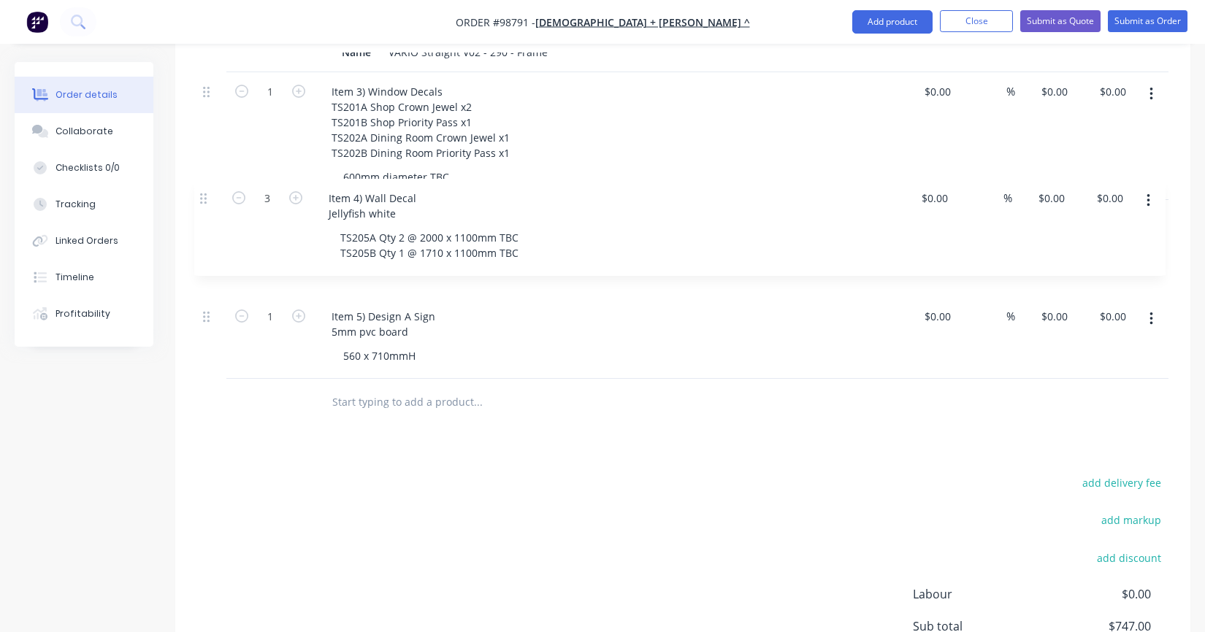
drag, startPoint x: 207, startPoint y: 280, endPoint x: 204, endPoint y: 191, distance: 89.1
click at [204, 191] on div "2 Item 1) TS102 display flags - Feather Priority Pass On Location 4M Large $0.0…" at bounding box center [682, 36] width 971 height 685
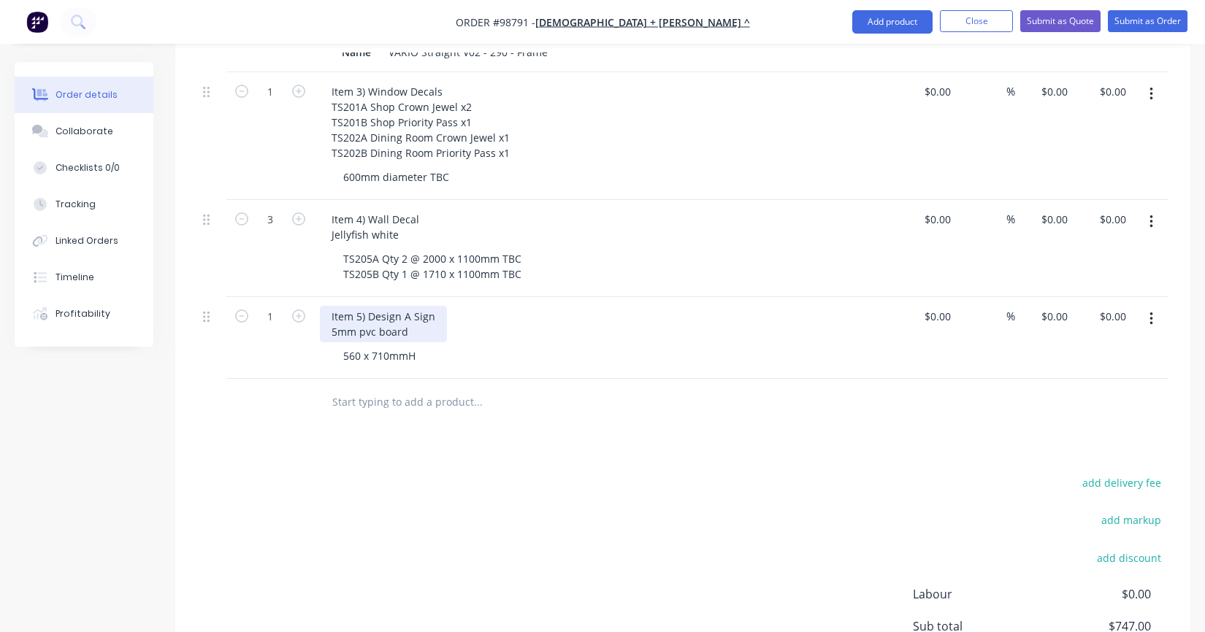
click at [369, 306] on div "Item 5) Design A Sign 5mm pvc board" at bounding box center [383, 324] width 127 height 37
click at [72, 550] on div "Created by [PERSON_NAME] Created [DATE] Required [DATE] Assigned to KS Status D…" at bounding box center [603, 12] width 1176 height 1574
click at [368, 306] on div "Item 5) TDesign A Sign 5mm pvc board" at bounding box center [386, 324] width 133 height 37
click at [375, 306] on div "Item 5) TDesign A Sign 5mm pvc board" at bounding box center [386, 324] width 133 height 37
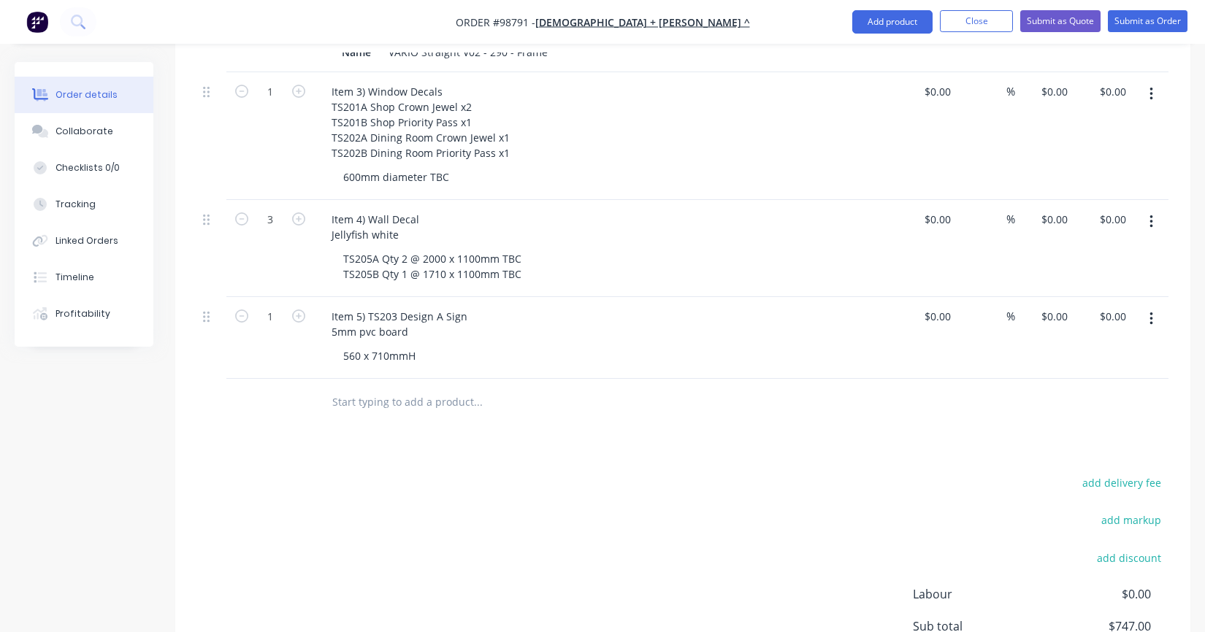
click at [448, 345] on div "560 x 710mmH" at bounding box center [612, 355] width 561 height 21
click at [421, 316] on div "Item 5) TS203 Design A Sign 5mm pvc board" at bounding box center [399, 324] width 159 height 37
click at [80, 461] on div "Created by [PERSON_NAME] Created [DATE] Required [DATE] Assigned to KS Status D…" at bounding box center [603, 12] width 1176 height 1574
click at [410, 388] on input "text" at bounding box center [478, 402] width 292 height 29
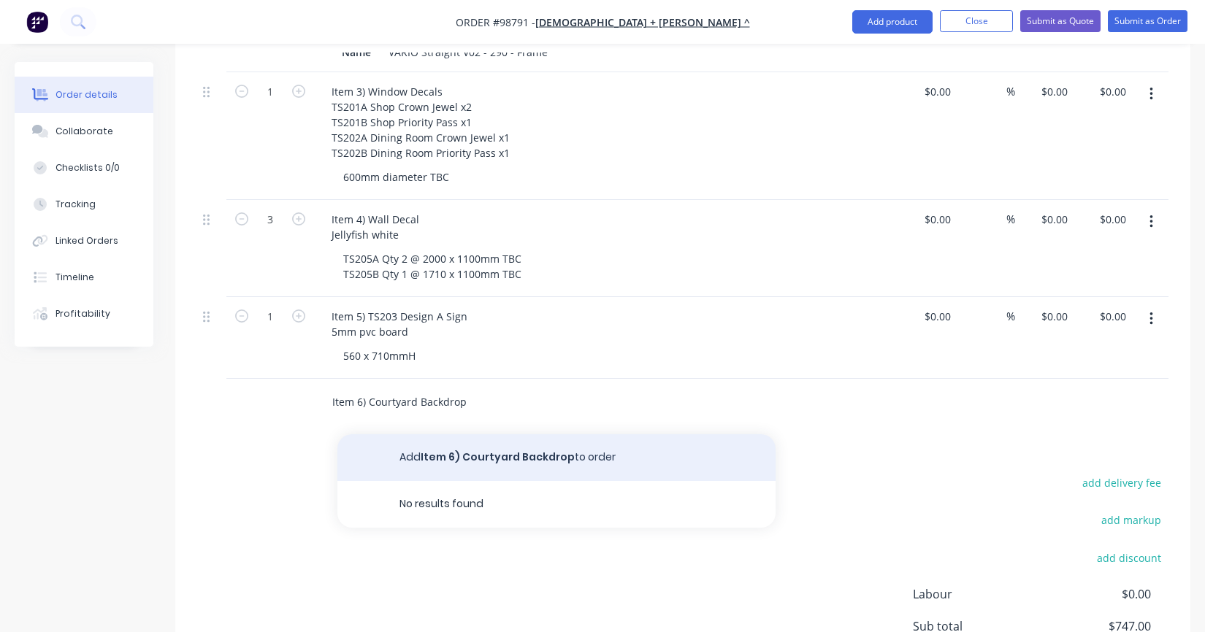
type input "Item 6) Courtyard Backdrop"
click at [437, 434] on button "Add Item 6) Courtyard Backdrop to order" at bounding box center [556, 457] width 438 height 47
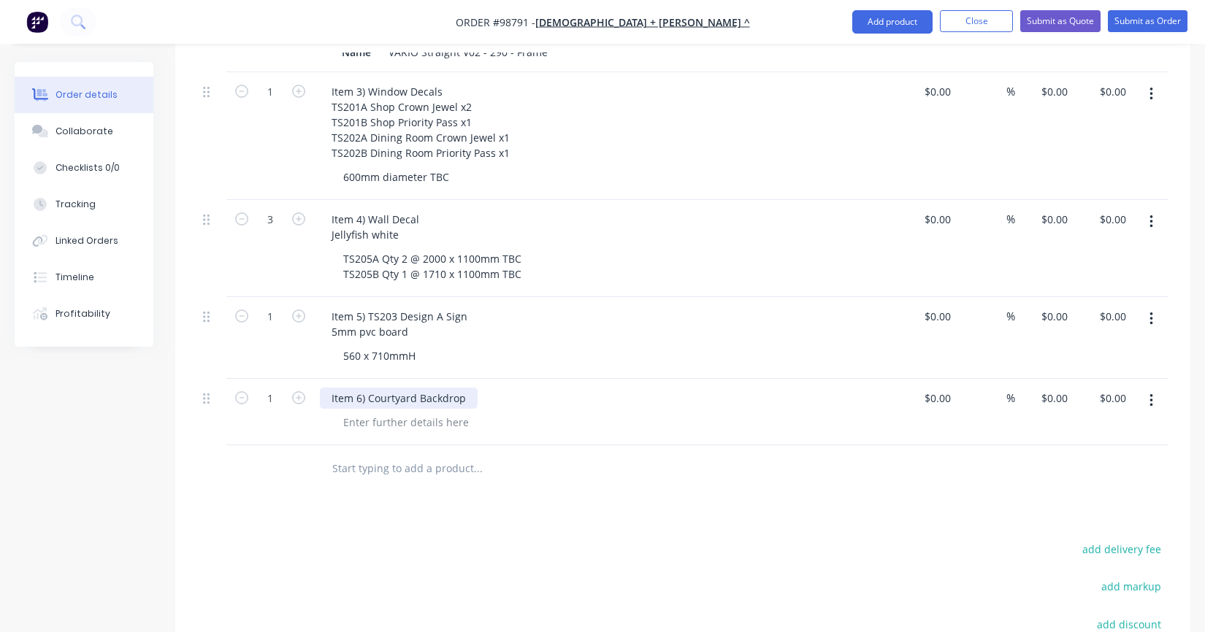
click at [464, 388] on div "Item 6) Courtyard Backdrop" at bounding box center [399, 398] width 158 height 21
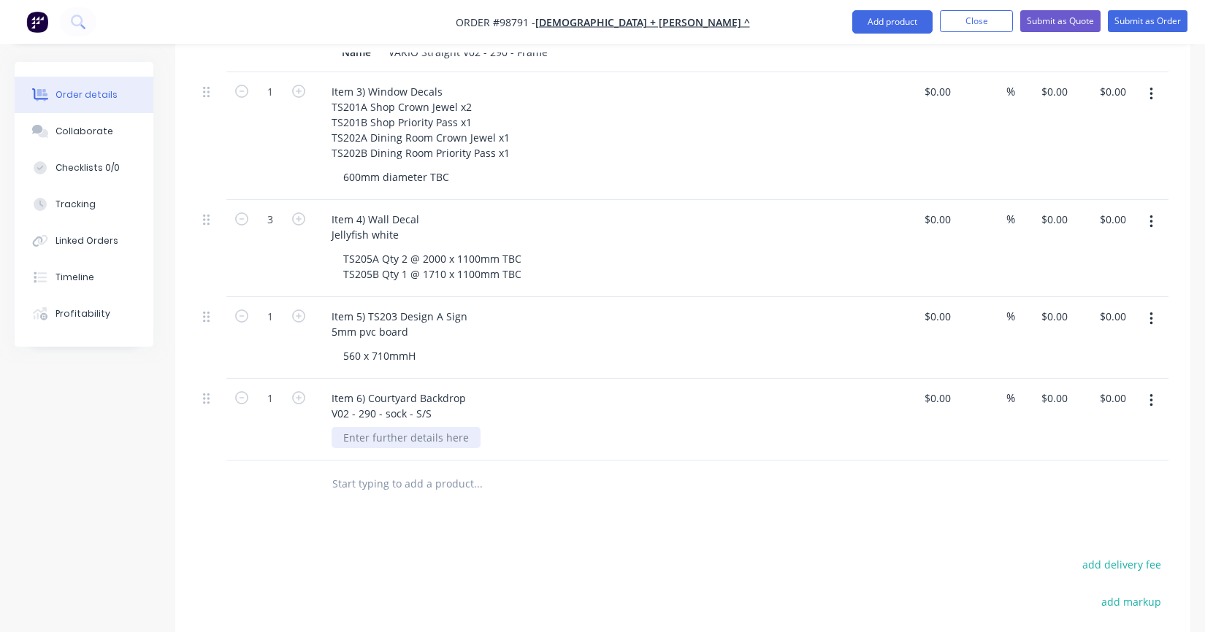
click at [436, 427] on div at bounding box center [406, 437] width 149 height 21
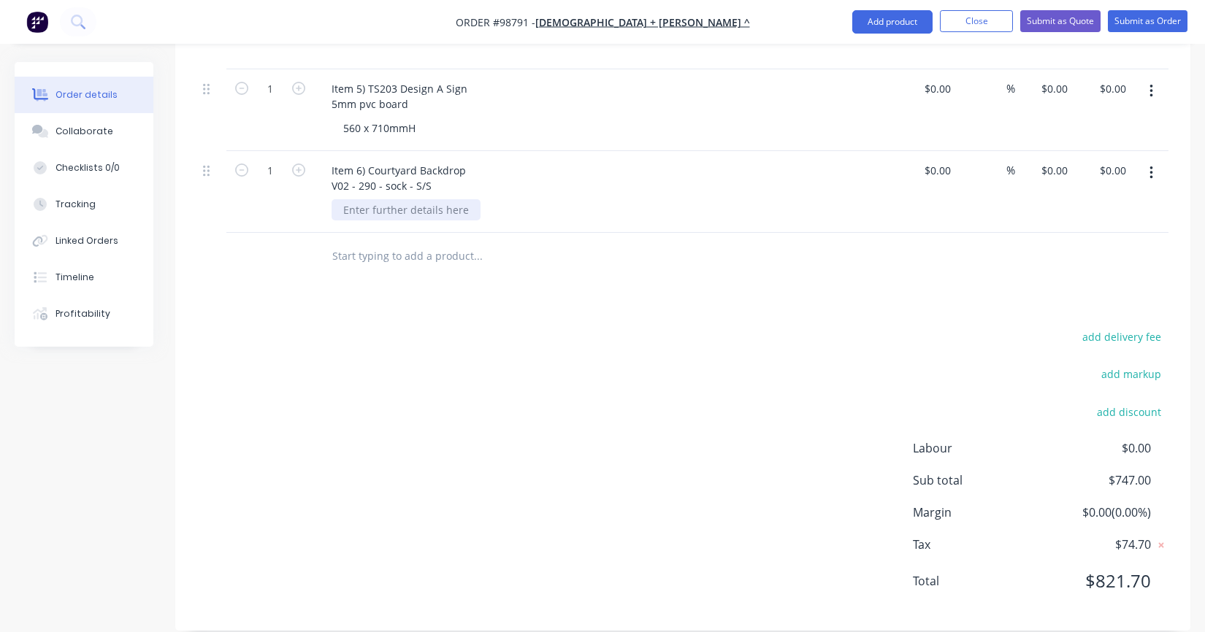
click at [379, 199] on div at bounding box center [406, 209] width 149 height 21
click at [435, 163] on div "Item 6) Courtyard Backdrop V02 - 290 - sock - S/S" at bounding box center [399, 178] width 158 height 37
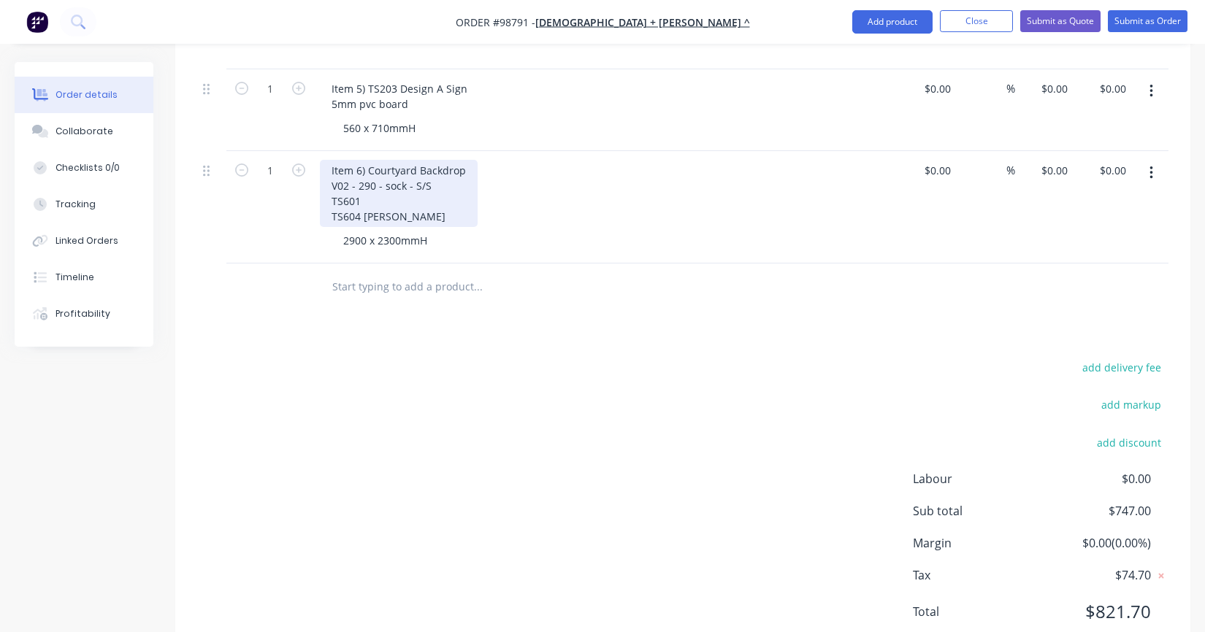
click at [387, 177] on div "Item 6) Courtyard Backdrop V02 - 290 - sock - S/S TS601 TS604 [PERSON_NAME]" at bounding box center [399, 193] width 158 height 67
click at [298, 164] on icon "button" at bounding box center [298, 170] width 13 height 13
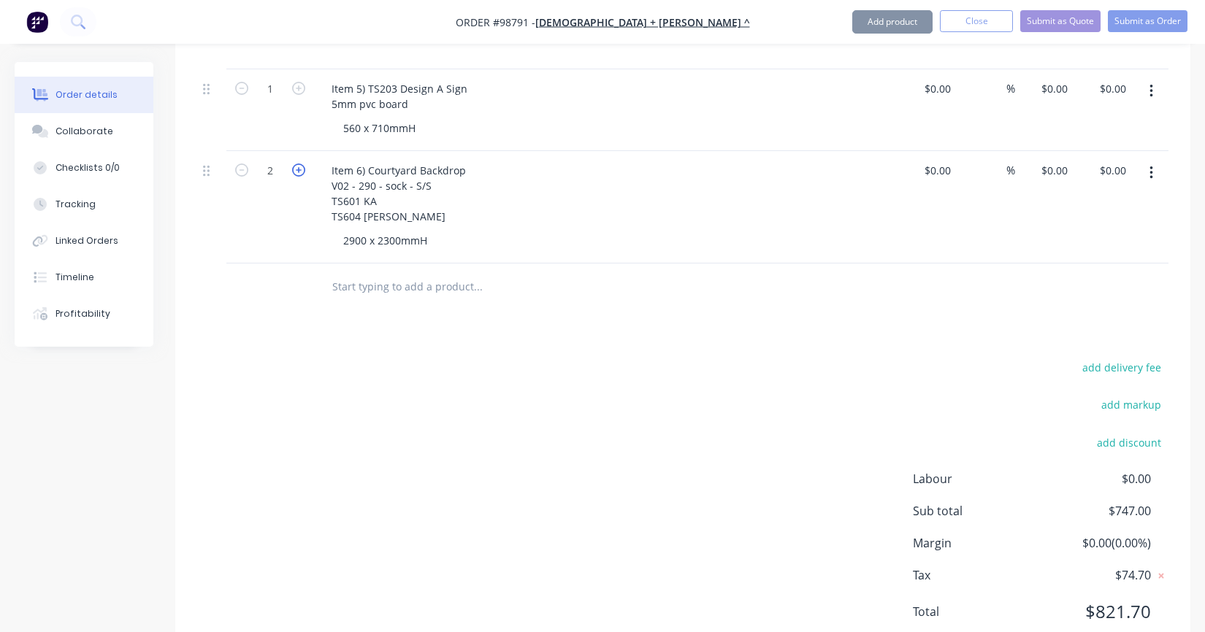
type input "2"
click at [376, 272] on input "text" at bounding box center [478, 286] width 292 height 29
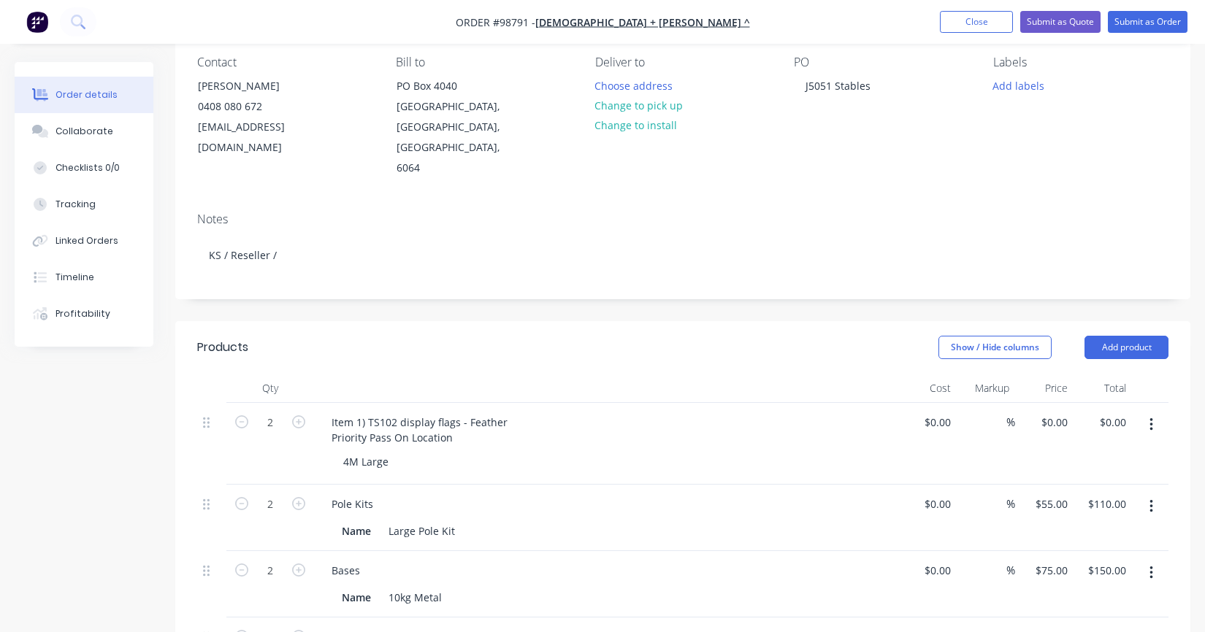
scroll to position [0, 0]
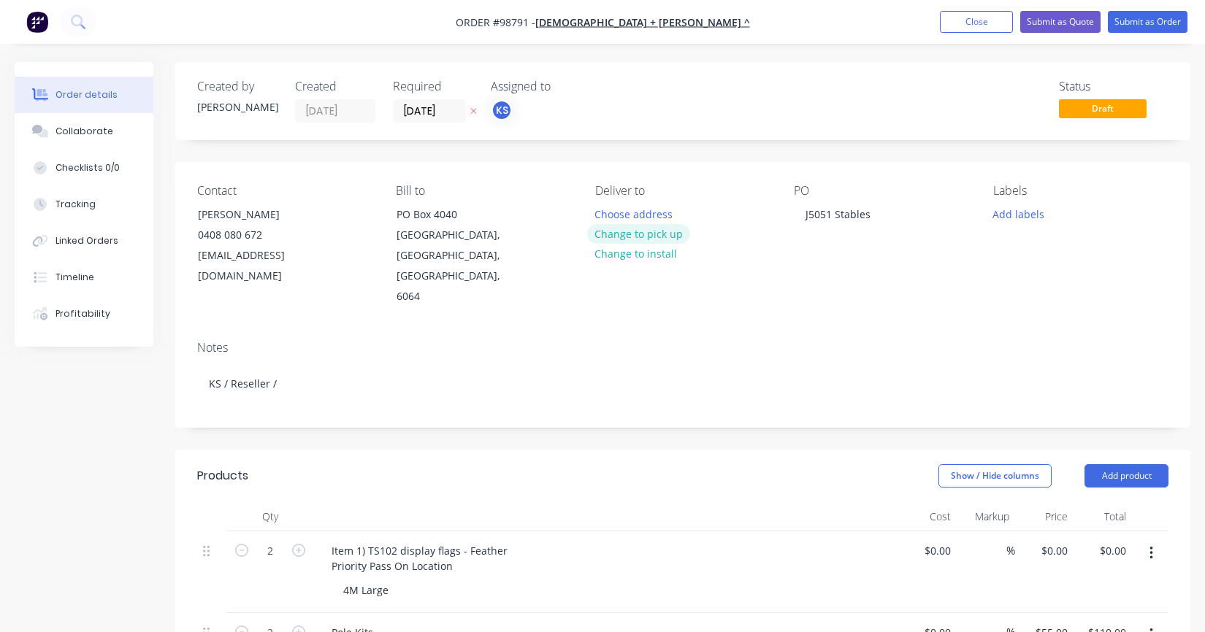
click at [626, 231] on button "Change to pick up" at bounding box center [639, 234] width 104 height 20
click at [608, 207] on div at bounding box center [606, 214] width 23 height 21
click at [406, 107] on input "[DATE]" at bounding box center [430, 111] width 72 height 22
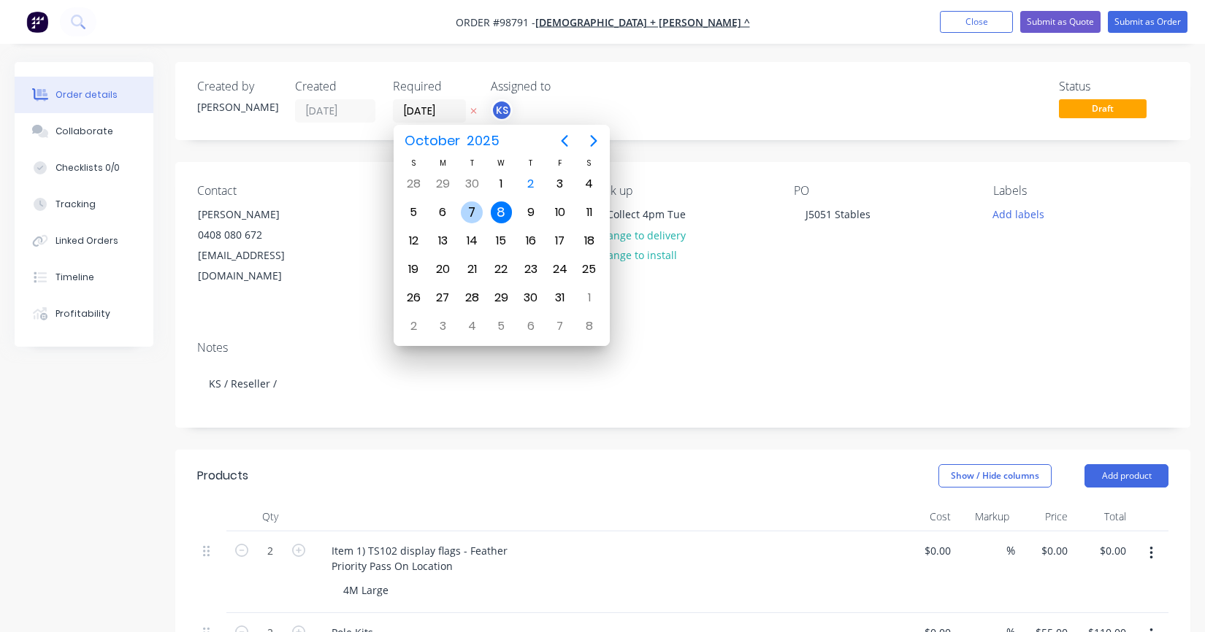
click at [466, 210] on div "7" at bounding box center [472, 213] width 22 height 22
type input "[DATE]"
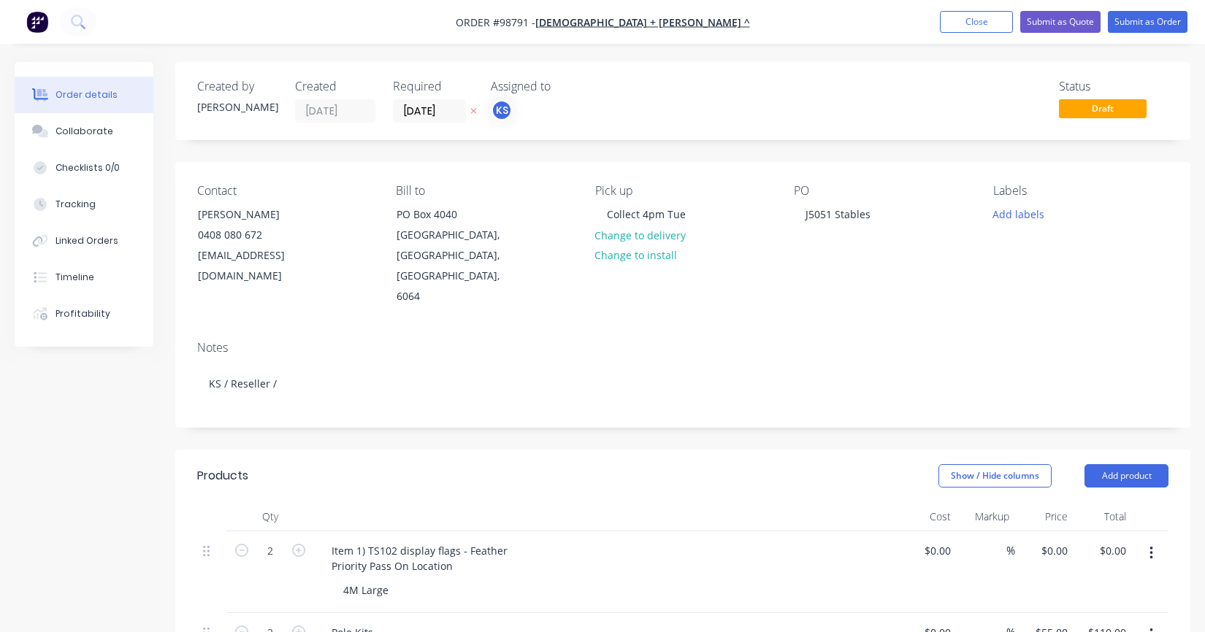
click at [759, 240] on div "Pick up Collect 4pm Tue Change to delivery Change to install" at bounding box center [682, 245] width 175 height 123
click at [1021, 215] on button "Add labels" at bounding box center [1017, 214] width 67 height 20
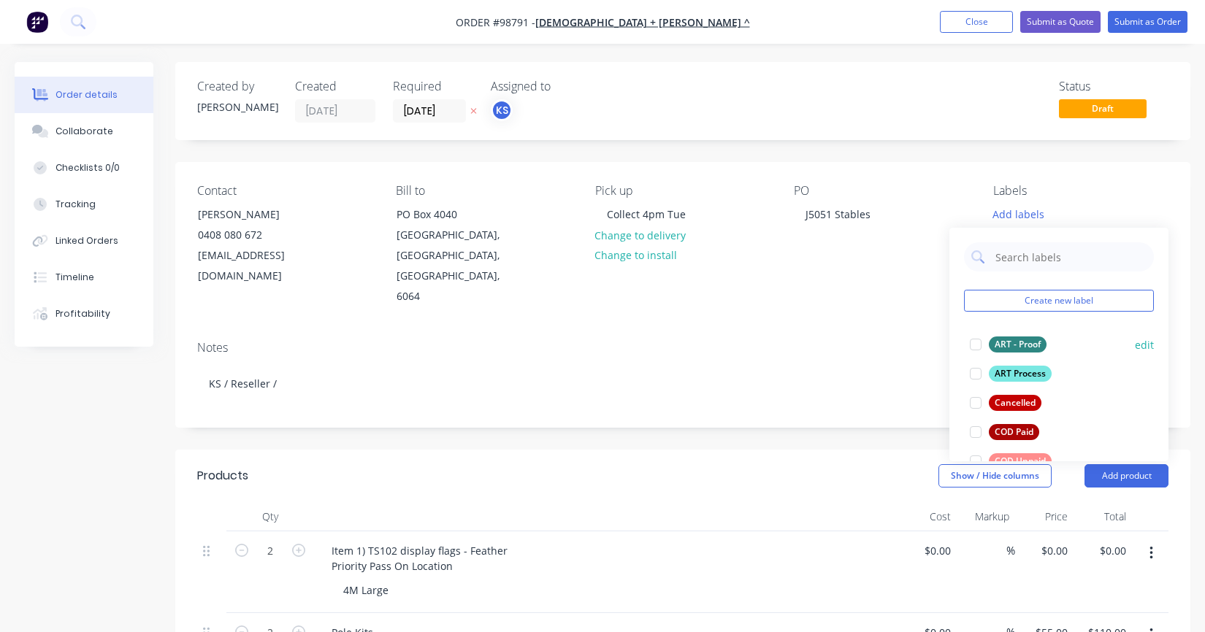
click at [970, 340] on div at bounding box center [975, 344] width 29 height 29
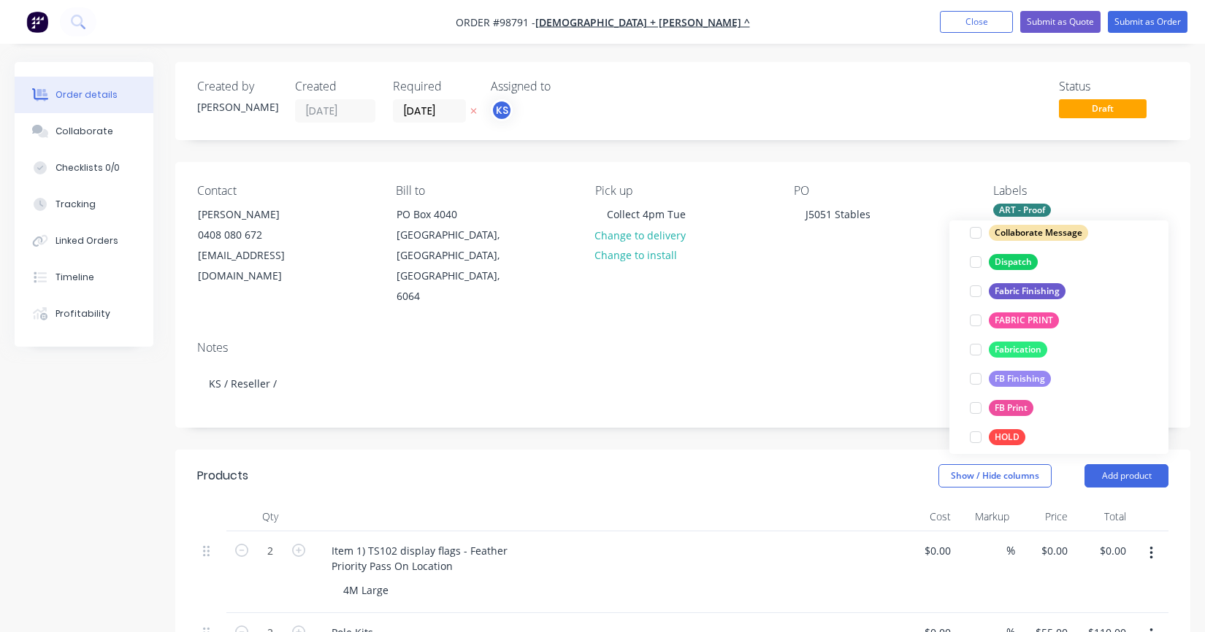
scroll to position [253, 0]
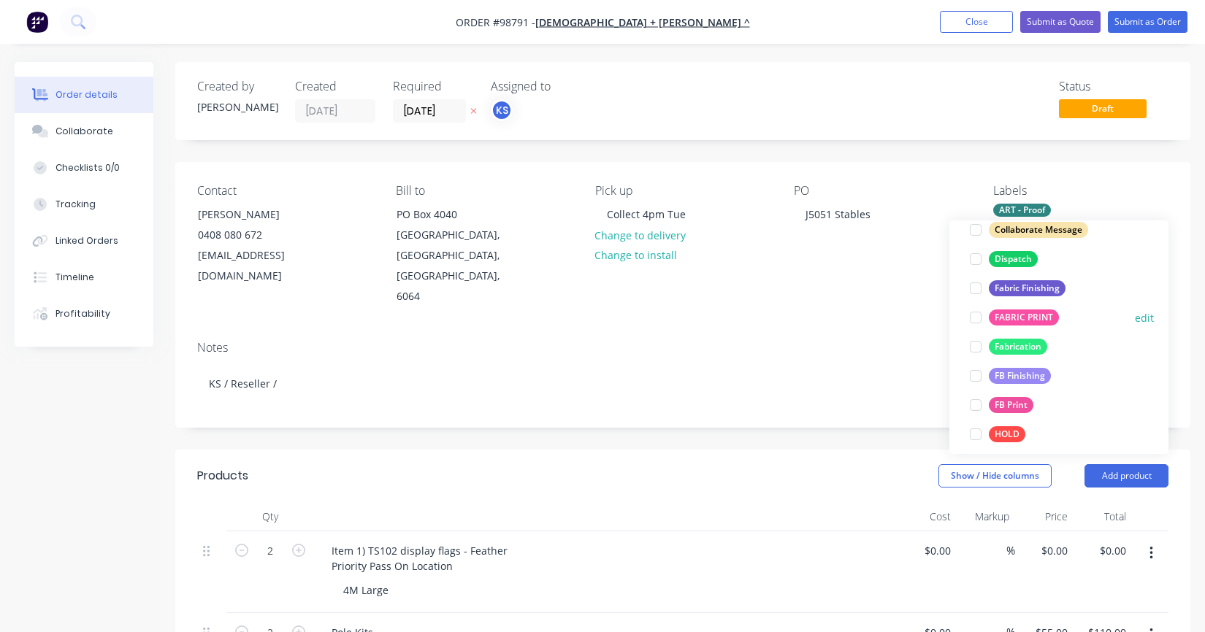
click at [975, 318] on div at bounding box center [975, 317] width 29 height 29
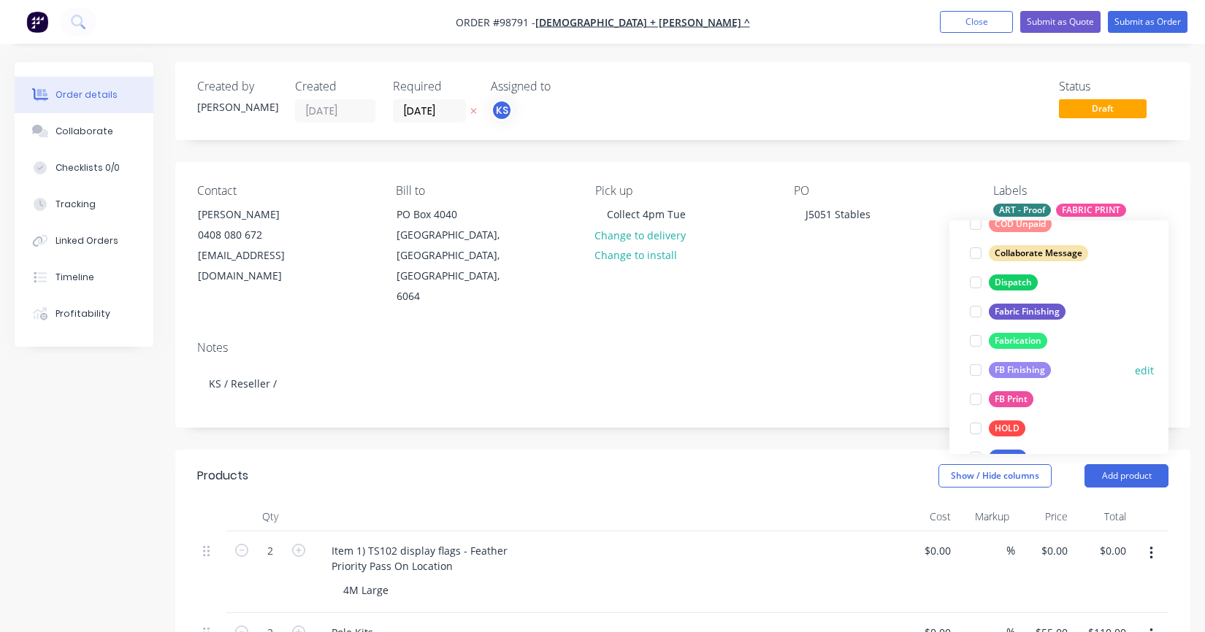
click at [976, 366] on div at bounding box center [975, 370] width 29 height 29
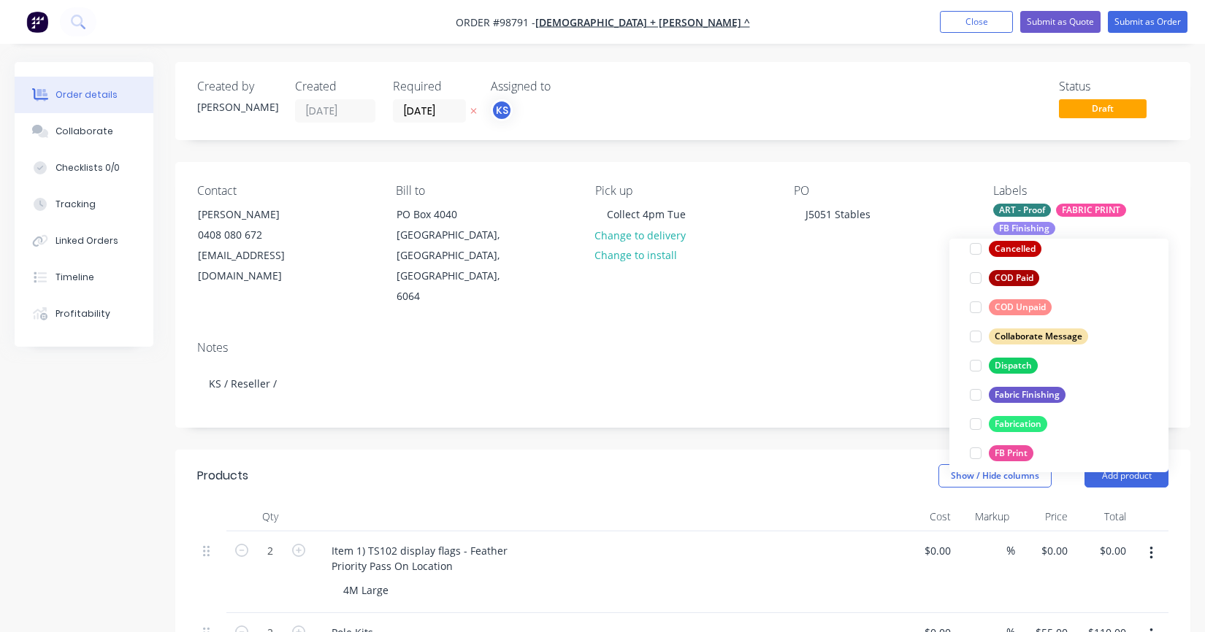
scroll to position [276, 0]
